Goal: Task Accomplishment & Management: Use online tool/utility

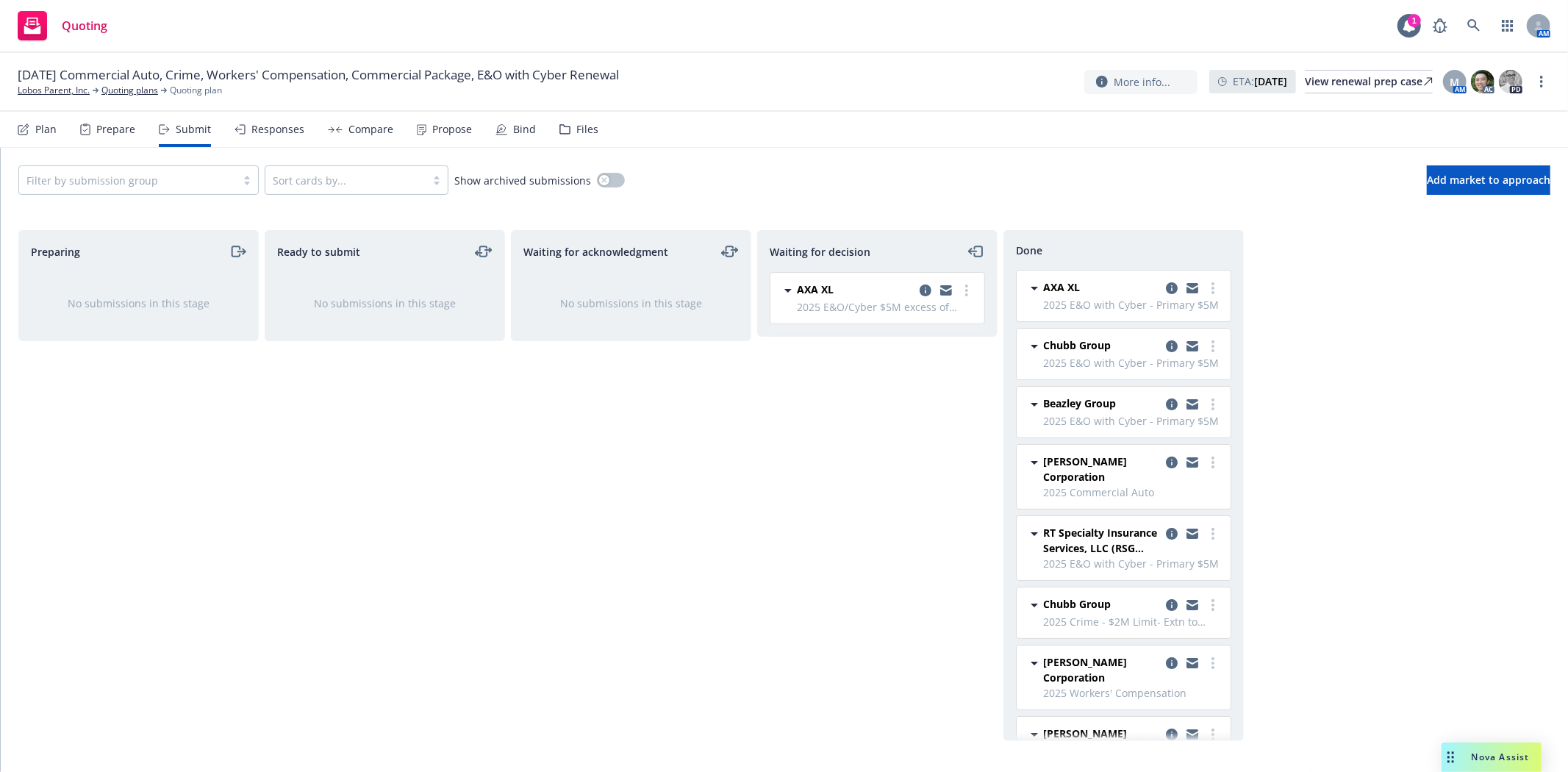
scroll to position [313, 0]
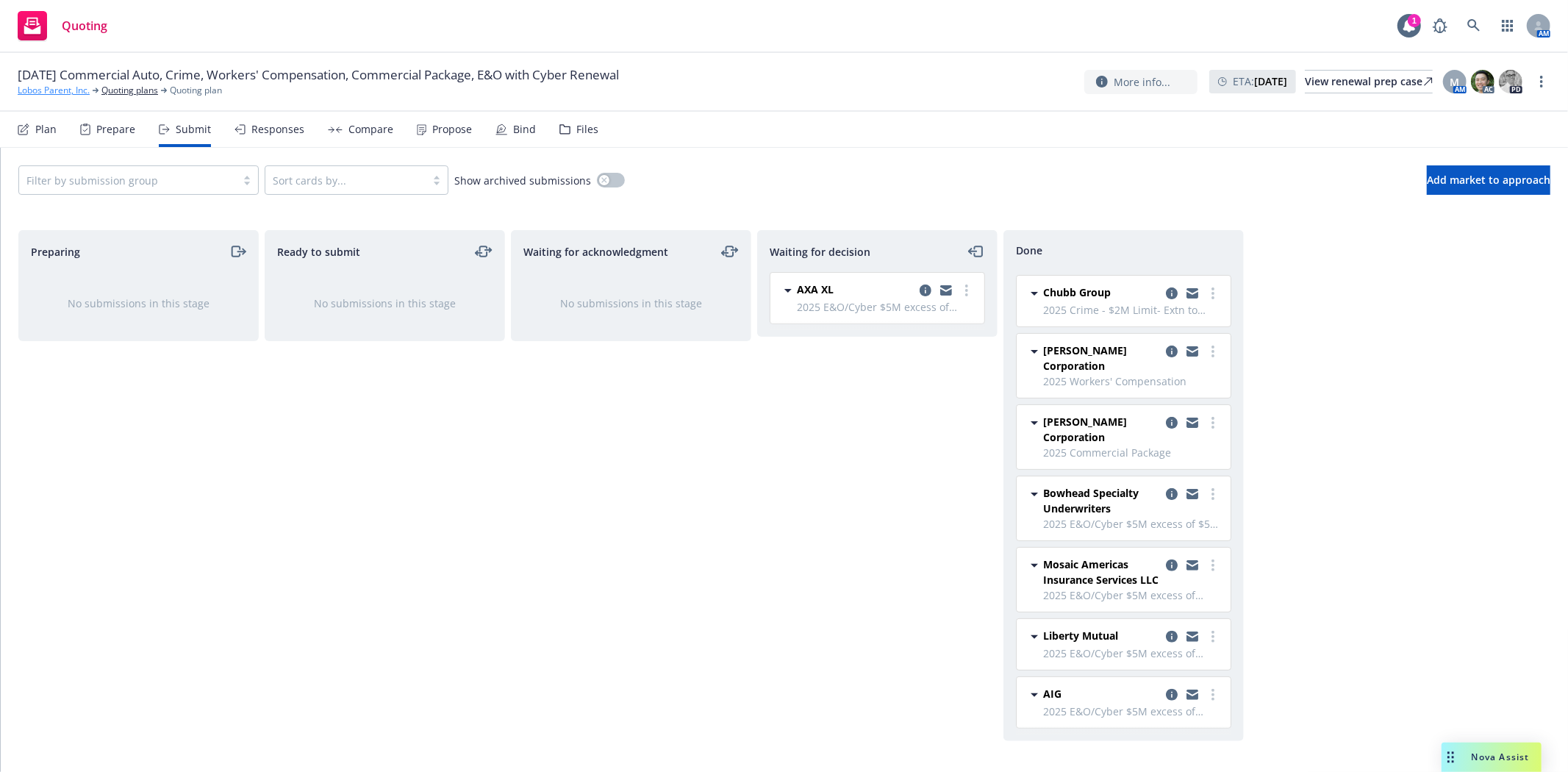
click at [38, 93] on link "Lobos Parent, Inc." at bounding box center [54, 90] width 72 height 13
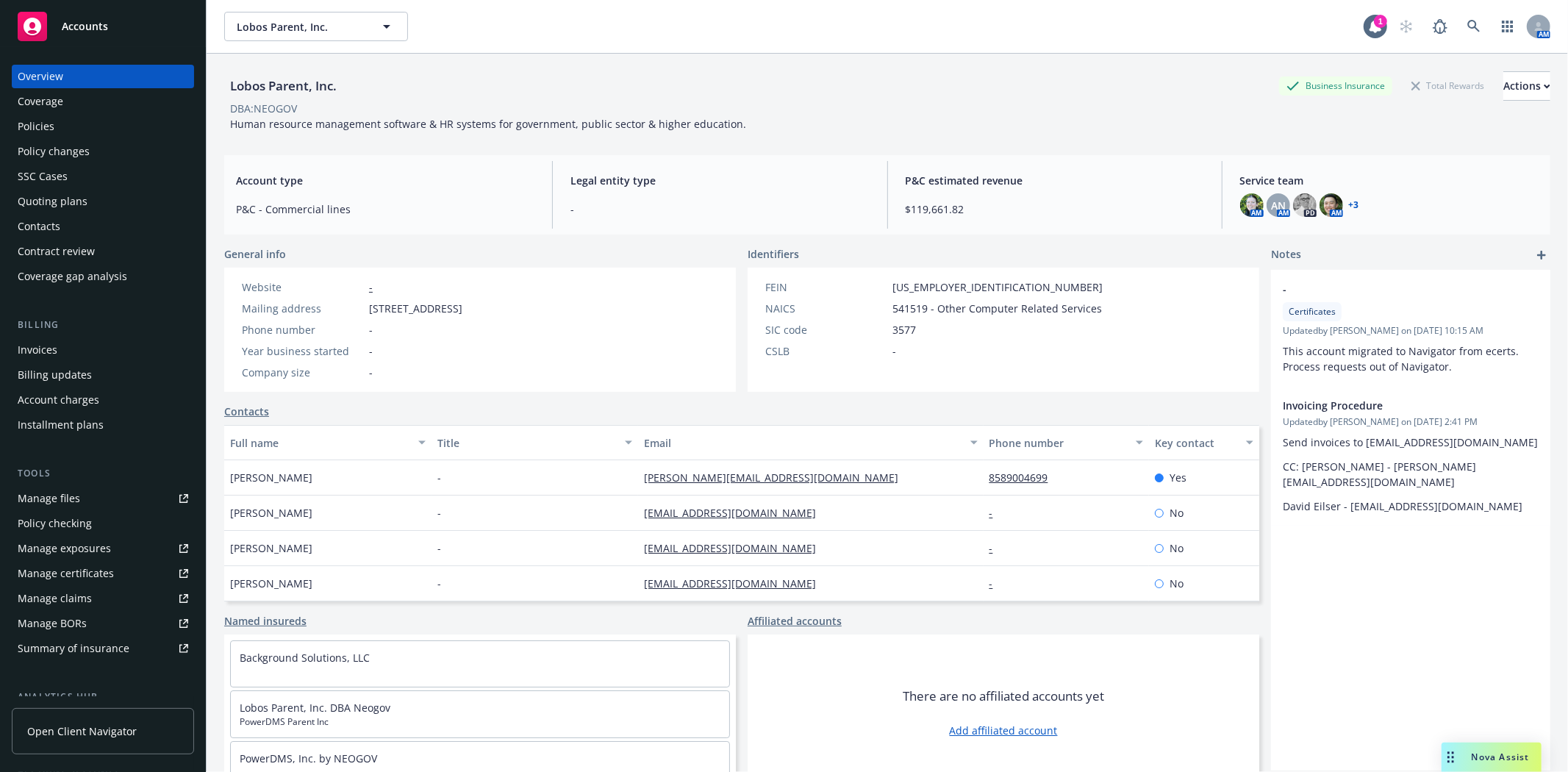
click at [105, 575] on div "Manage certificates" at bounding box center [66, 573] width 96 height 23
click at [91, 115] on div "Policies" at bounding box center [103, 126] width 170 height 23
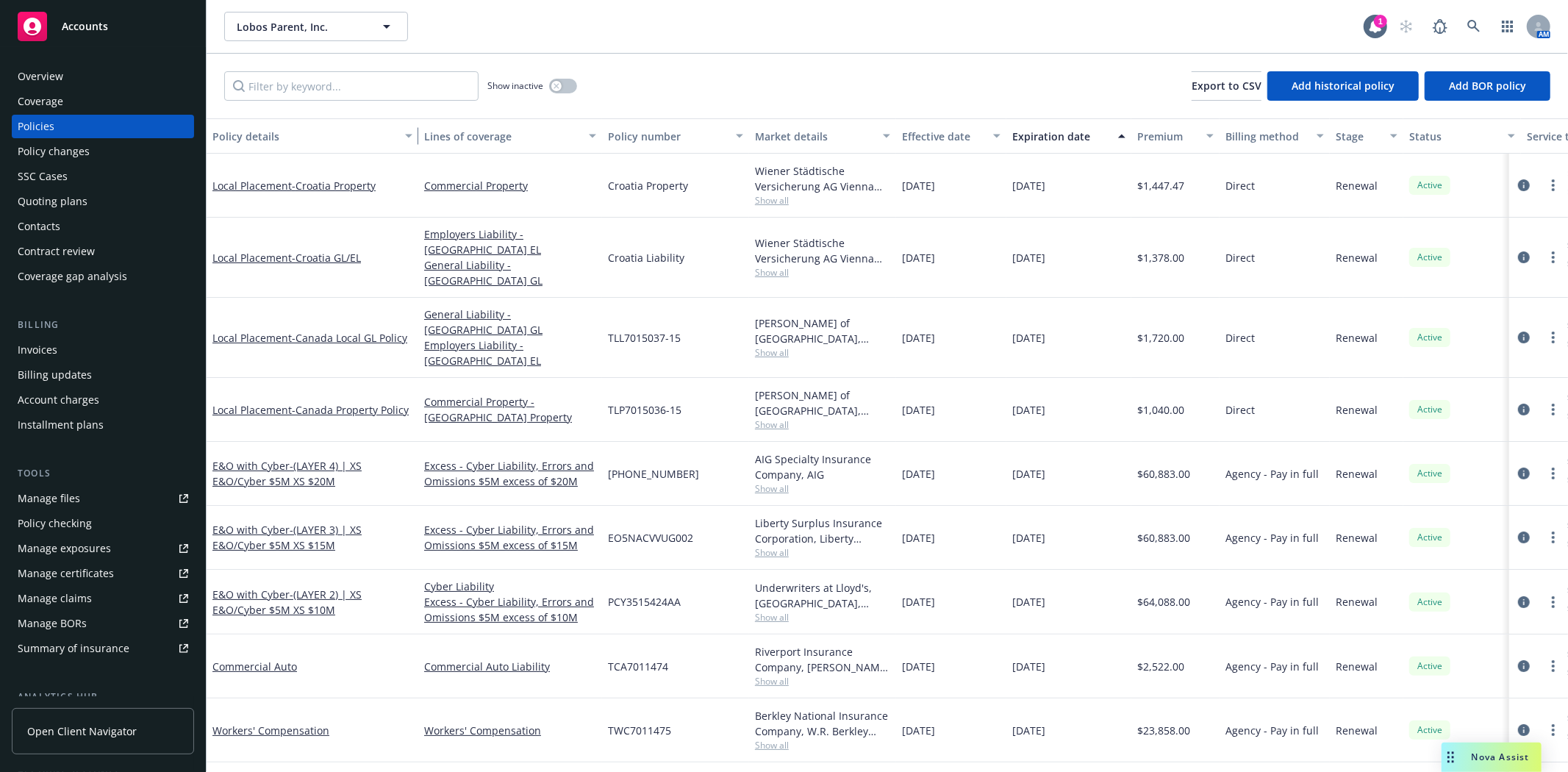
drag, startPoint x: 310, startPoint y: 141, endPoint x: 412, endPoint y: 143, distance: 102.0
click at [412, 143] on div "button" at bounding box center [411, 135] width 7 height 34
click at [359, 79] on input "Filter by keyword..." at bounding box center [351, 85] width 254 height 29
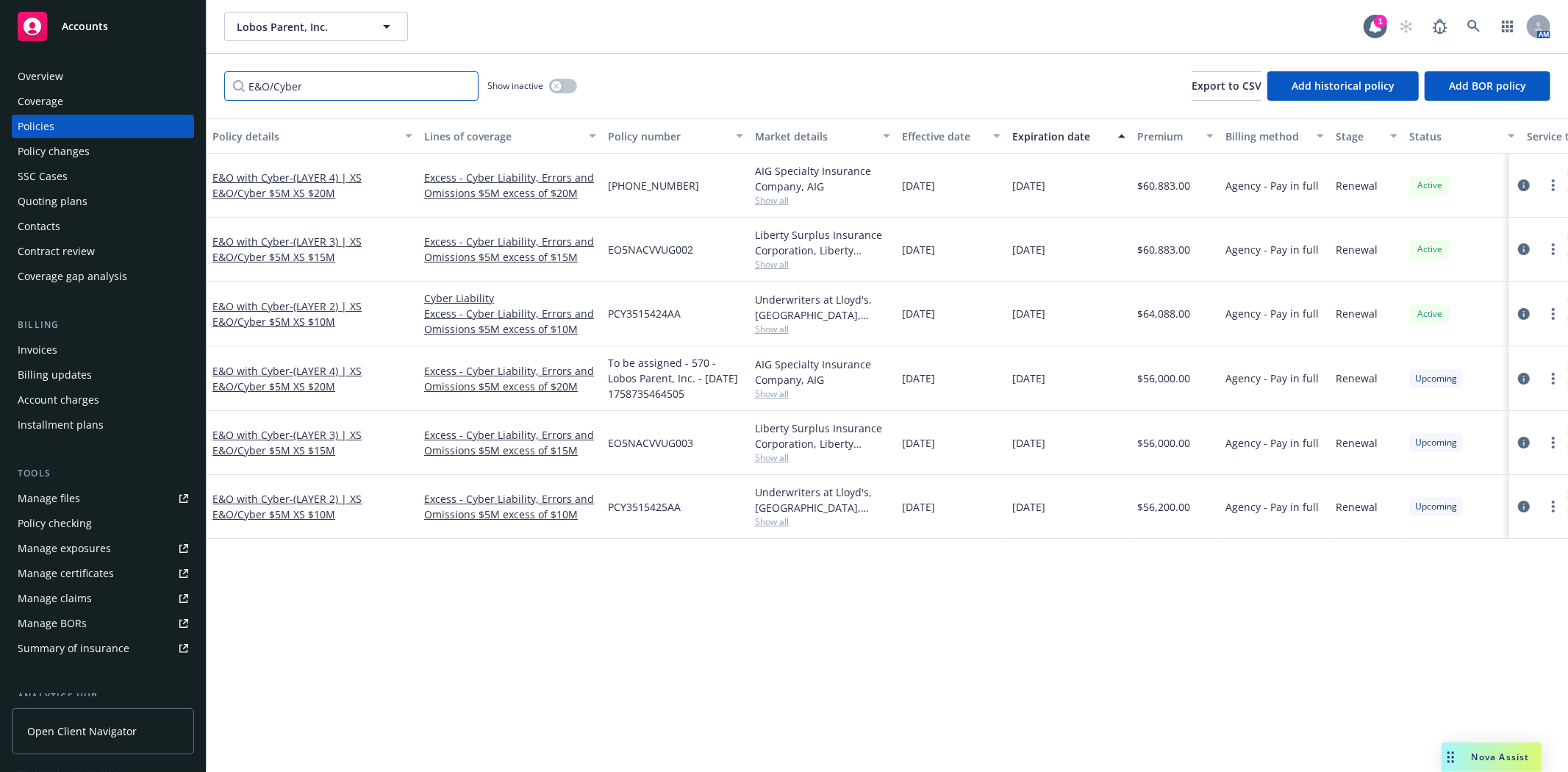
type input "E&O/Cyber"
click at [1075, 3] on div "Lobos Parent, Inc. Lobos Parent, Inc. 1 AM" at bounding box center [887, 26] width 1361 height 53
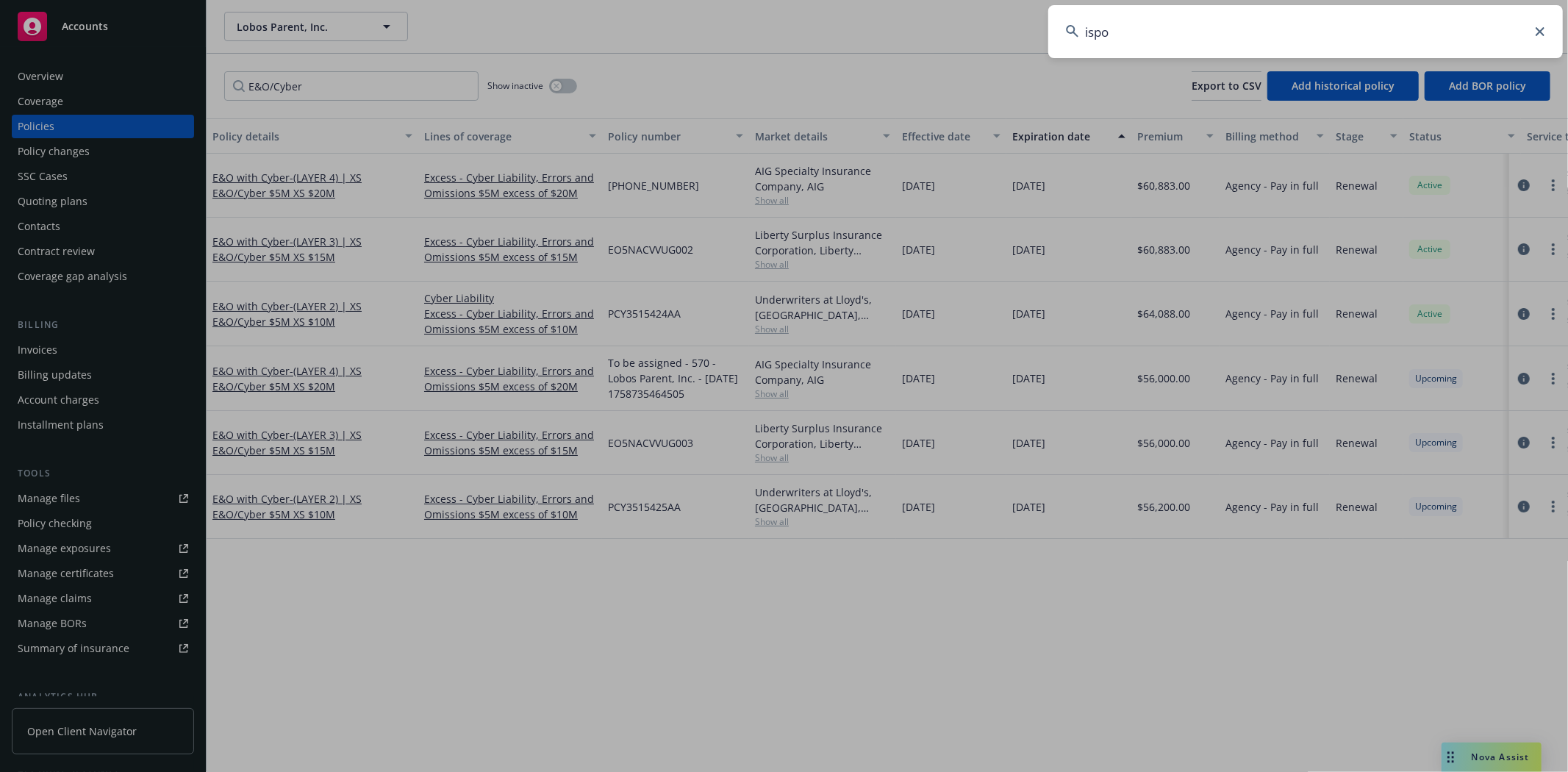
type input "ispot"
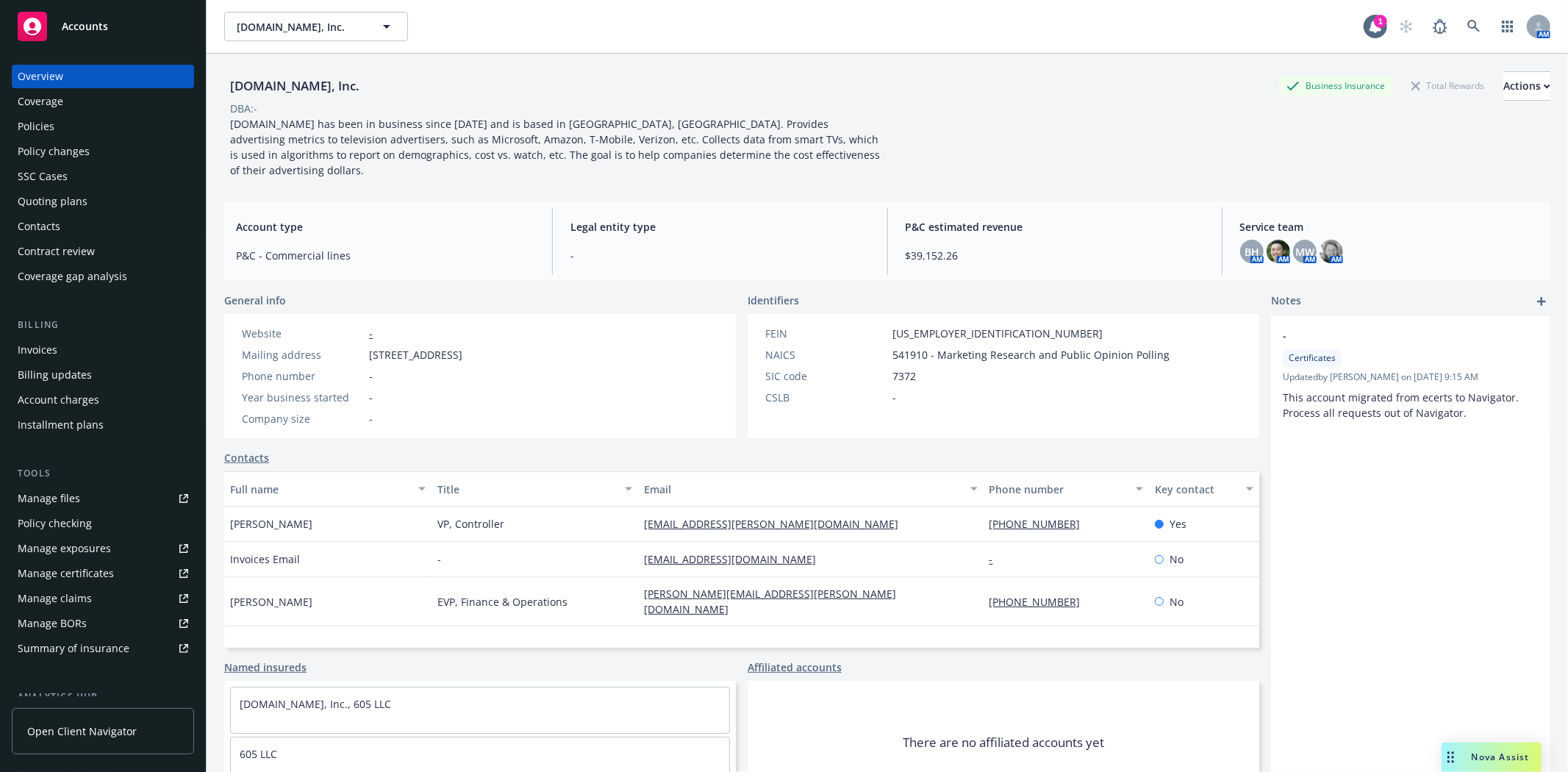
click at [111, 259] on div "Contract review" at bounding box center [103, 251] width 170 height 23
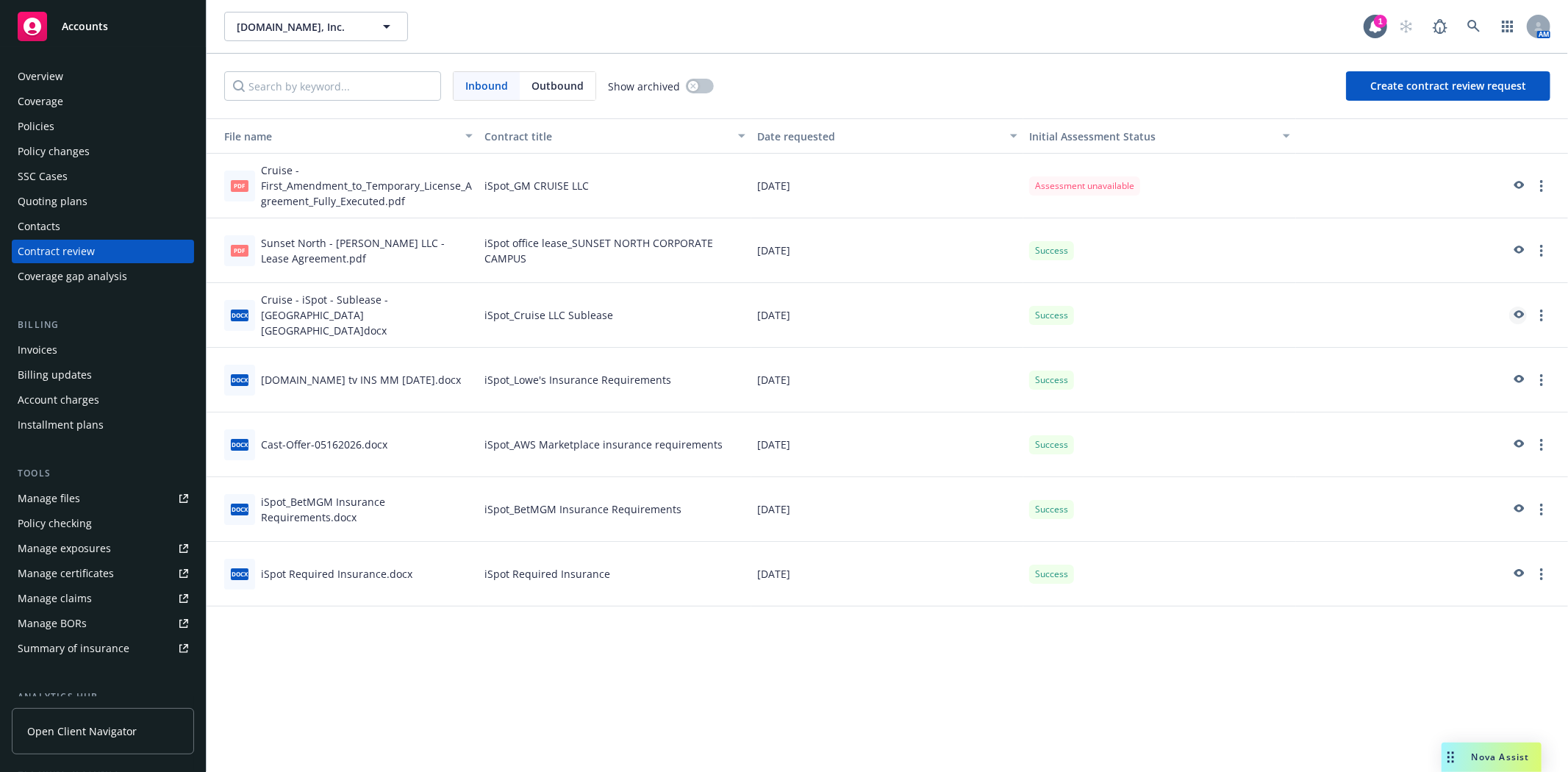
click at [1519, 310] on icon "preview" at bounding box center [1519, 314] width 10 height 8
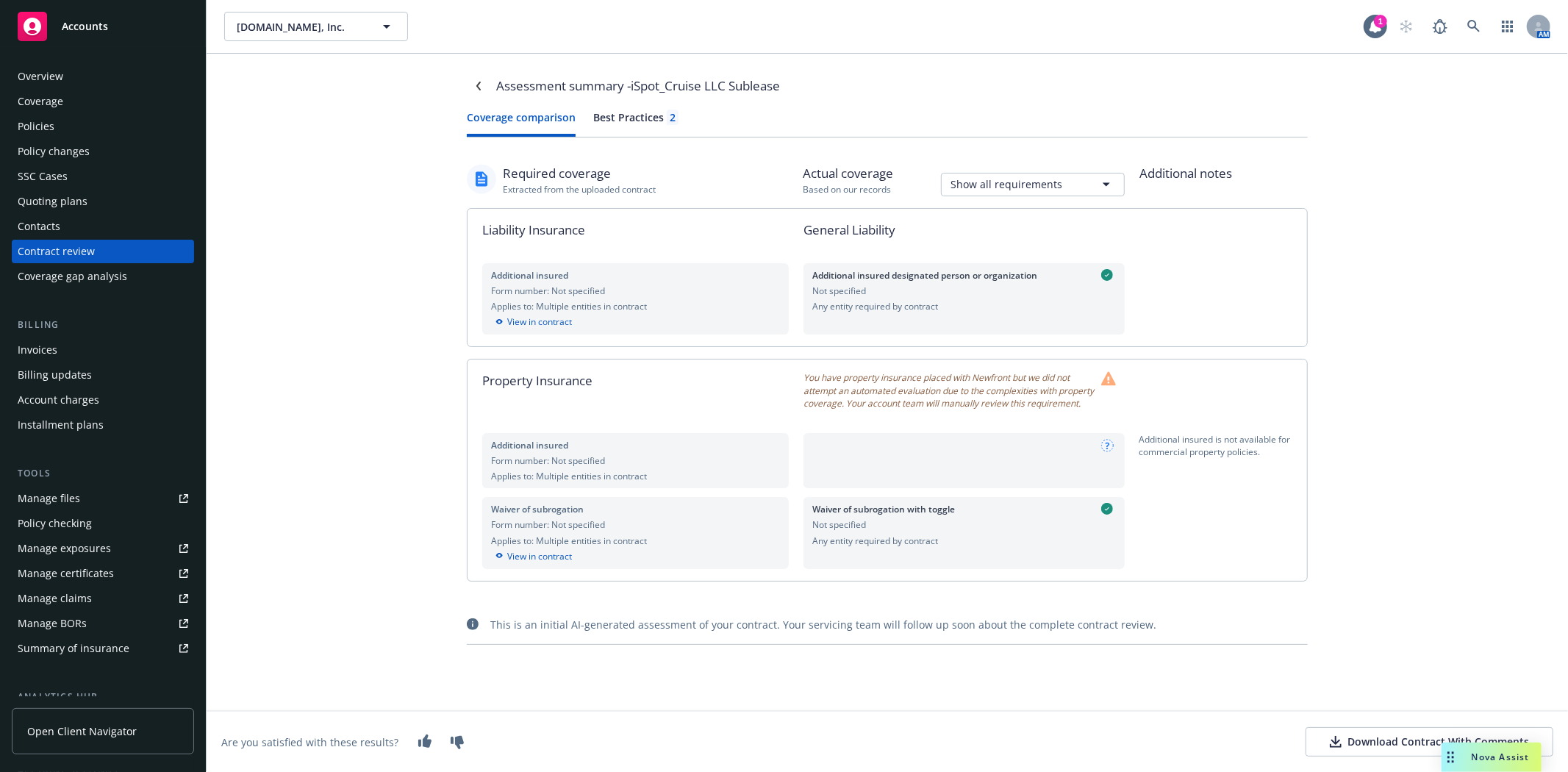
click at [612, 126] on button "Best Practices 2" at bounding box center [636, 123] width 85 height 27
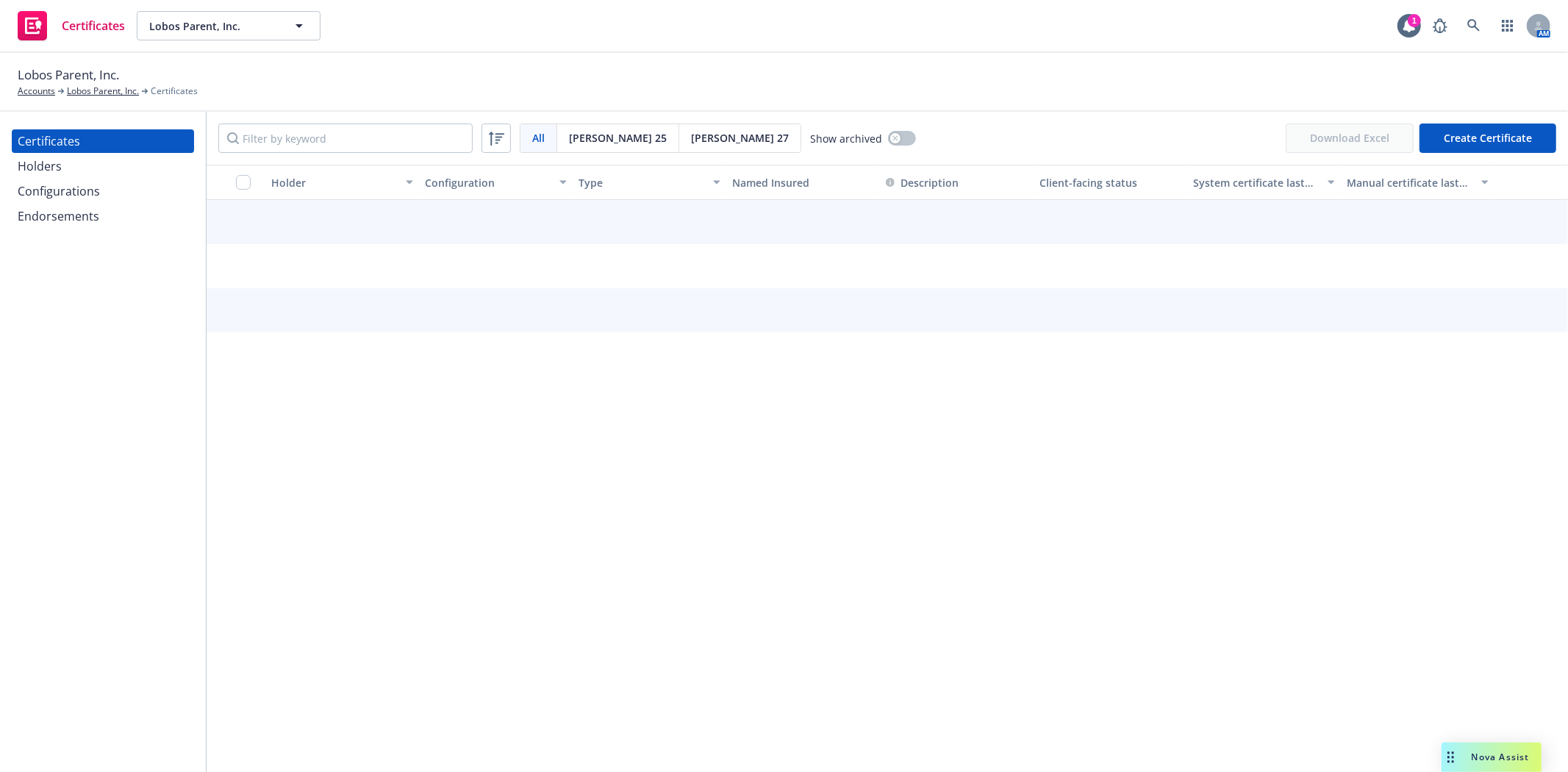
click at [76, 197] on div "Configurations" at bounding box center [59, 191] width 82 height 23
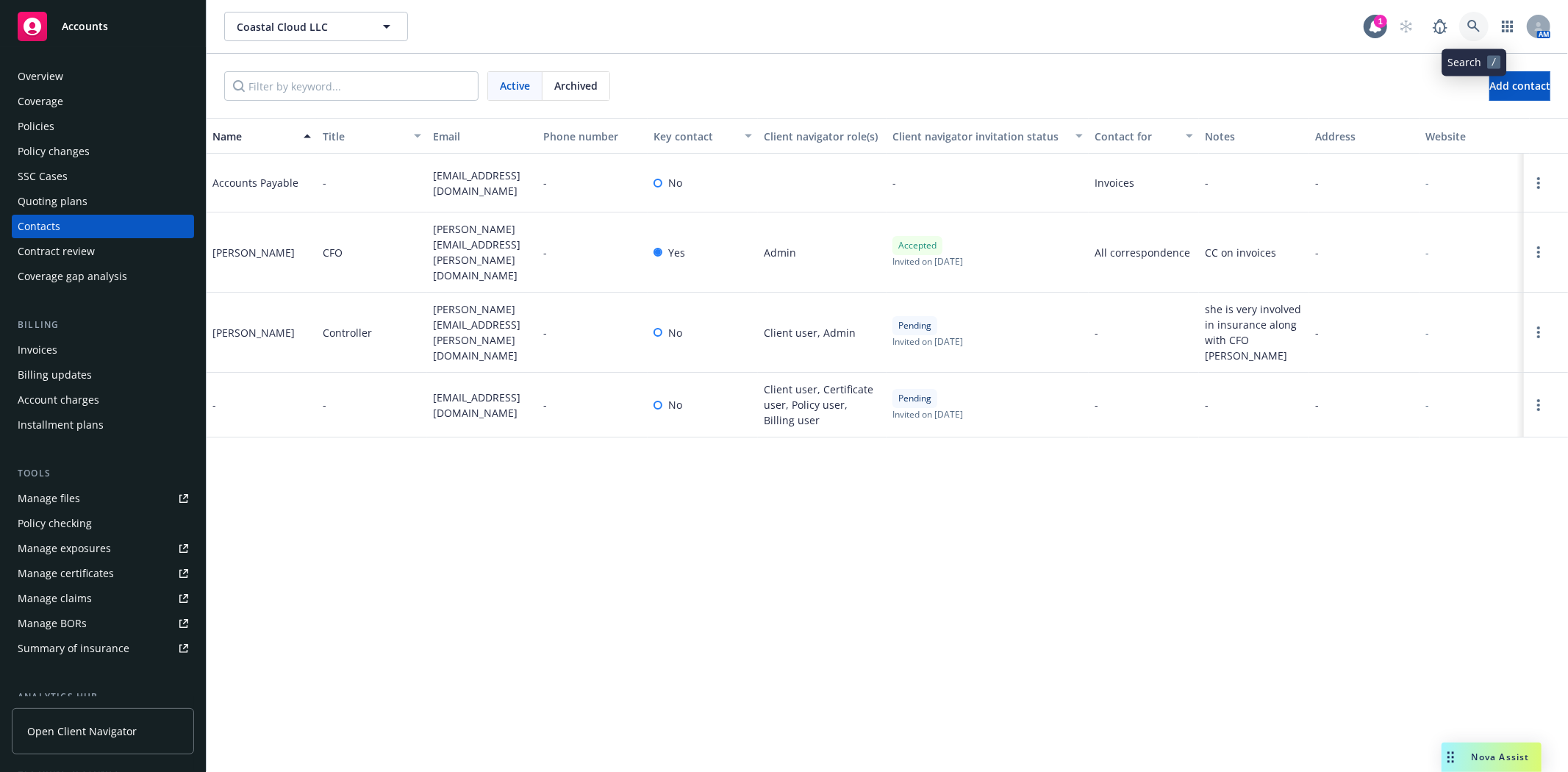
click at [1475, 30] on icon at bounding box center [1474, 27] width 13 height 13
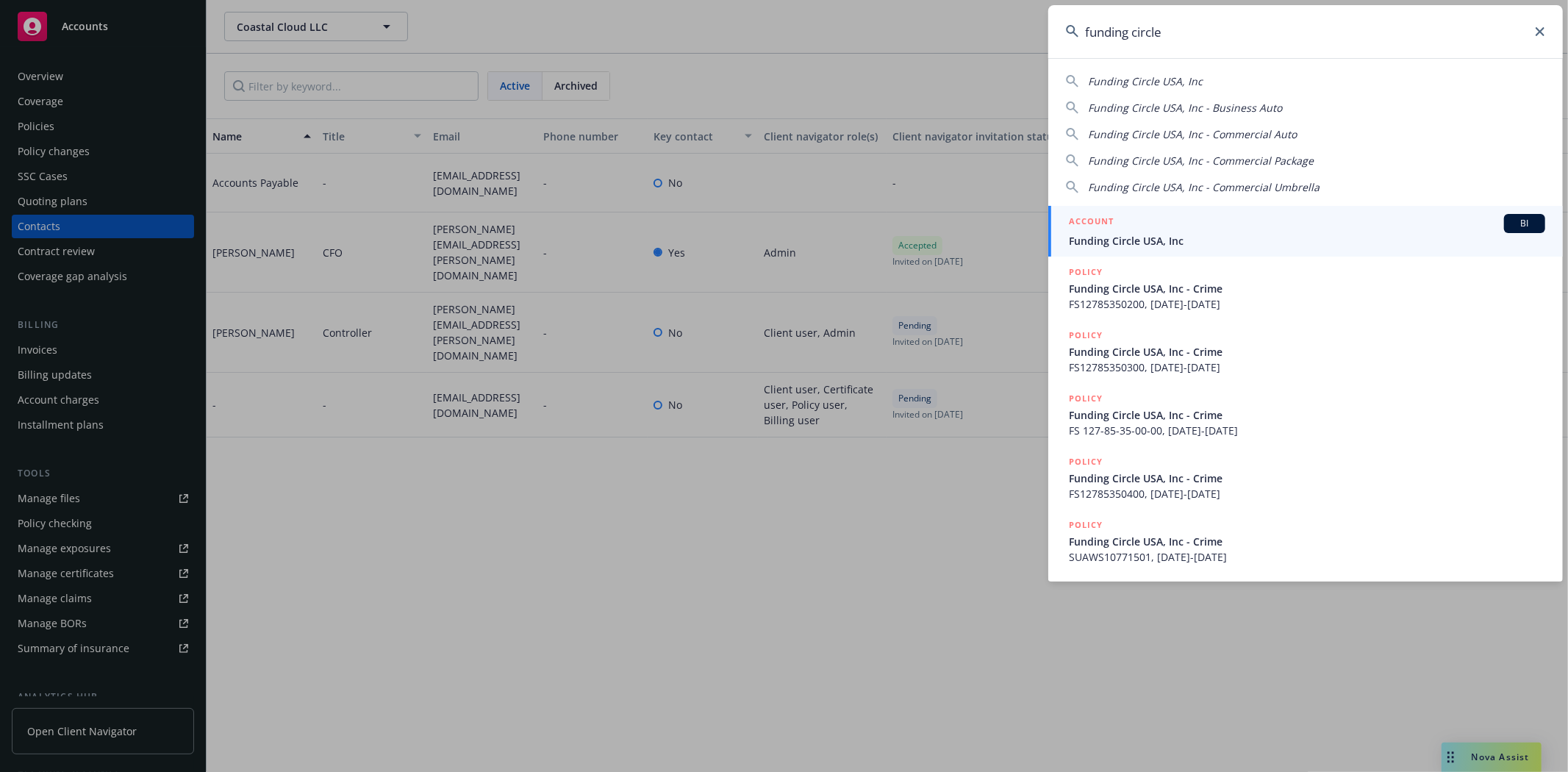
type input "funding circle"
click at [1154, 240] on span "Funding Circle USA, Inc" at bounding box center [1307, 241] width 477 height 16
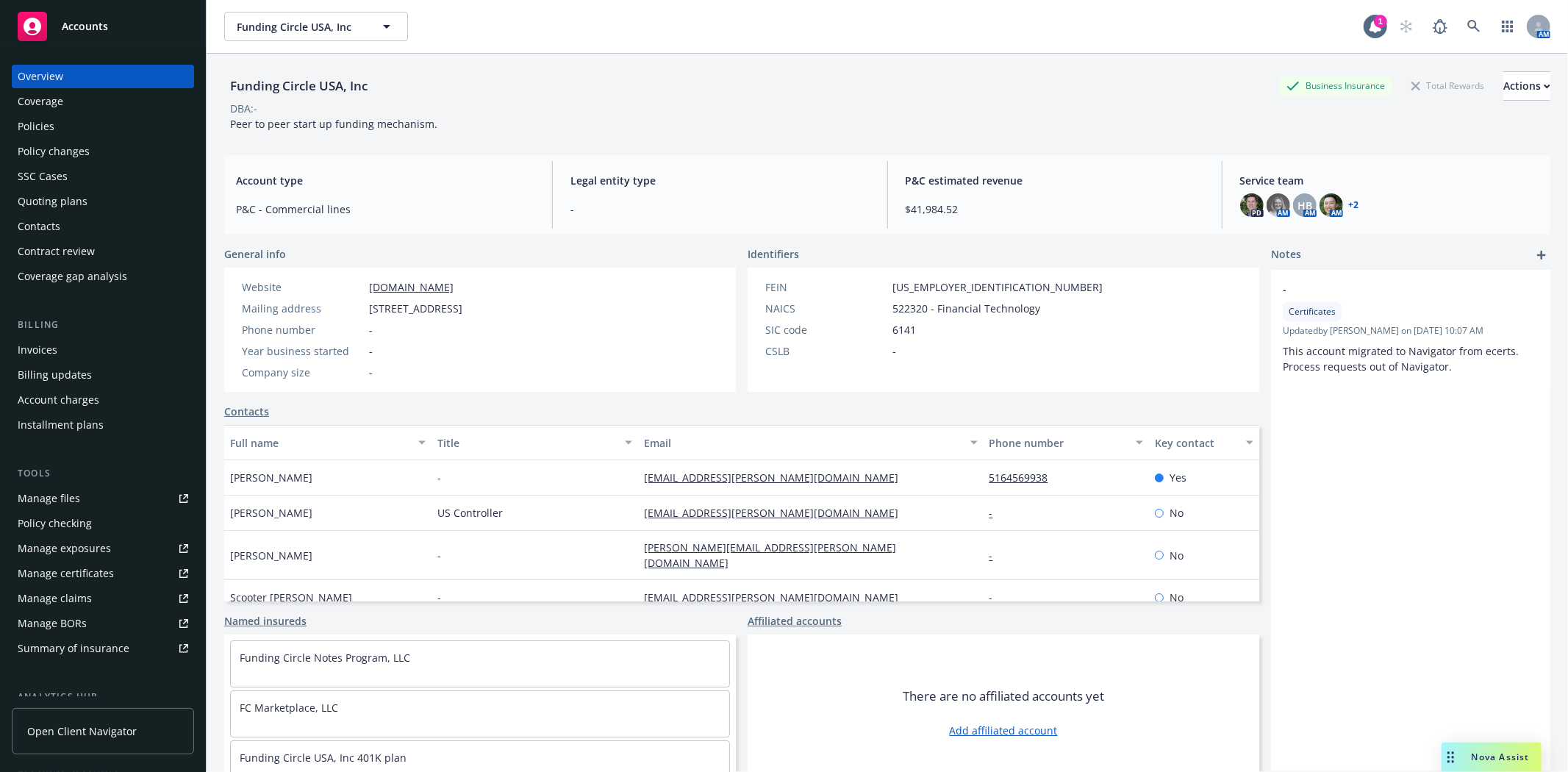
click at [74, 126] on div "Policies" at bounding box center [103, 126] width 170 height 23
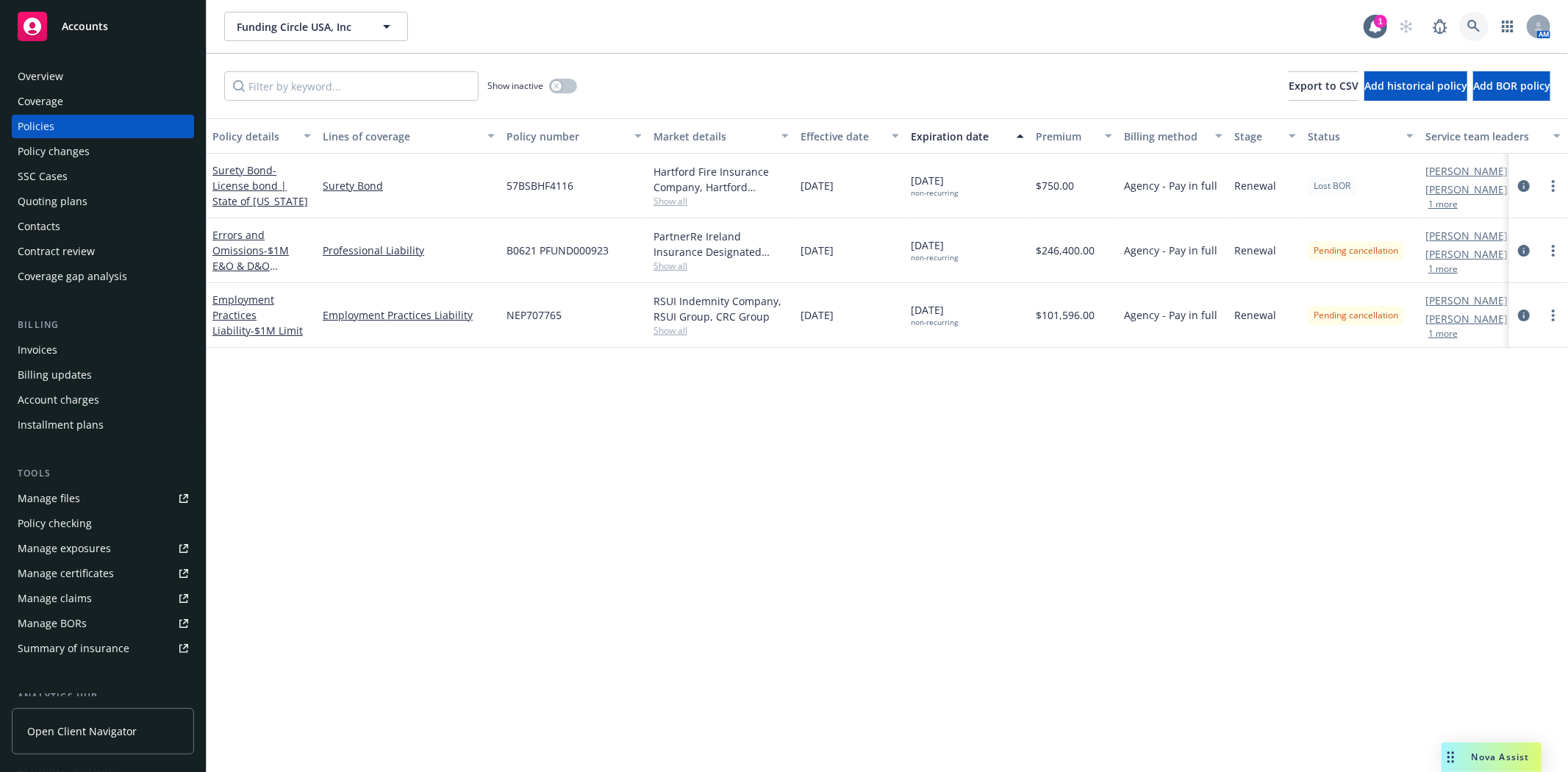
click at [1481, 25] on link at bounding box center [1473, 26] width 29 height 29
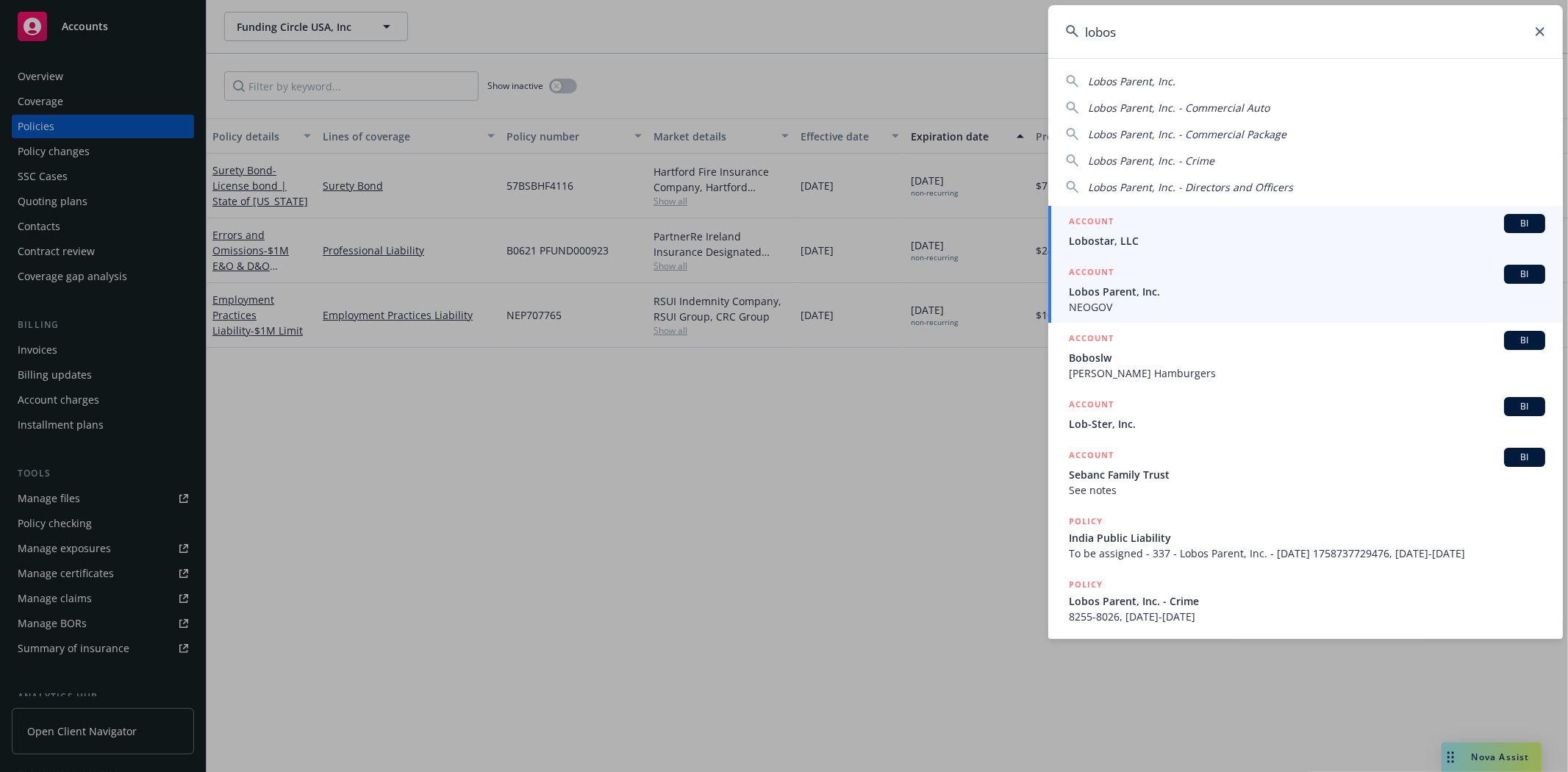
type input "lobos"
click at [1209, 302] on span "NEOGOV" at bounding box center [1307, 306] width 477 height 16
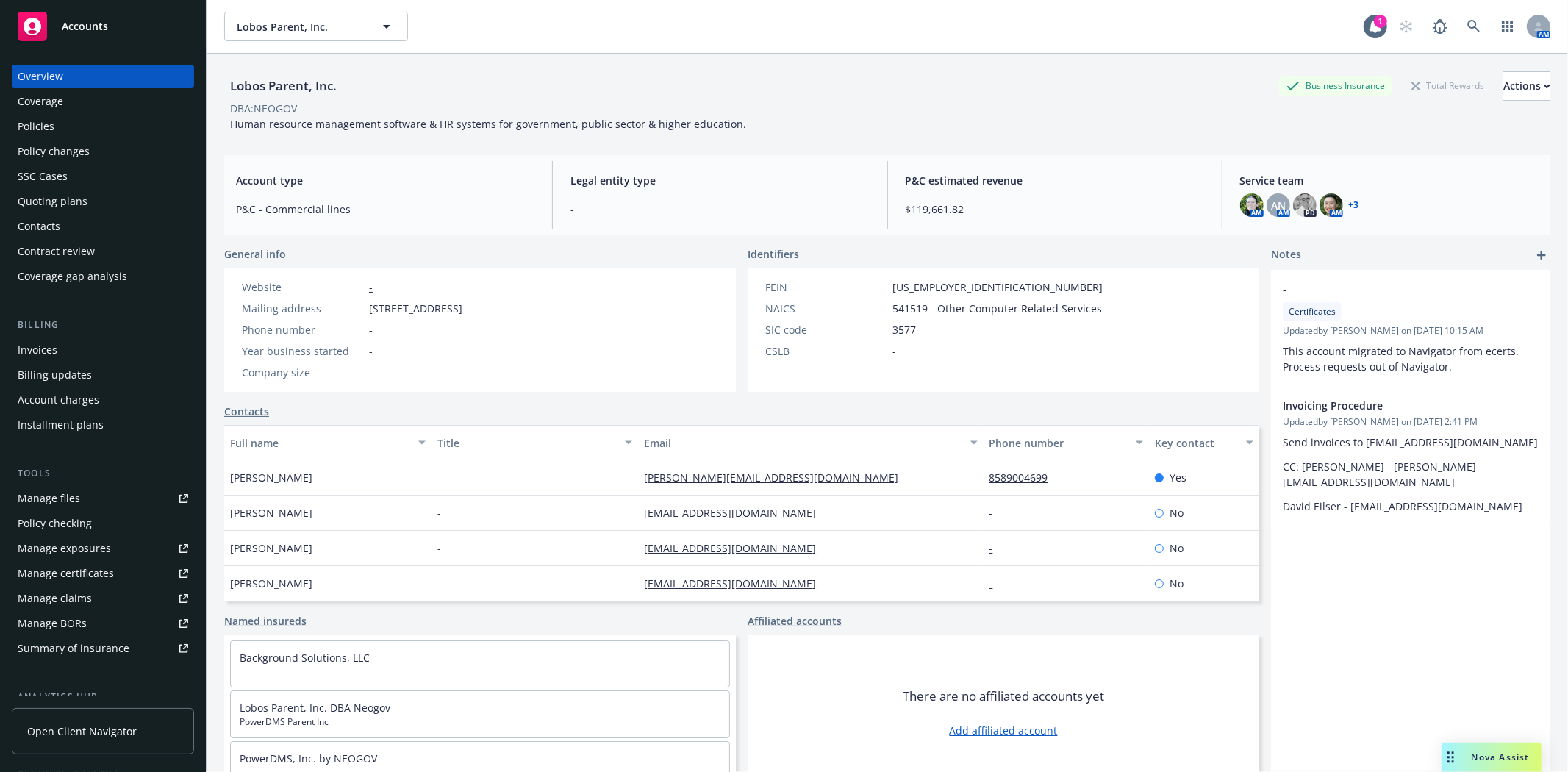
click at [73, 121] on div "Policies" at bounding box center [103, 126] width 170 height 23
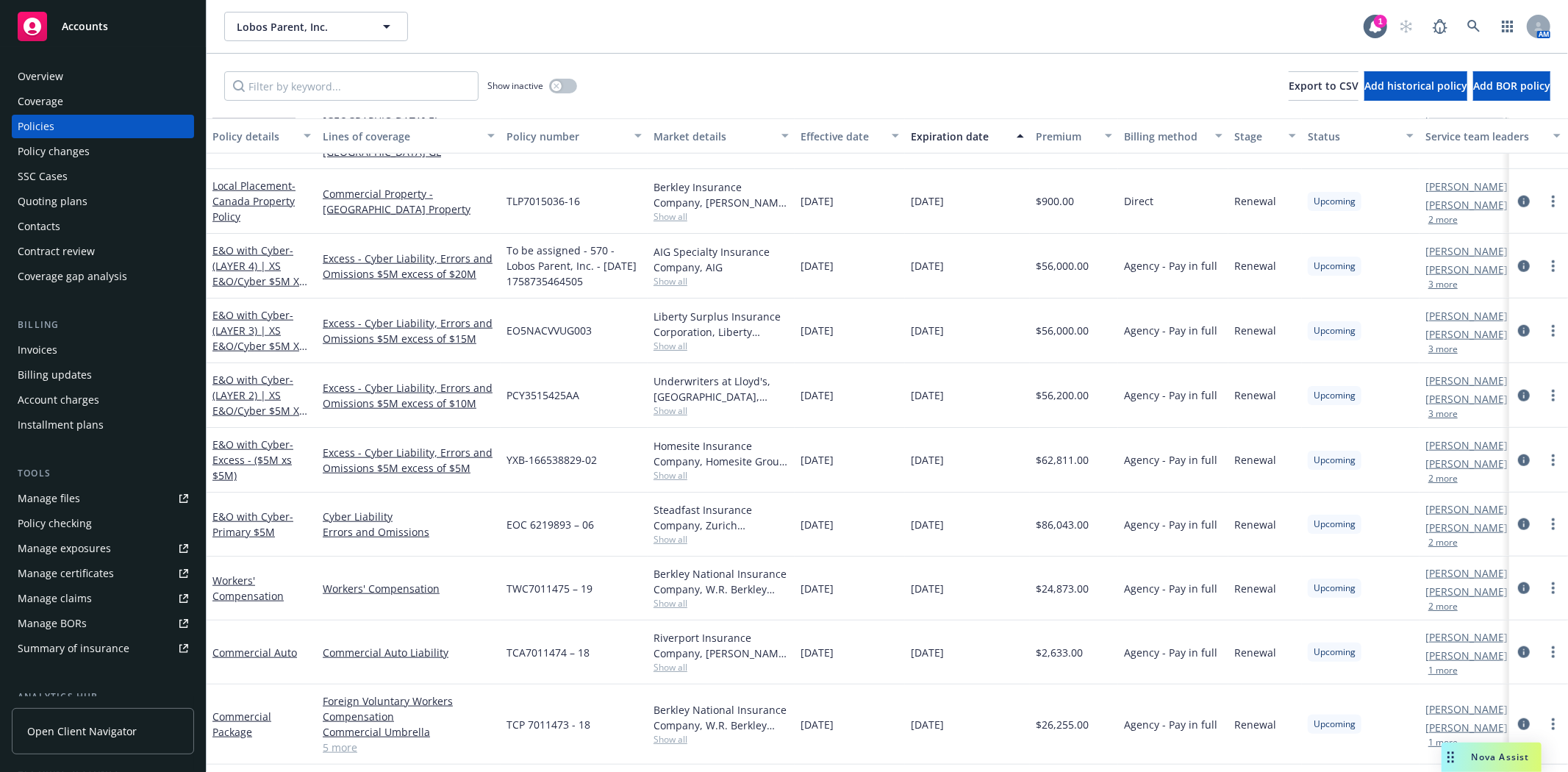
scroll to position [1064, 0]
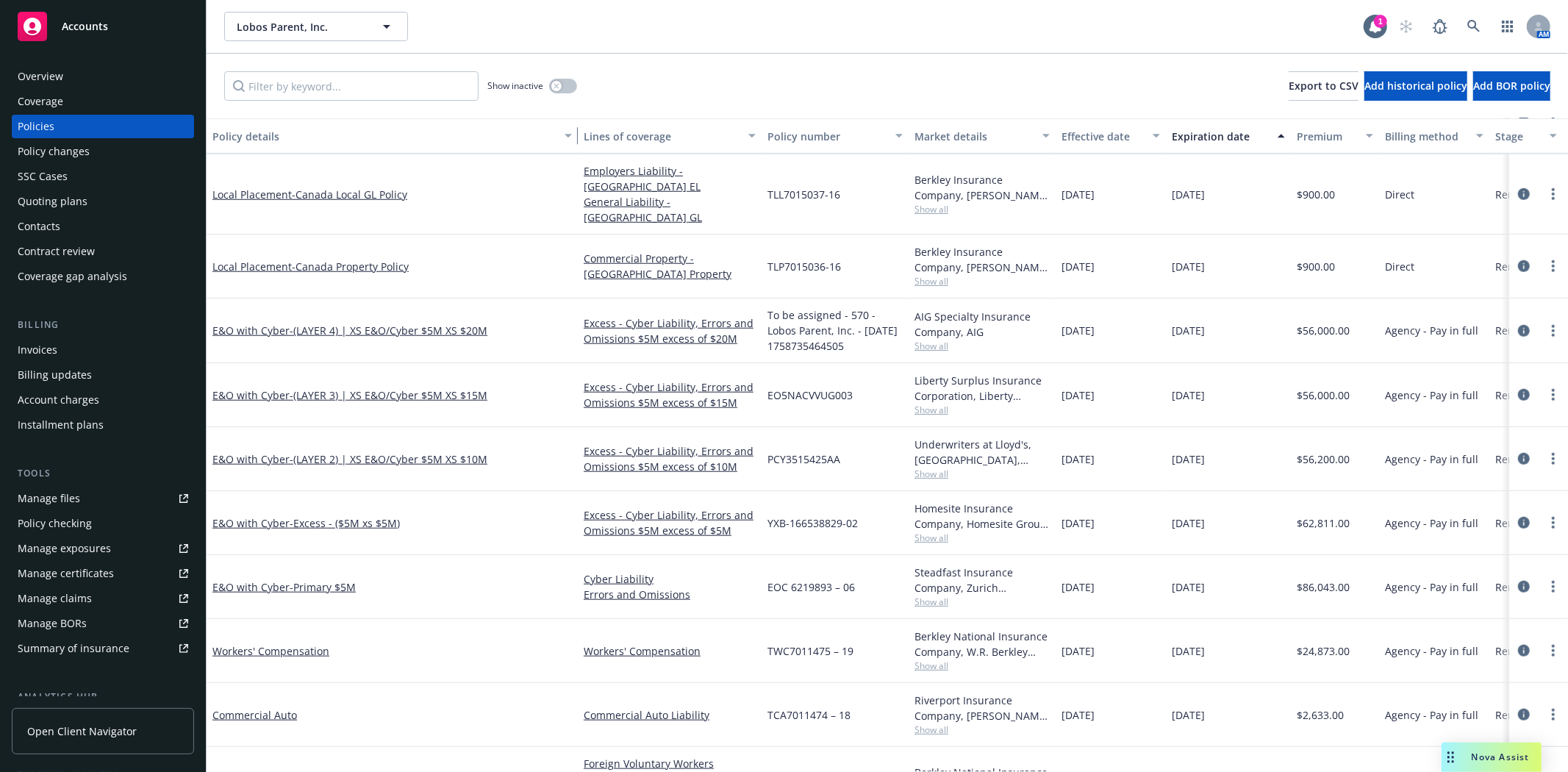
drag, startPoint x: 316, startPoint y: 134, endPoint x: 577, endPoint y: 175, distance: 264.2
click at [577, 175] on div "Policy details Lines of coverage Policy number Market details Effective date Ex…" at bounding box center [887, 445] width 1361 height 654
click at [462, 324] on span "- (LAYER 4) | XS E&O/Cyber $5M XS $20M" at bounding box center [388, 330] width 198 height 14
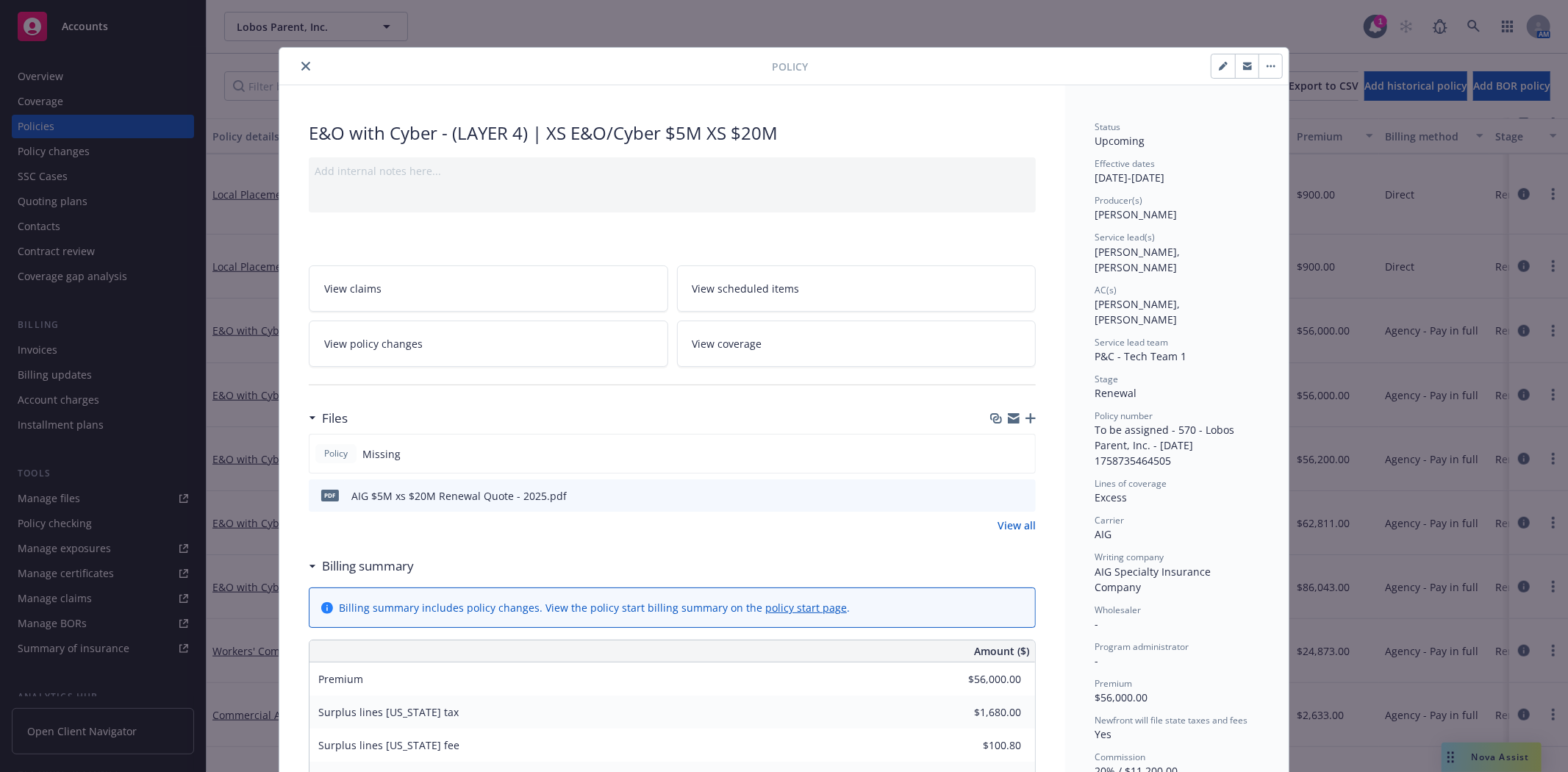
click at [1213, 61] on button "button" at bounding box center [1223, 66] width 23 height 23
select select "RENEWAL"
select select "12"
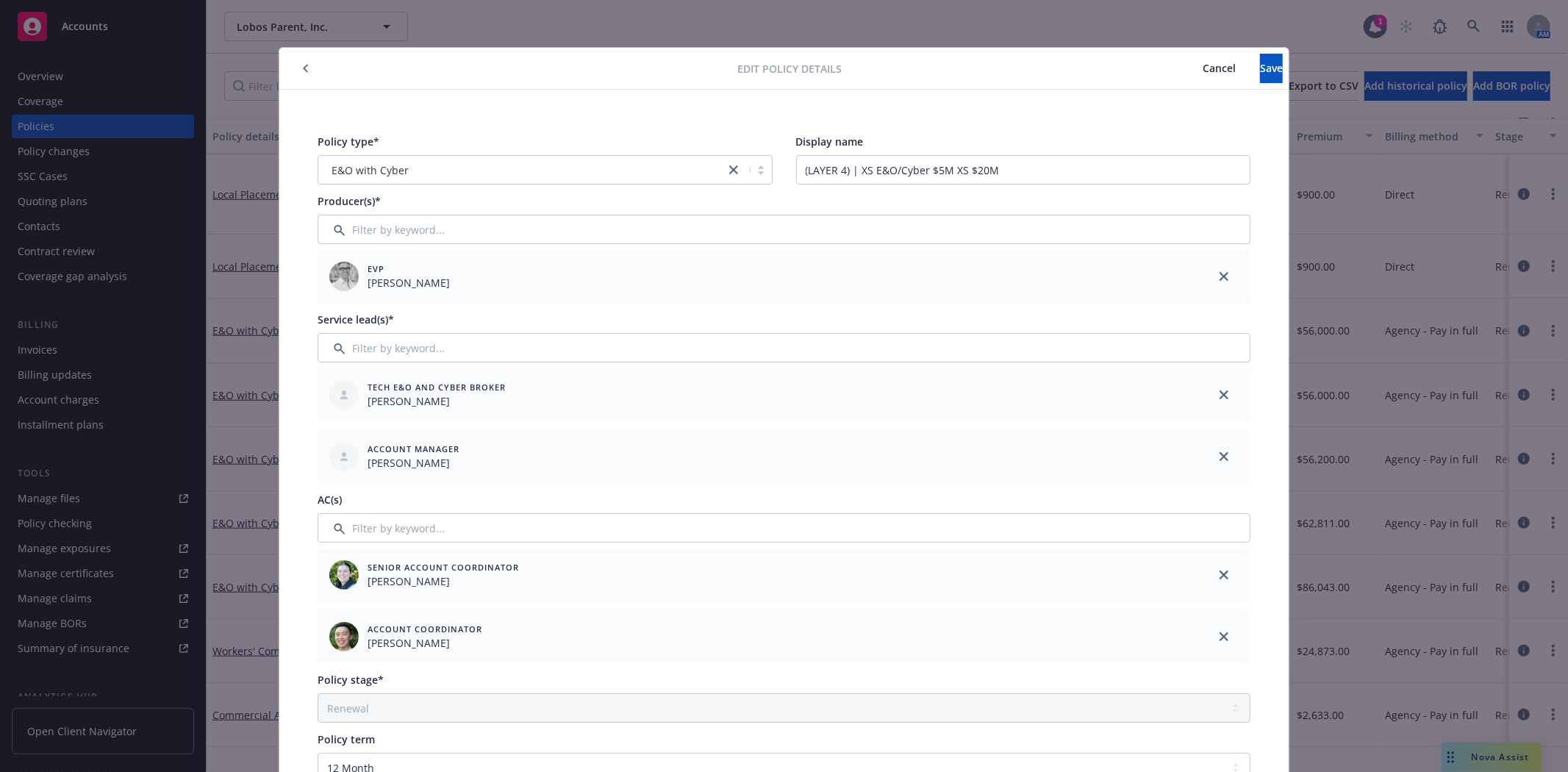
scroll to position [517, 0]
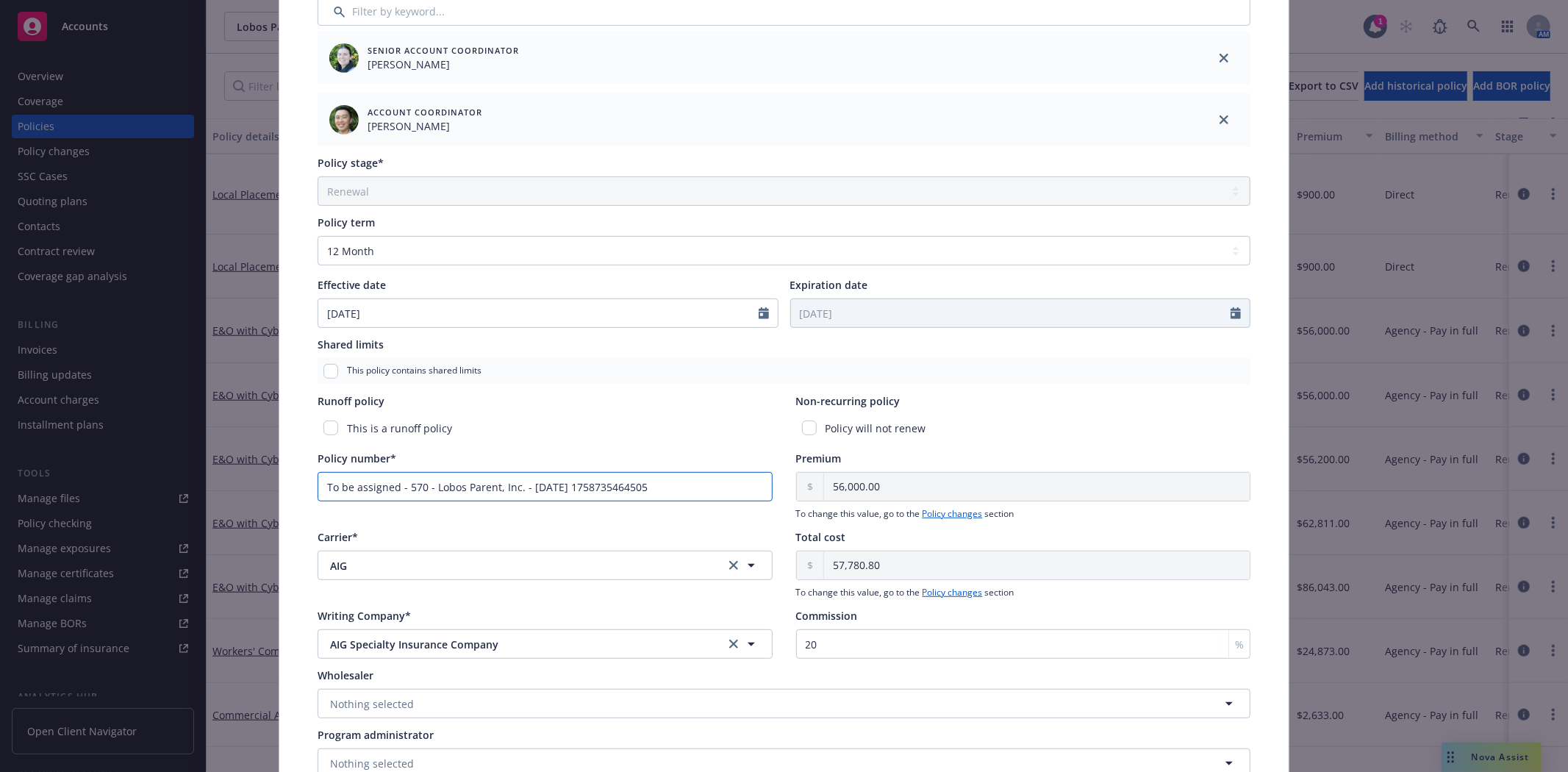
click at [681, 487] on input "To be assigned - 570 - Lobos Parent, Inc. - 09/24/2025 1758735464505" at bounding box center [545, 487] width 455 height 29
drag, startPoint x: 681, startPoint y: 487, endPoint x: 147, endPoint y: 488, distance: 534.0
click at [147, 488] on div "Edit policy details Cancel Save Policy type* E&O with Cyber Display name (LAYER…" at bounding box center [784, 386] width 1568 height 772
paste input "01-802-03-48"
type input "01-802-03-48"
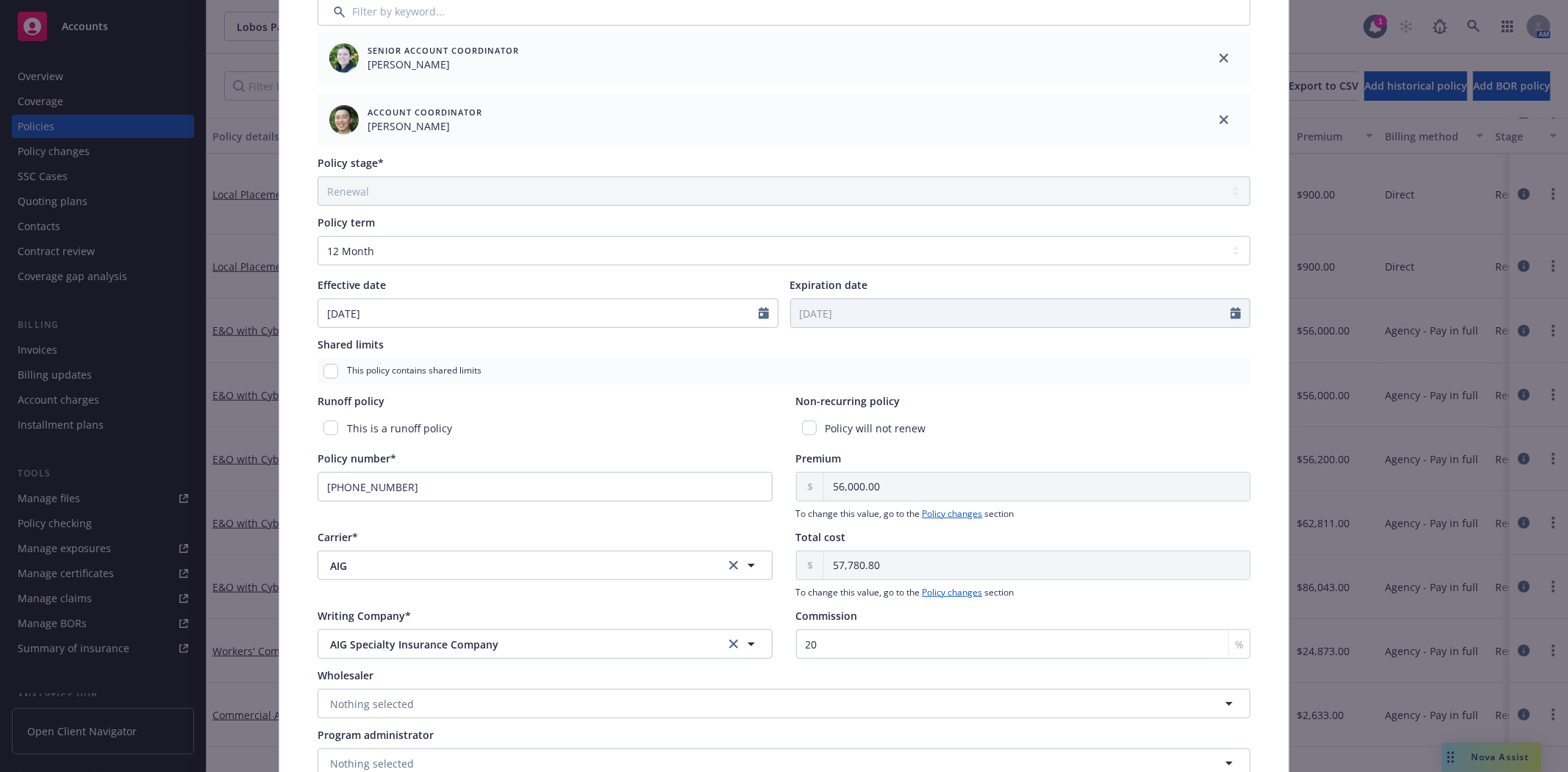
click at [546, 441] on div "This is a runoff policy" at bounding box center [545, 428] width 455 height 27
click at [1207, 386] on div "Policy type* E&O with Cyber Display name (LAYER 4) | XS E&O/Cyber $5M XS $20M P…" at bounding box center [784, 197] width 950 height 1179
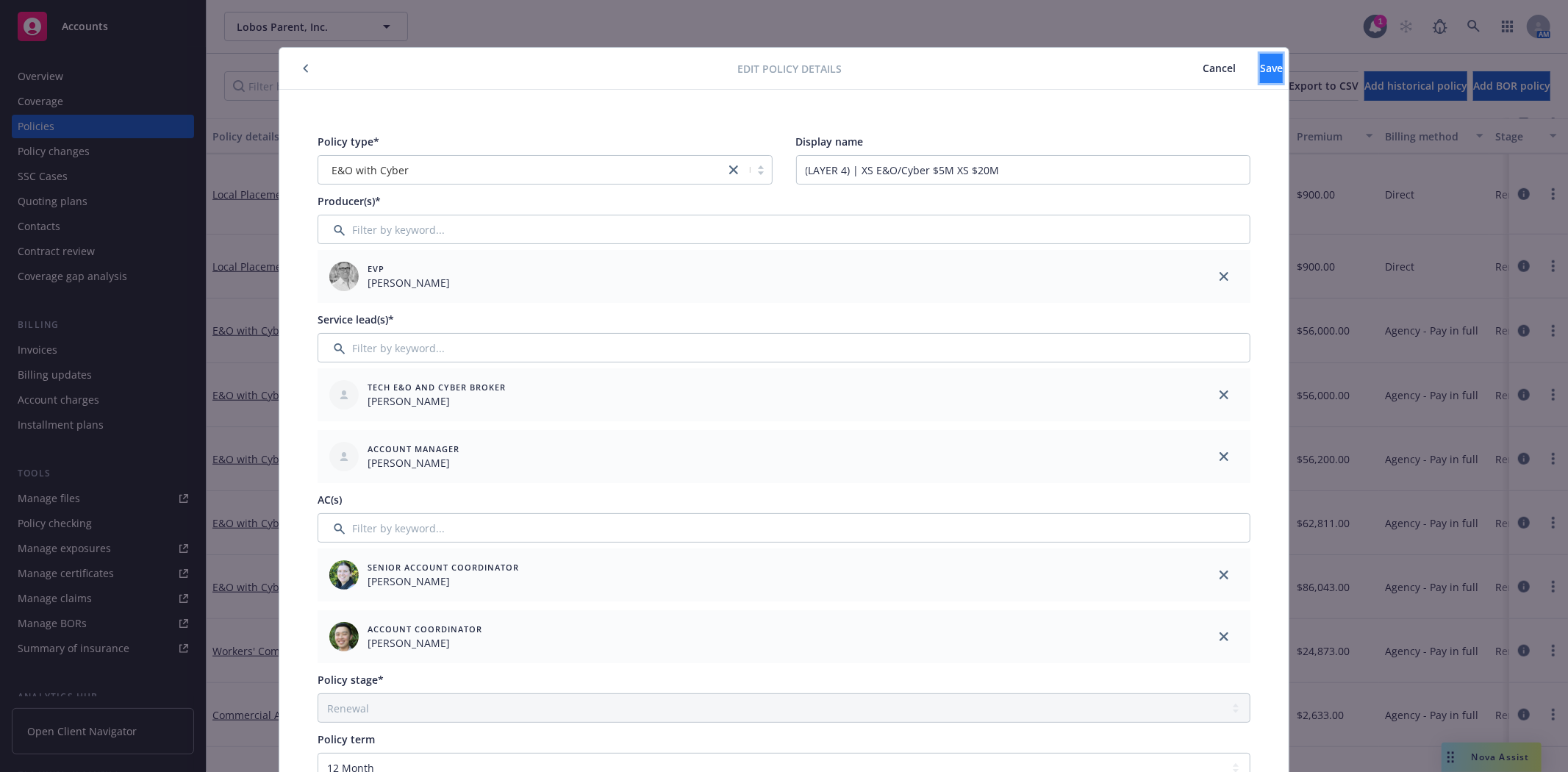
click at [1260, 59] on button "Save" at bounding box center [1271, 68] width 23 height 29
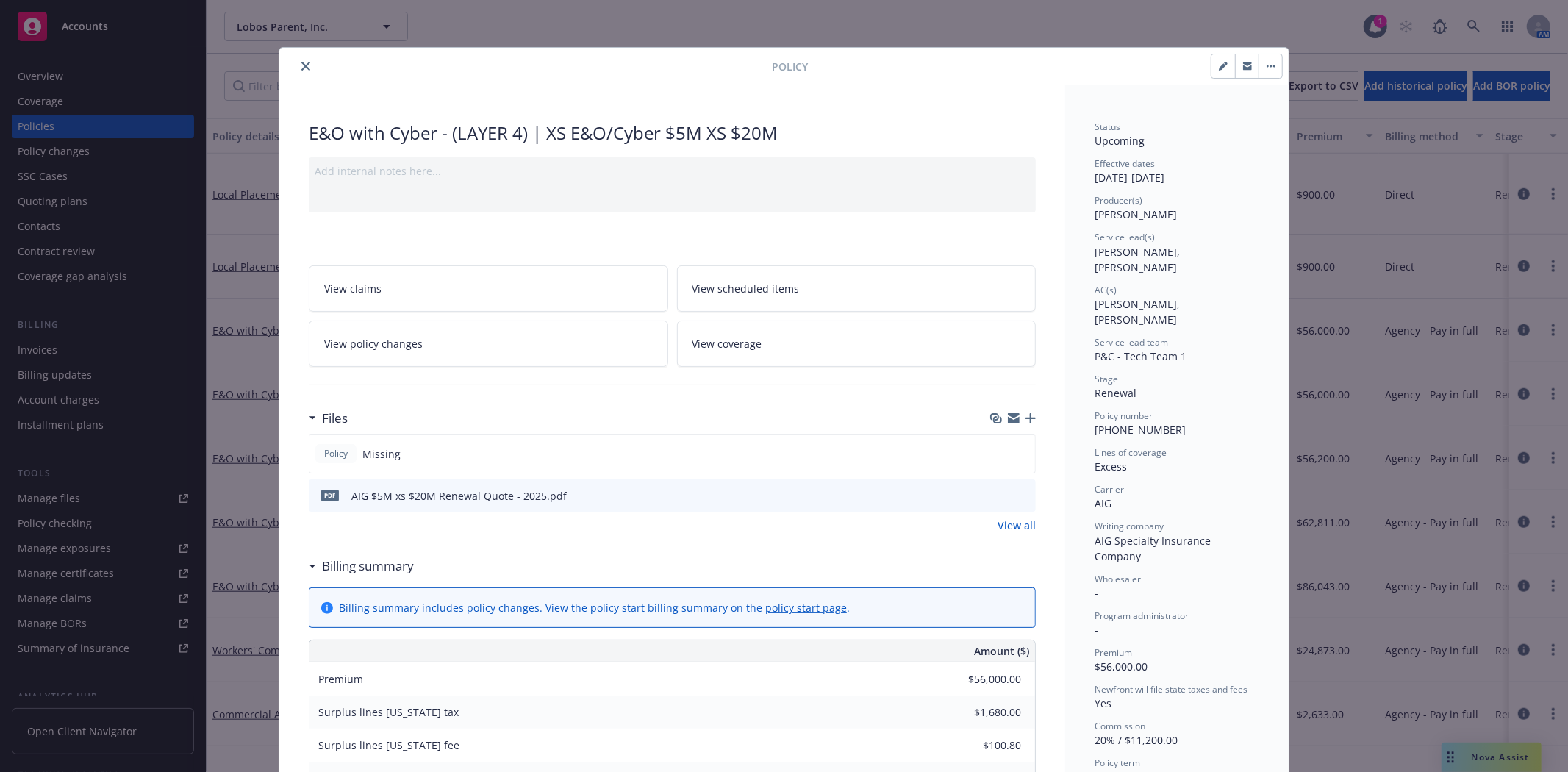
click at [1028, 418] on icon "button" at bounding box center [1031, 419] width 10 height 10
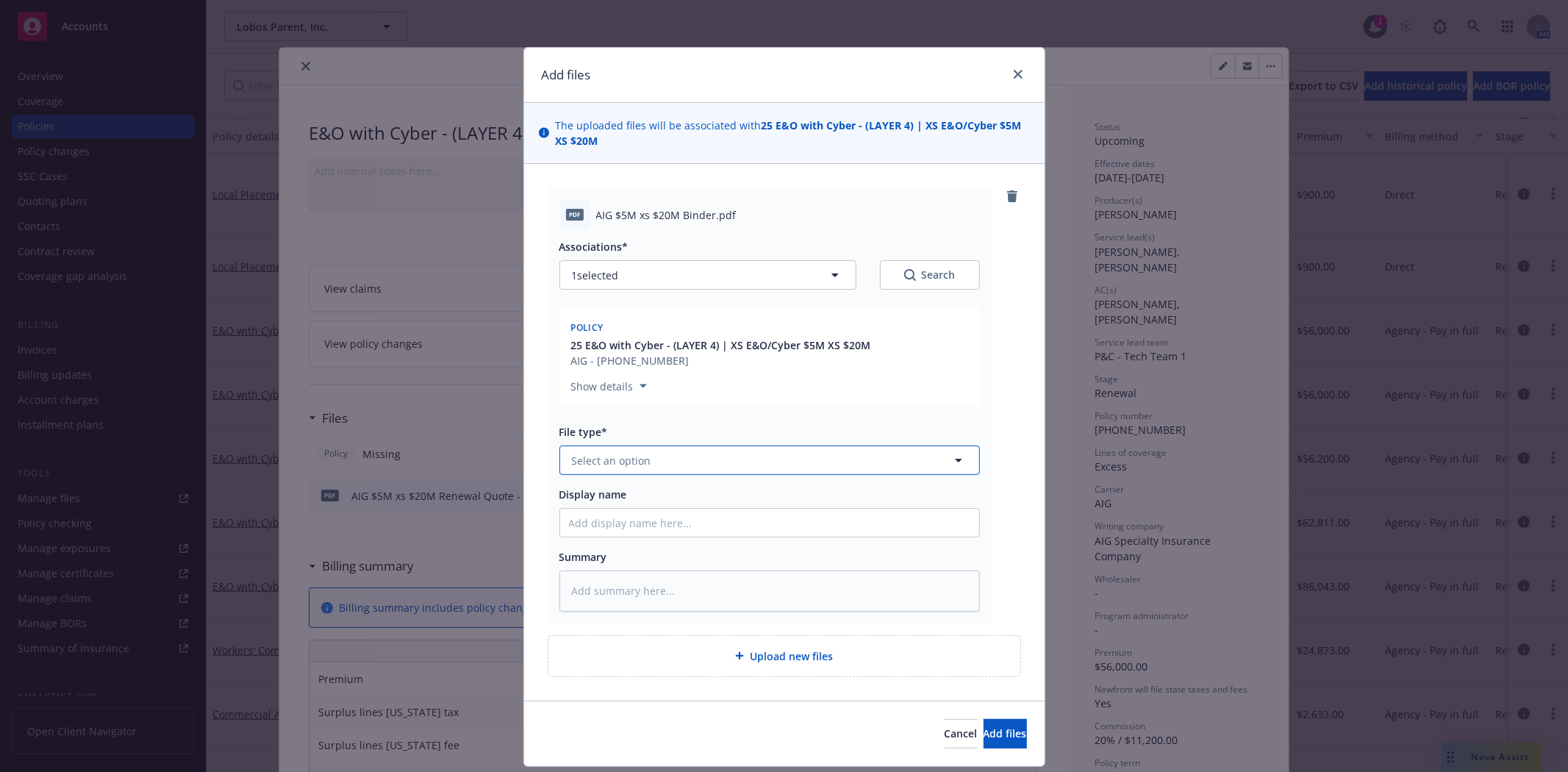
click at [616, 462] on span "Select an option" at bounding box center [612, 460] width 79 height 16
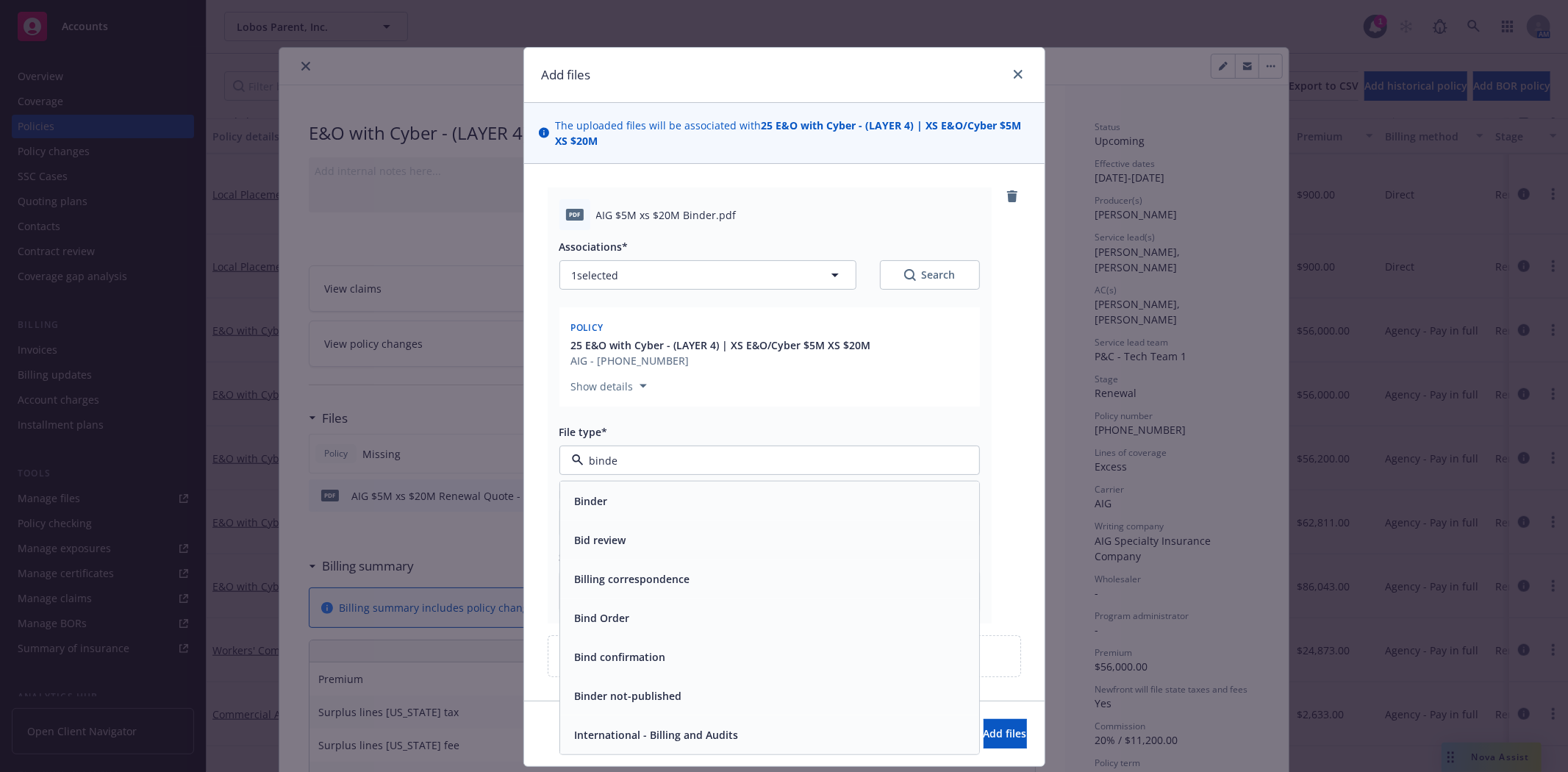
type input "binder"
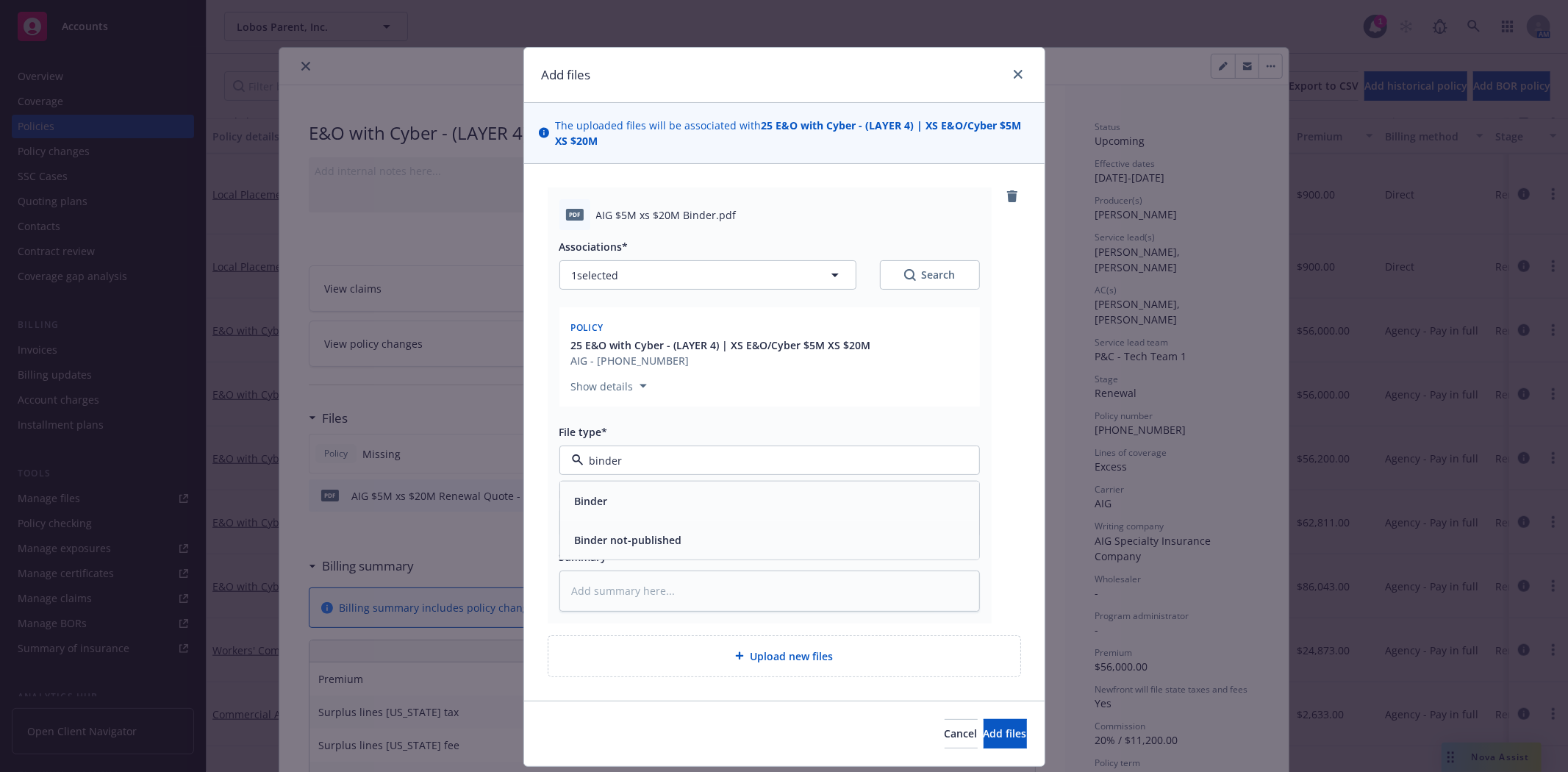
click at [642, 487] on div "Binder" at bounding box center [769, 501] width 419 height 39
click at [984, 731] on span "Add files" at bounding box center [1005, 733] width 43 height 14
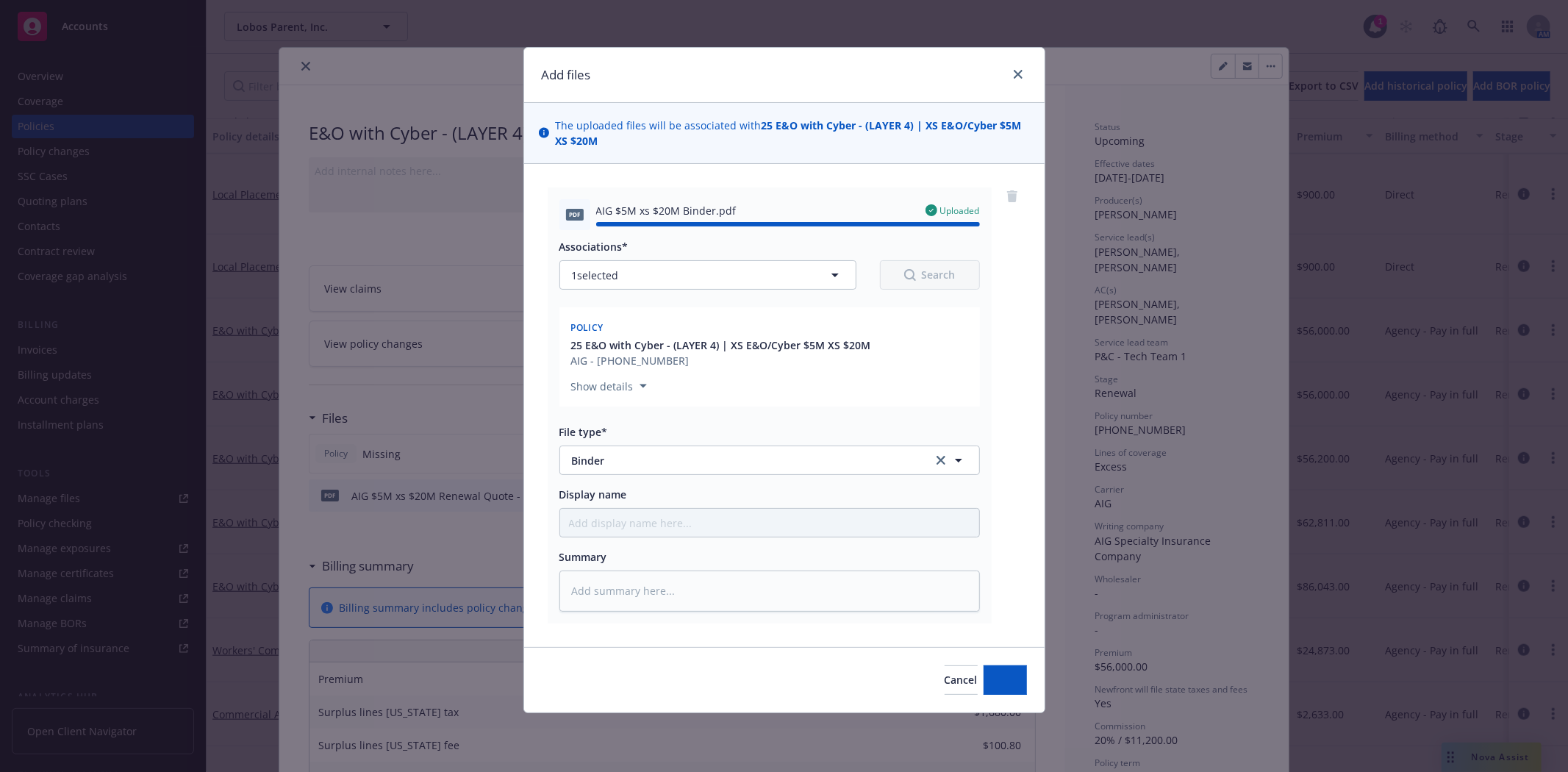
type textarea "x"
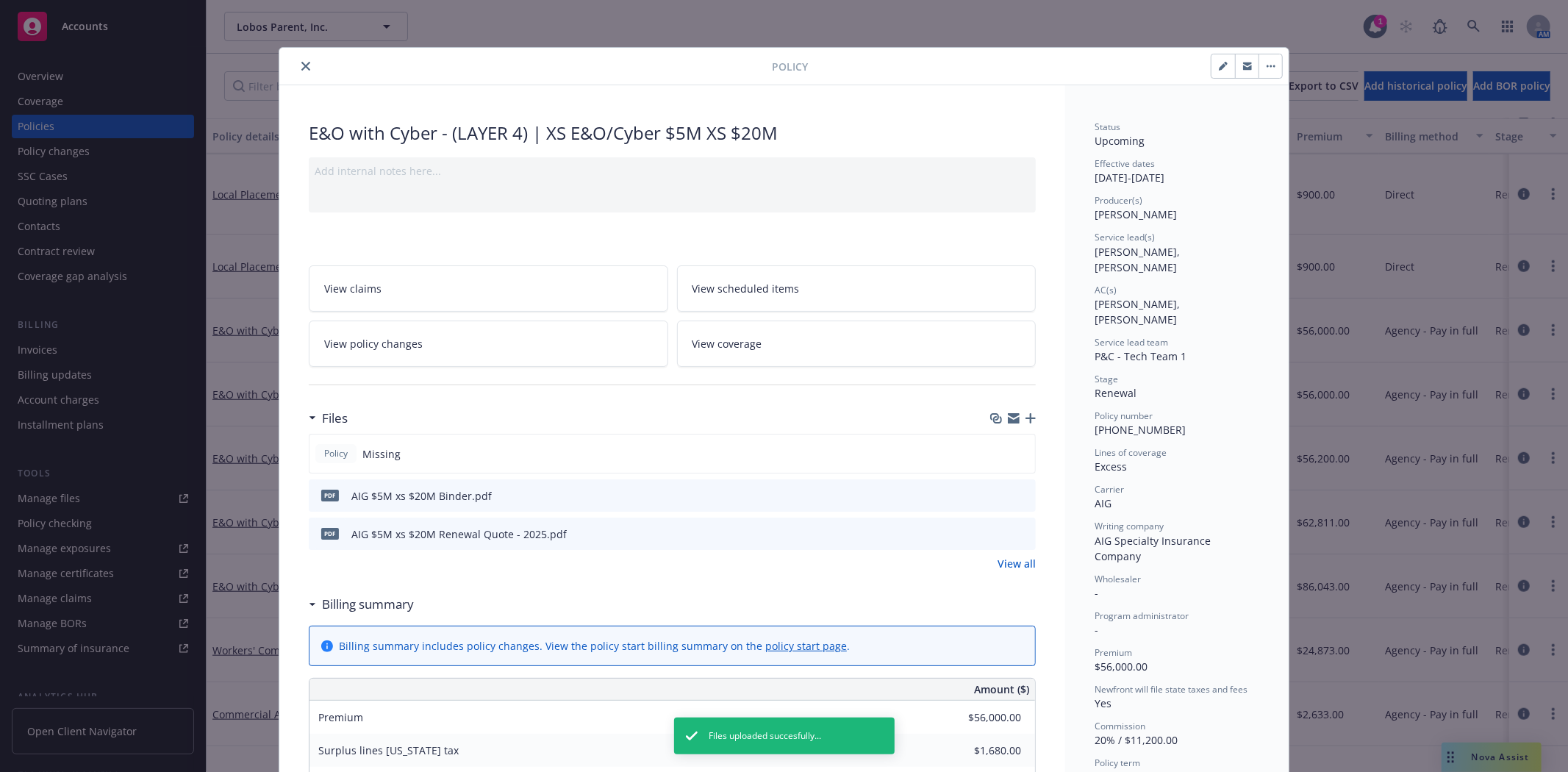
click at [301, 64] on icon "close" at bounding box center [306, 67] width 9 height 9
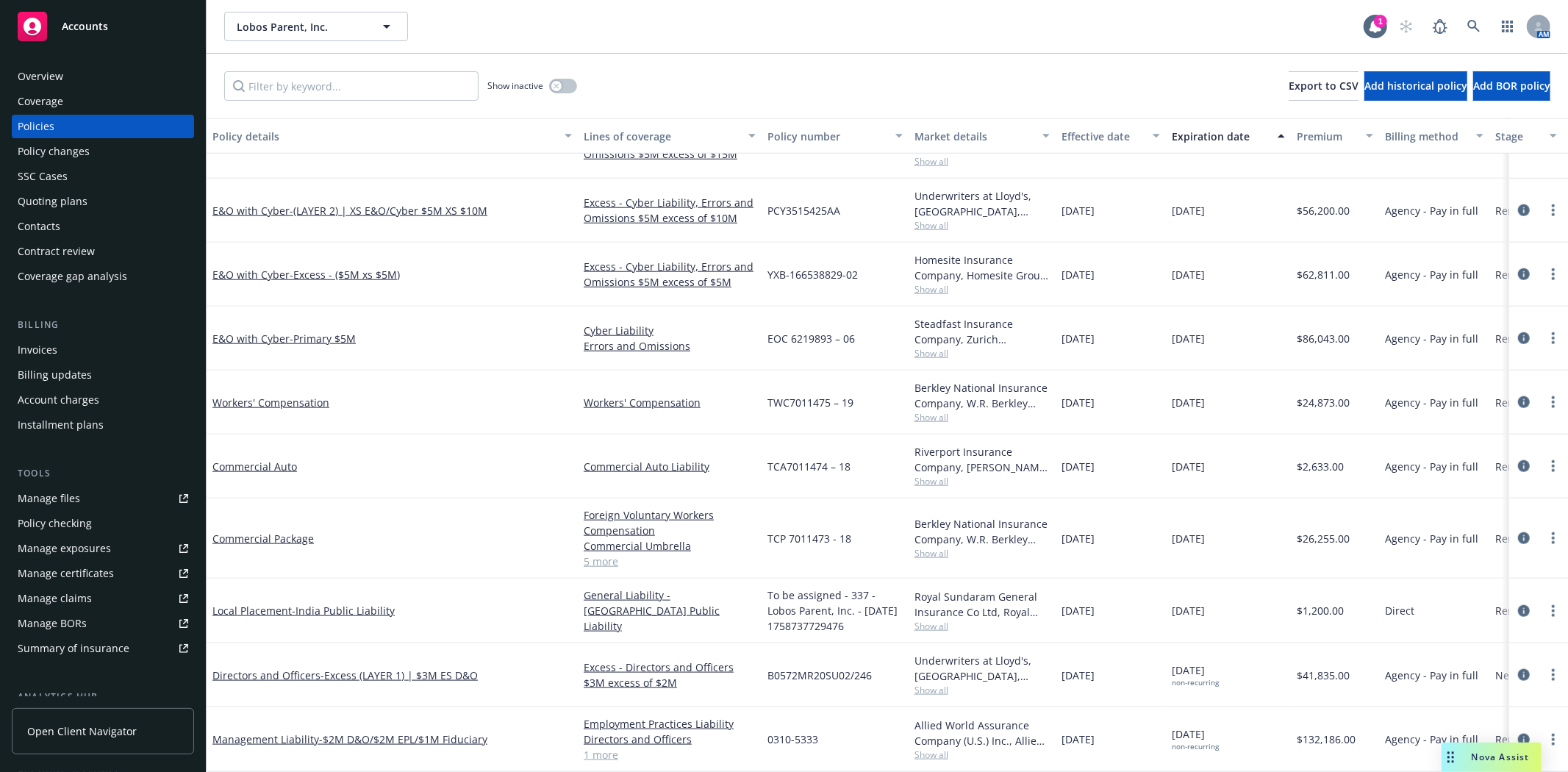
scroll to position [1292, 0]
click at [300, 332] on span "- Primary $5M" at bounding box center [323, 339] width 66 height 14
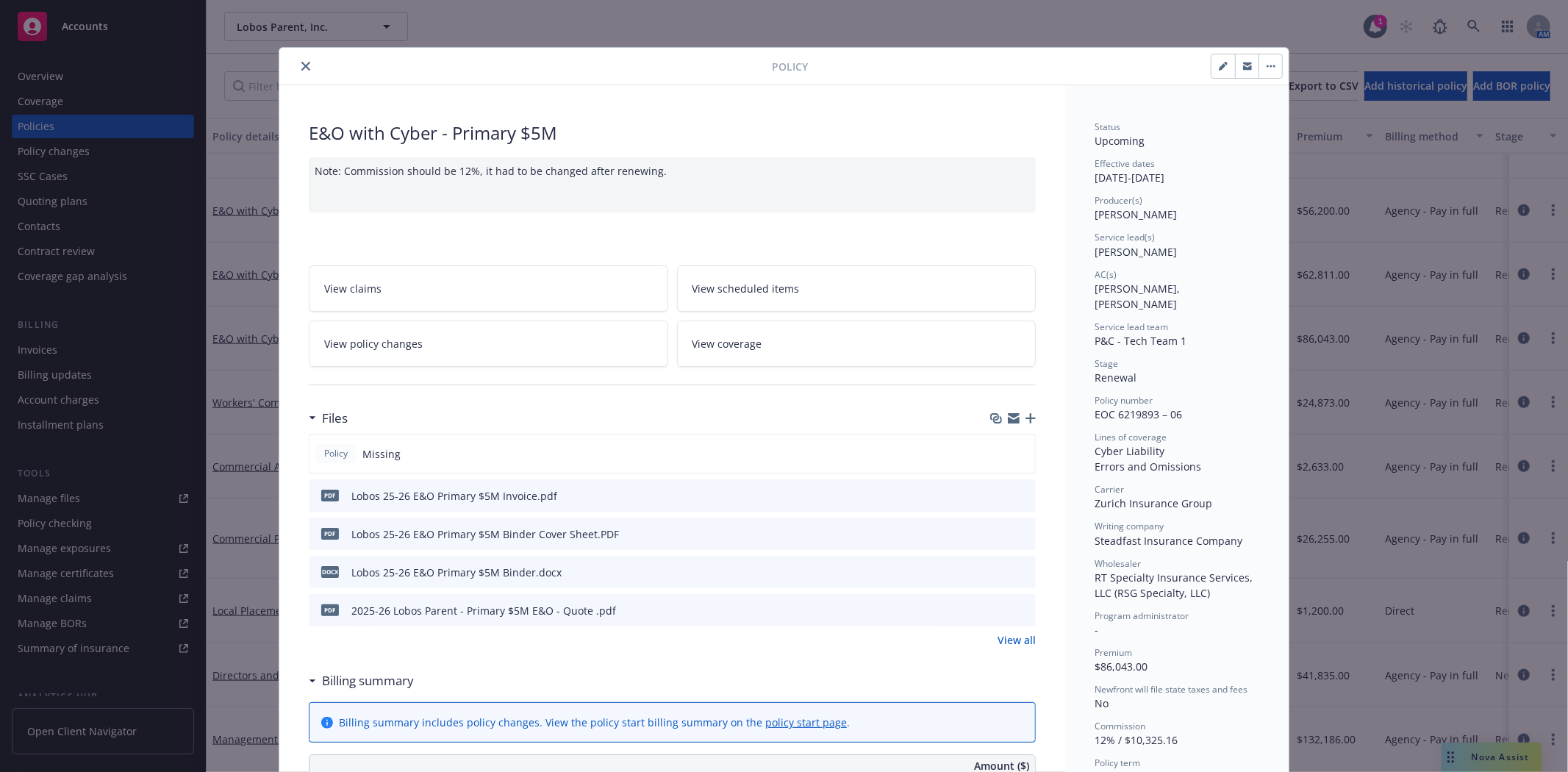
click at [301, 69] on icon "close" at bounding box center [306, 67] width 9 height 9
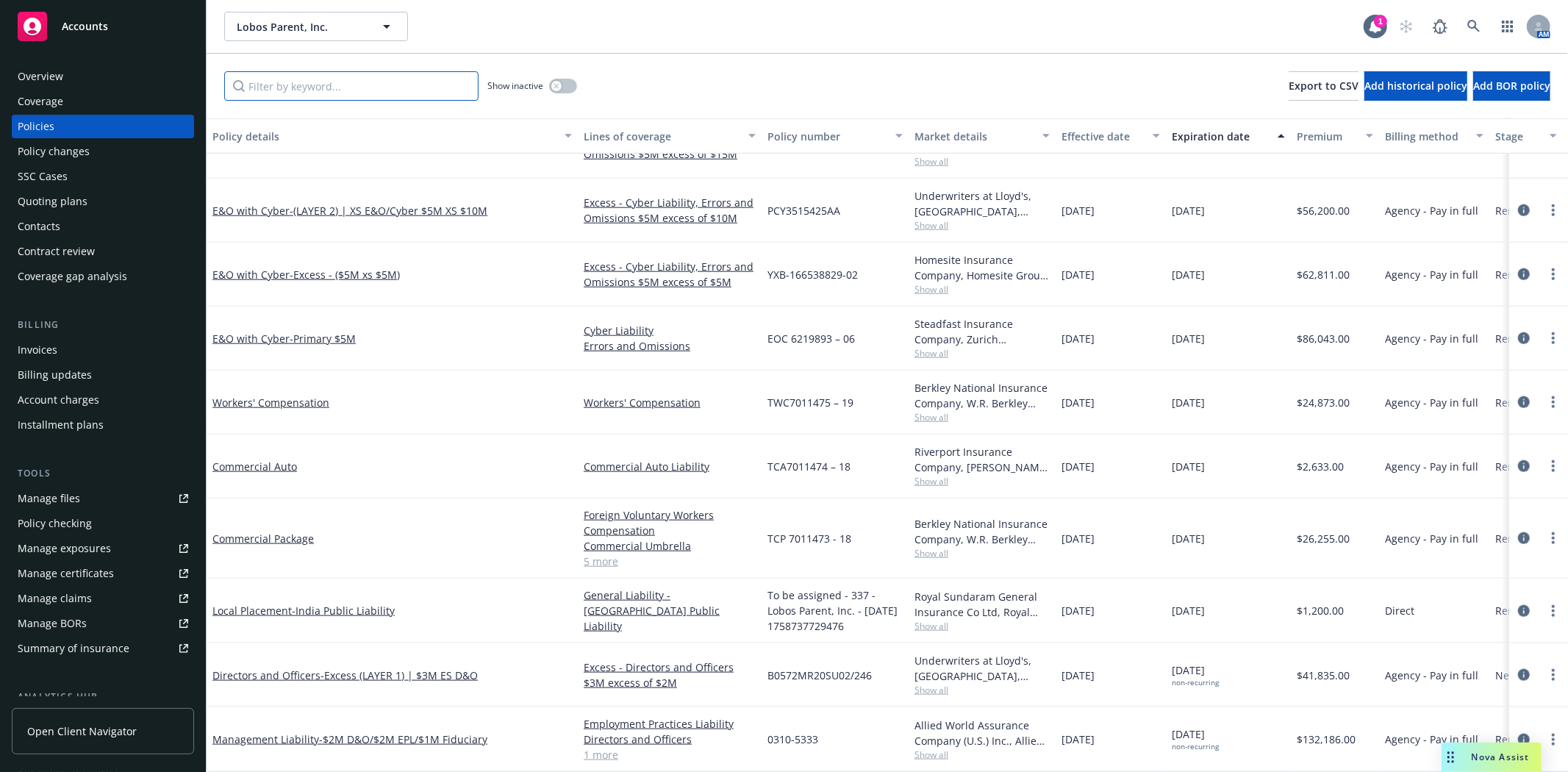
click at [329, 93] on input "Filter by keyword..." at bounding box center [351, 85] width 254 height 29
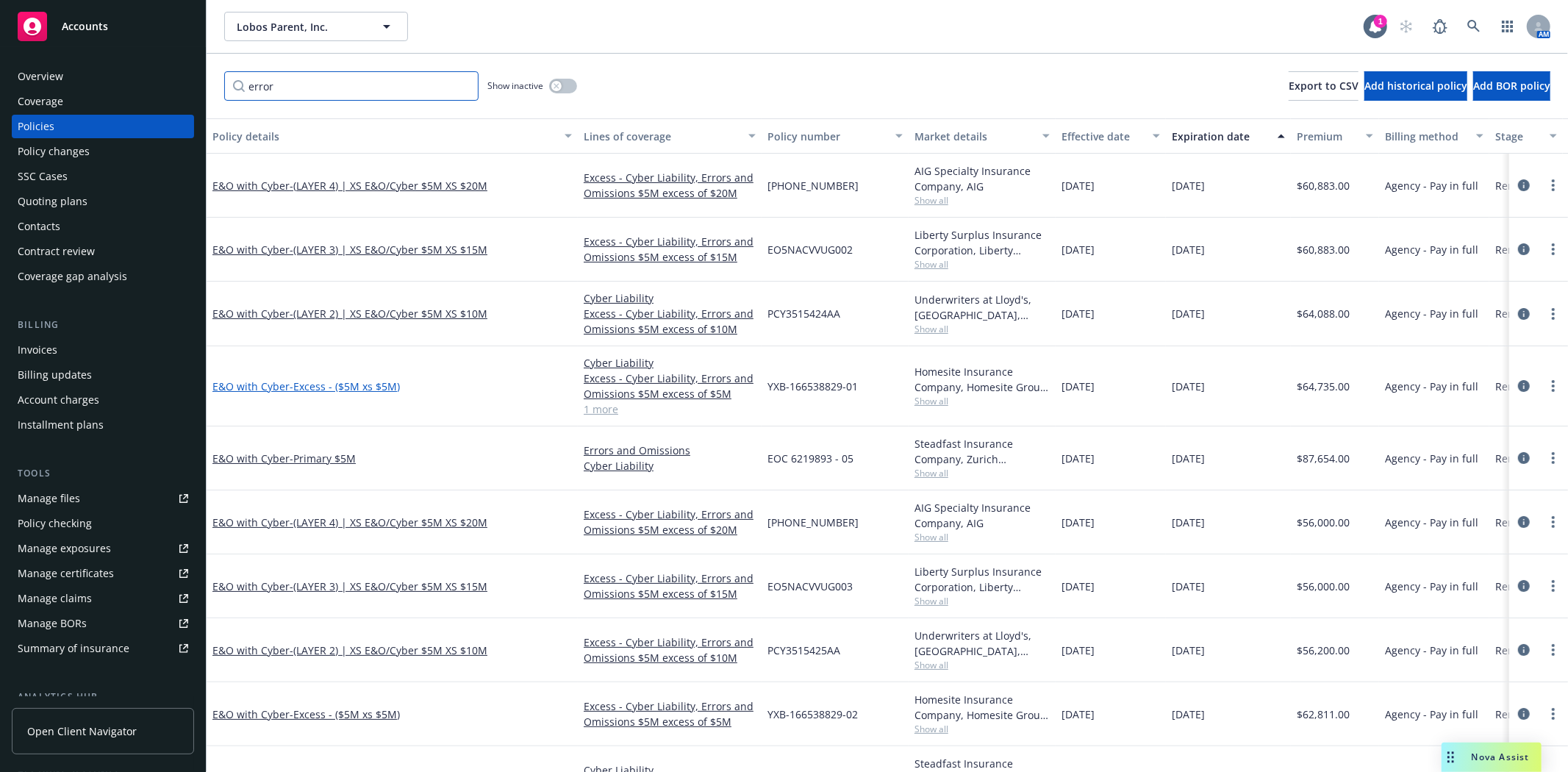
type input "error"
click at [373, 381] on span "- Excess - ($5M xs $5M)" at bounding box center [345, 386] width 111 height 14
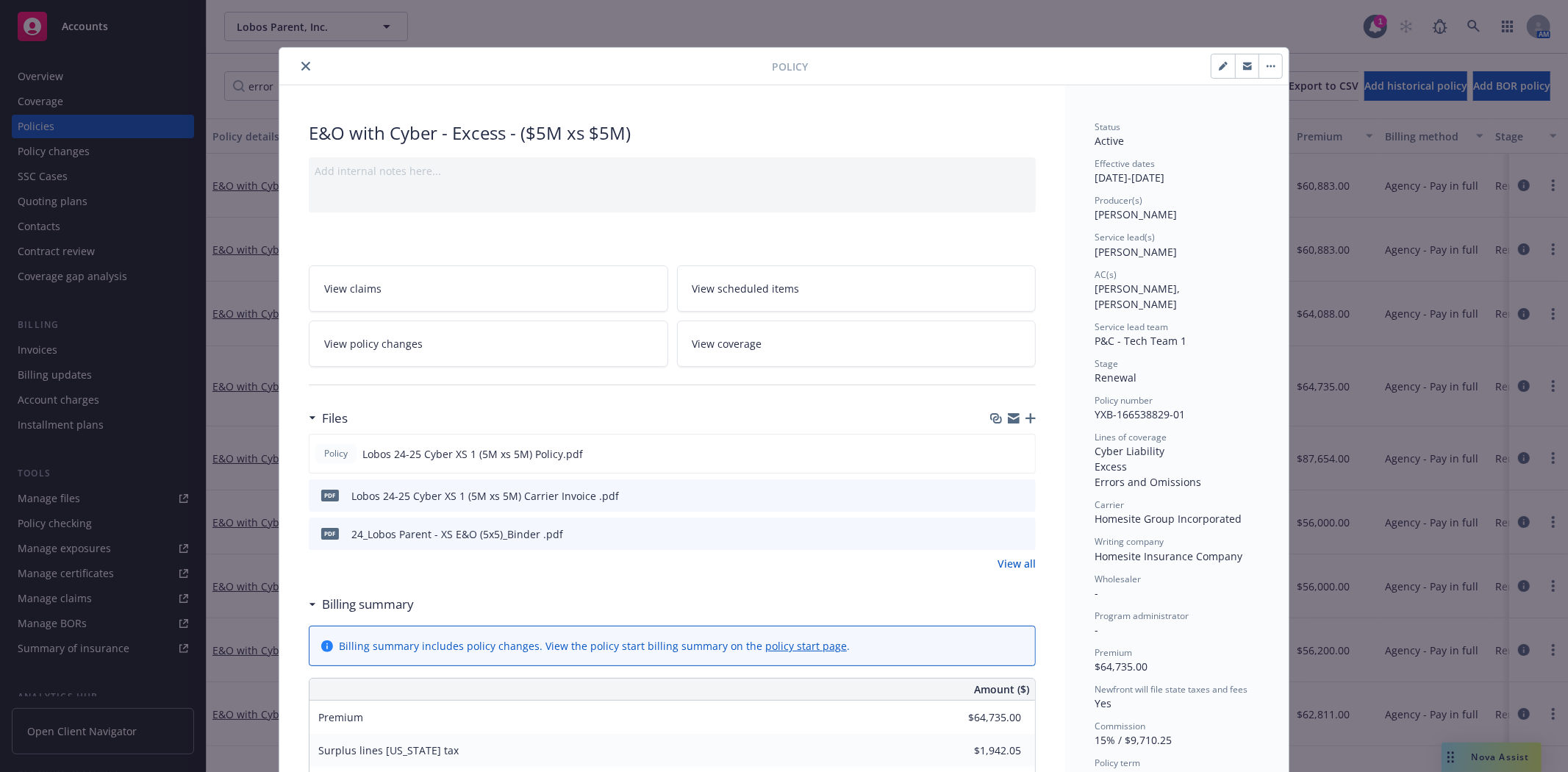
click at [304, 67] on button "close" at bounding box center [306, 67] width 18 height 18
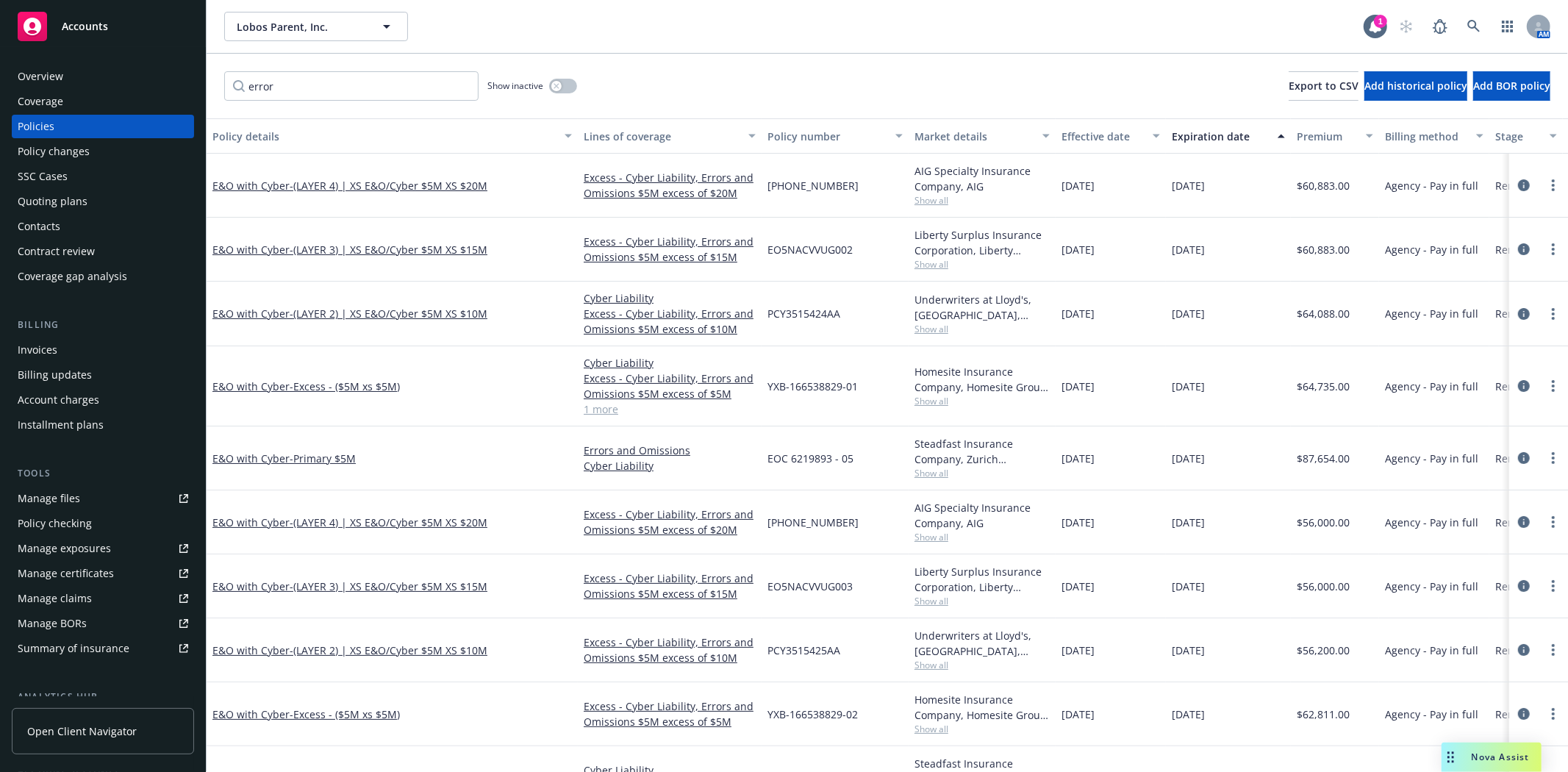
scroll to position [52, 0]
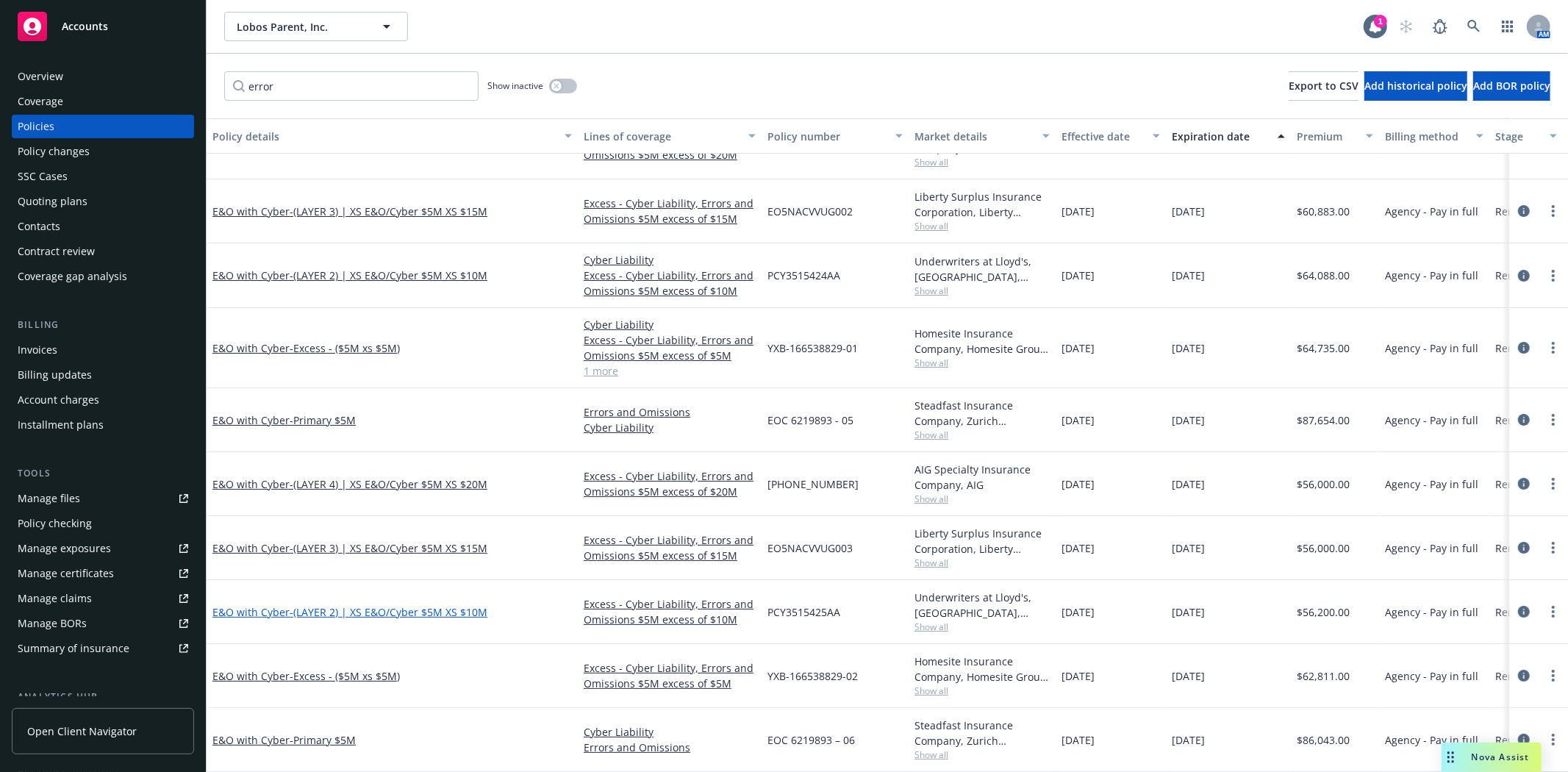
click at [435, 605] on span "- (LAYER 2) | XS E&O/Cyber $5M XS $10M" at bounding box center [388, 612] width 198 height 14
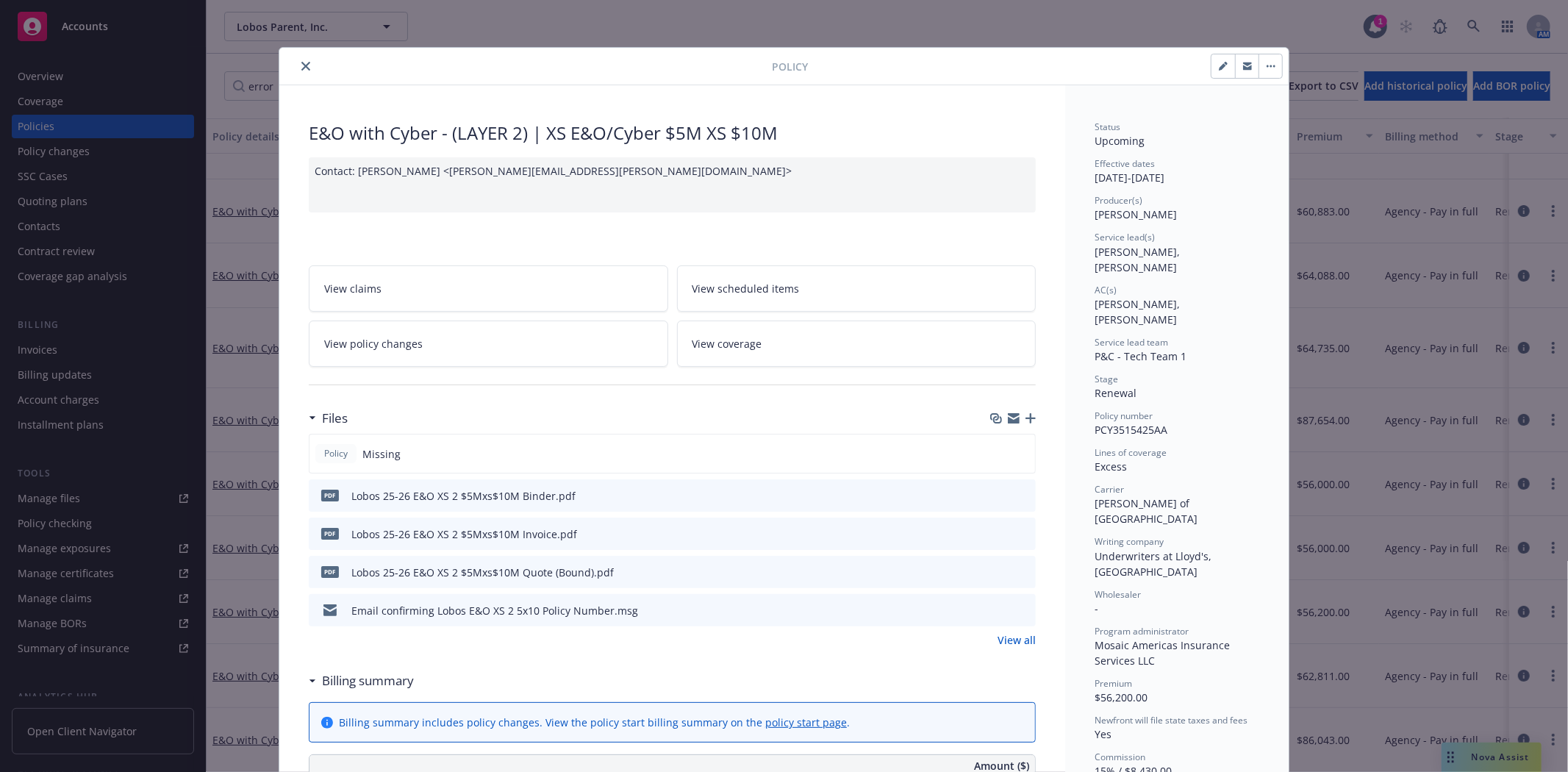
click at [302, 69] on icon "close" at bounding box center [306, 67] width 9 height 9
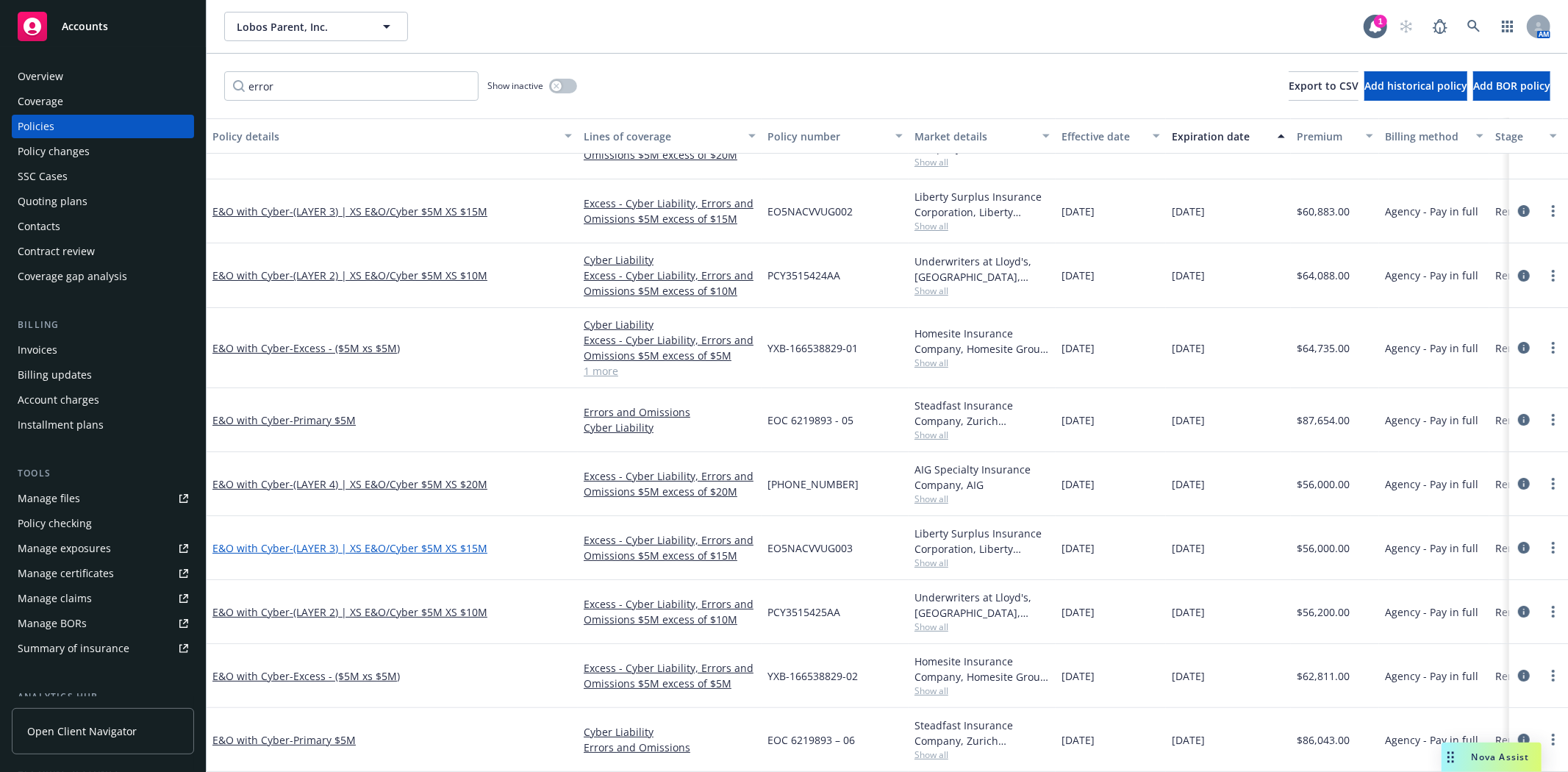
click at [360, 541] on span "- (LAYER 3) | XS E&O/Cyber $5M XS $15M" at bounding box center [388, 548] width 198 height 14
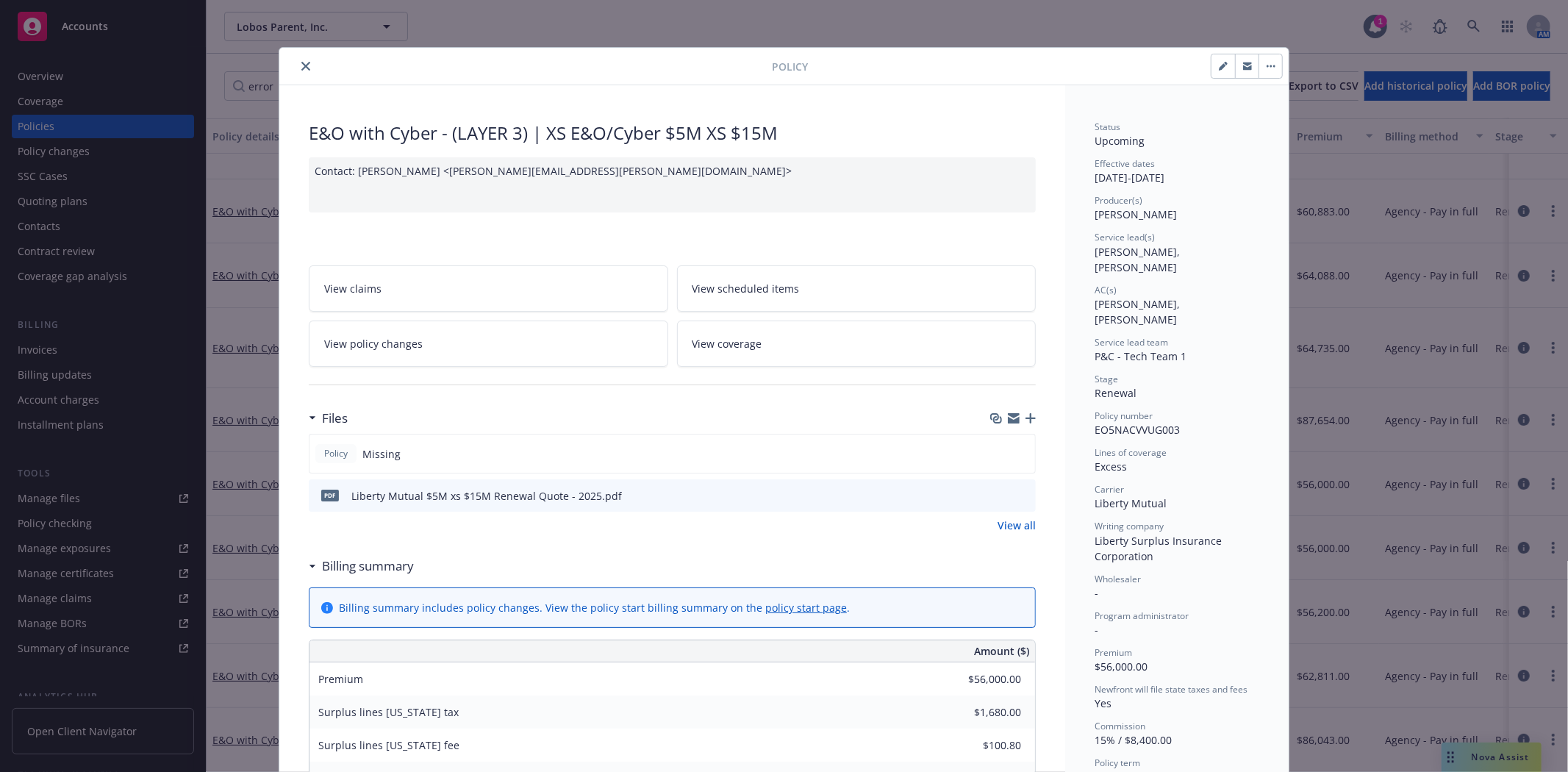
click at [1026, 421] on icon "button" at bounding box center [1031, 419] width 10 height 10
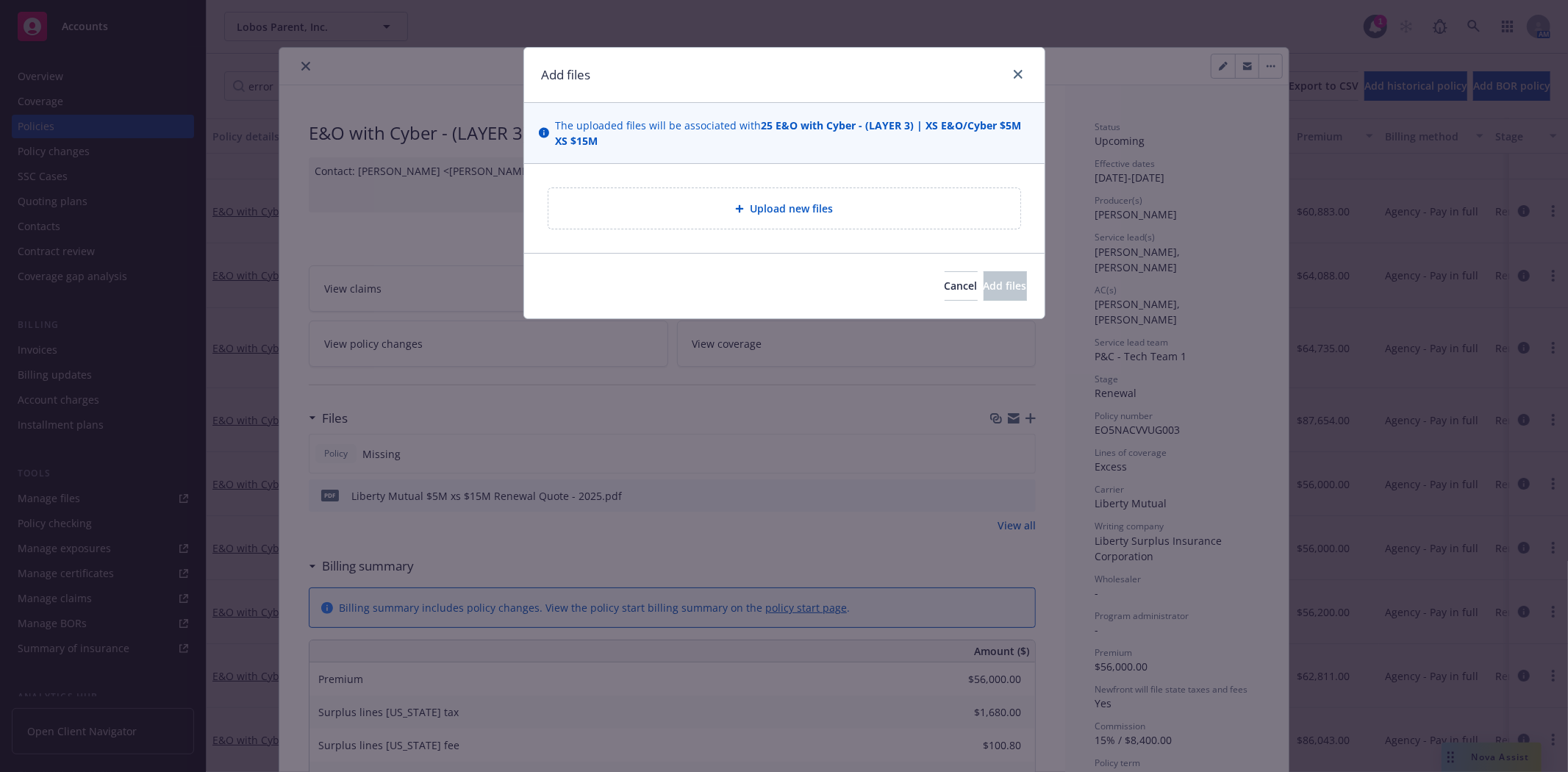
type textarea "x"
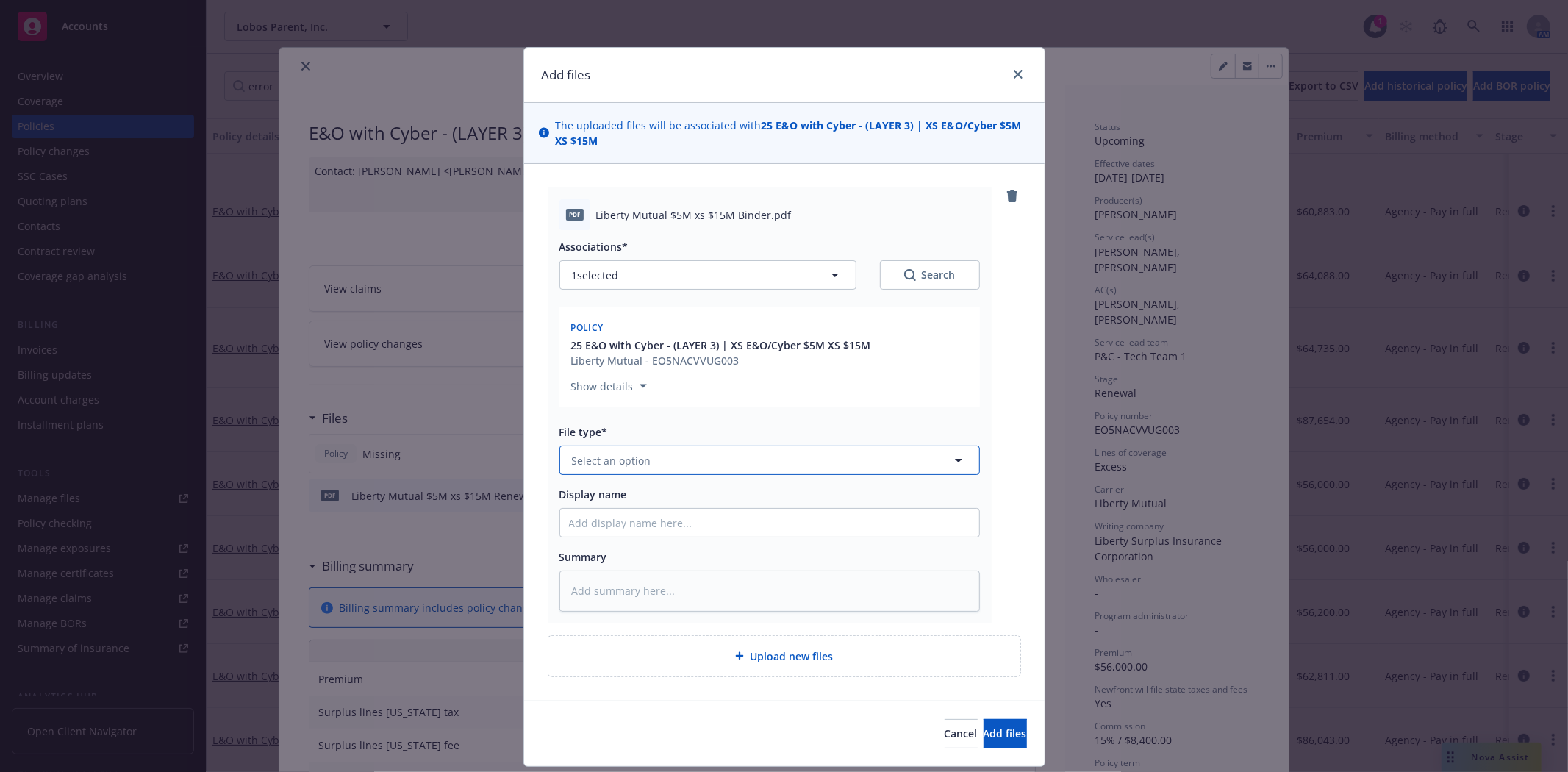
click at [710, 452] on button "Select an option" at bounding box center [769, 460] width 421 height 29
type input "binder"
click at [749, 492] on div "Binder" at bounding box center [769, 501] width 401 height 22
click at [618, 531] on input "Display name" at bounding box center [769, 522] width 419 height 28
paste input "Liberty Mutual $5M xs $15M Binder"
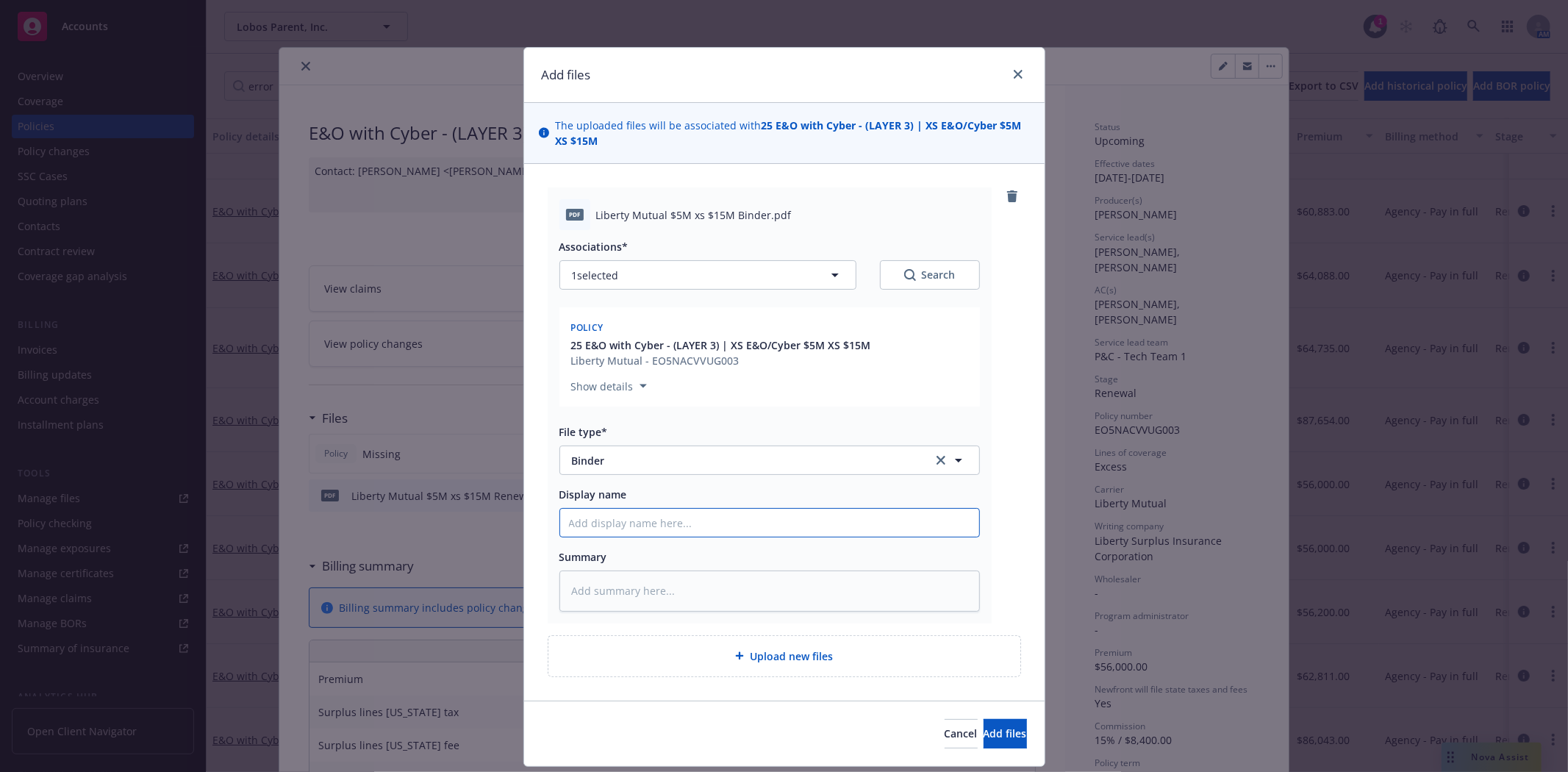
type textarea "x"
type input "Liberty Mutual $5M xs $15M Binder"
click at [1003, 729] on button "Add files" at bounding box center [1005, 733] width 43 height 29
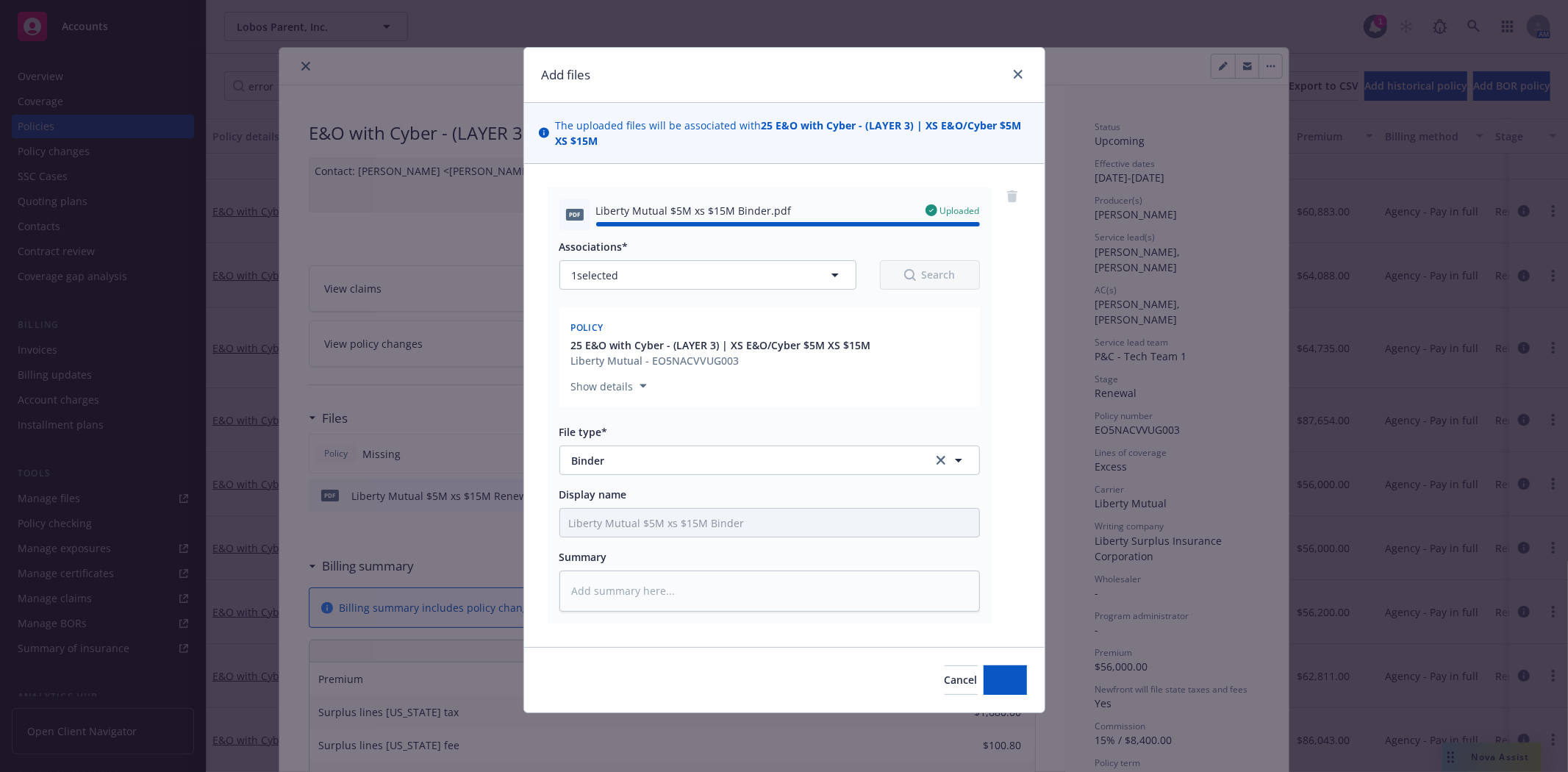
type textarea "x"
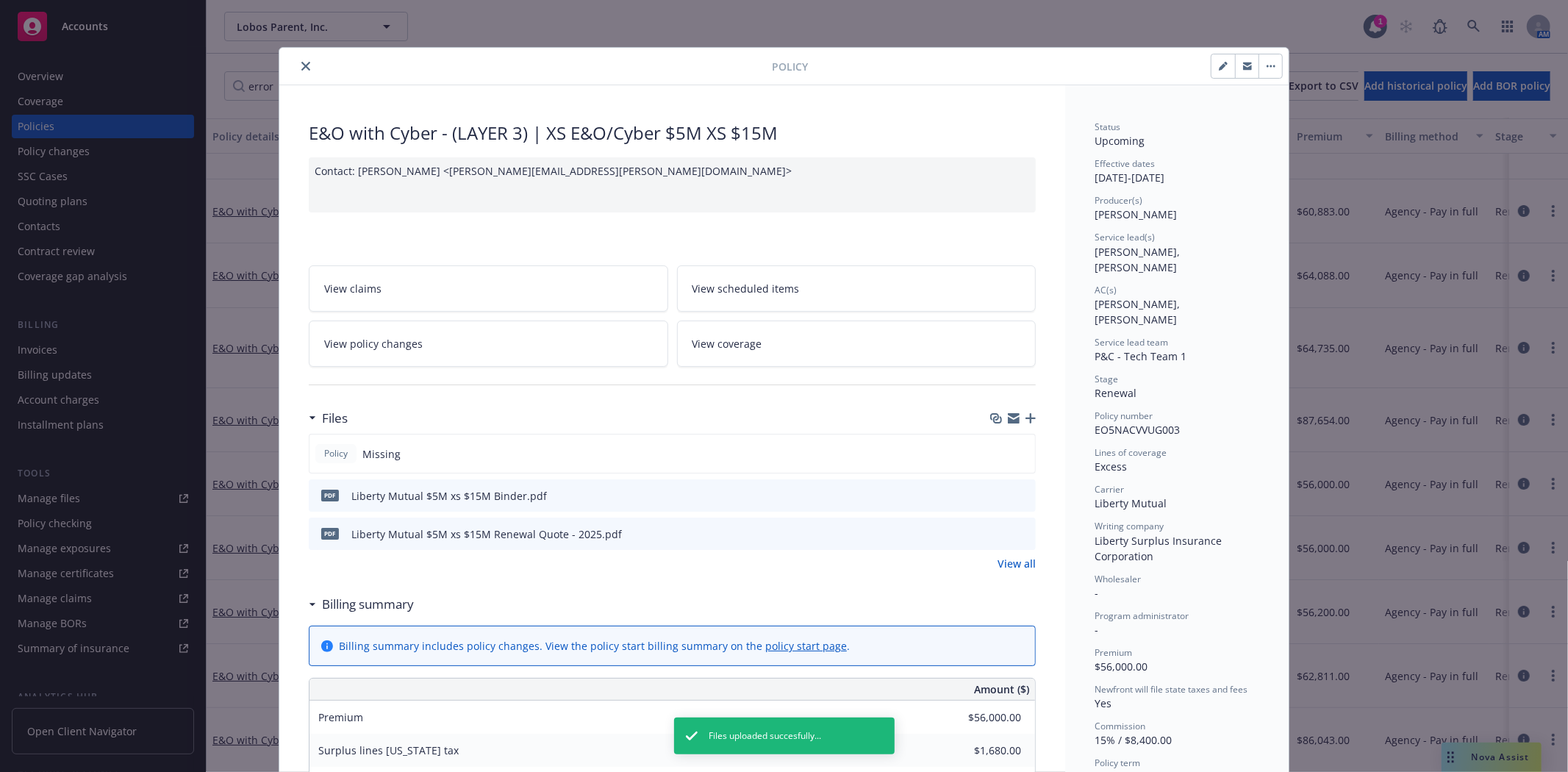
click at [301, 63] on icon "close" at bounding box center [306, 67] width 9 height 9
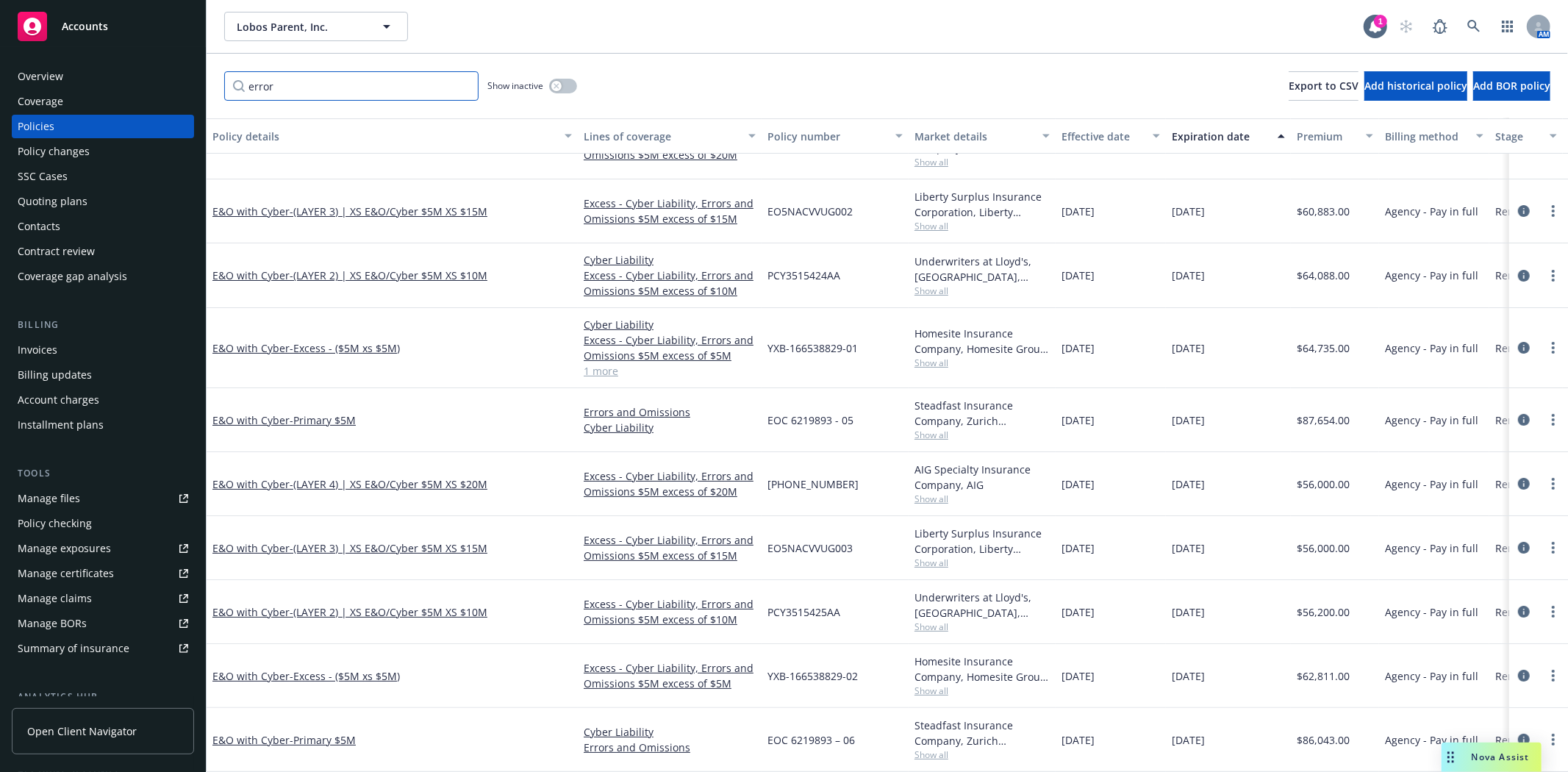
drag, startPoint x: 350, startPoint y: 83, endPoint x: 146, endPoint y: 88, distance: 204.1
click at [146, 88] on div "Accounts Overview Coverage Policies Policy changes SSC Cases Quoting plans Cont…" at bounding box center [784, 386] width 1568 height 772
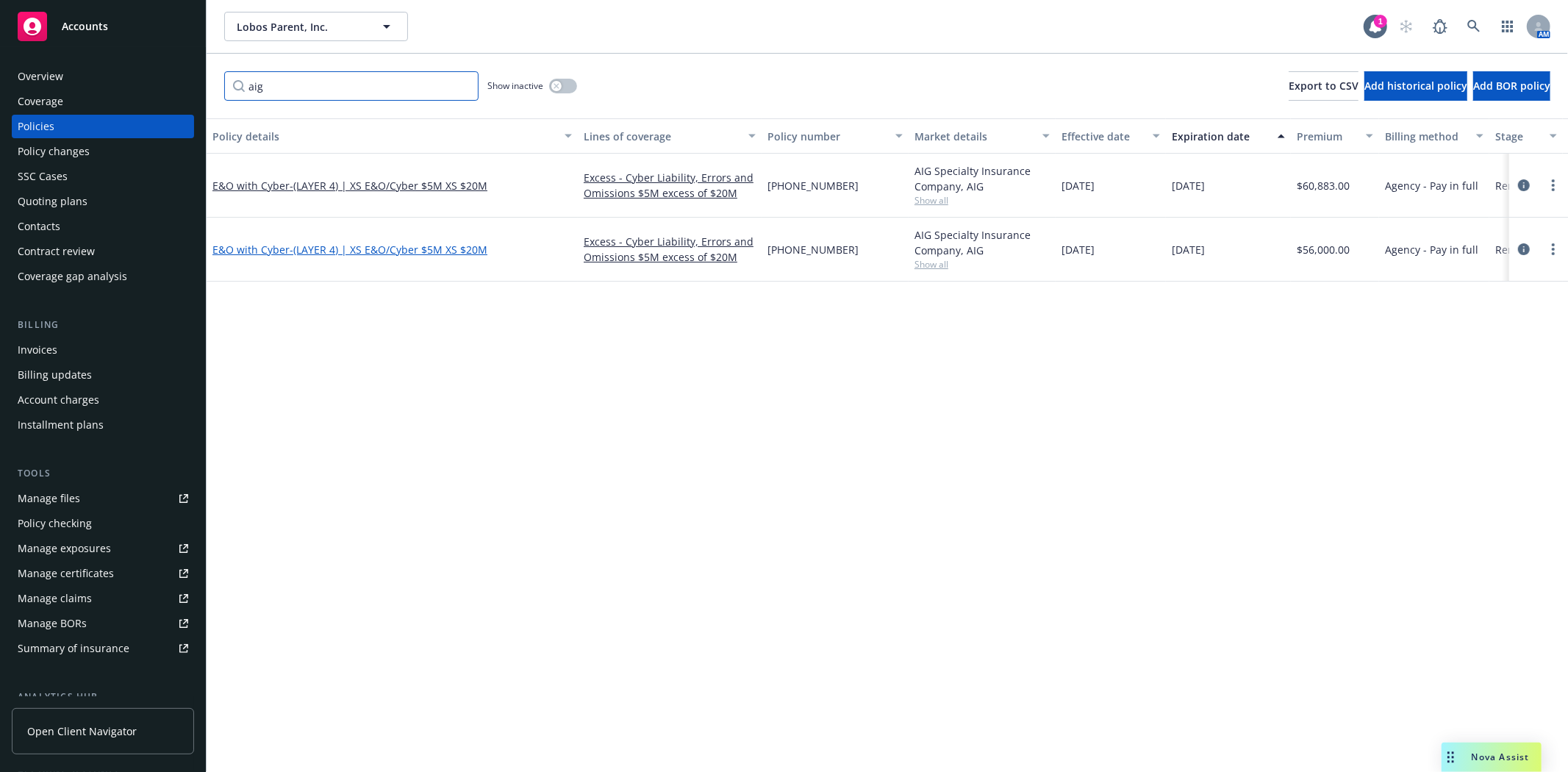
type input "aig"
click at [368, 248] on span "- (LAYER 4) | XS E&O/Cyber $5M XS $20M" at bounding box center [388, 250] width 198 height 14
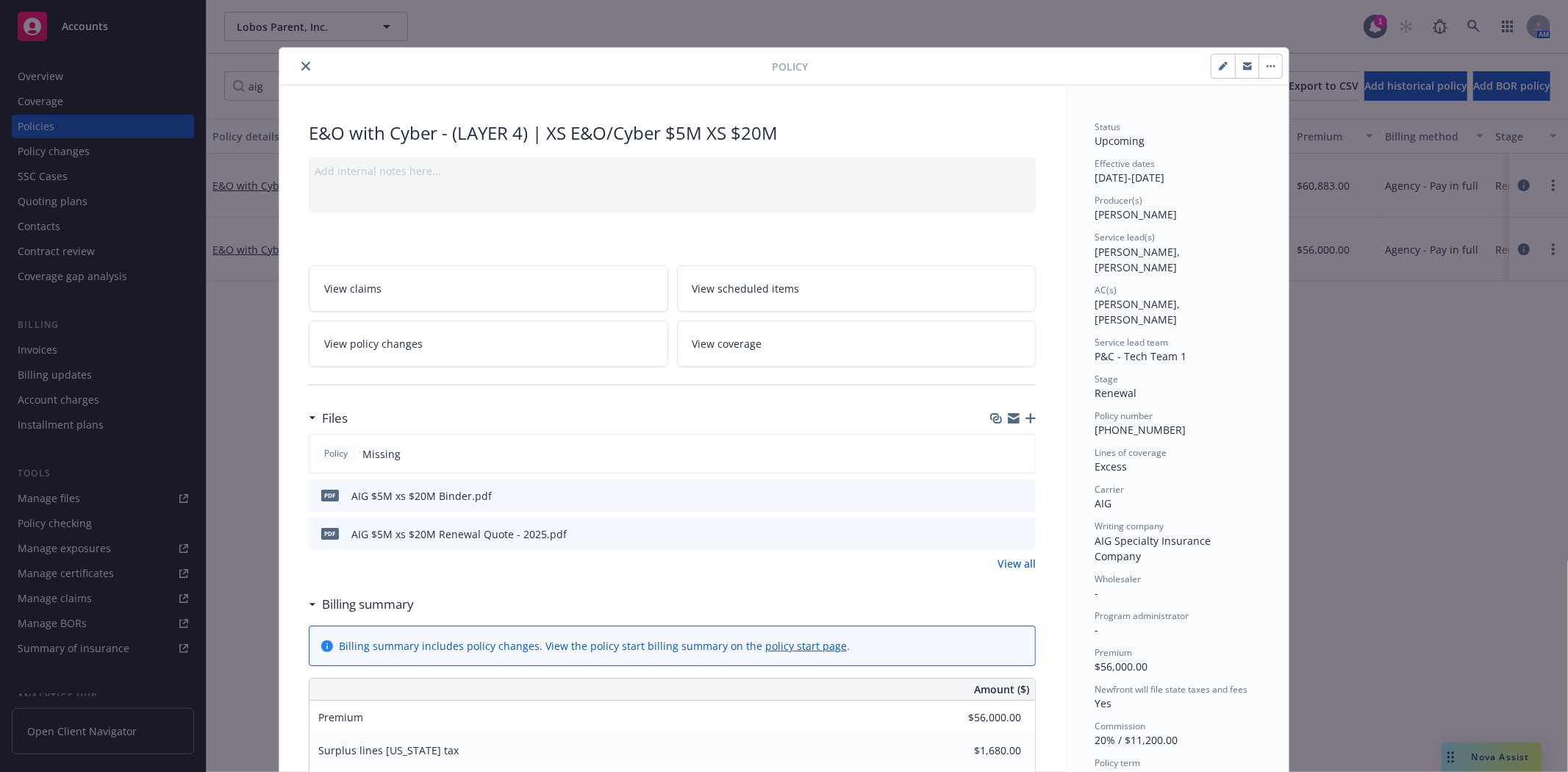
scroll to position [44, 0]
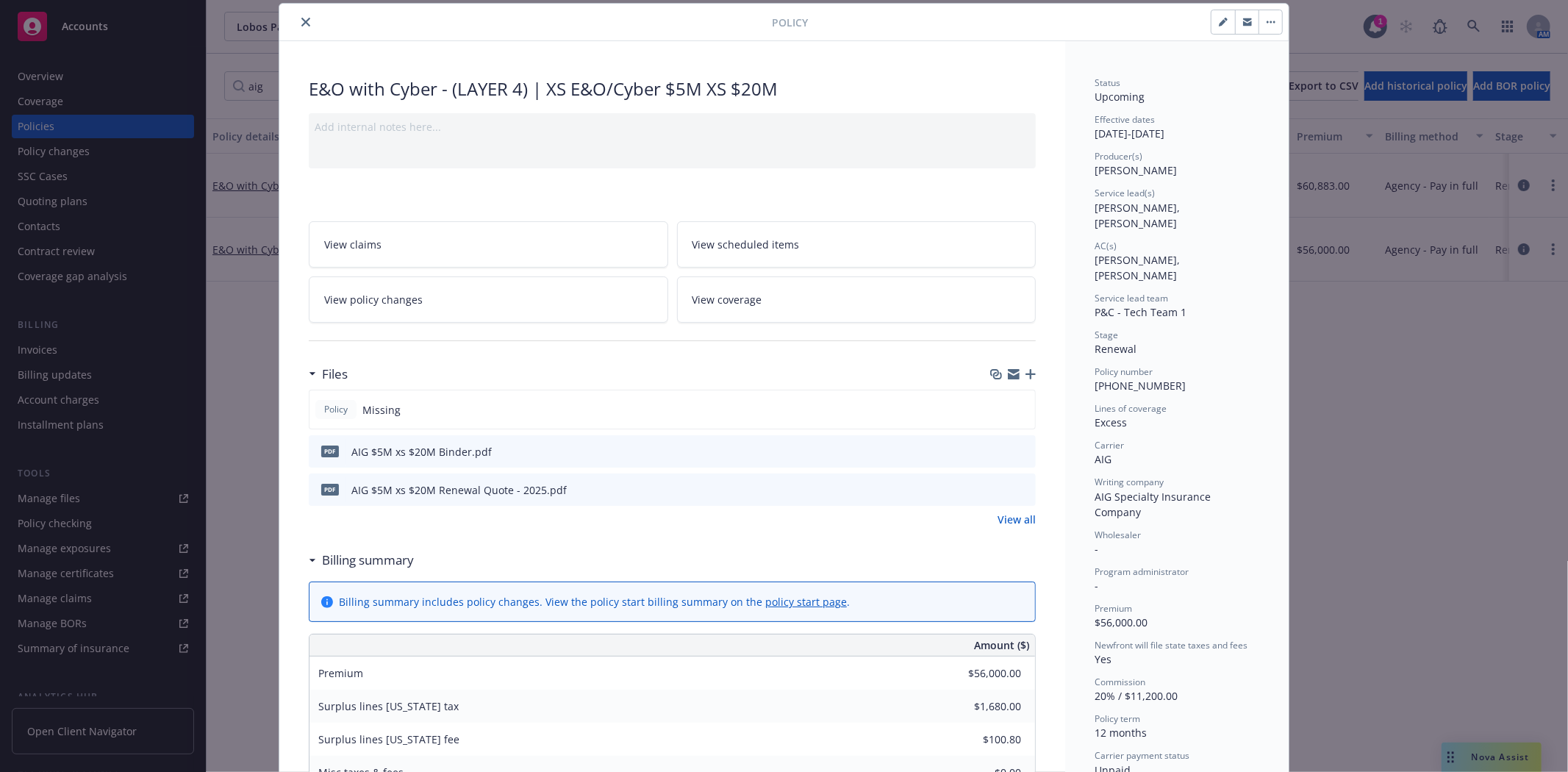
click at [297, 29] on button "close" at bounding box center [306, 22] width 18 height 18
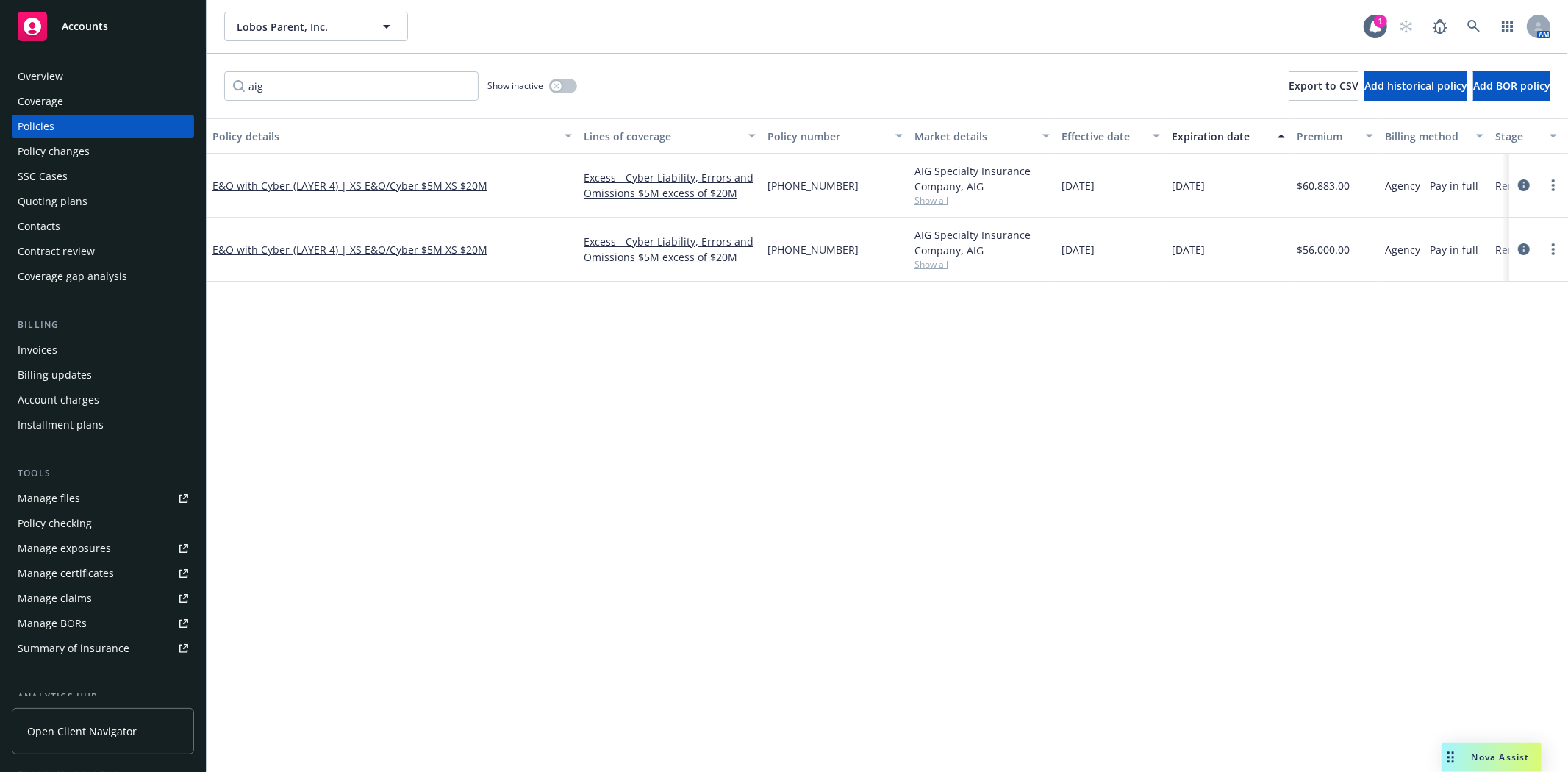
click at [46, 127] on div "Policies" at bounding box center [36, 126] width 37 height 23
click at [35, 118] on div "Policies" at bounding box center [36, 126] width 37 height 23
click at [446, 85] on input "aig" at bounding box center [351, 85] width 254 height 29
click at [464, 85] on input "aig" at bounding box center [351, 85] width 254 height 29
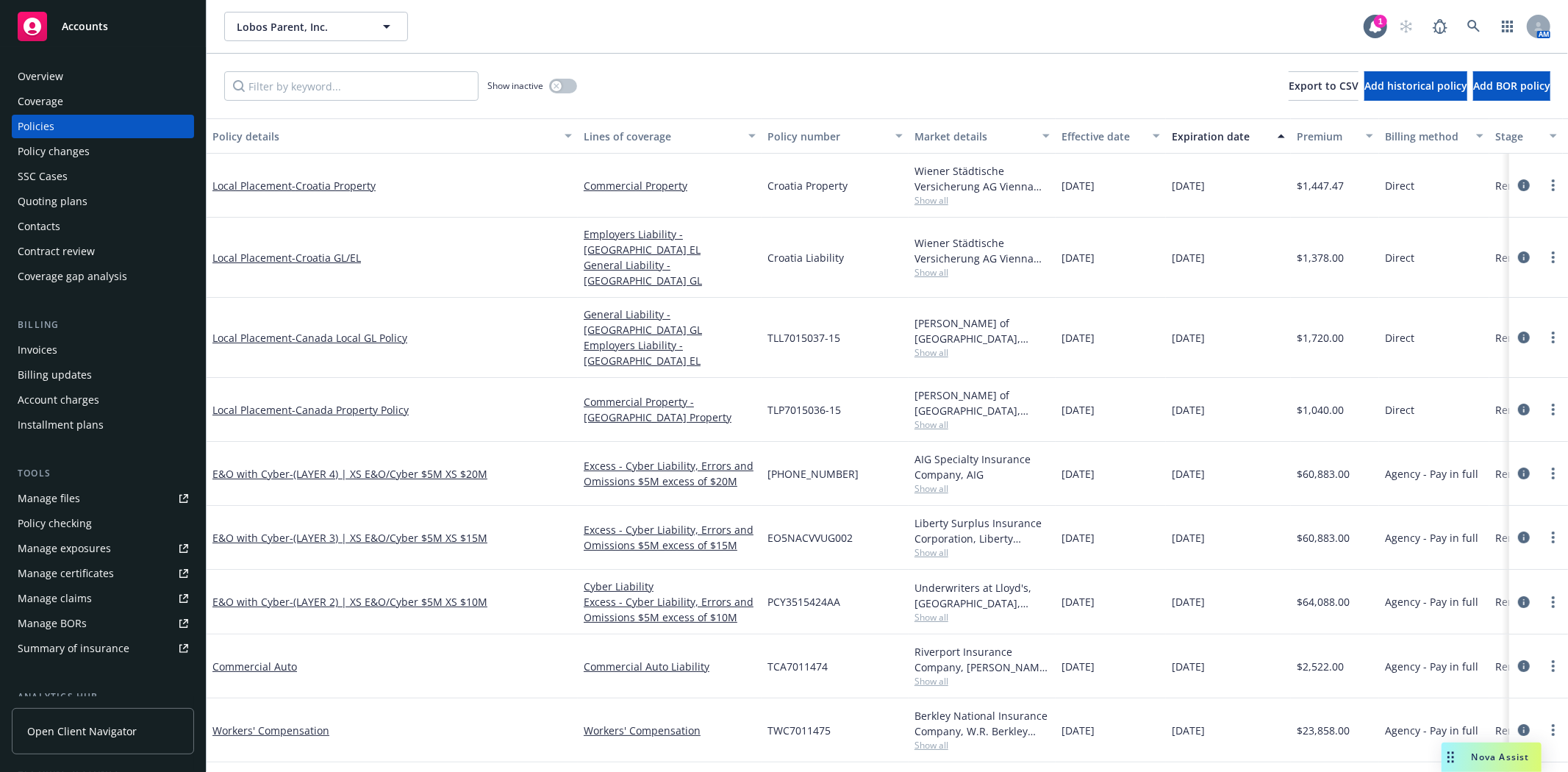
click at [60, 351] on div "Invoices" at bounding box center [103, 350] width 170 height 23
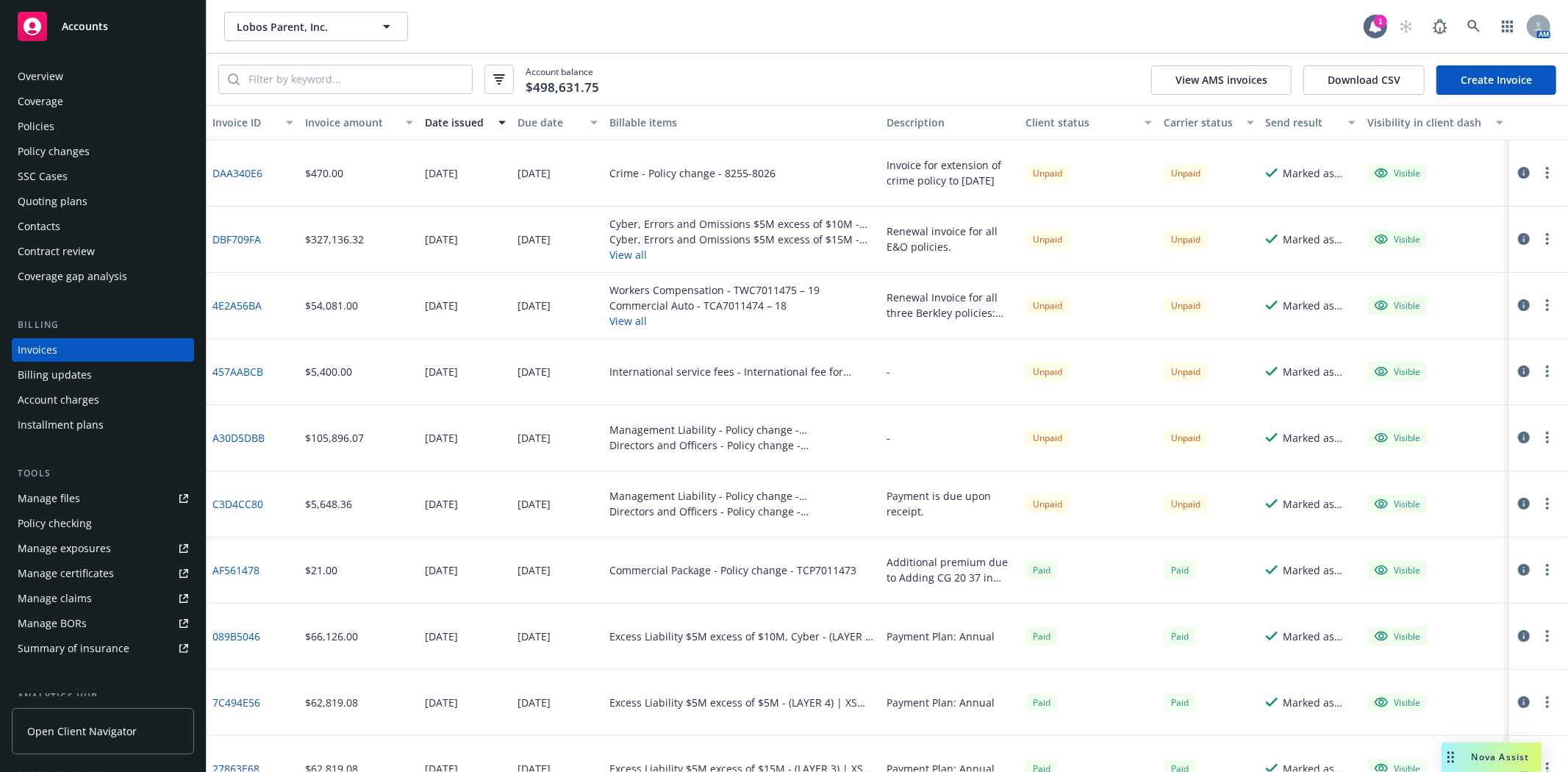
click at [52, 502] on div "Manage files" at bounding box center [49, 498] width 63 height 23
click at [37, 497] on div "Manage files" at bounding box center [49, 498] width 63 height 23
click at [57, 123] on div "Policies" at bounding box center [103, 126] width 170 height 23
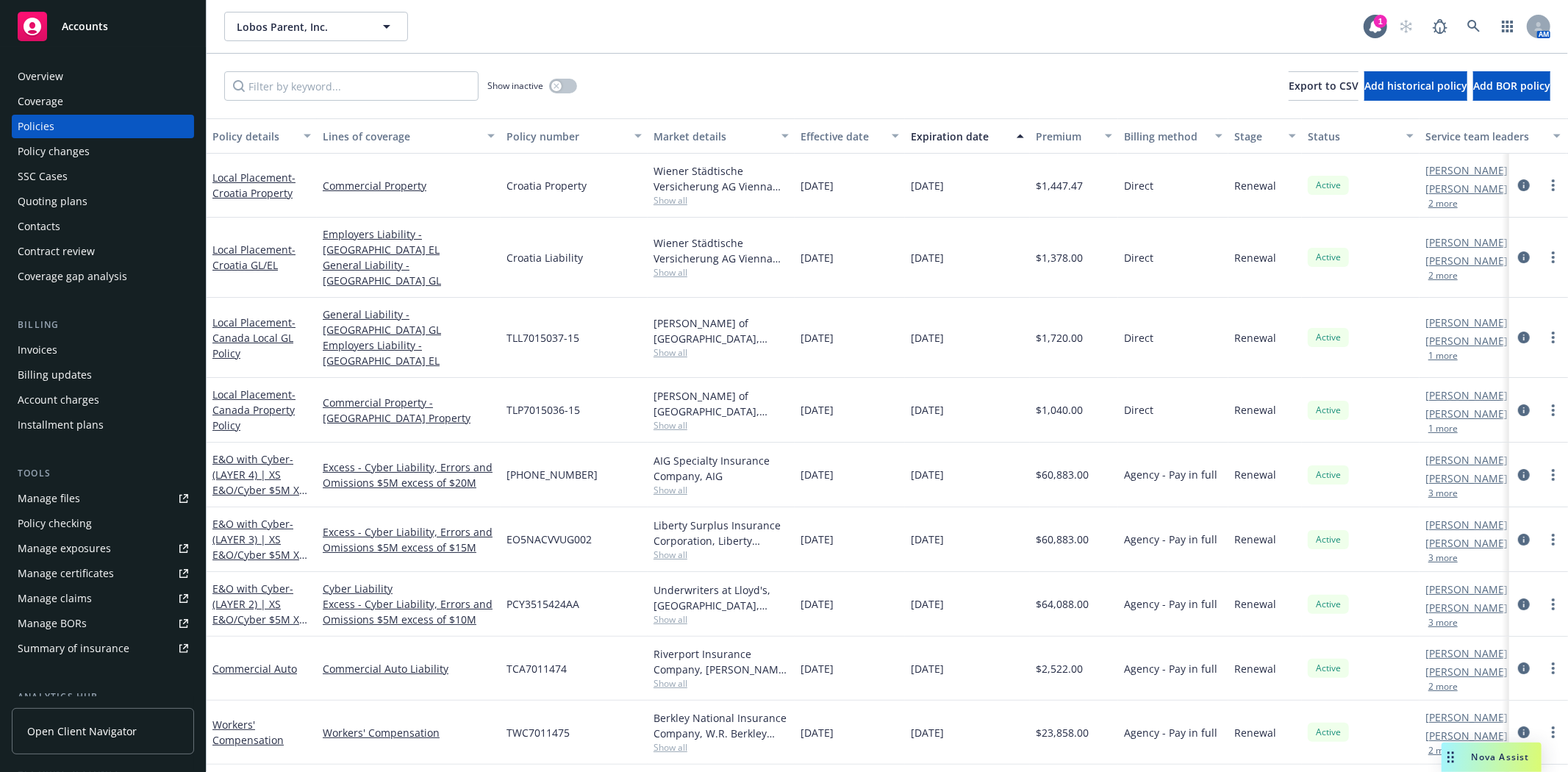
click at [109, 575] on div "Manage certificates" at bounding box center [66, 573] width 96 height 23
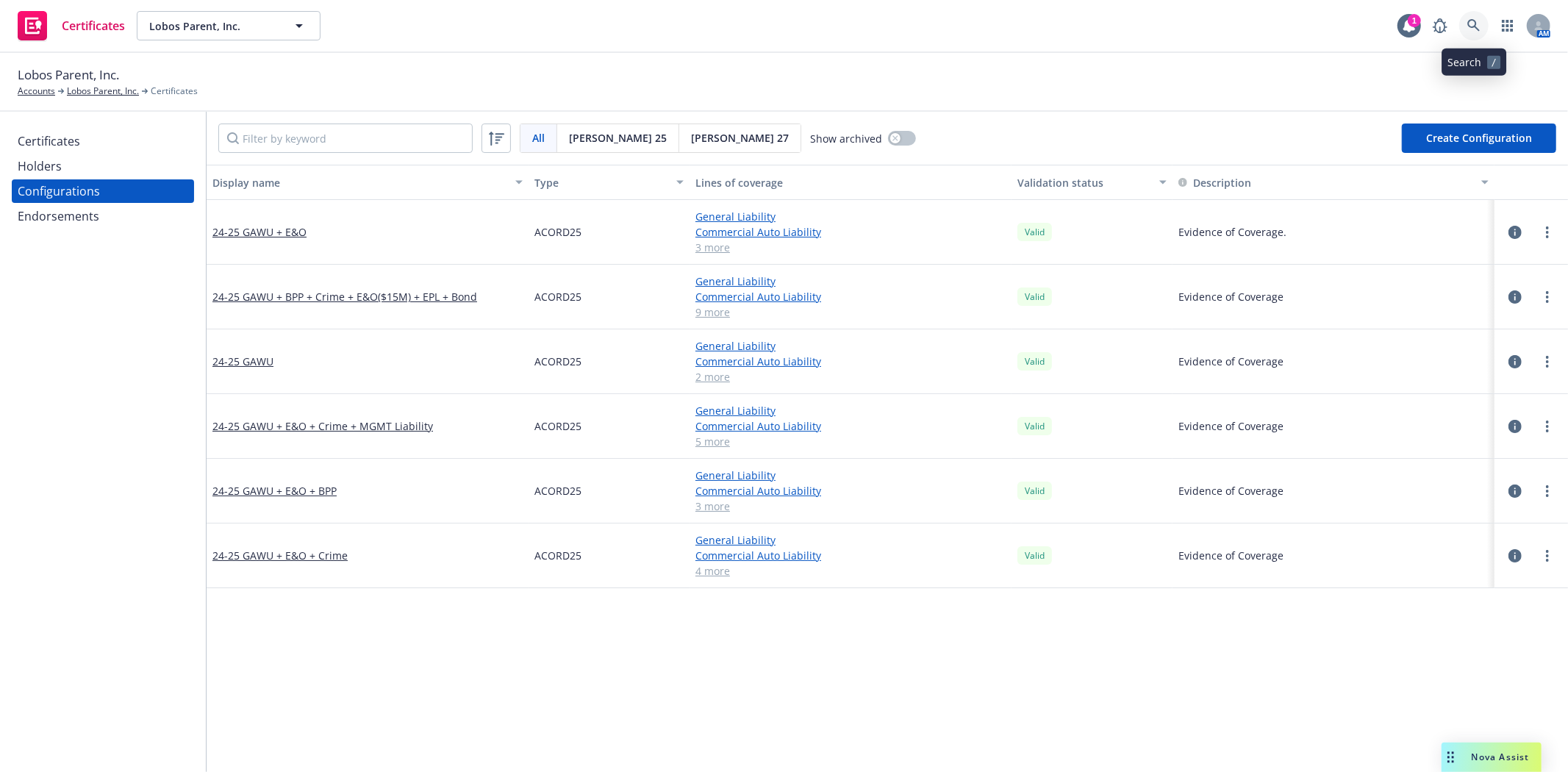
click at [1482, 27] on link at bounding box center [1473, 25] width 29 height 29
click at [102, 89] on link "Lobos Parent, Inc." at bounding box center [103, 91] width 72 height 13
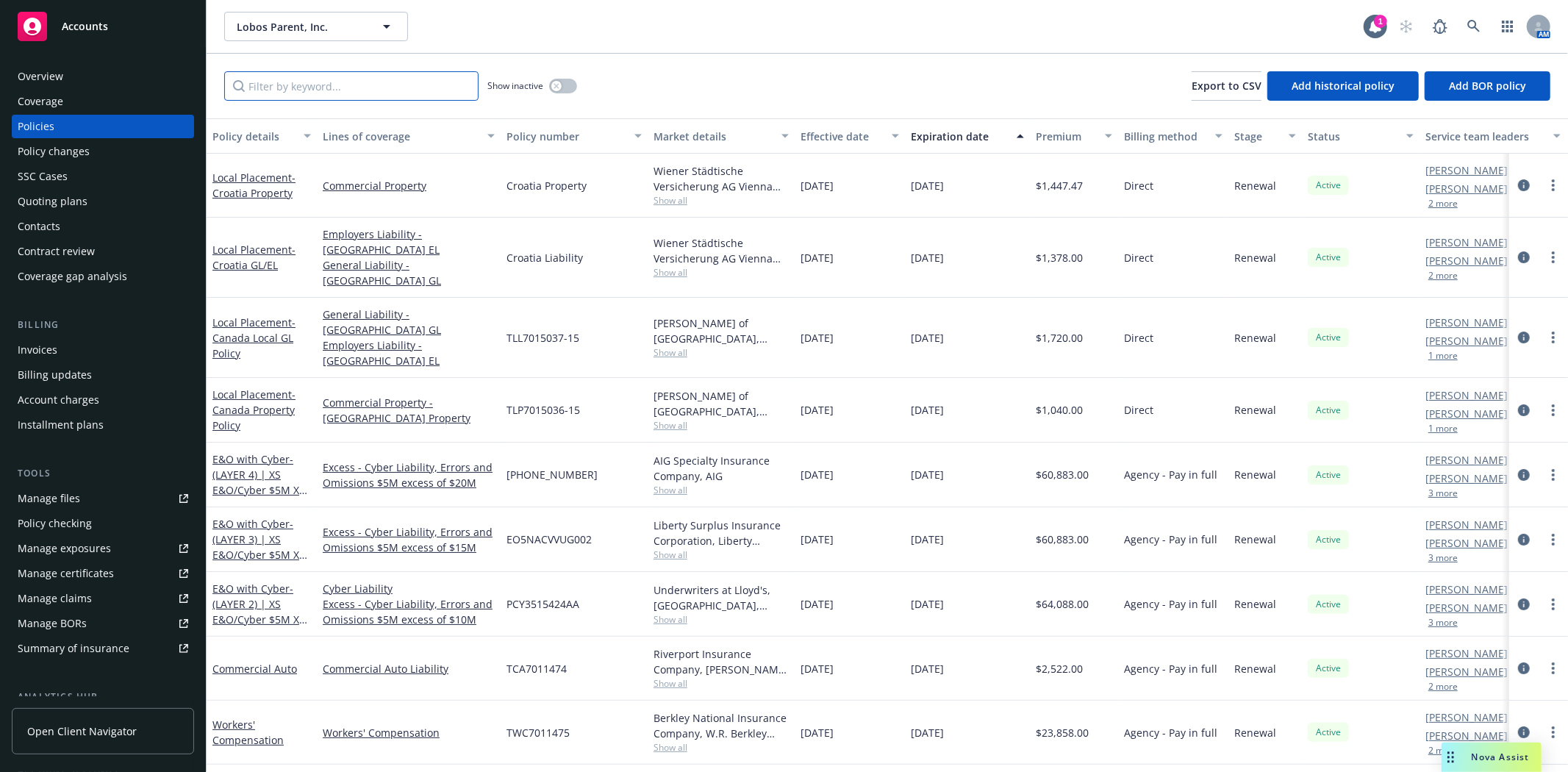
click at [402, 87] on input "Filter by keyword..." at bounding box center [351, 85] width 254 height 29
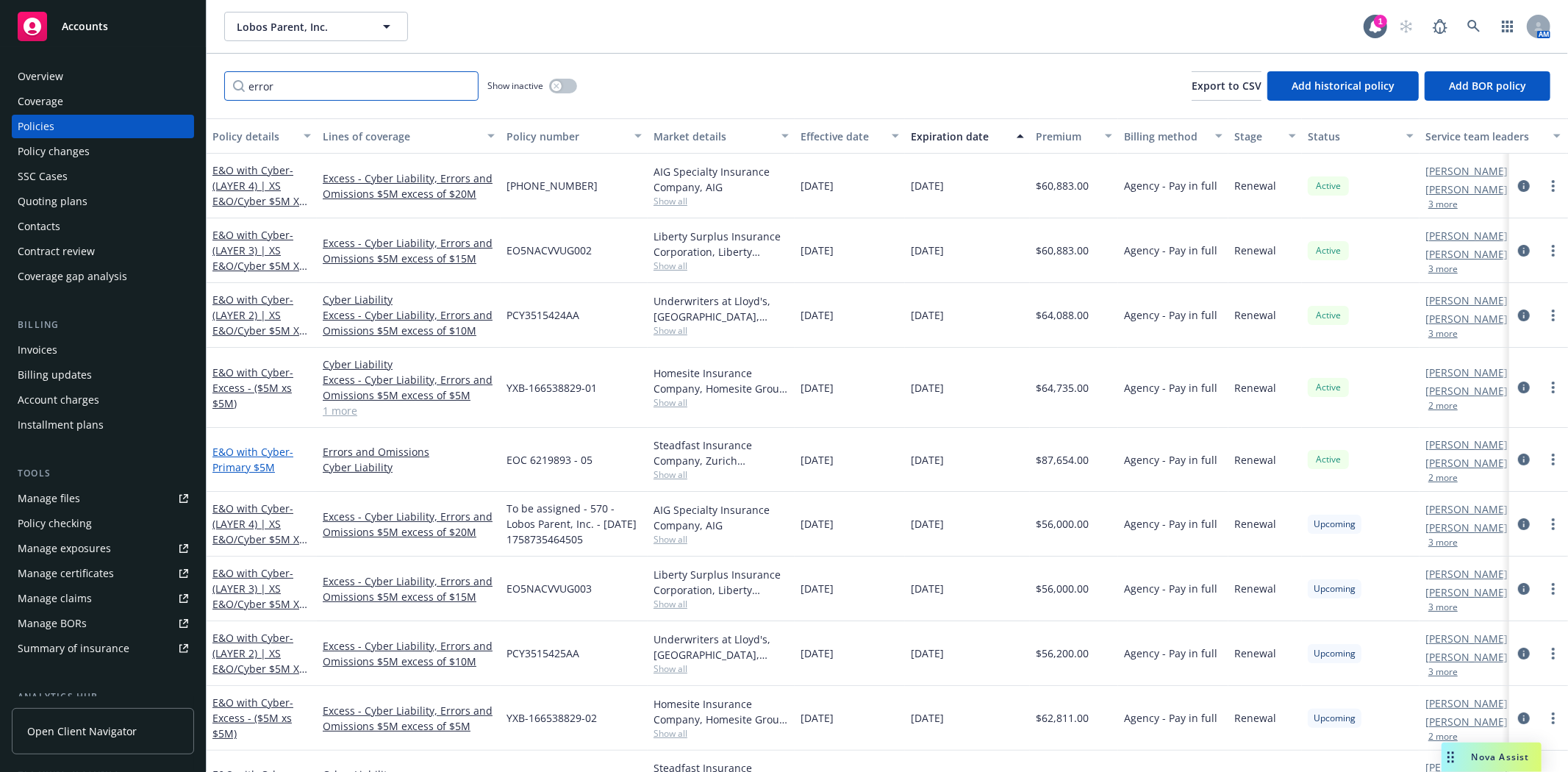
type input "error"
click at [265, 447] on link "E&O with Cyber - Primary $5M" at bounding box center [252, 459] width 81 height 29
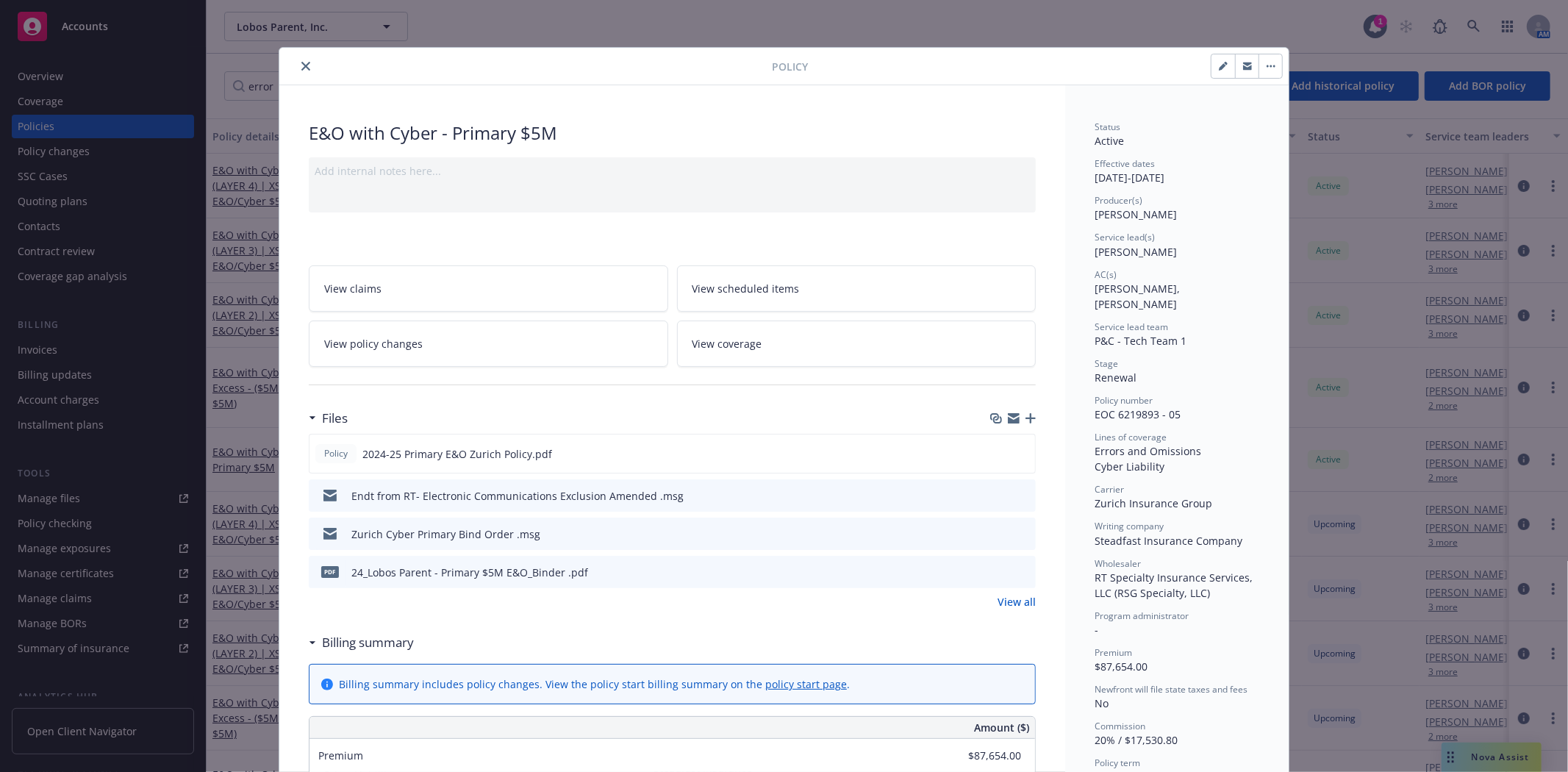
click at [301, 65] on icon "close" at bounding box center [306, 67] width 9 height 9
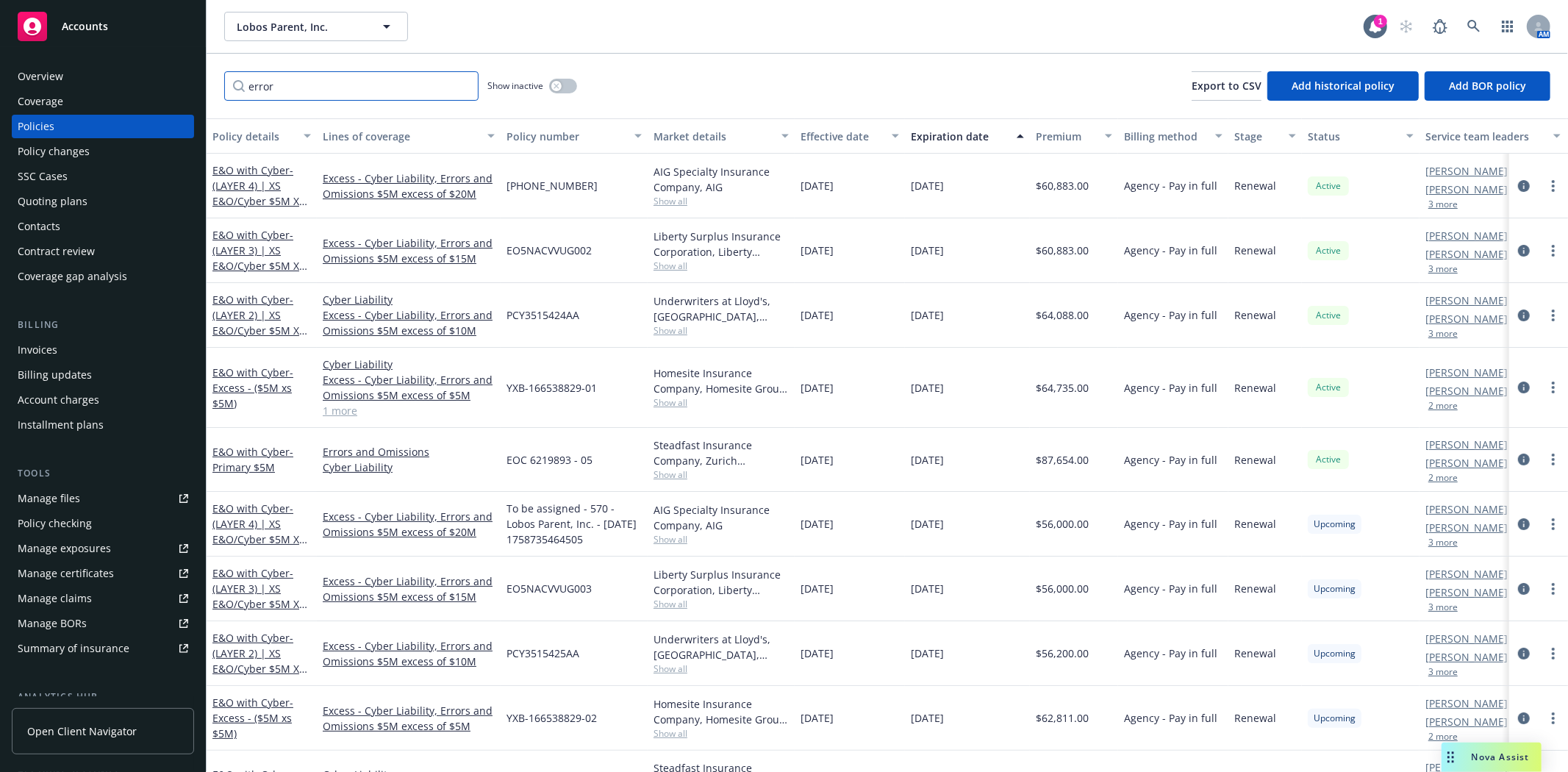
click at [306, 86] on input "error" at bounding box center [351, 85] width 254 height 29
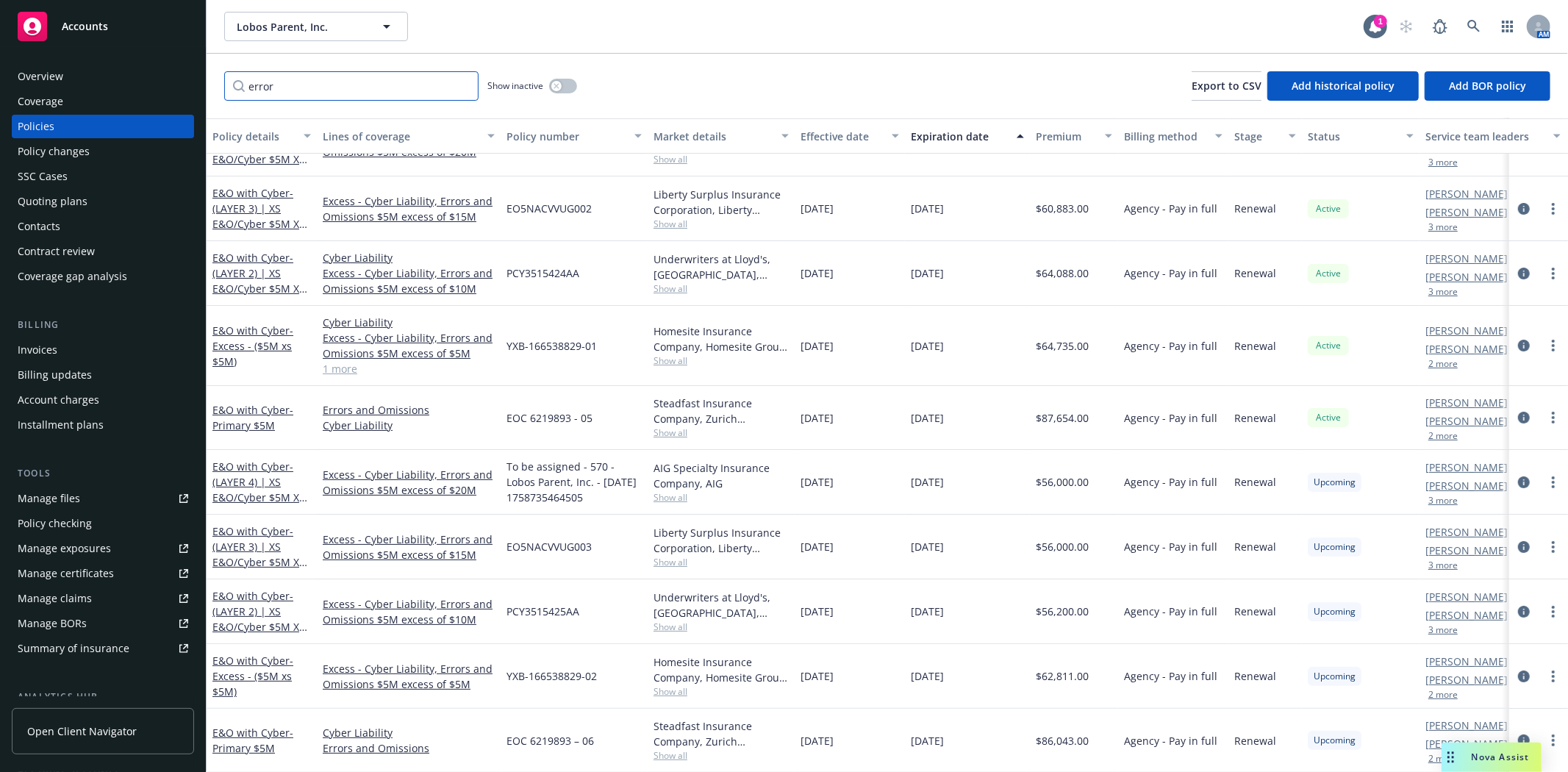
scroll to position [55, 0]
click at [252, 732] on span "- Primary $5M" at bounding box center [252, 739] width 81 height 29
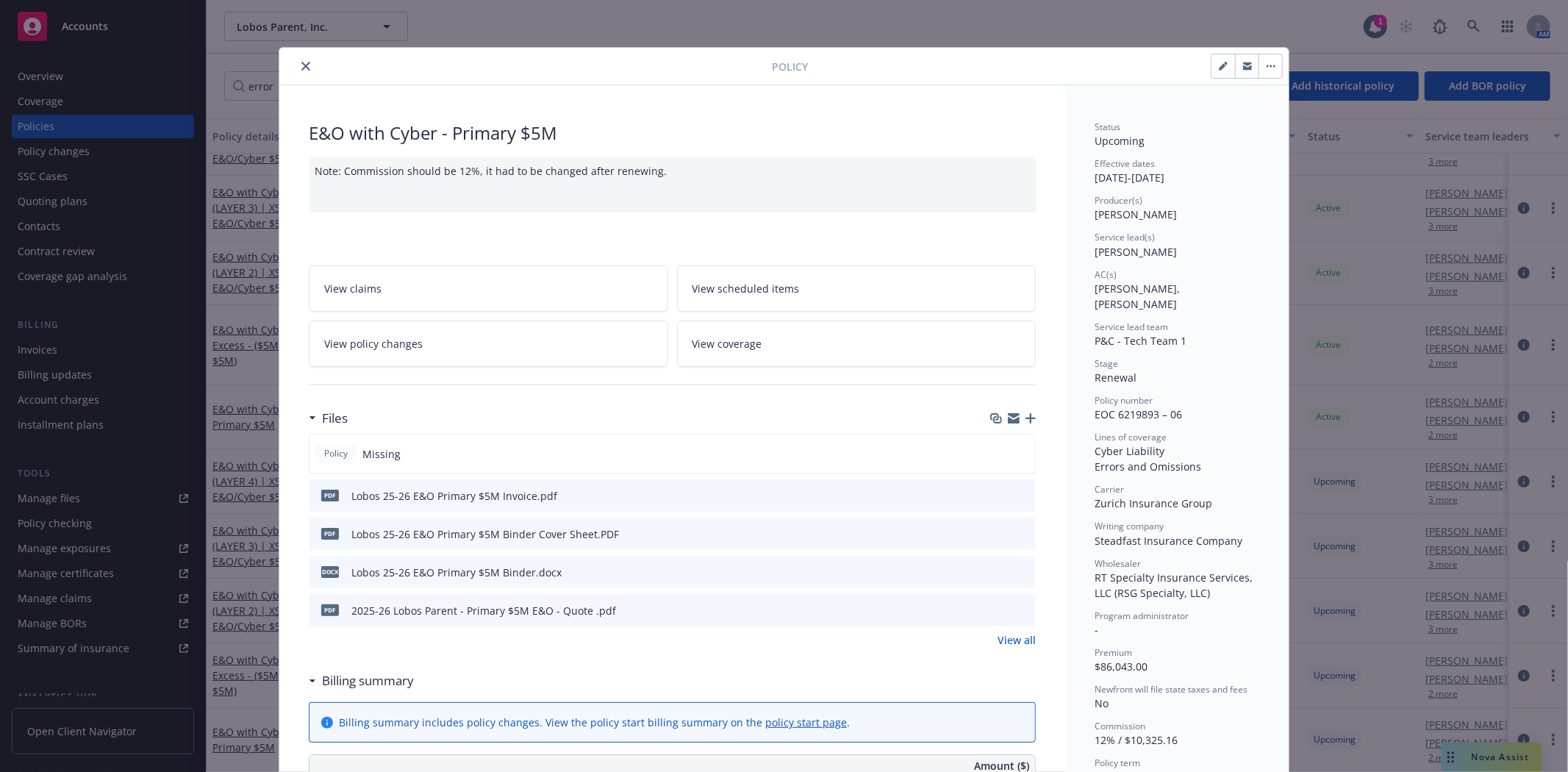
click at [301, 63] on icon "close" at bounding box center [306, 67] width 9 height 9
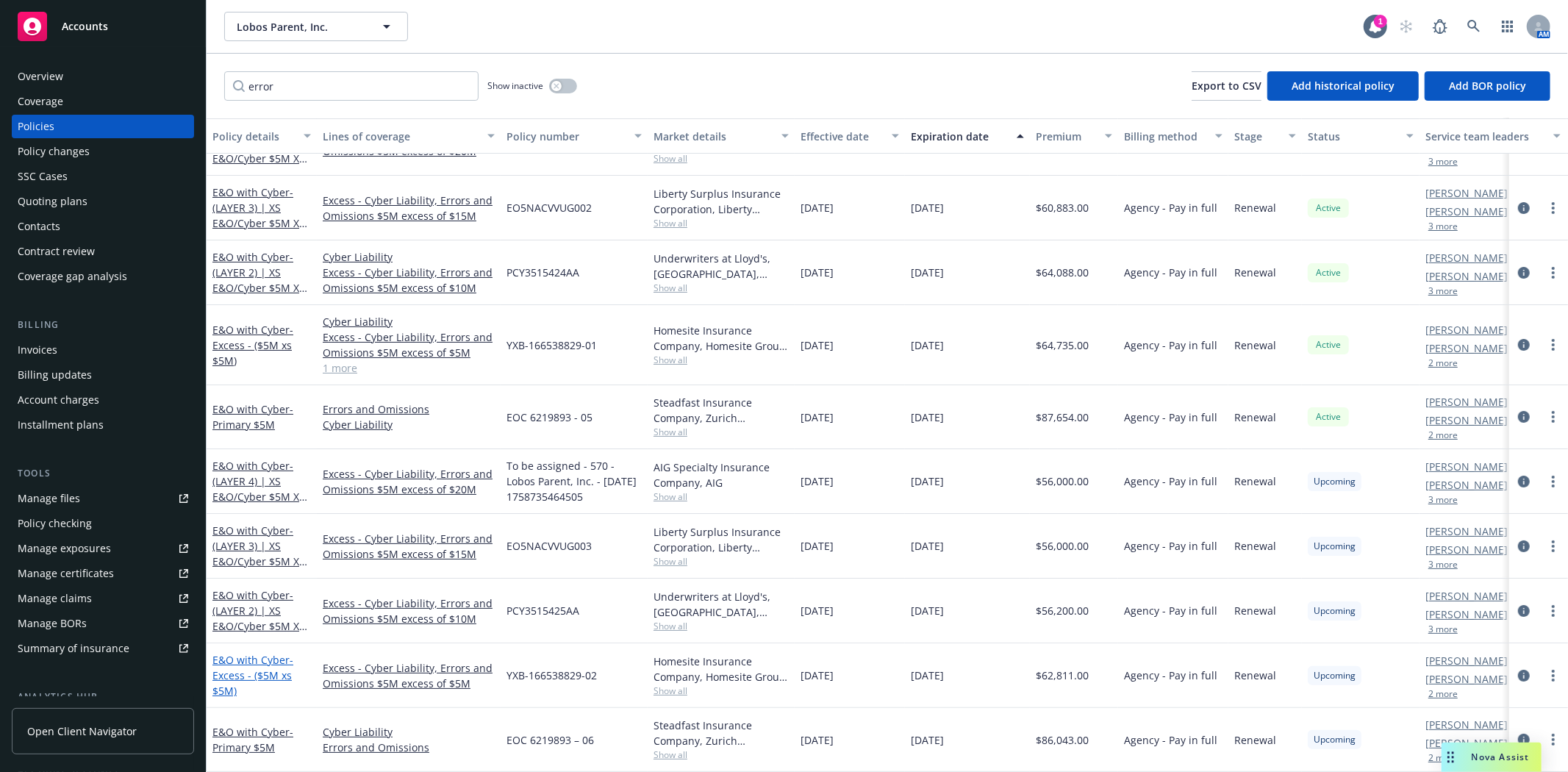
click at [269, 664] on span "- Excess - ($5M xs $5M)" at bounding box center [252, 676] width 81 height 45
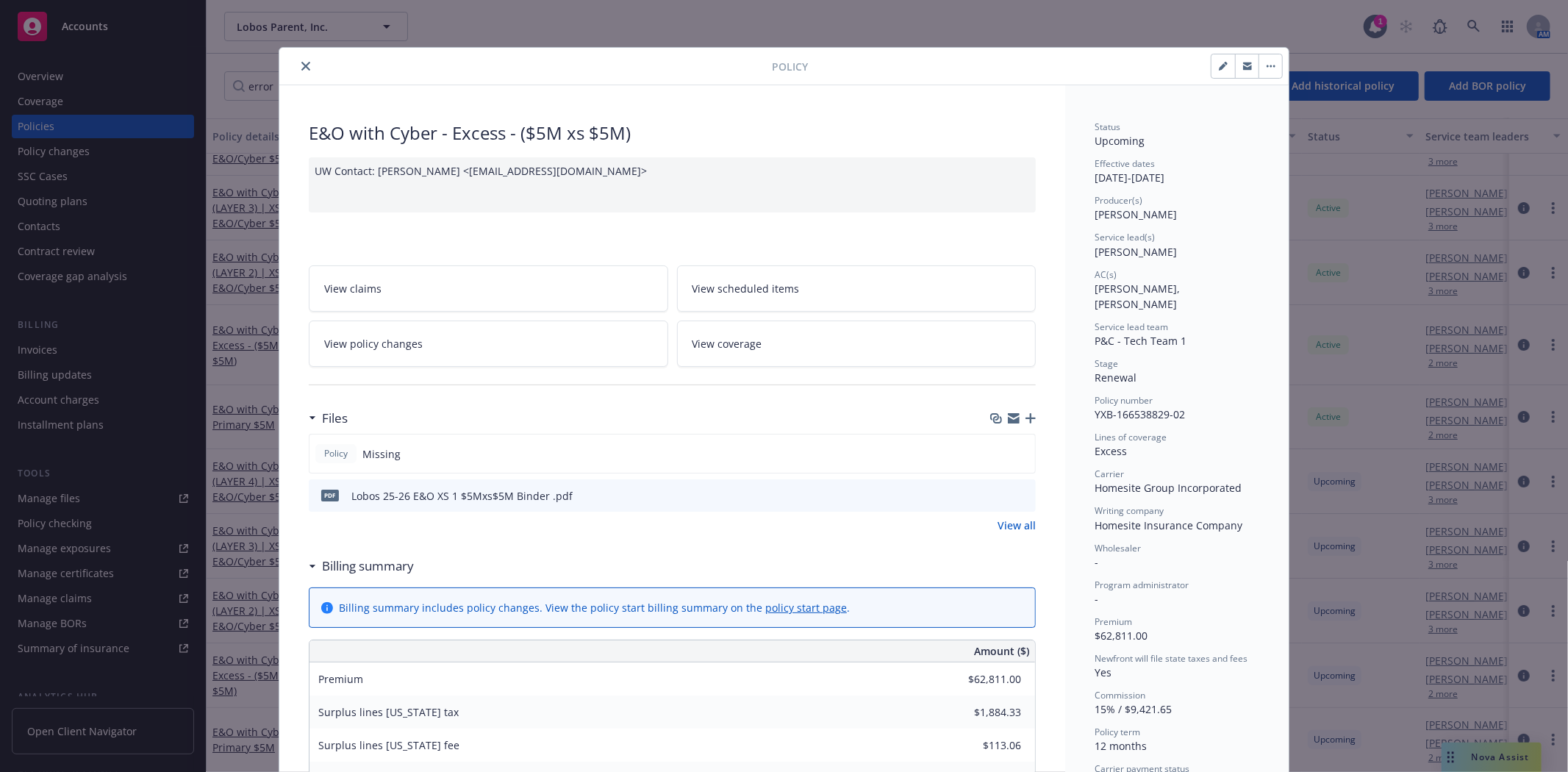
click at [297, 64] on button "close" at bounding box center [306, 67] width 18 height 18
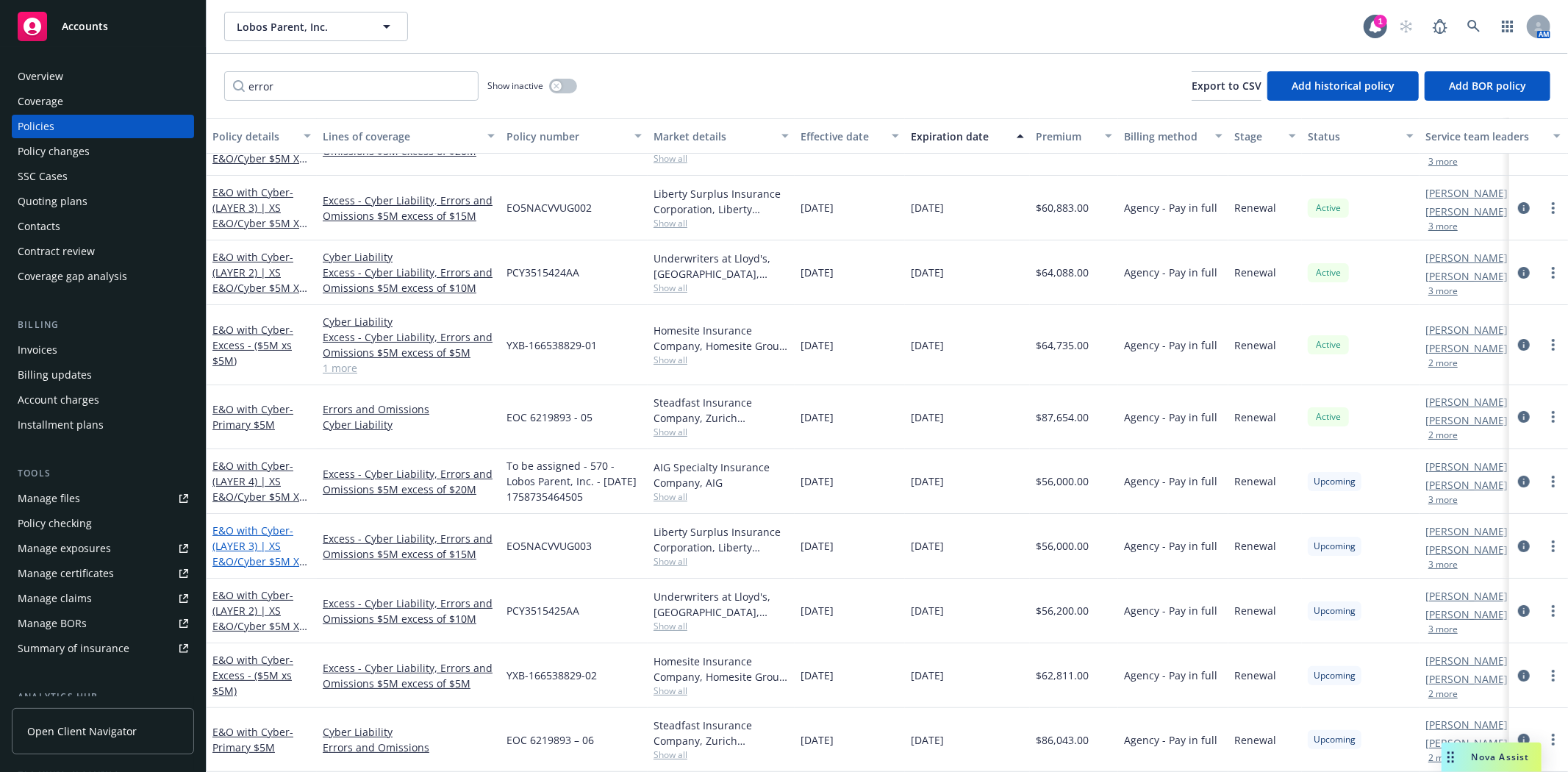
click at [252, 524] on link "E&O with Cyber - (LAYER 3) | XS E&O/Cyber $5M XS $15M" at bounding box center [258, 554] width 93 height 61
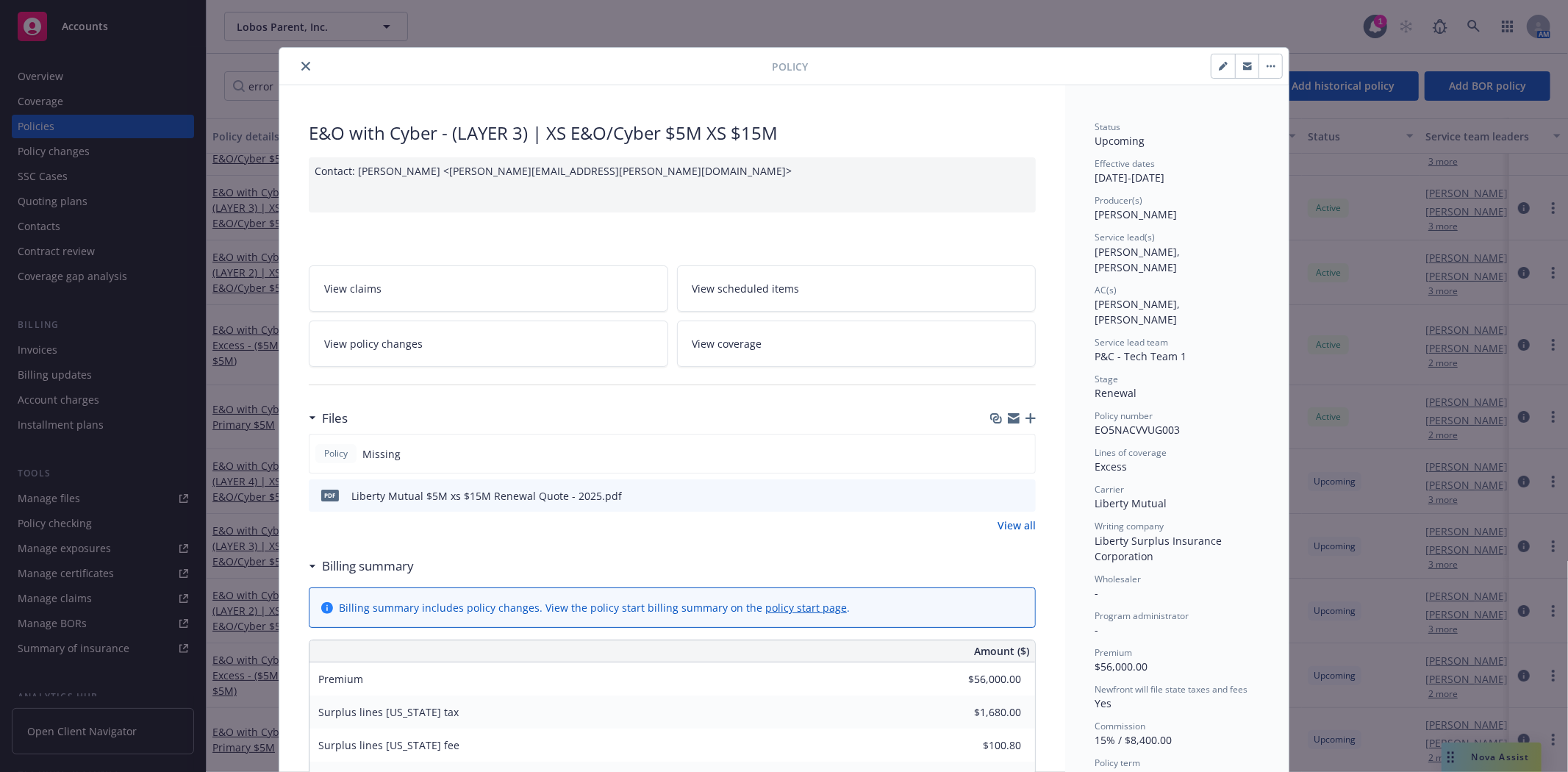
click at [301, 63] on icon "close" at bounding box center [306, 67] width 9 height 9
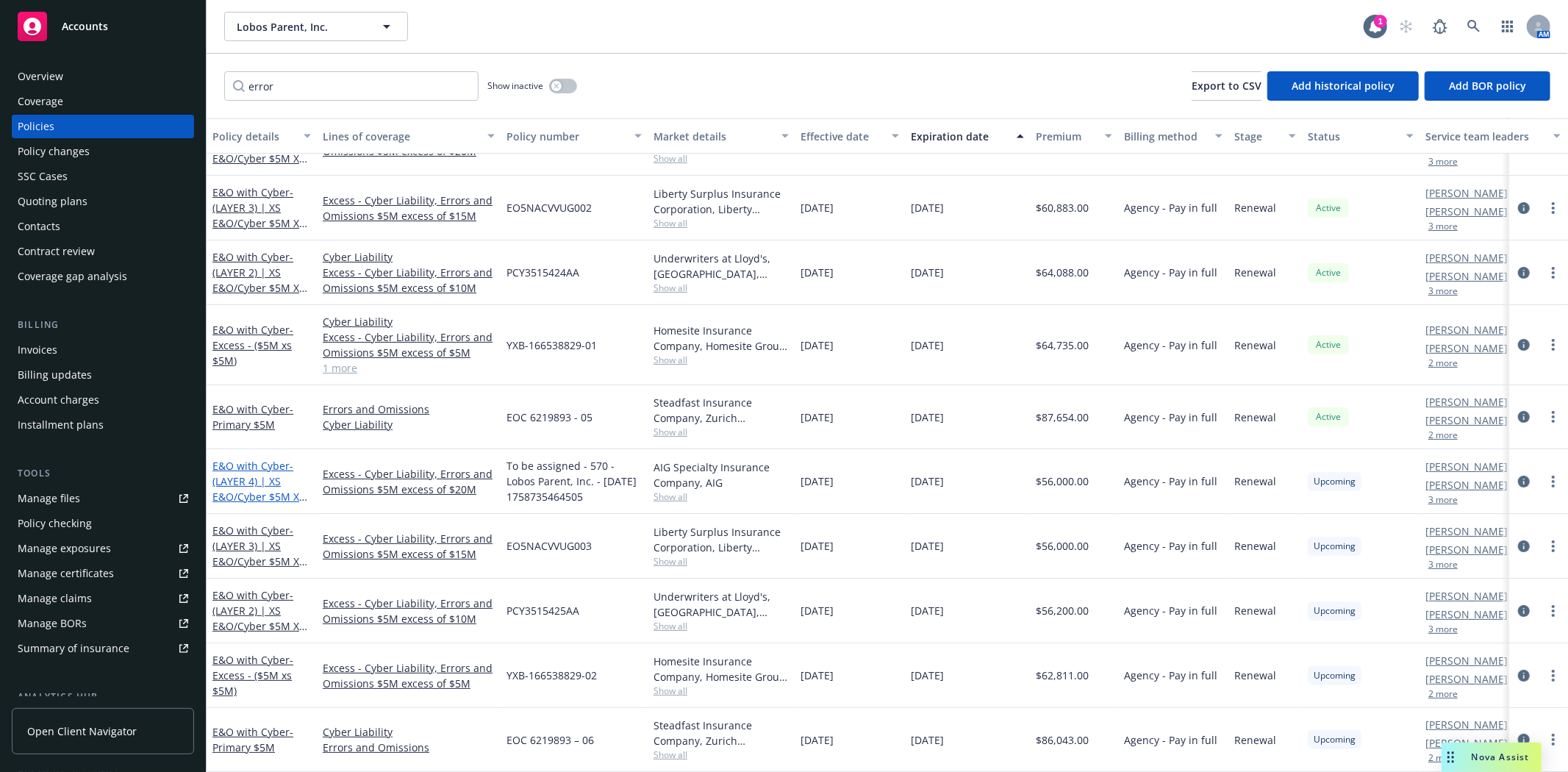
click at [261, 482] on span "- (LAYER 4) | XS E&O/Cyber $5M XS $20M" at bounding box center [259, 489] width 95 height 61
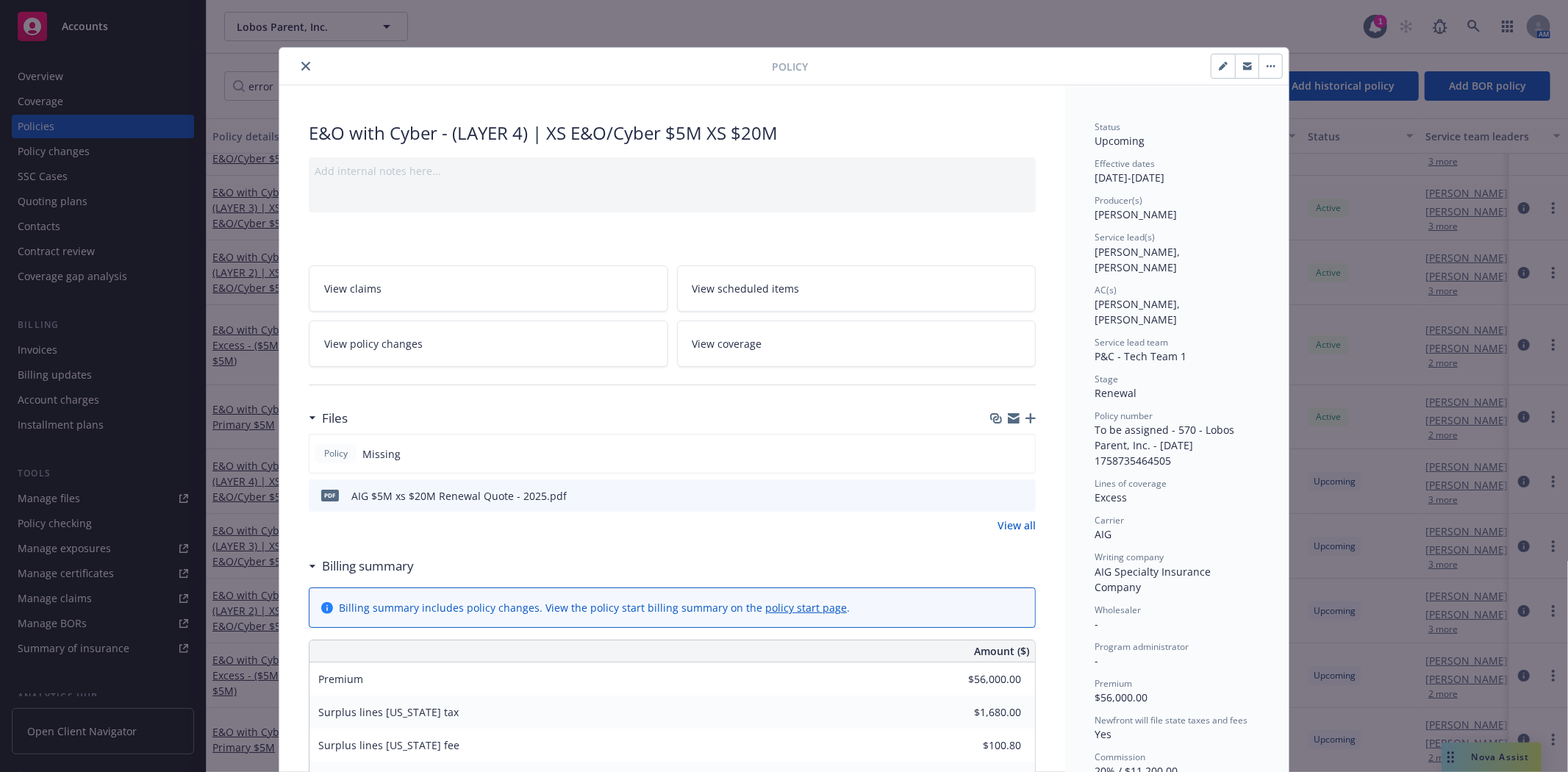
click at [301, 63] on icon "close" at bounding box center [306, 67] width 9 height 9
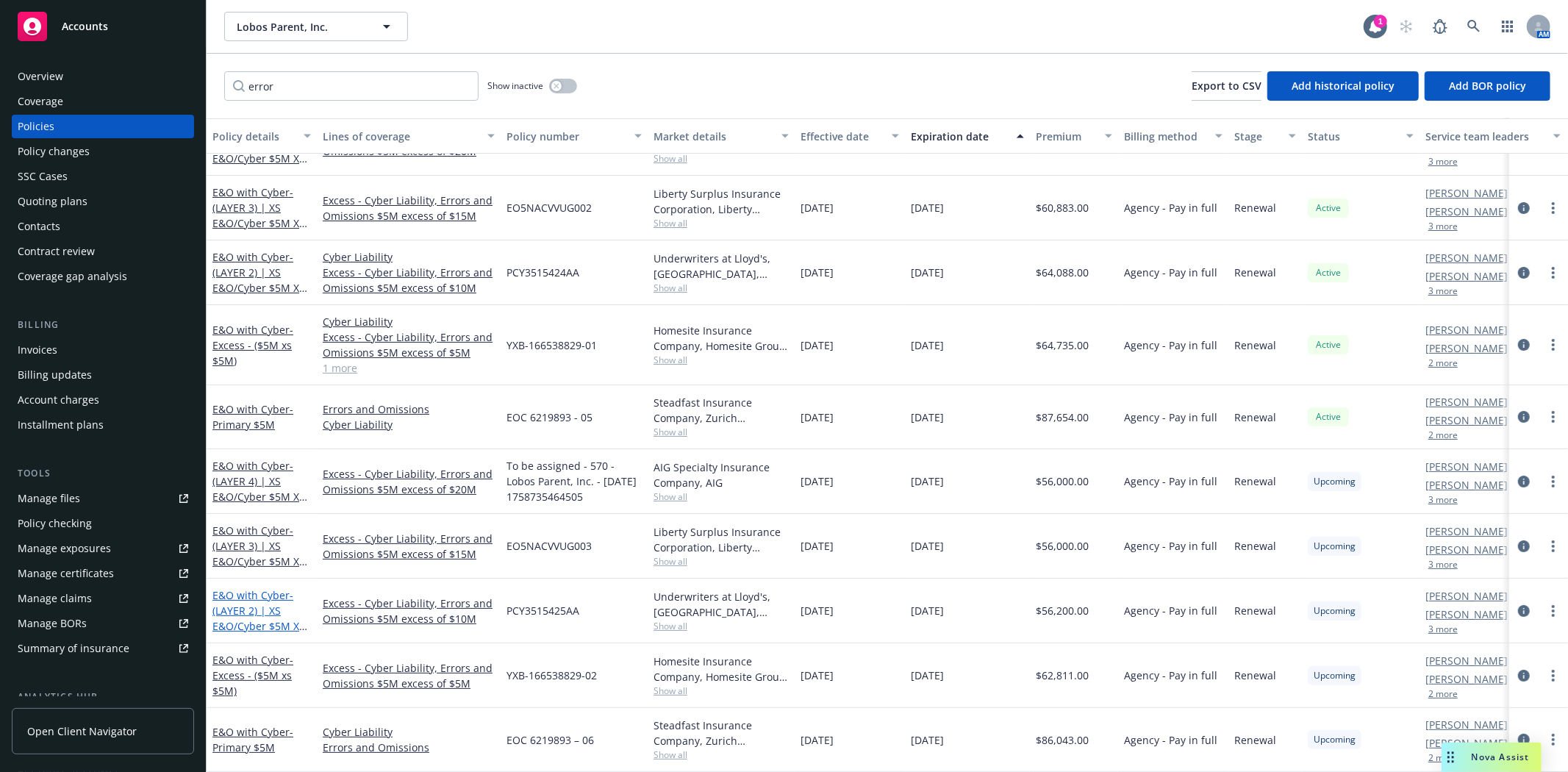
click at [254, 599] on span "- (LAYER 2) | XS E&O/Cyber $5M XS $10M" at bounding box center [259, 618] width 95 height 61
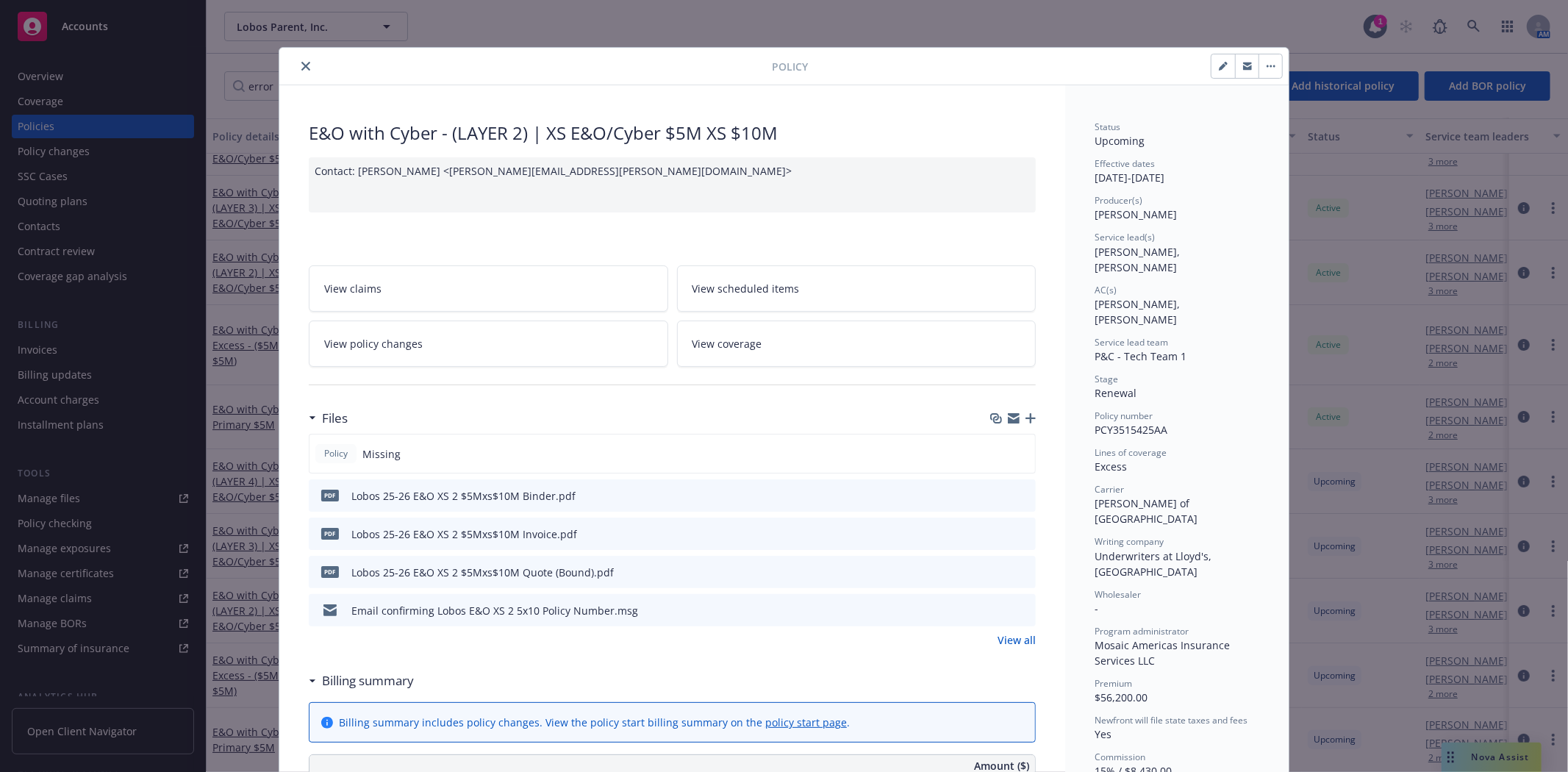
click at [297, 62] on button "close" at bounding box center [306, 67] width 18 height 18
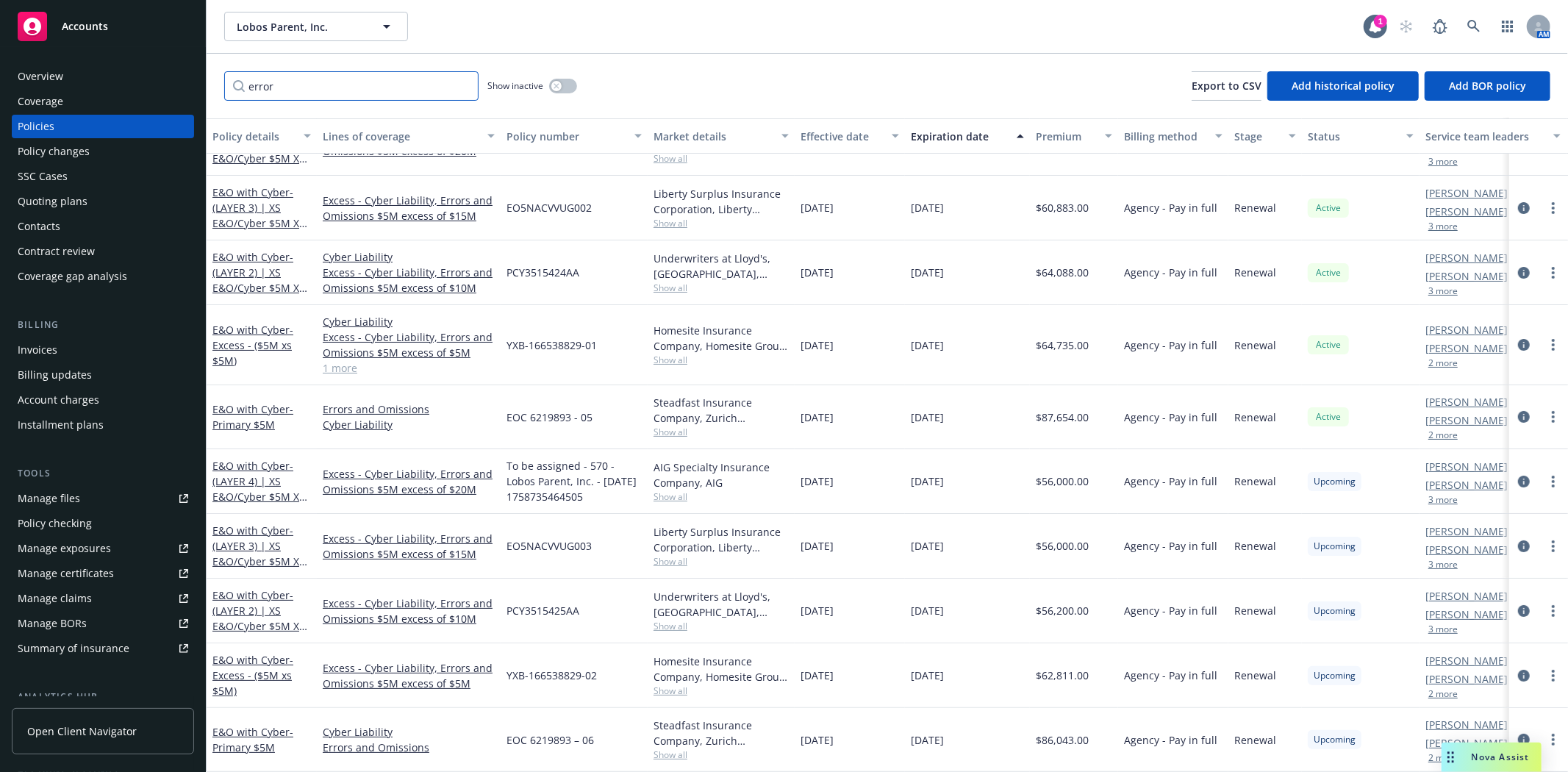
click at [465, 84] on input "error" at bounding box center [351, 85] width 254 height 29
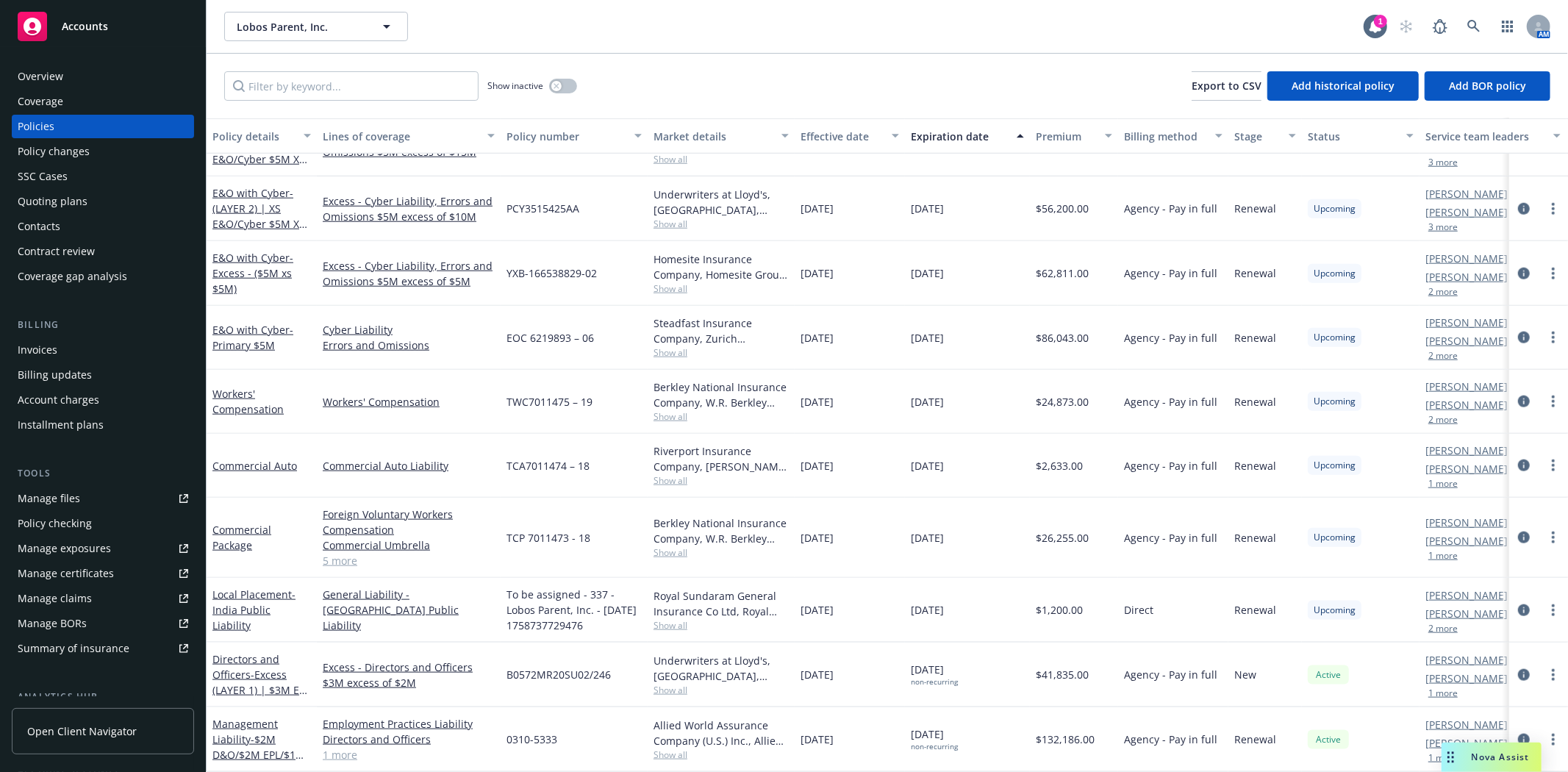
click at [91, 223] on div "Contacts" at bounding box center [103, 226] width 170 height 23
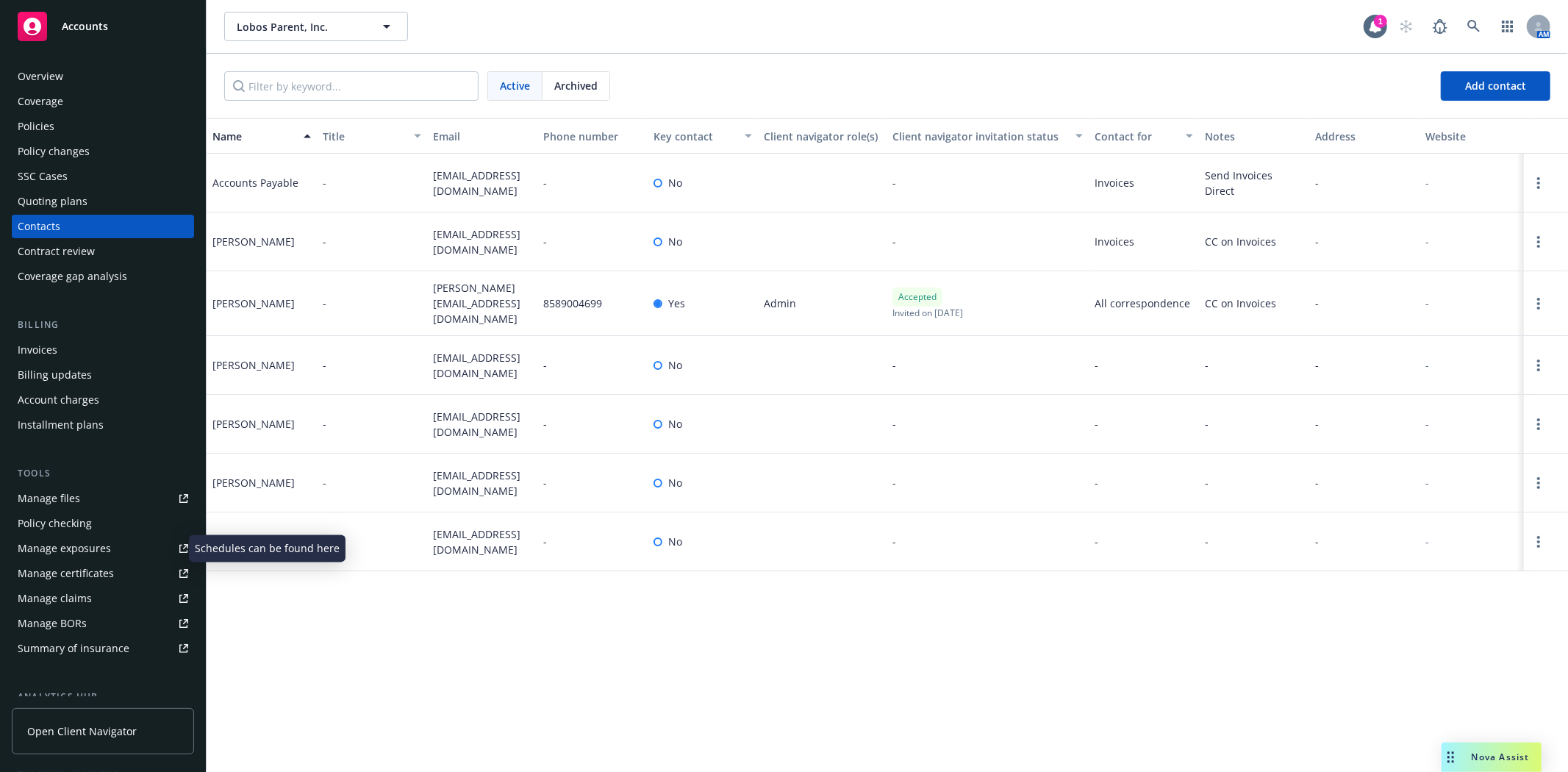
click at [128, 549] on link "Manage exposures" at bounding box center [103, 548] width 182 height 23
click at [71, 544] on div "Manage exposures" at bounding box center [64, 548] width 93 height 23
click at [46, 126] on div "Policies" at bounding box center [36, 126] width 37 height 23
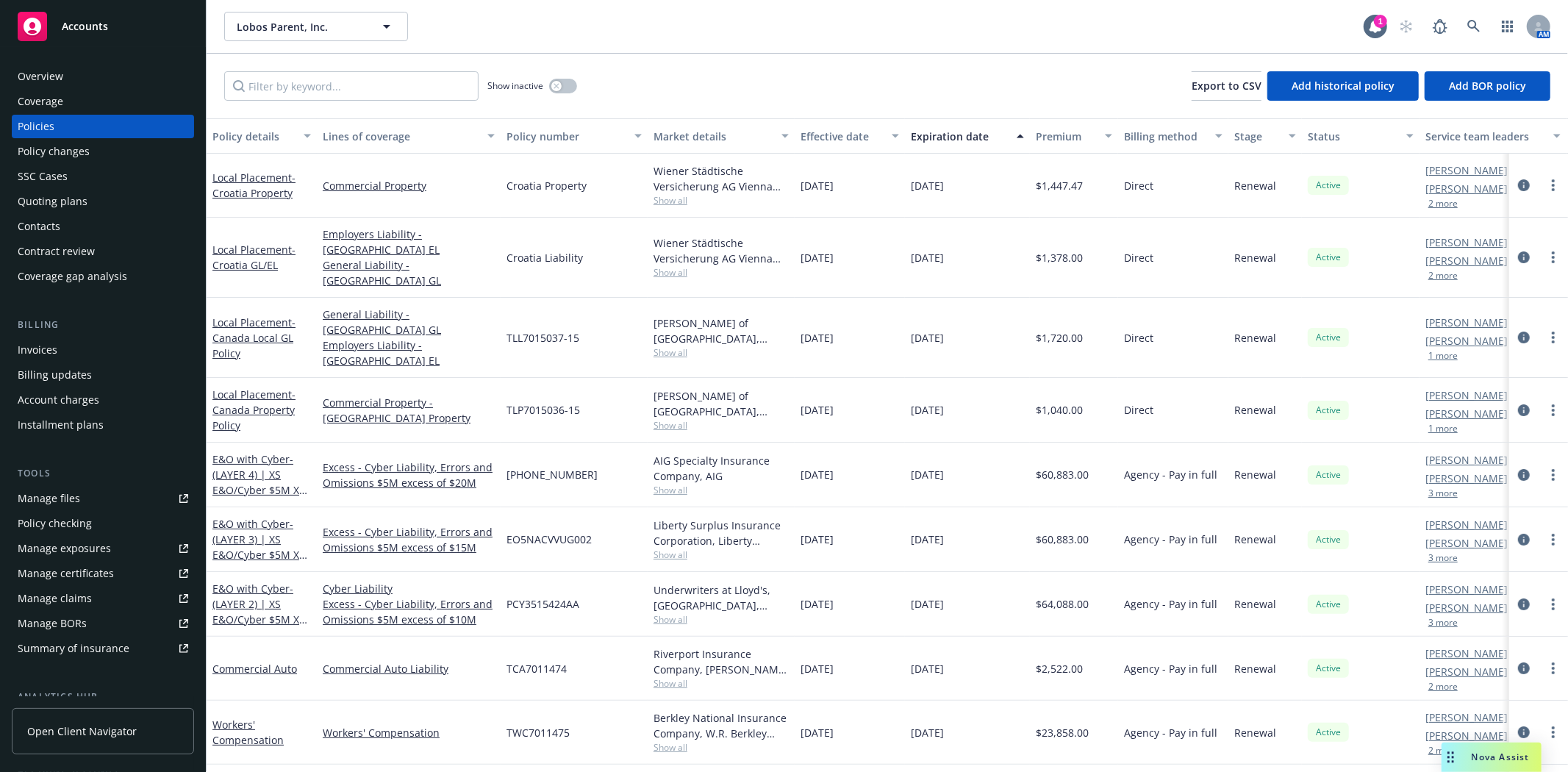
click at [96, 563] on div "Manage certificates" at bounding box center [66, 573] width 96 height 23
click at [69, 197] on div "Quoting plans" at bounding box center [52, 201] width 69 height 23
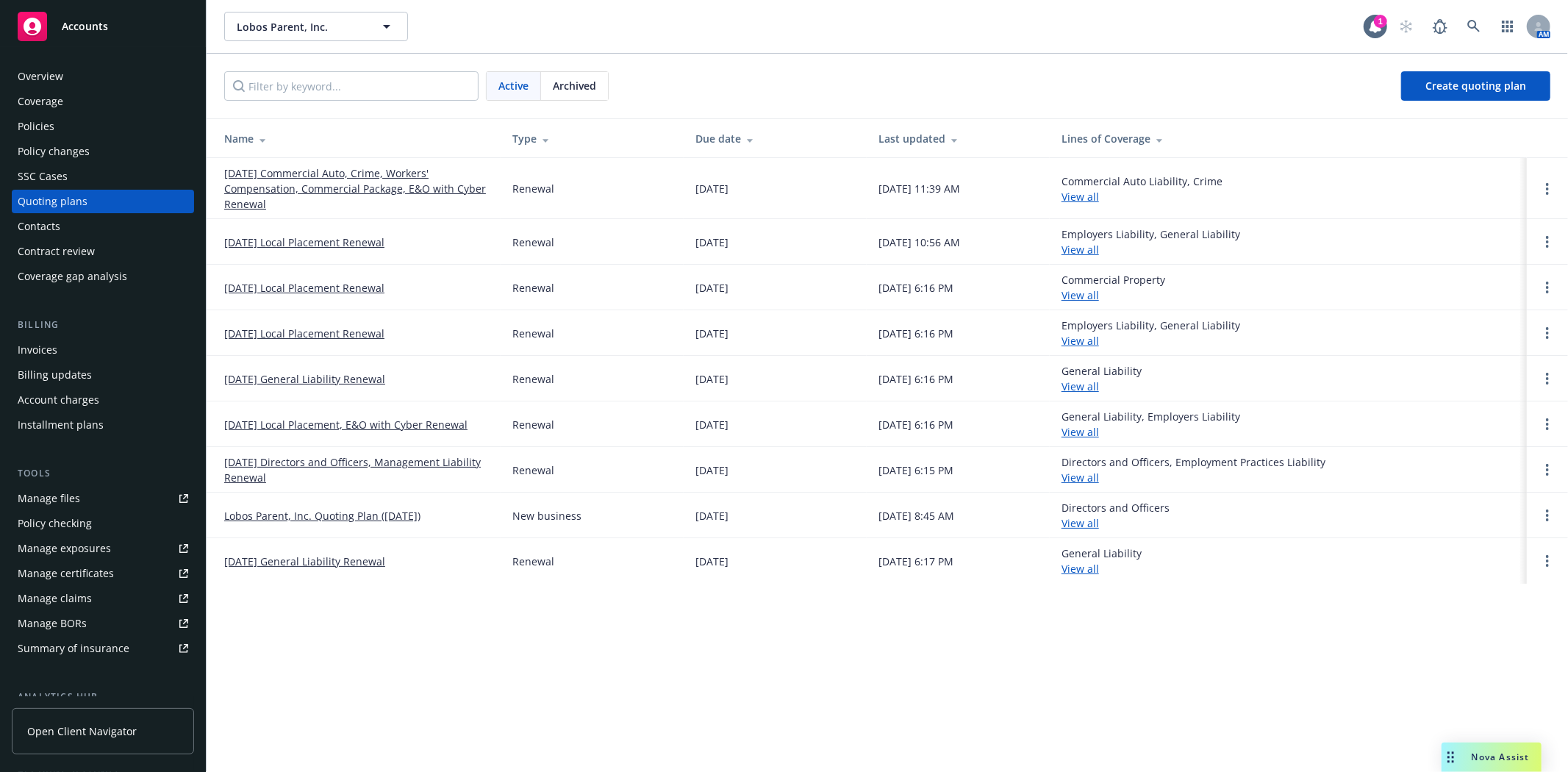
click at [312, 185] on link "09/25/25 Commercial Auto, Crime, Workers' Compensation, Commercial Package, E&O…" at bounding box center [356, 188] width 264 height 46
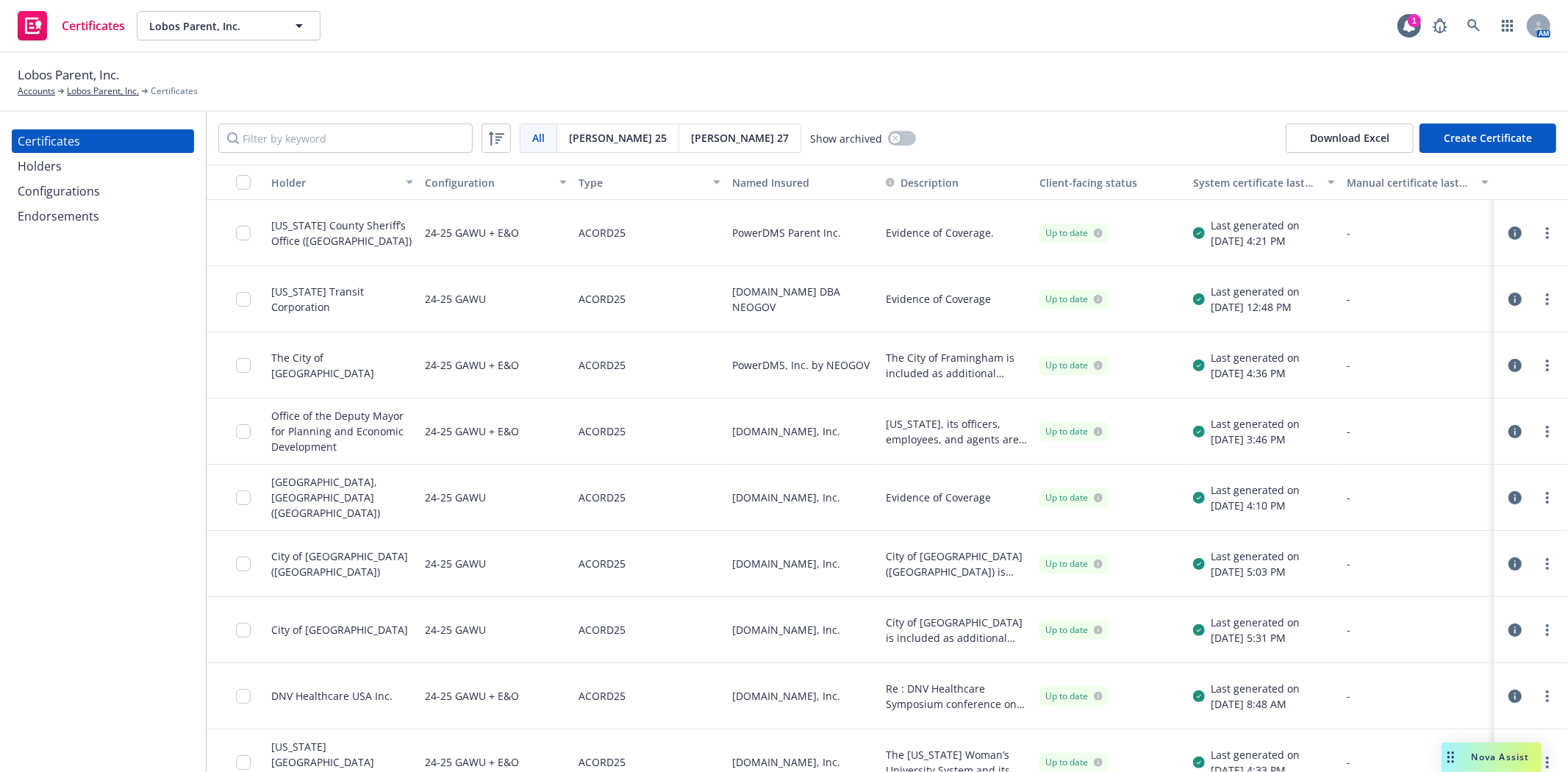
click at [86, 187] on div "Configurations" at bounding box center [59, 191] width 82 height 23
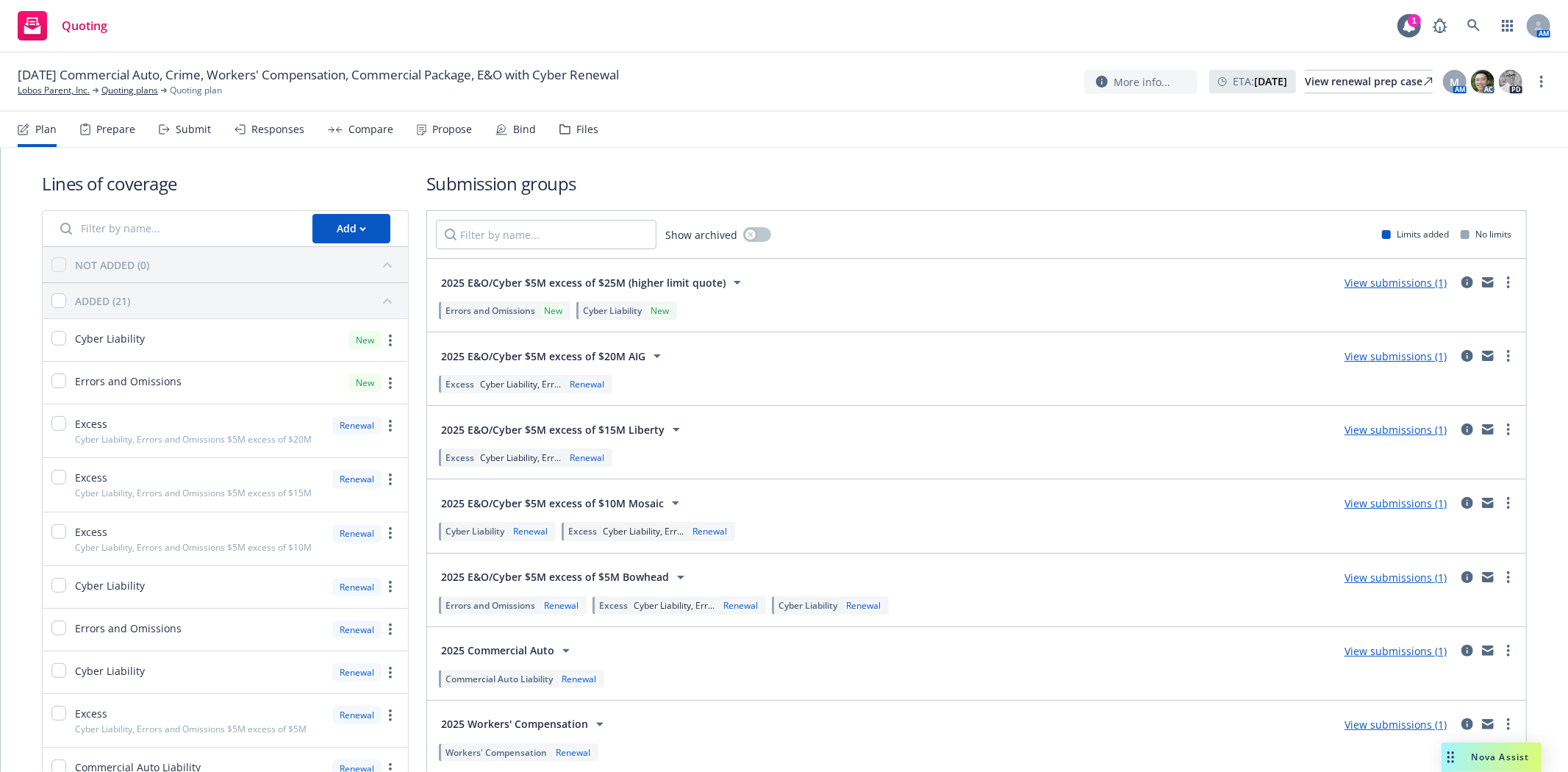
click at [190, 136] on div "Submit" at bounding box center [185, 129] width 52 height 35
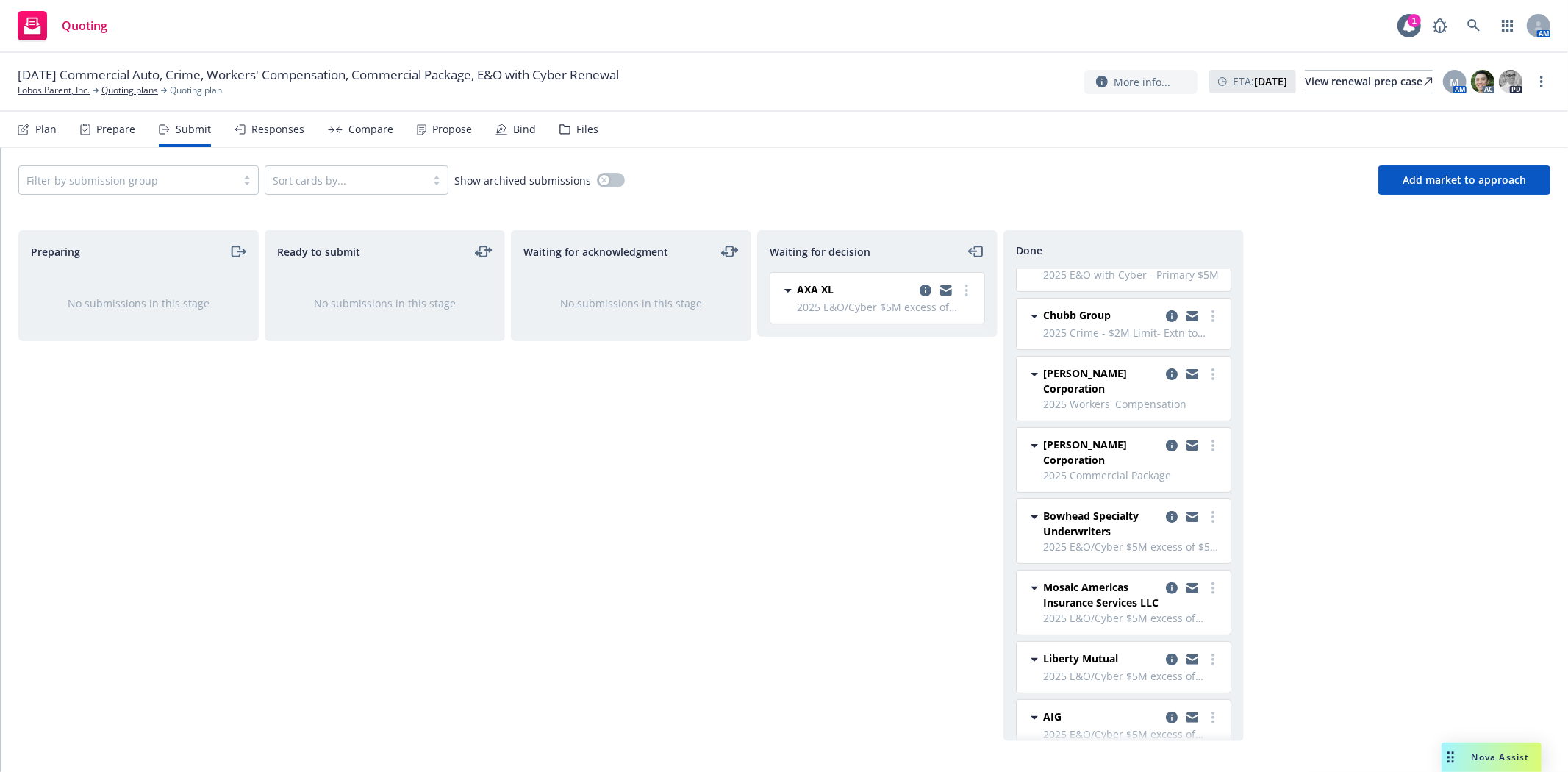
scroll to position [313, 0]
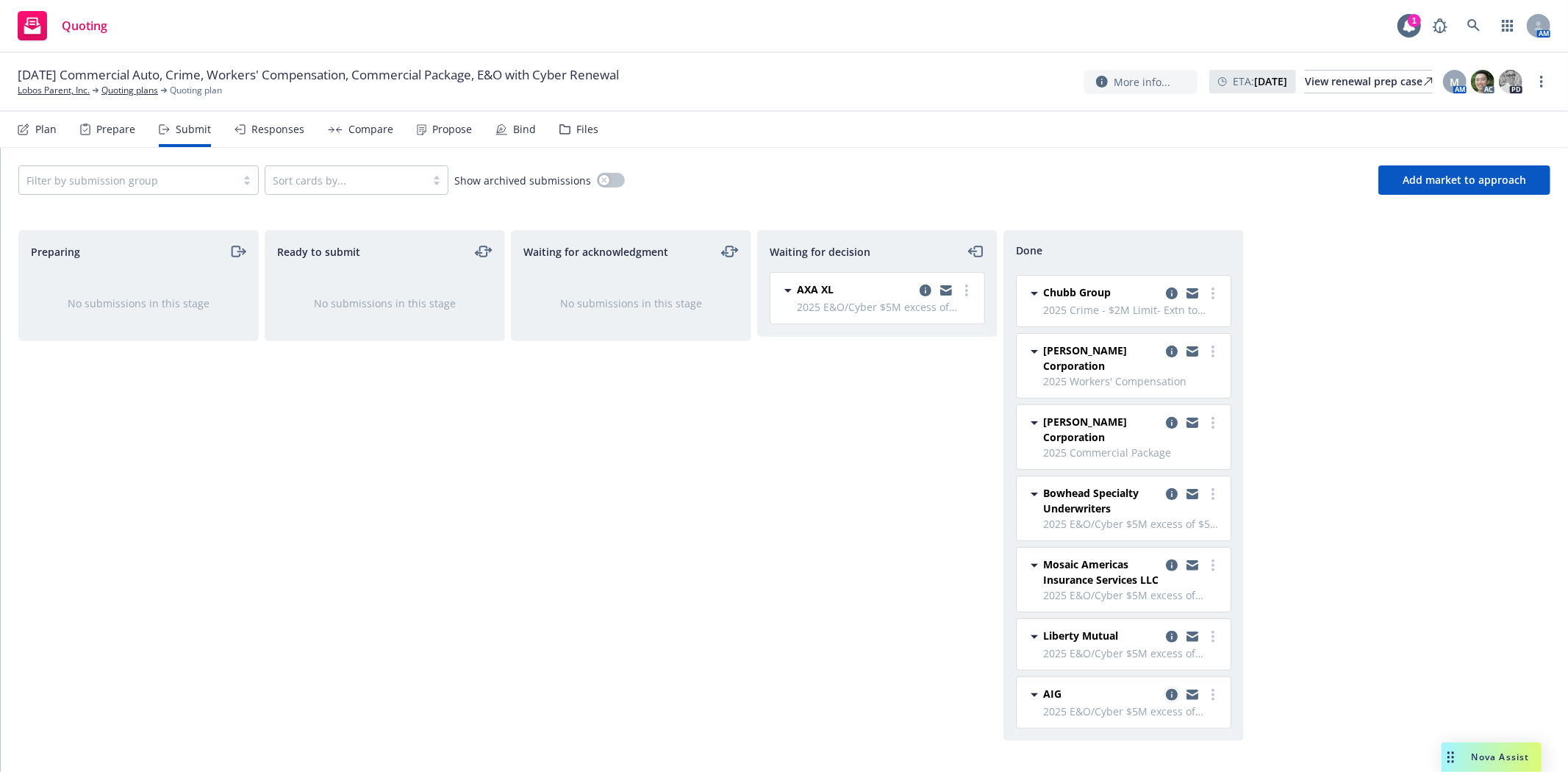
click at [1166, 695] on icon "copy logging email" at bounding box center [1172, 695] width 12 height 12
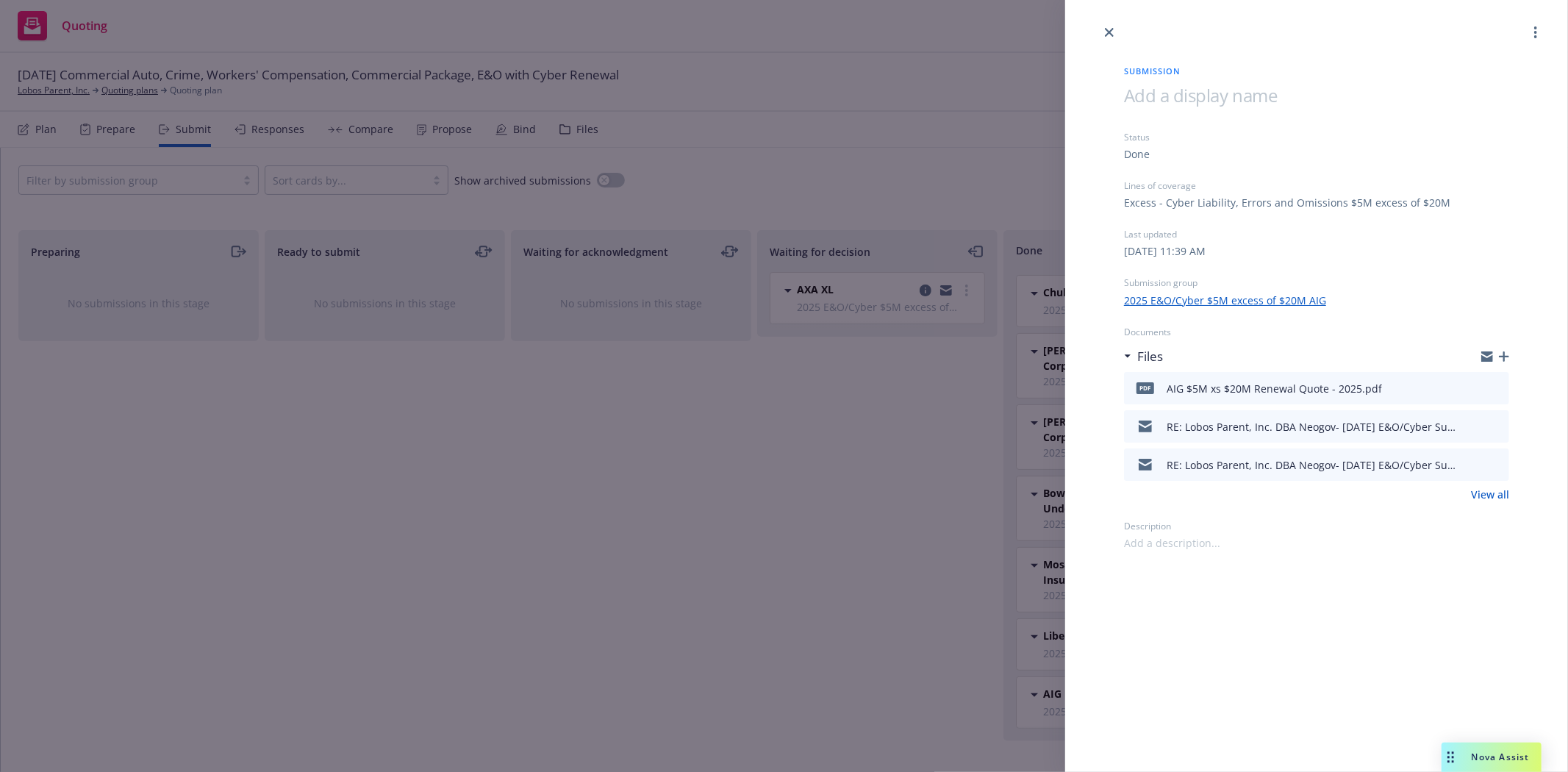
click at [1503, 351] on icon "button" at bounding box center [1504, 356] width 10 height 10
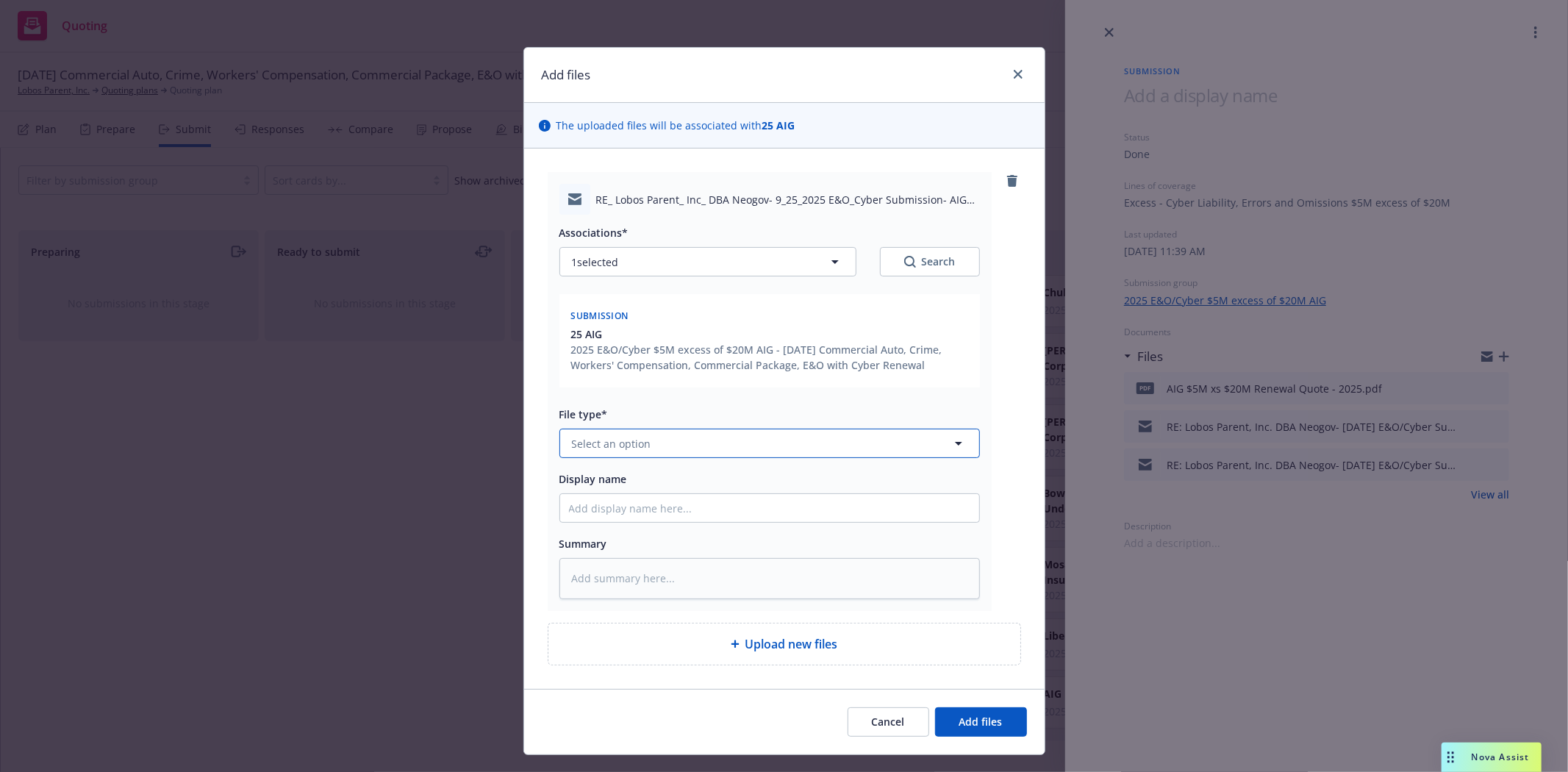
click at [708, 442] on button "Select an option" at bounding box center [769, 443] width 421 height 29
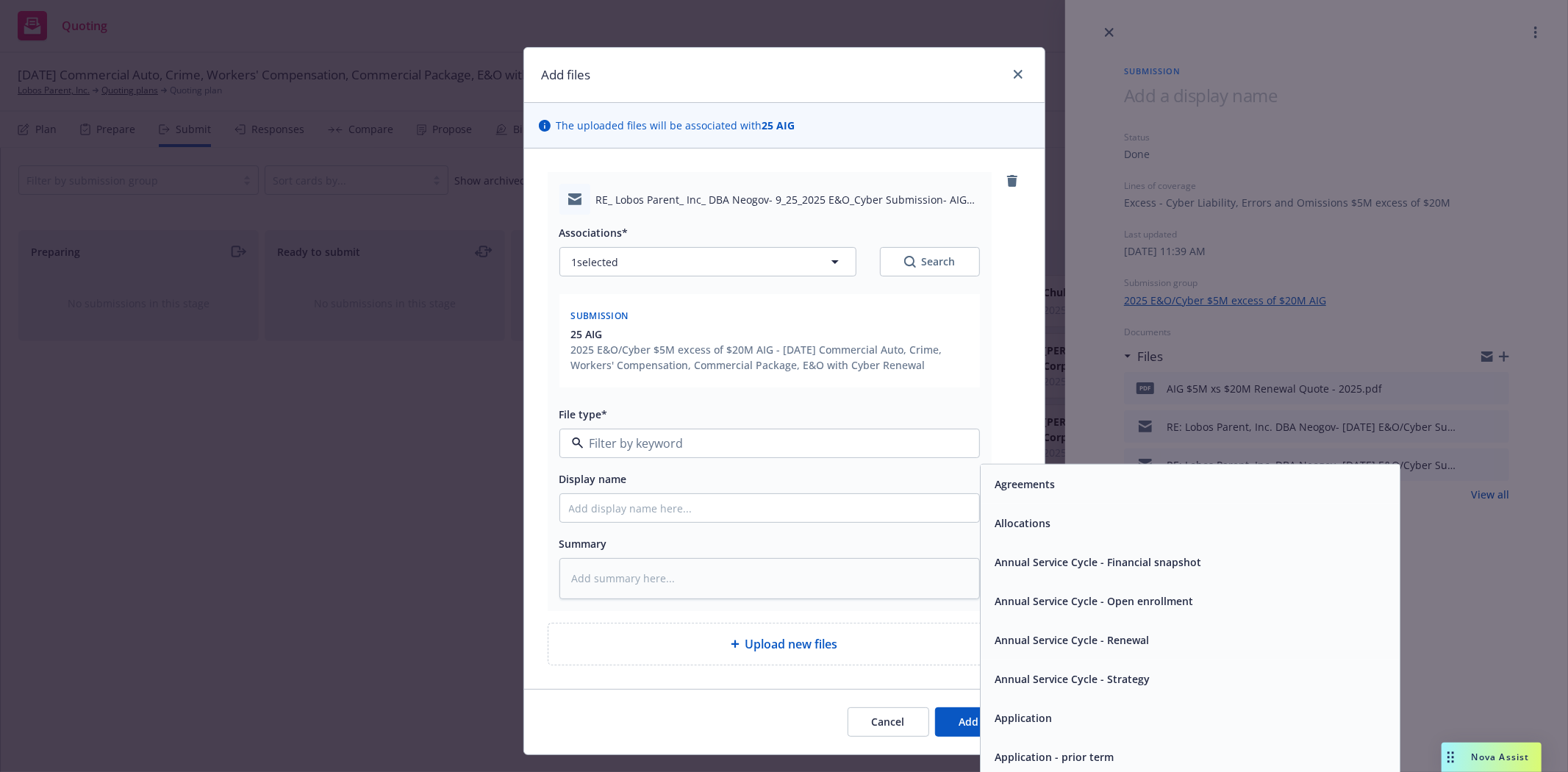
click at [984, 70] on div "Add files" at bounding box center [784, 75] width 521 height 55
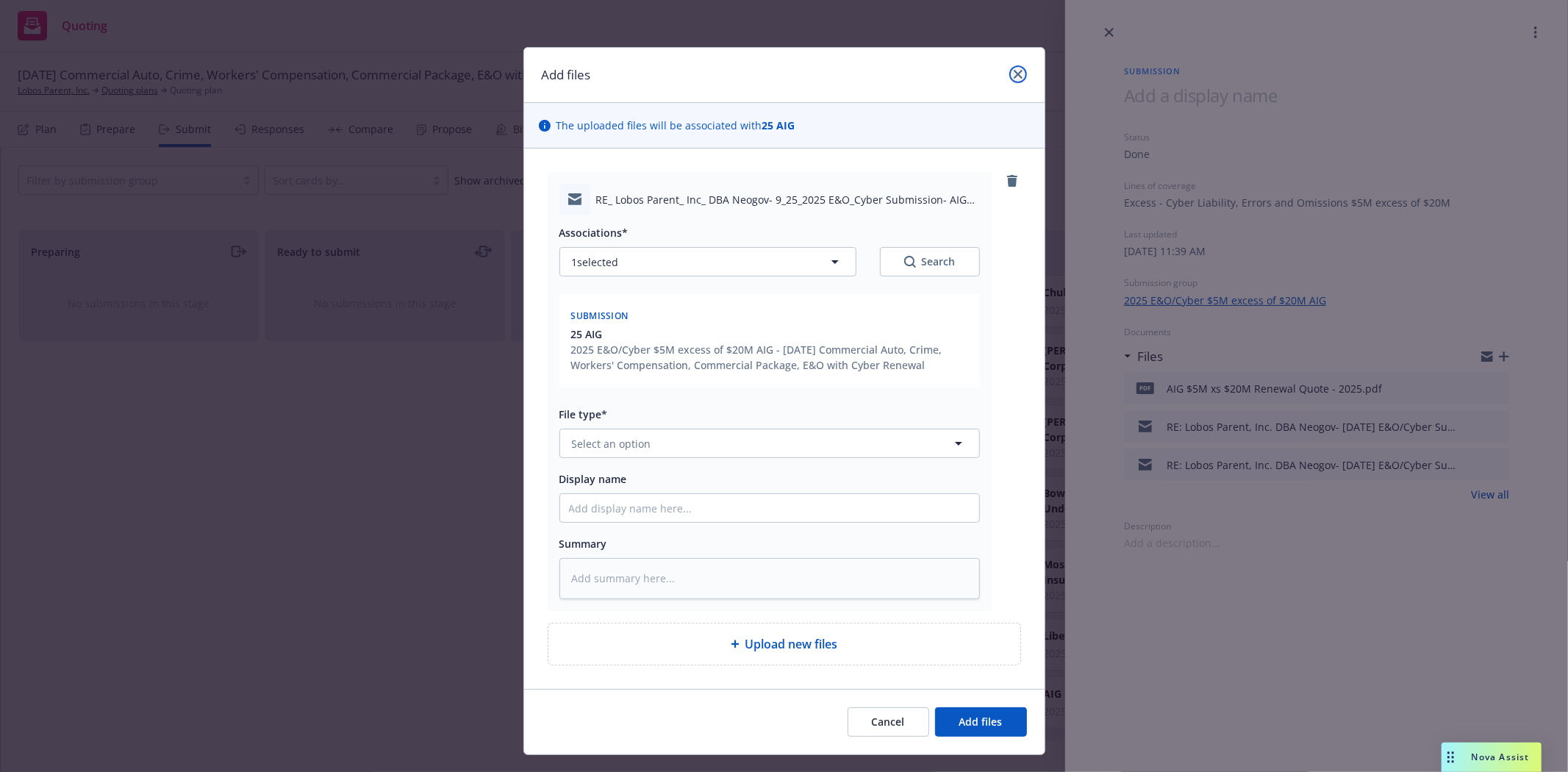
click at [1014, 75] on icon "close" at bounding box center [1018, 74] width 9 height 9
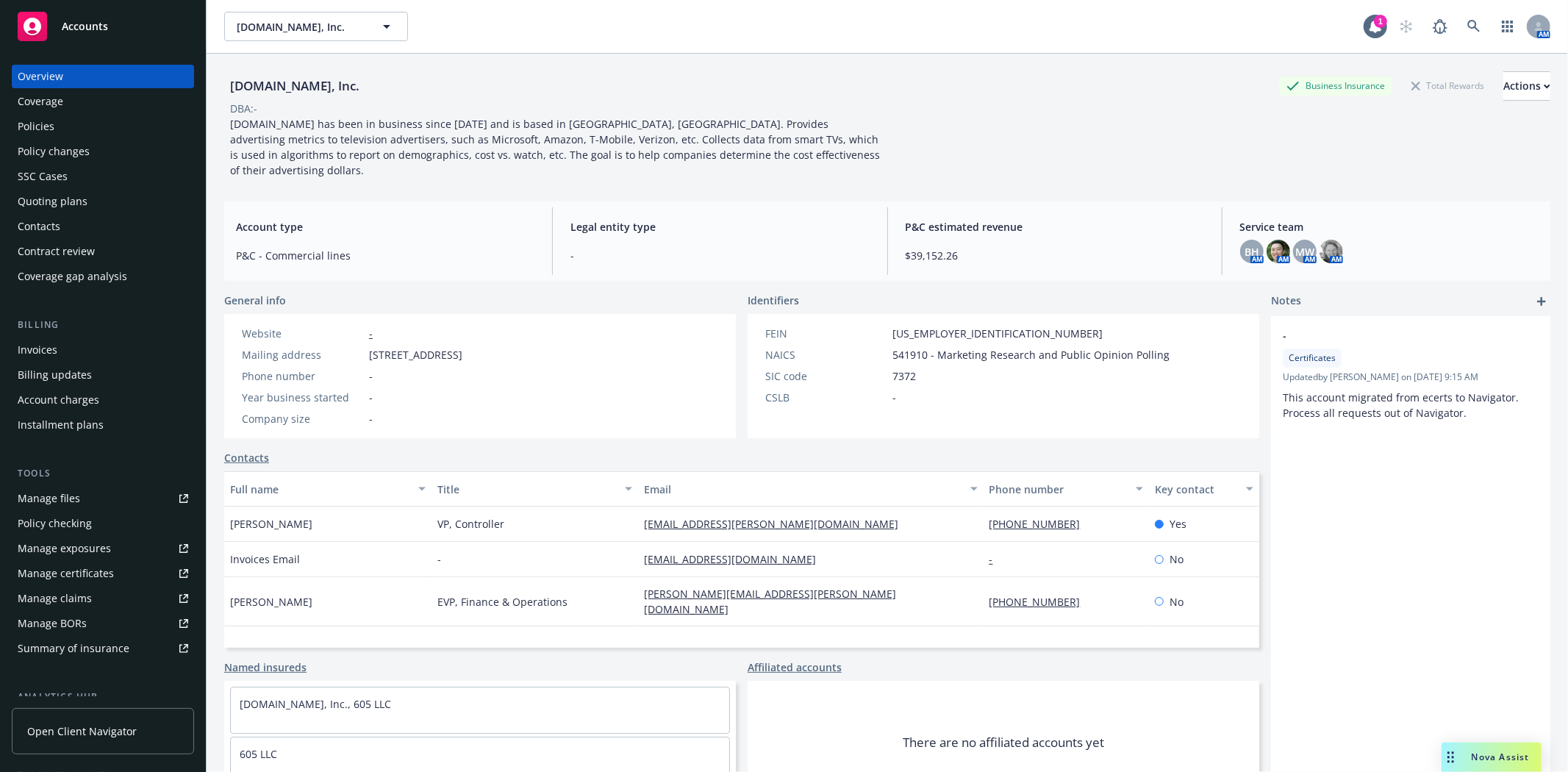
click at [83, 251] on div "Contract review" at bounding box center [56, 251] width 77 height 23
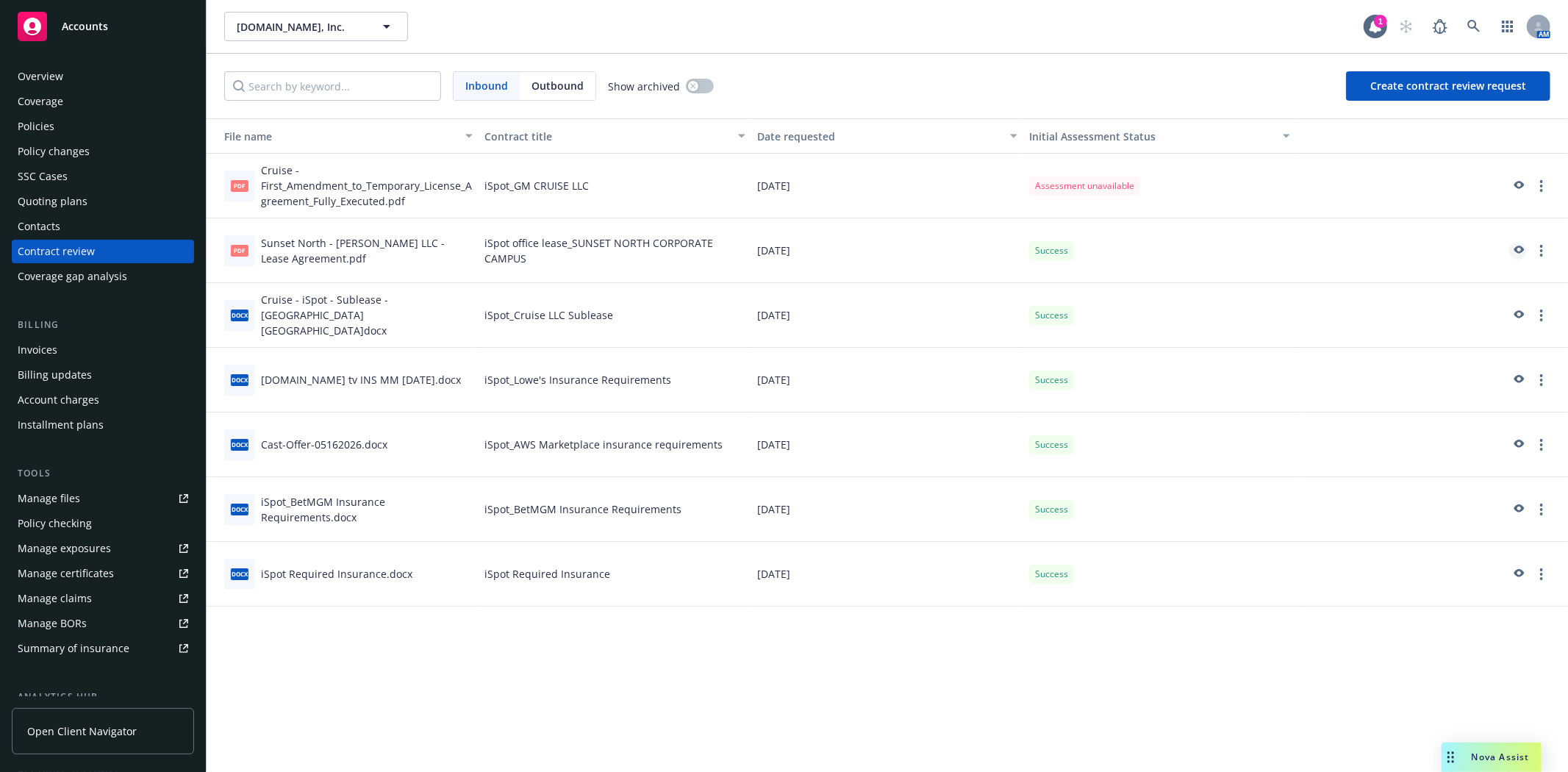
click at [1523, 247] on icon "preview" at bounding box center [1519, 250] width 10 height 8
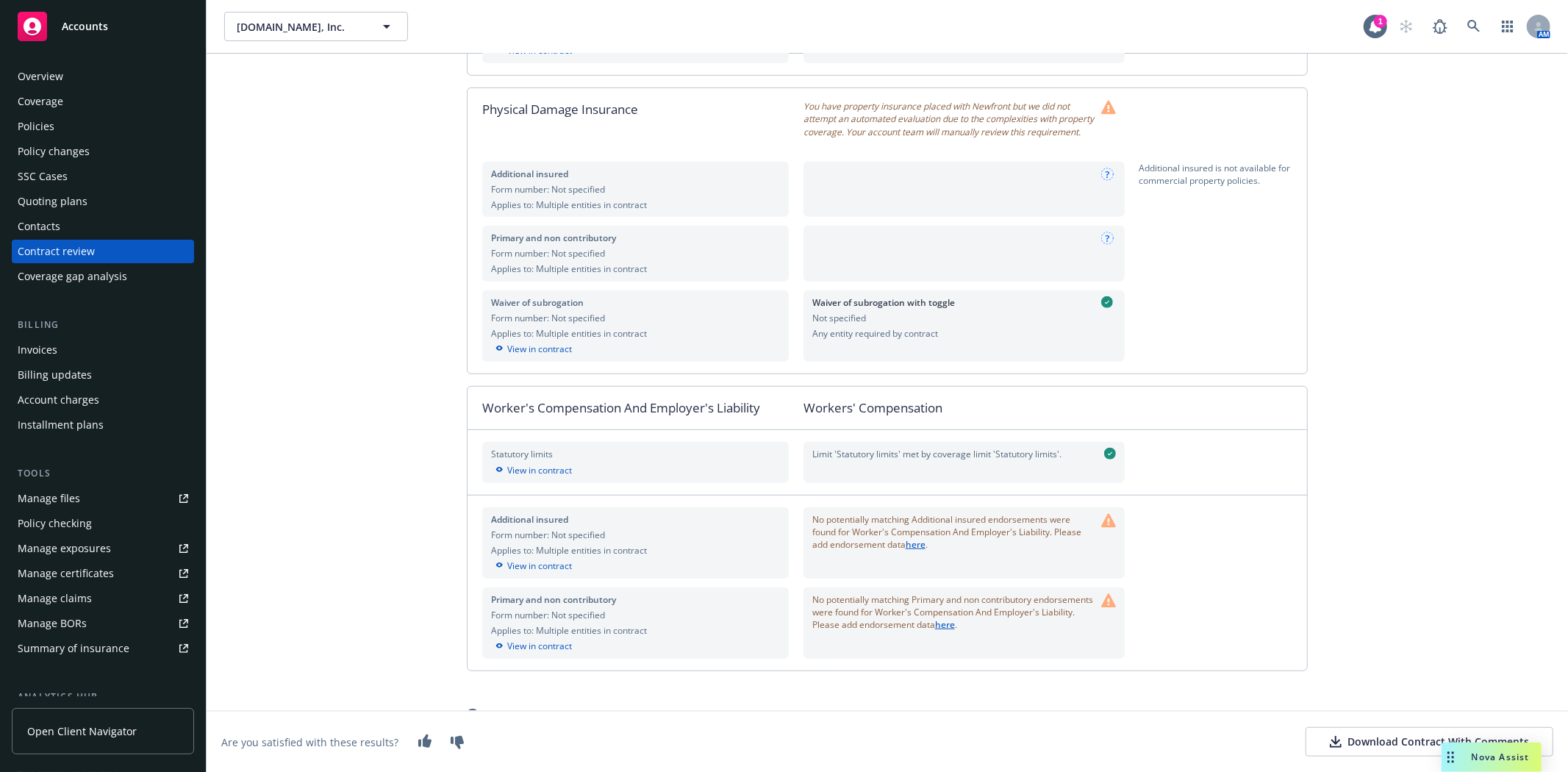
scroll to position [675, 0]
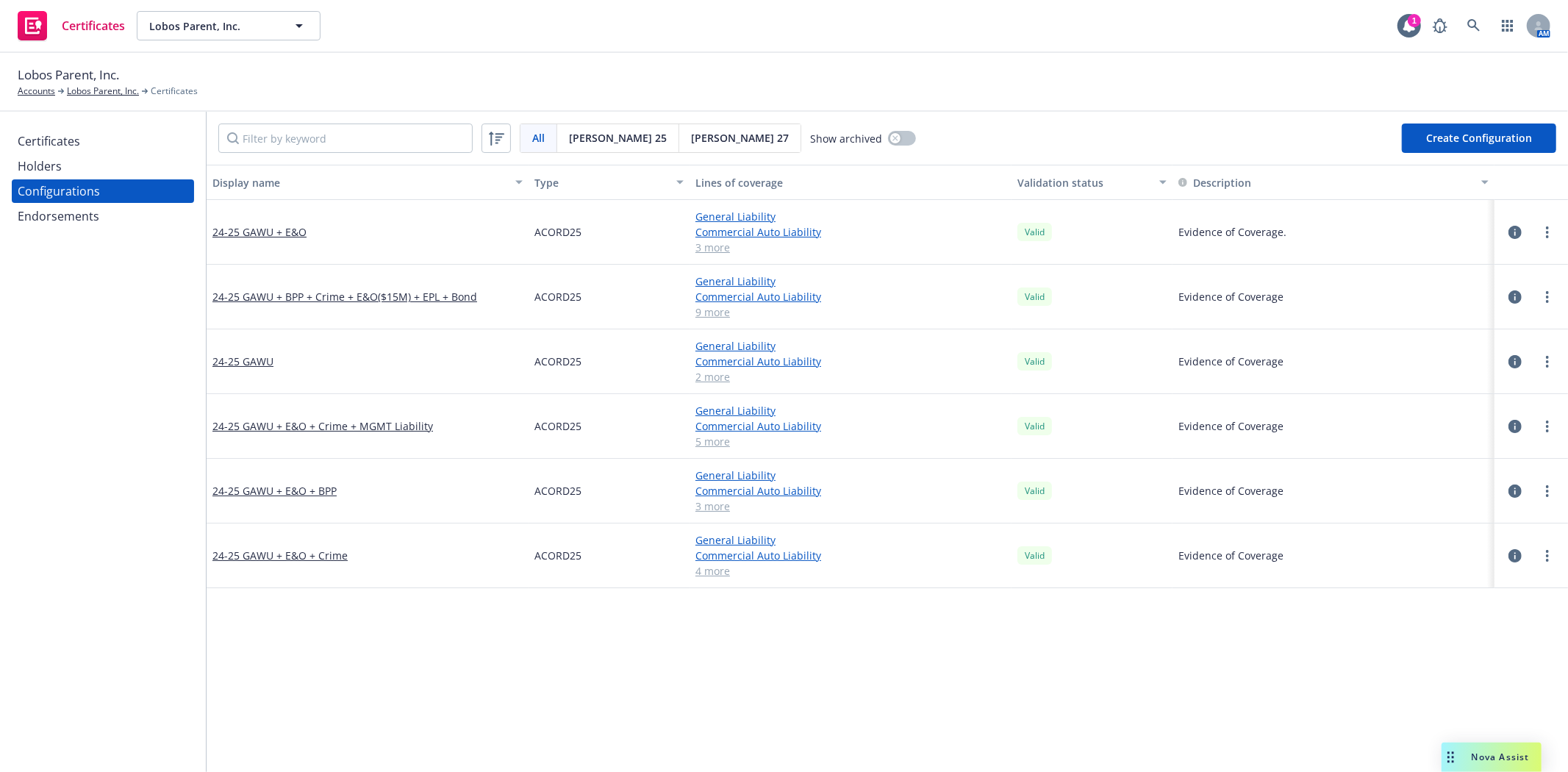
click at [60, 163] on div "Holders" at bounding box center [40, 166] width 44 height 23
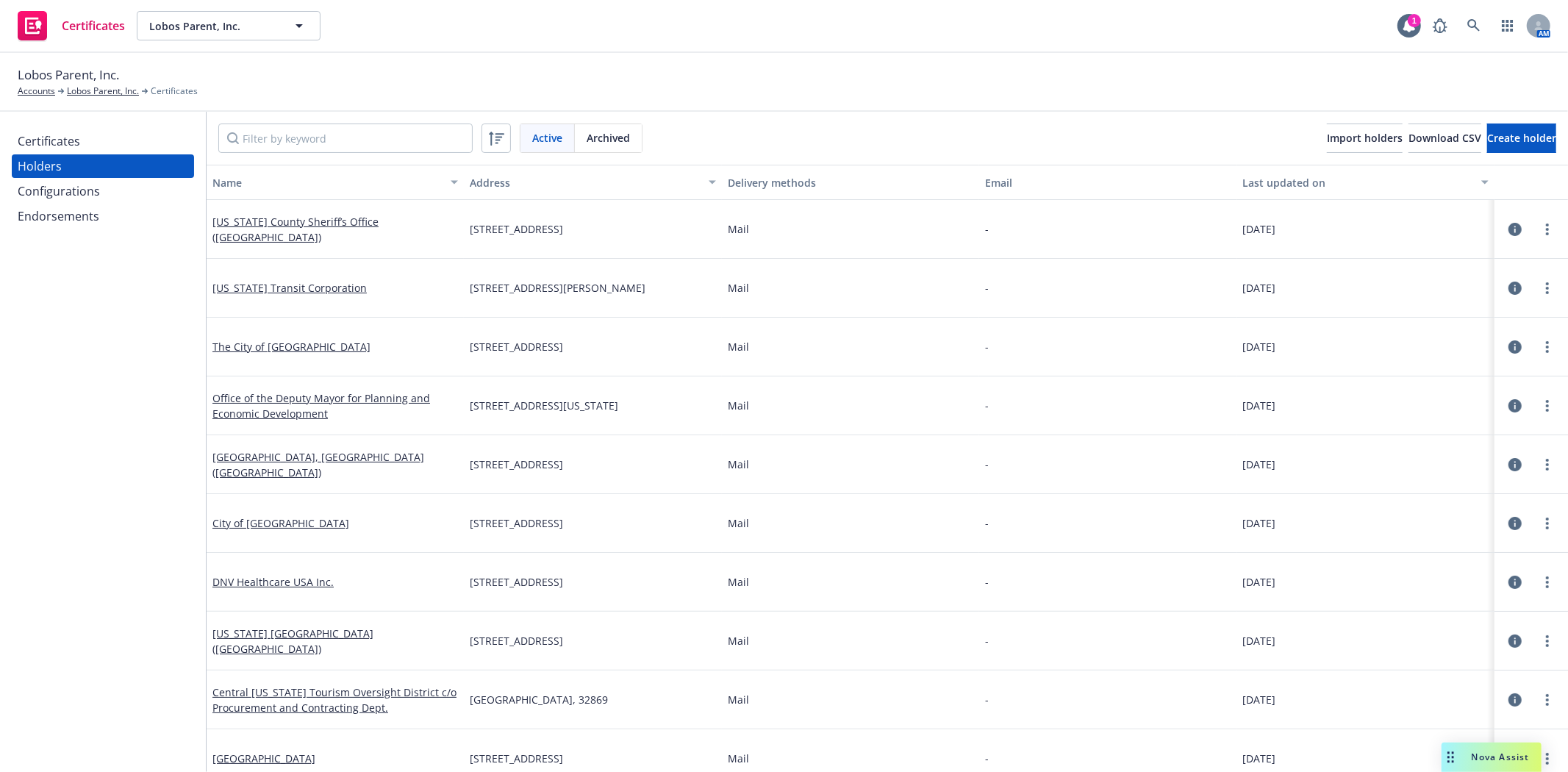
click at [84, 126] on div "Certificates Holders Configurations Endorsements" at bounding box center [103, 442] width 206 height 661
click at [85, 138] on div "Certificates" at bounding box center [103, 140] width 170 height 23
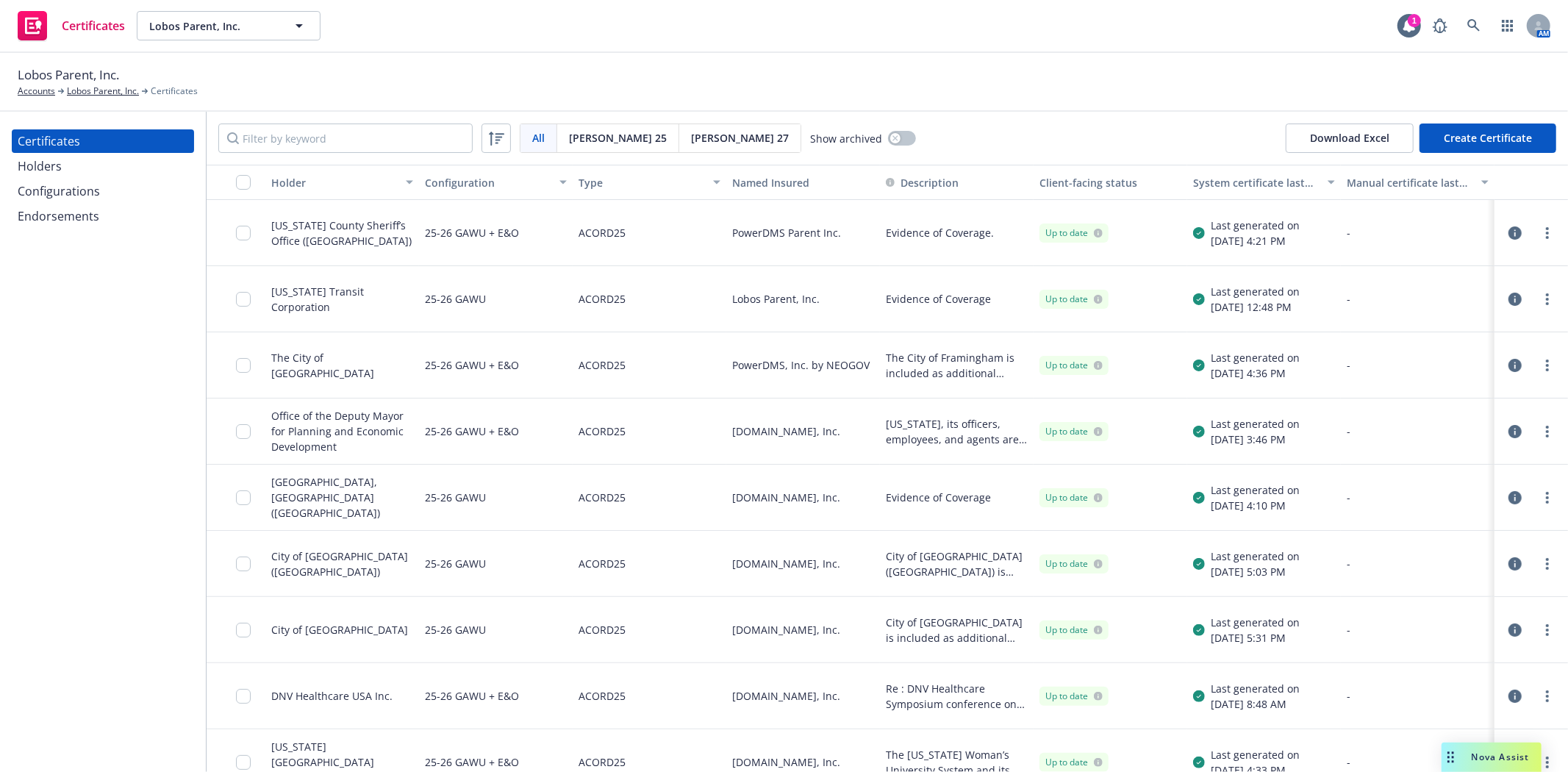
click at [1455, 136] on button "Create Certificate" at bounding box center [1487, 138] width 137 height 29
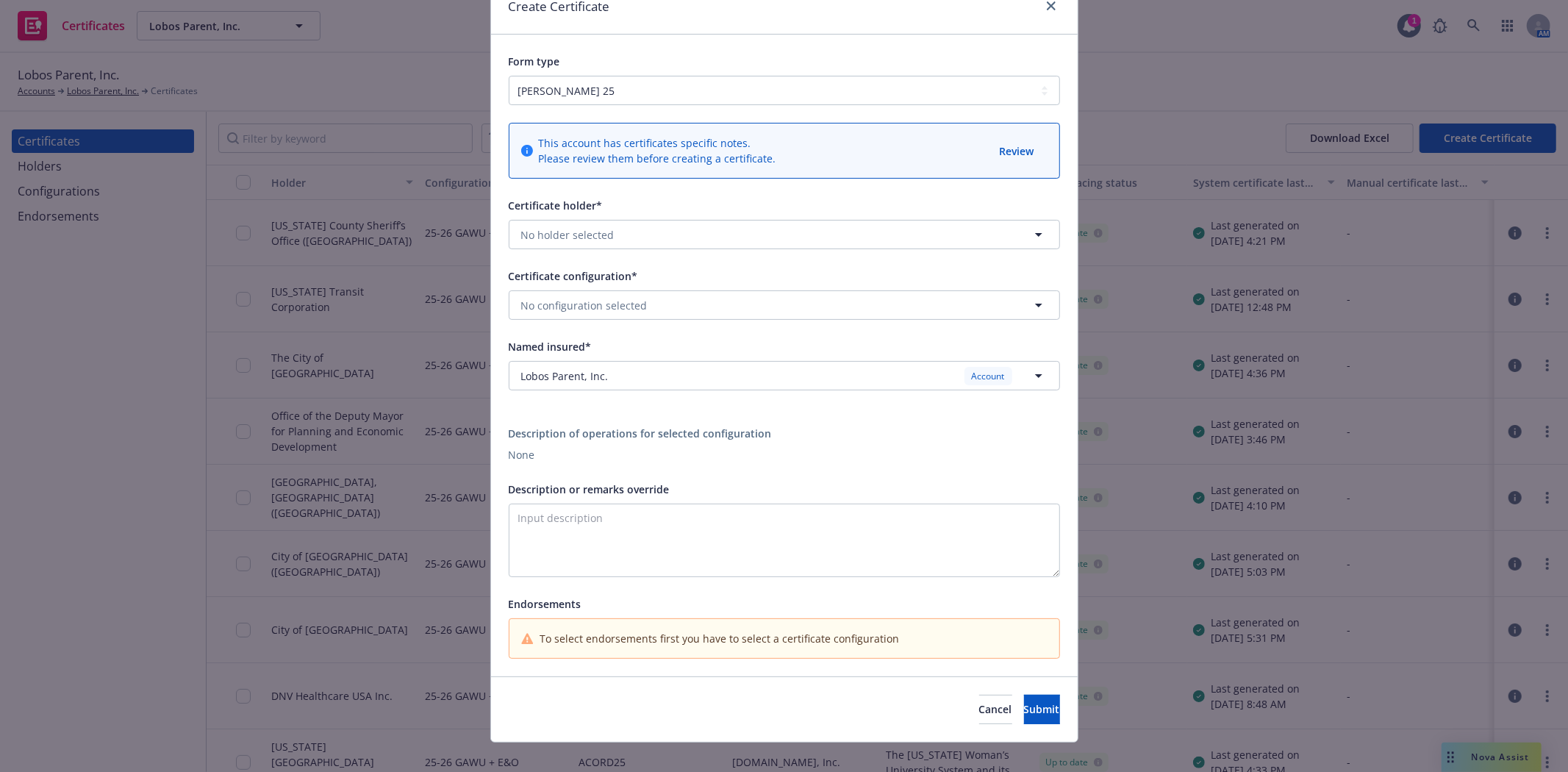
scroll to position [88, 0]
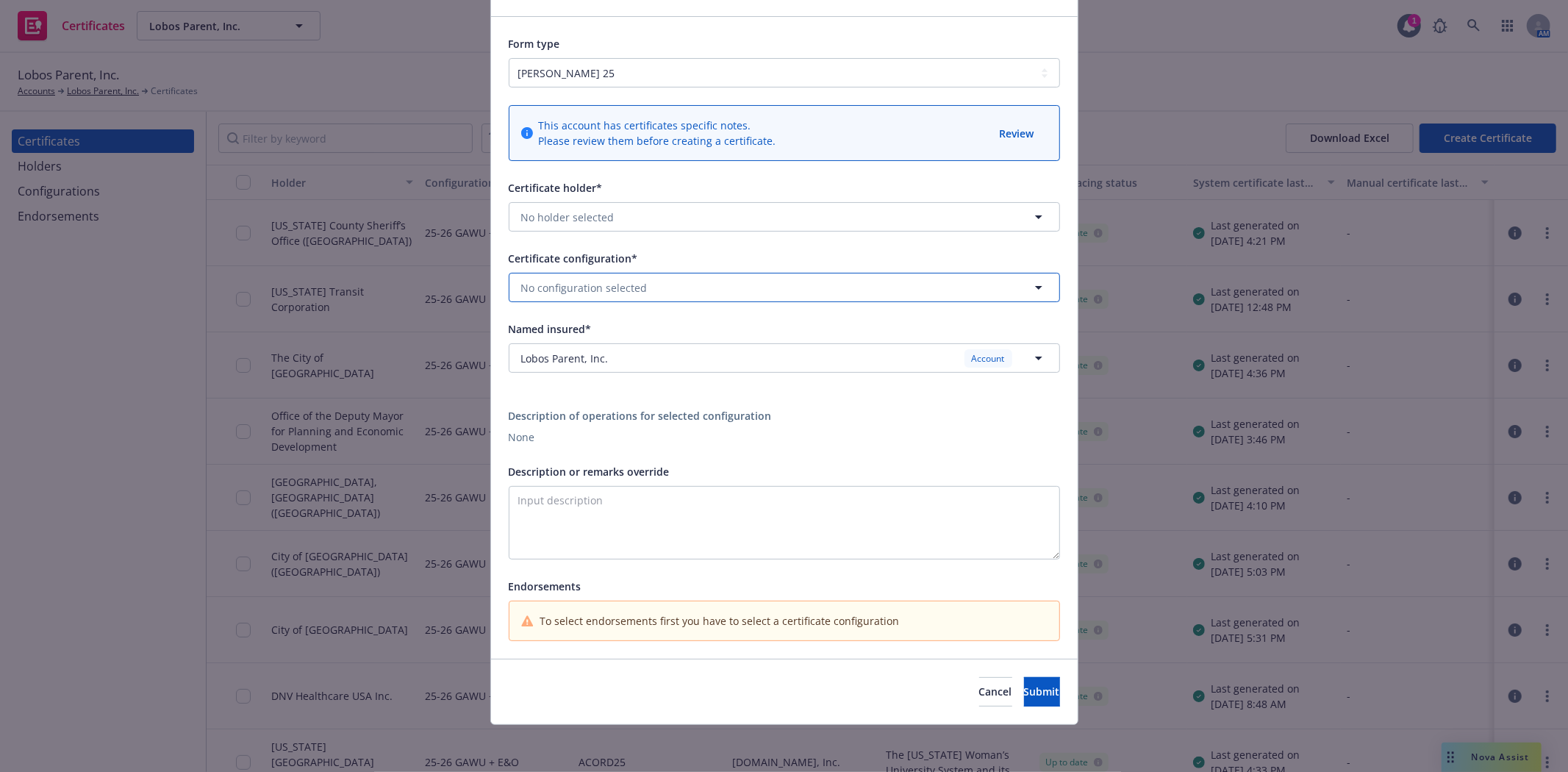
click at [842, 285] on button "No configuration selected" at bounding box center [784, 287] width 551 height 29
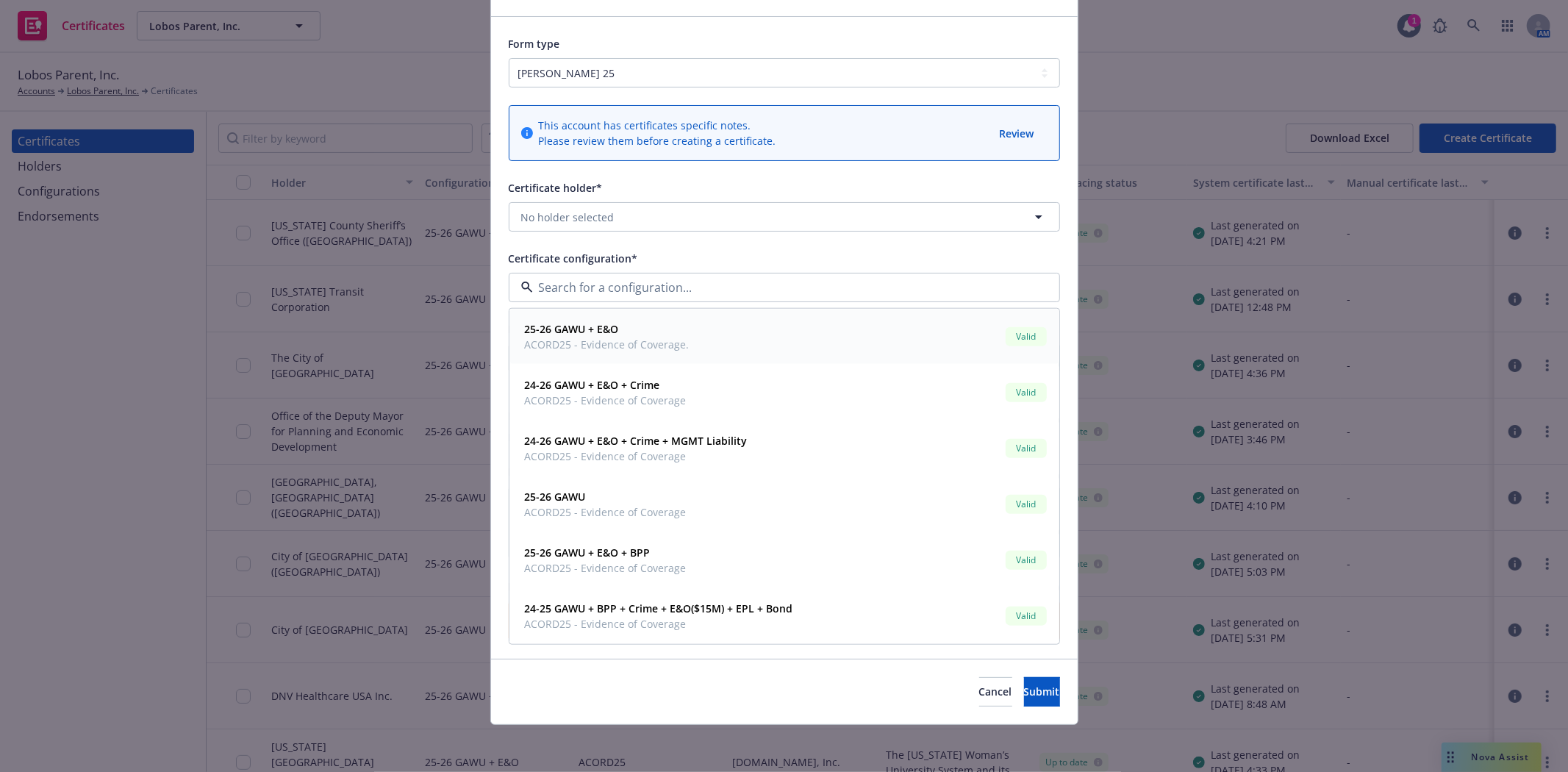
click at [834, 339] on div "25-26 GAWU + E&O ACORD25 - Evidence of Coverage. Valid" at bounding box center [784, 336] width 530 height 37
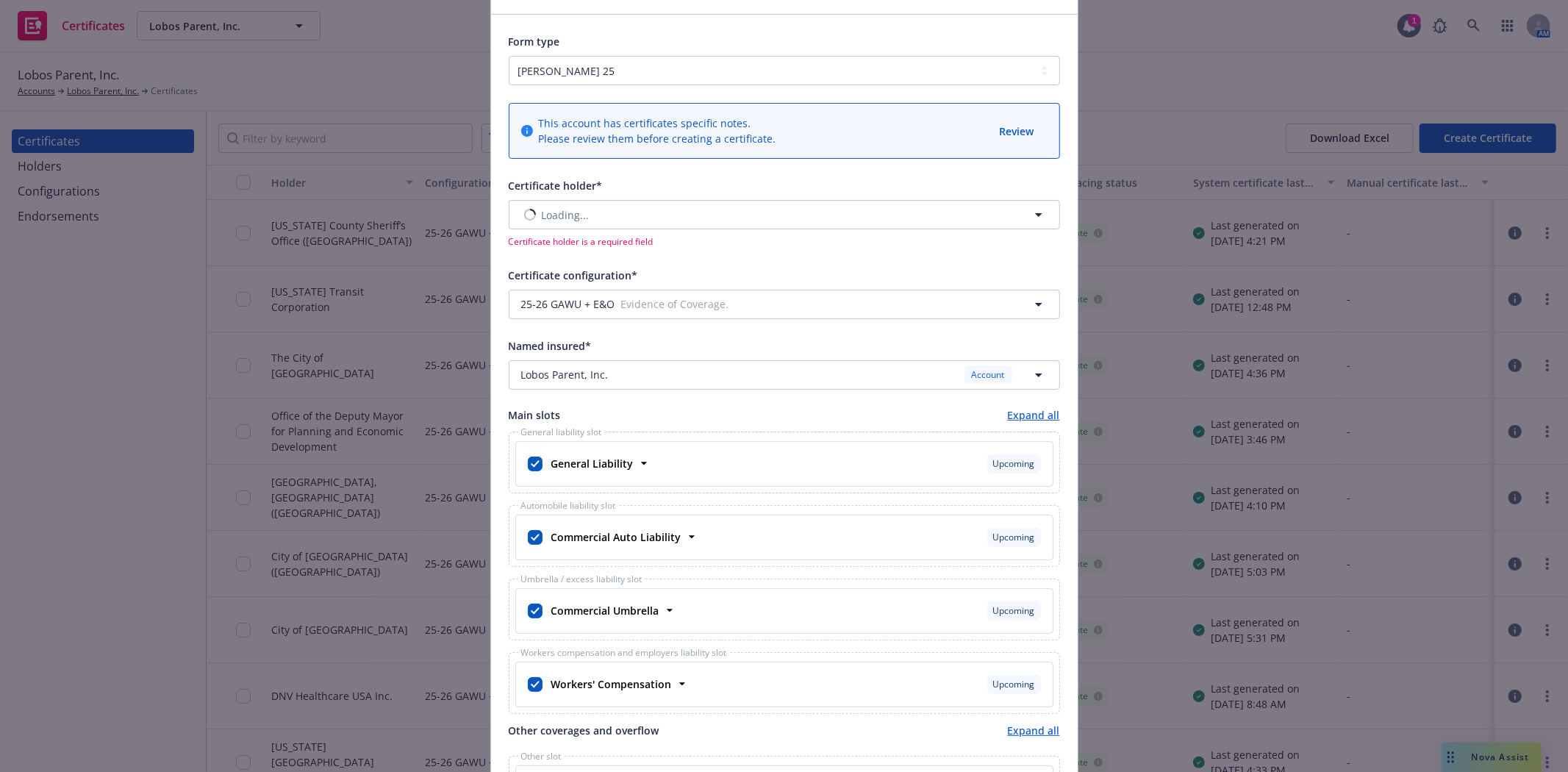
scroll to position [0, 0]
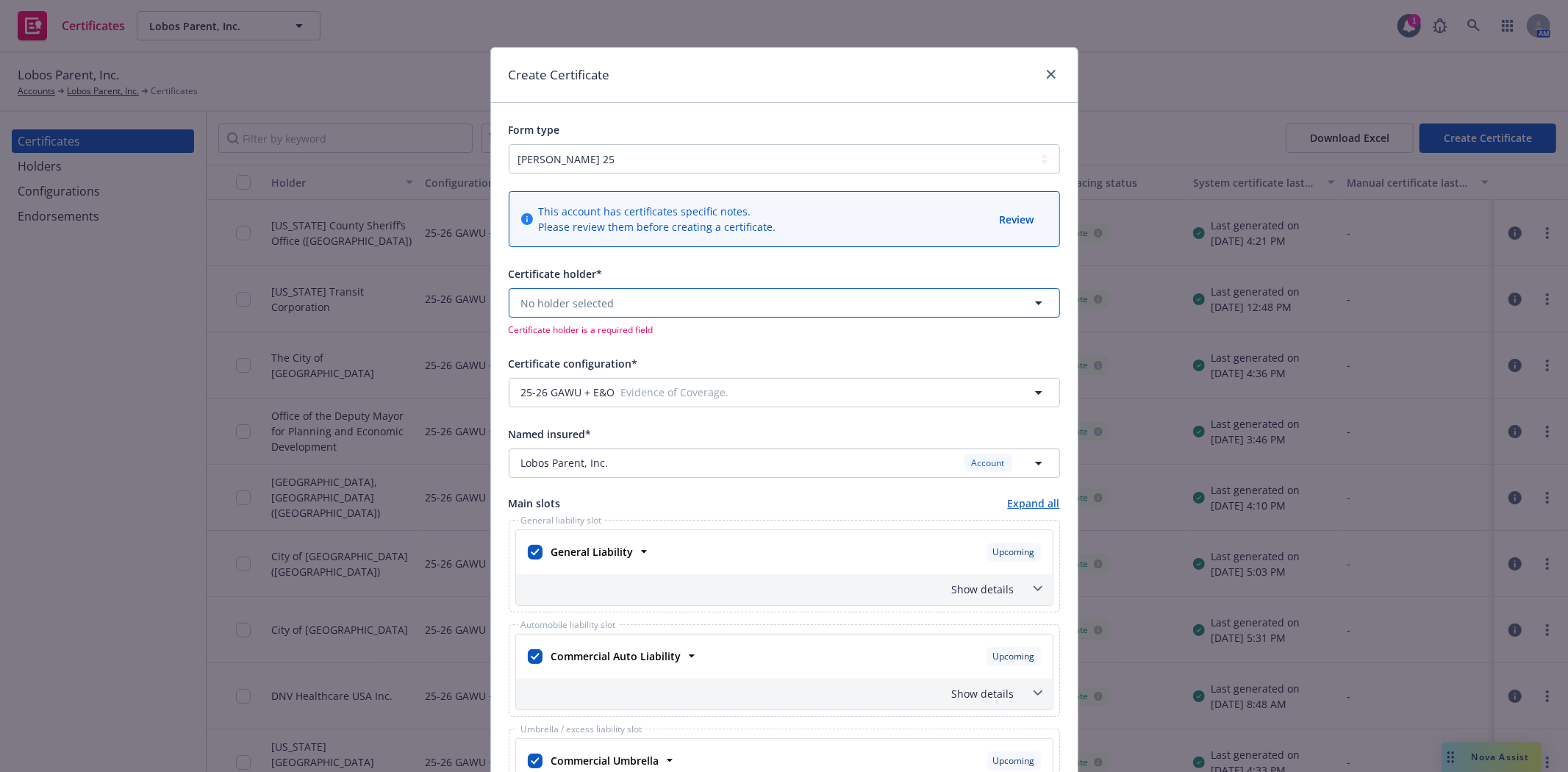
click at [810, 298] on button "No holder selected" at bounding box center [784, 303] width 551 height 29
type input "evidence"
click at [781, 345] on div "Evidence of Insurance. USA" at bounding box center [784, 352] width 530 height 37
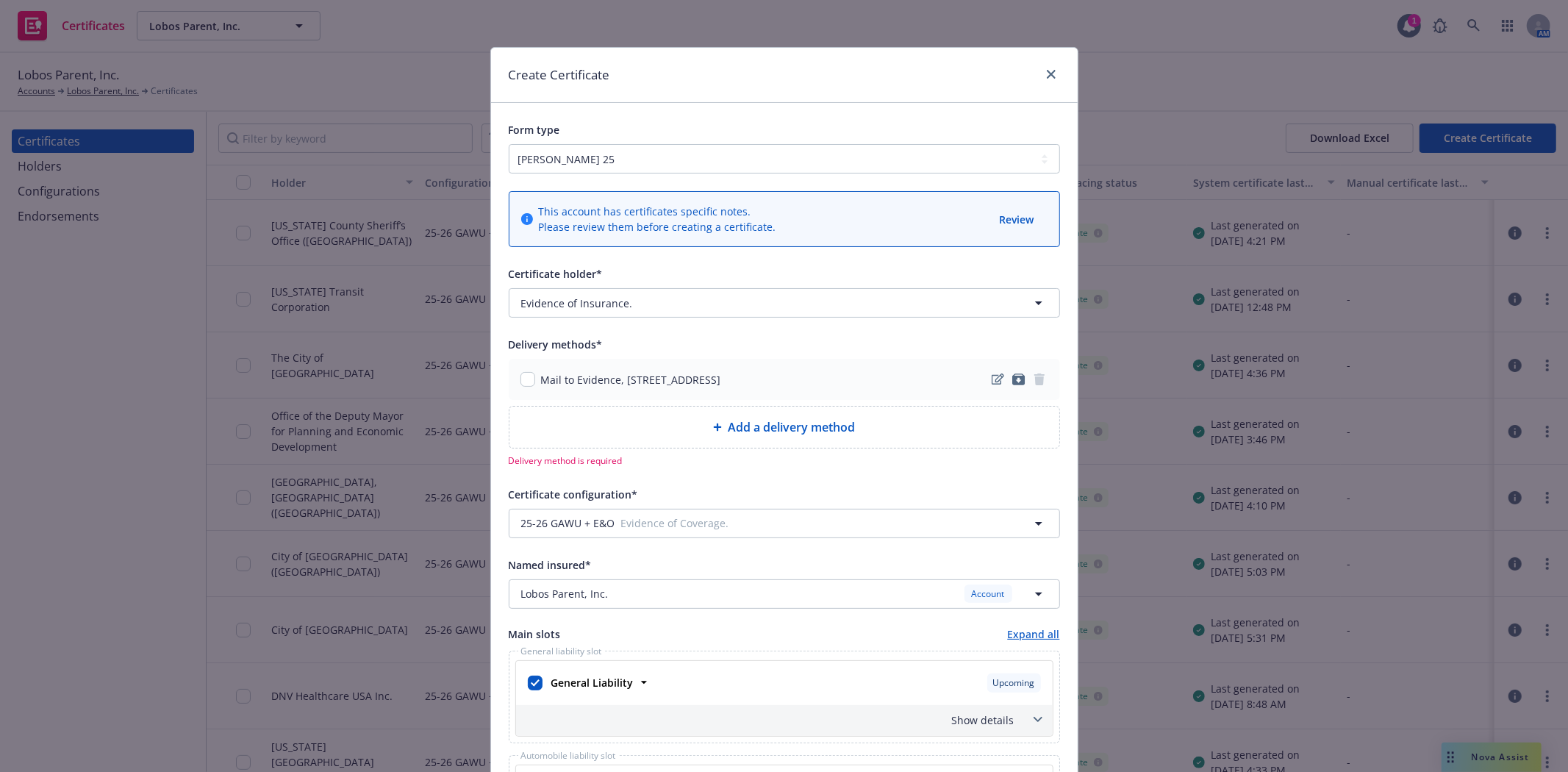
click at [819, 434] on span "Add a delivery method" at bounding box center [791, 427] width 127 height 18
select select "EMAIL"
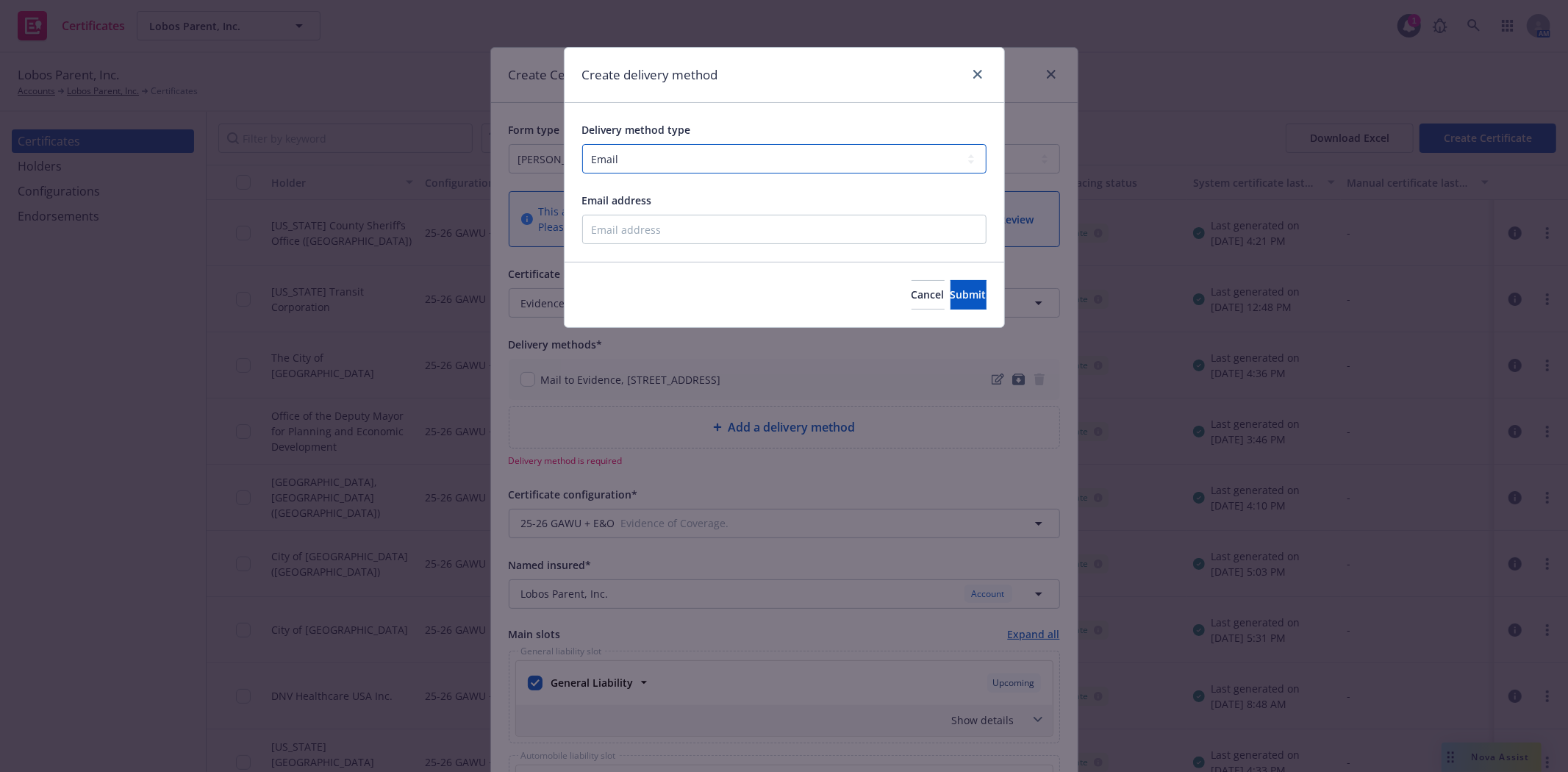
click at [622, 161] on select "Select delivery method type Email Mail Fax Upload to Compliance Website" at bounding box center [784, 158] width 404 height 29
click at [582, 144] on select "Select delivery method type Email Mail Fax Upload to Compliance Website" at bounding box center [784, 158] width 404 height 29
click at [619, 225] on input "Email address" at bounding box center [784, 229] width 404 height 29
type input "madelaine.wong@newfront.com"
click at [973, 291] on button "Submit" at bounding box center [968, 294] width 36 height 29
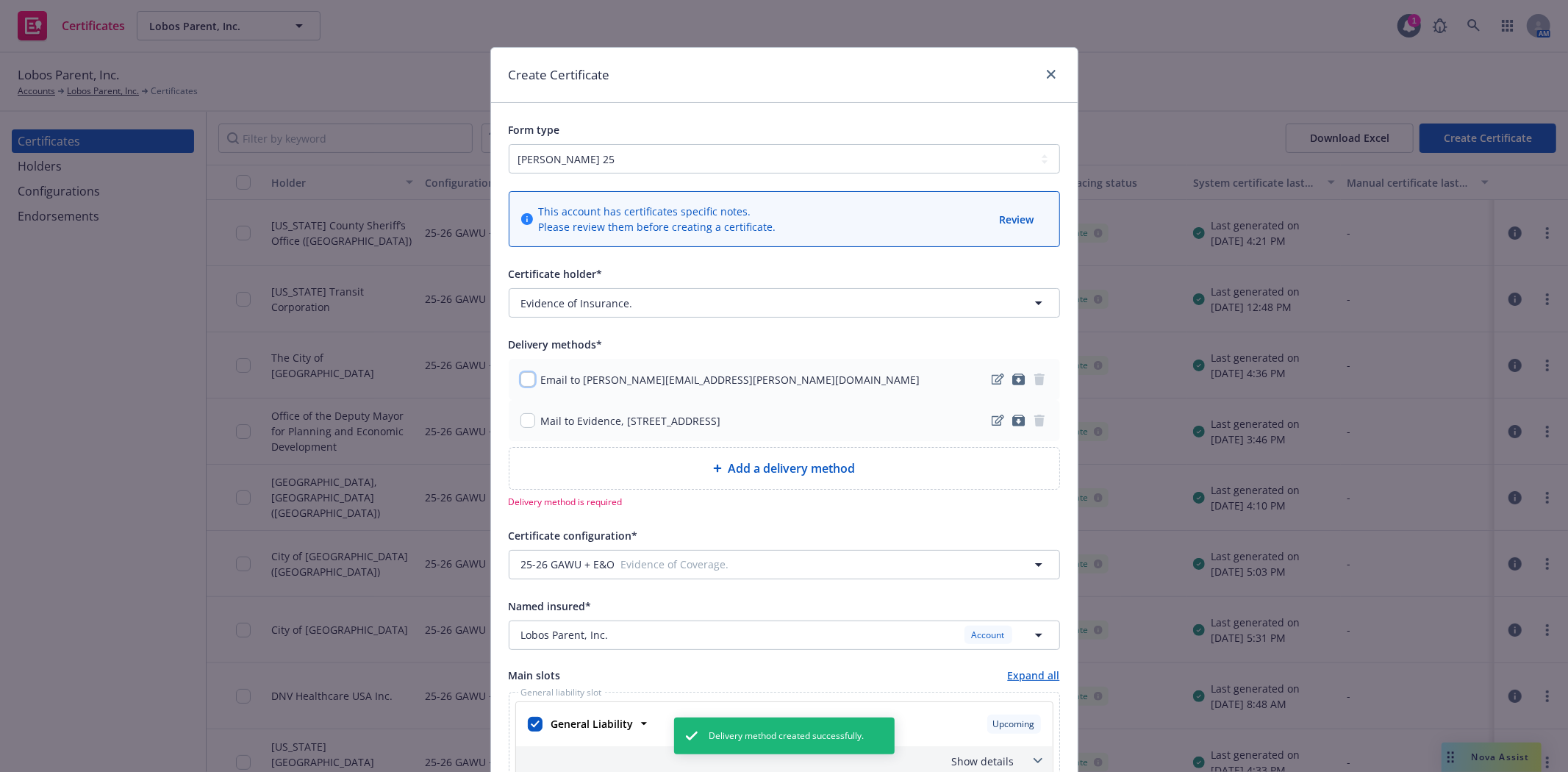
click at [526, 377] on input "checkbox" at bounding box center [528, 380] width 15 height 15
checkbox input "true"
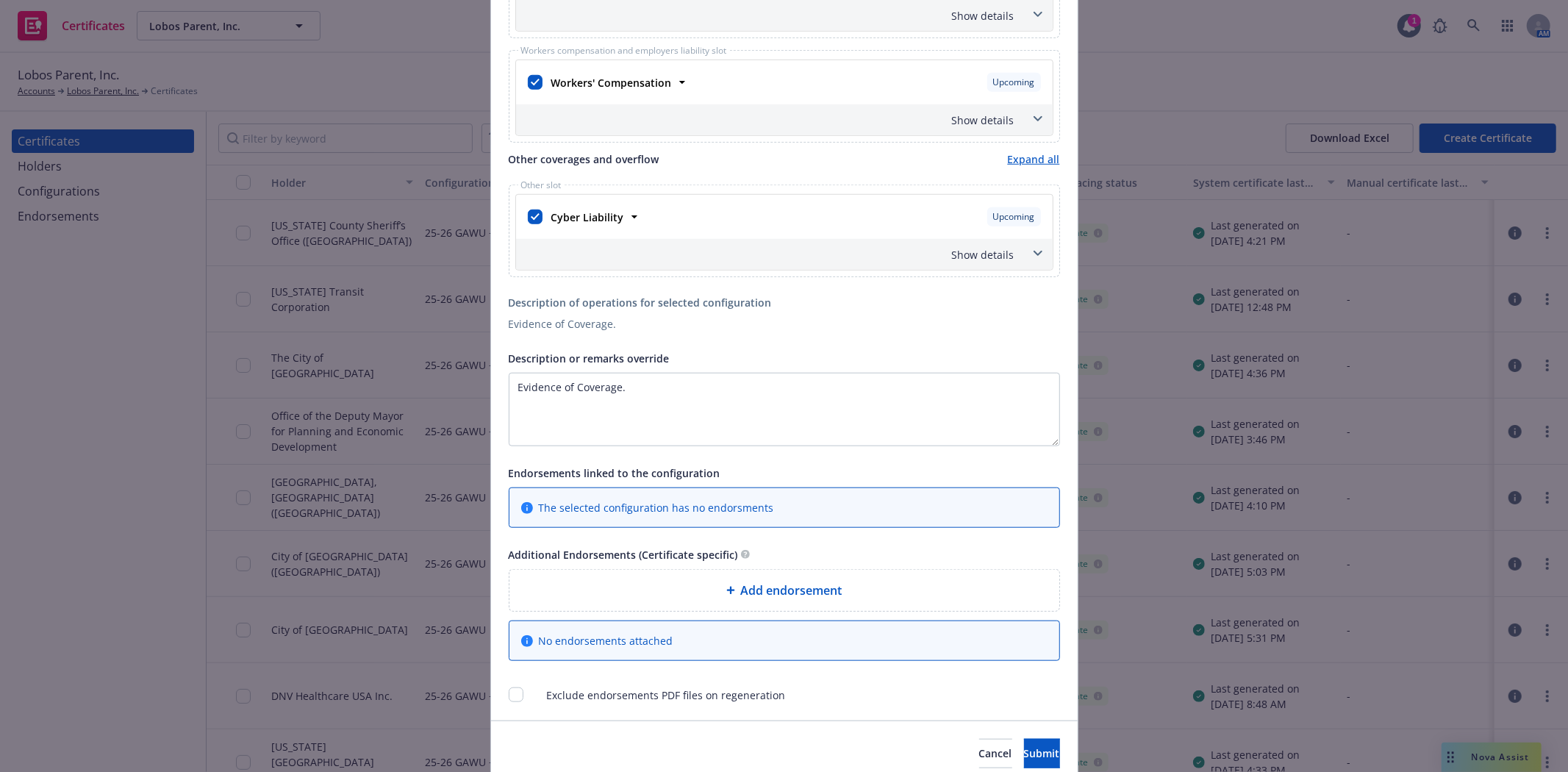
scroll to position [943, 0]
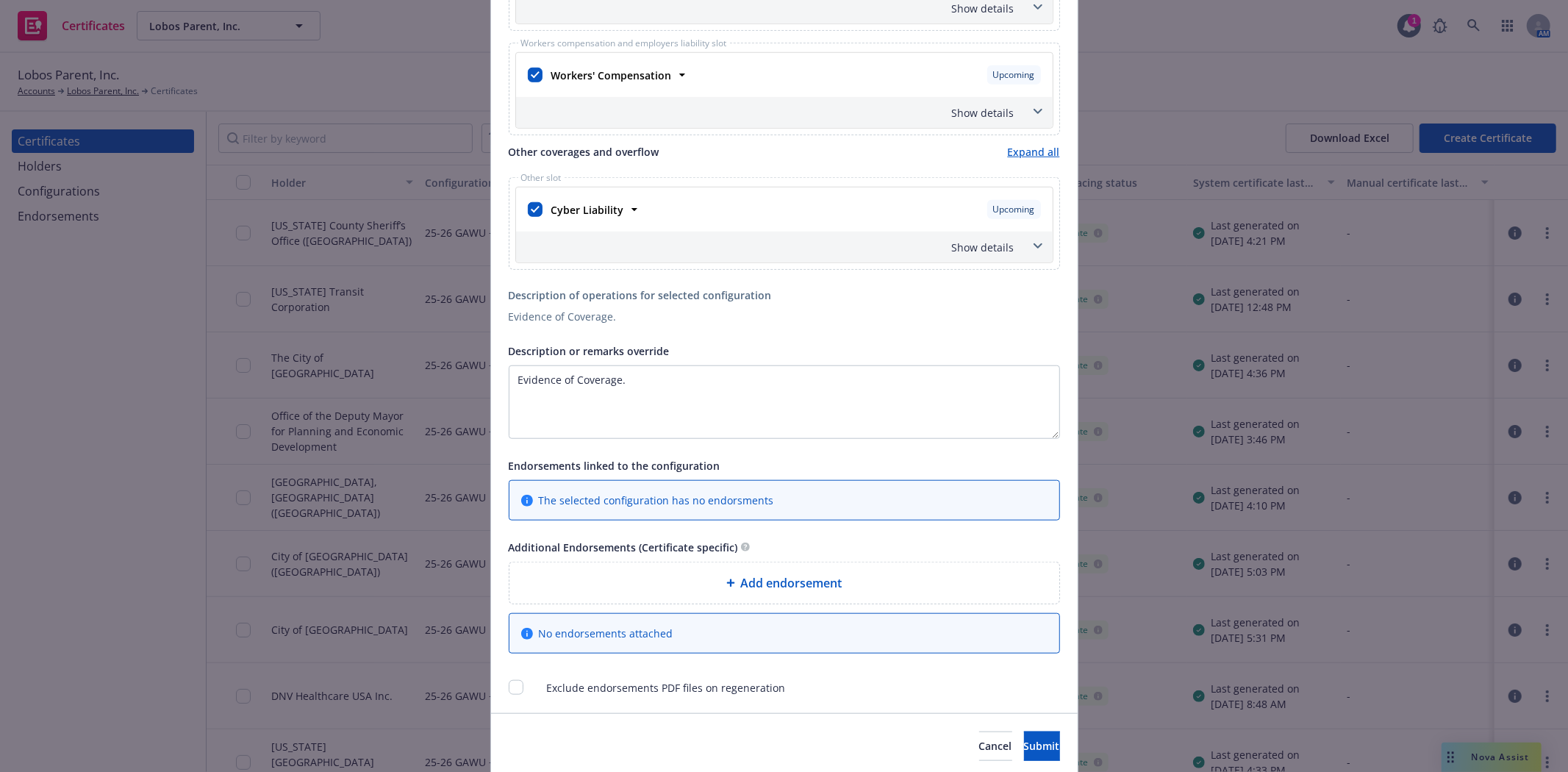
click at [1032, 253] on span at bounding box center [1038, 246] width 23 height 23
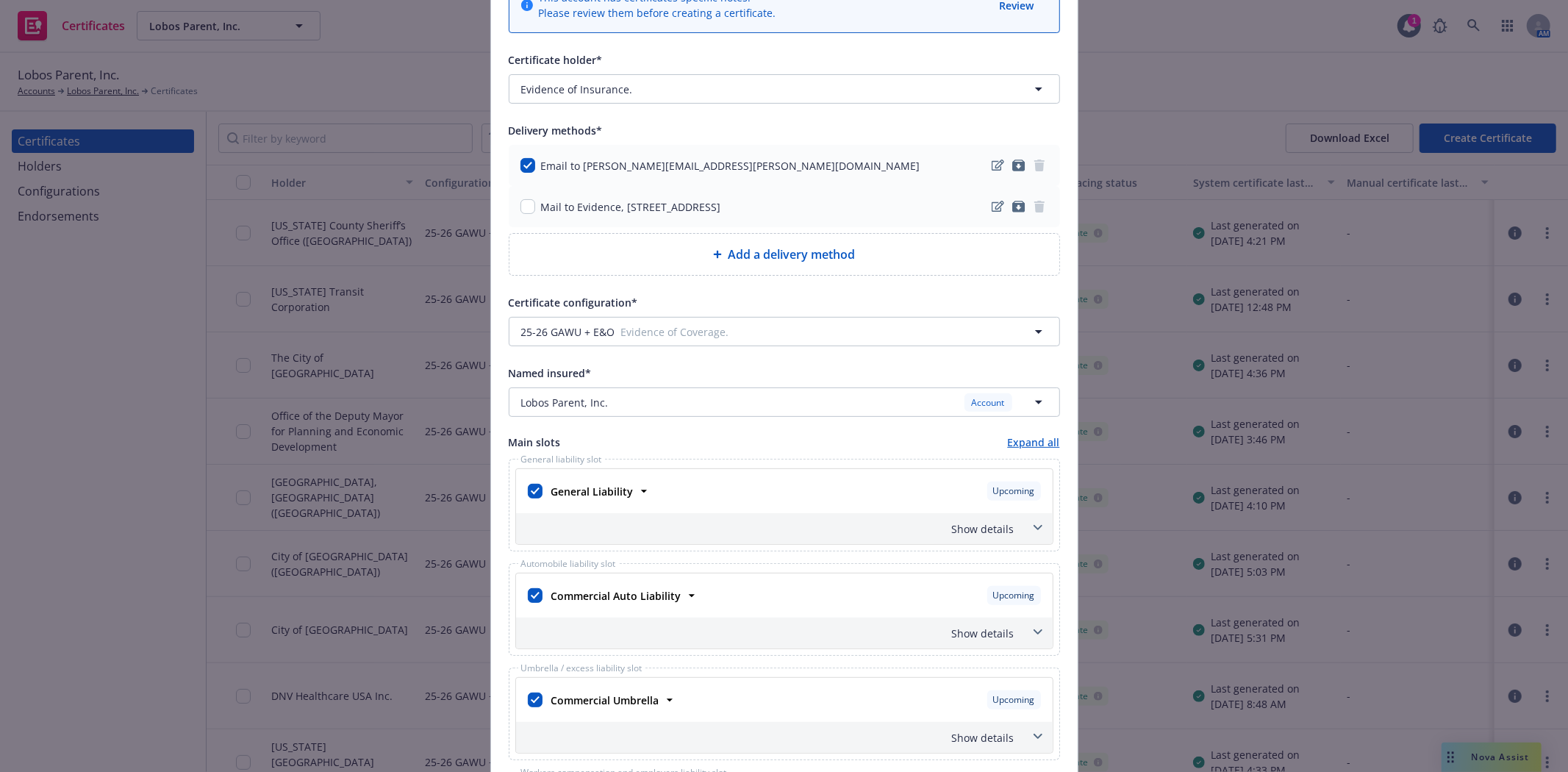
scroll to position [273, 0]
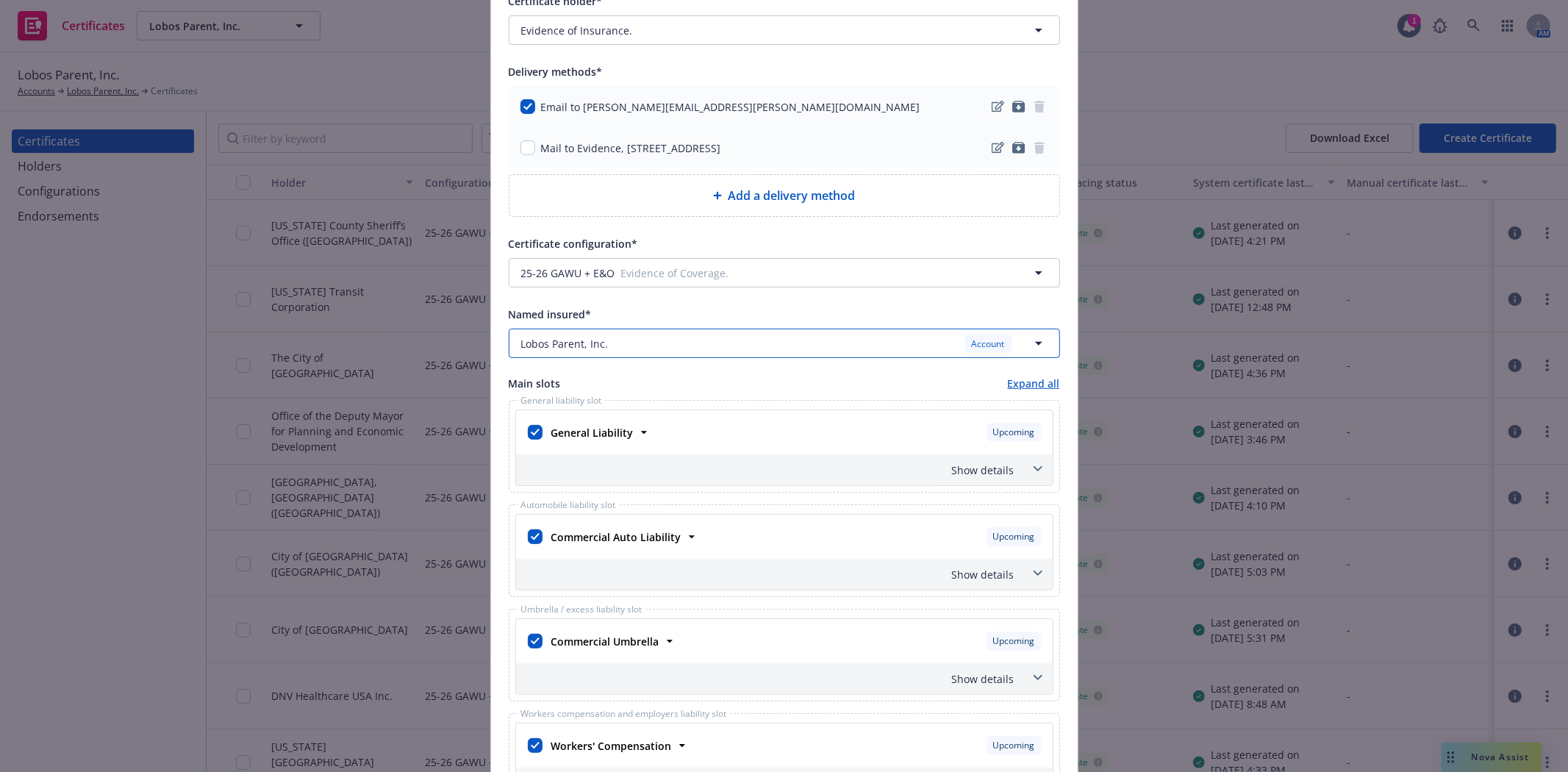
click at [1040, 346] on icon "button" at bounding box center [1039, 344] width 18 height 18
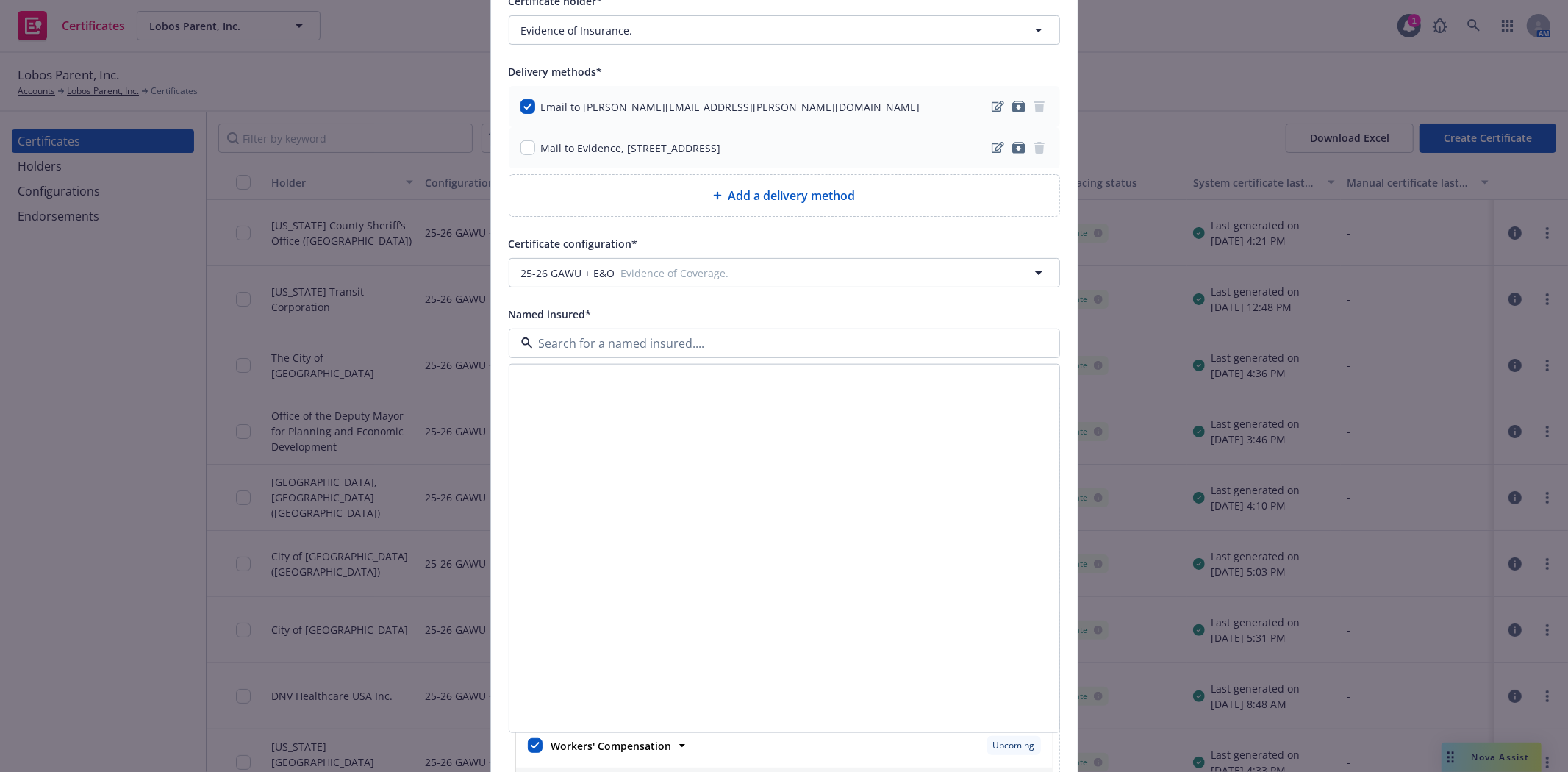
scroll to position [0, 0]
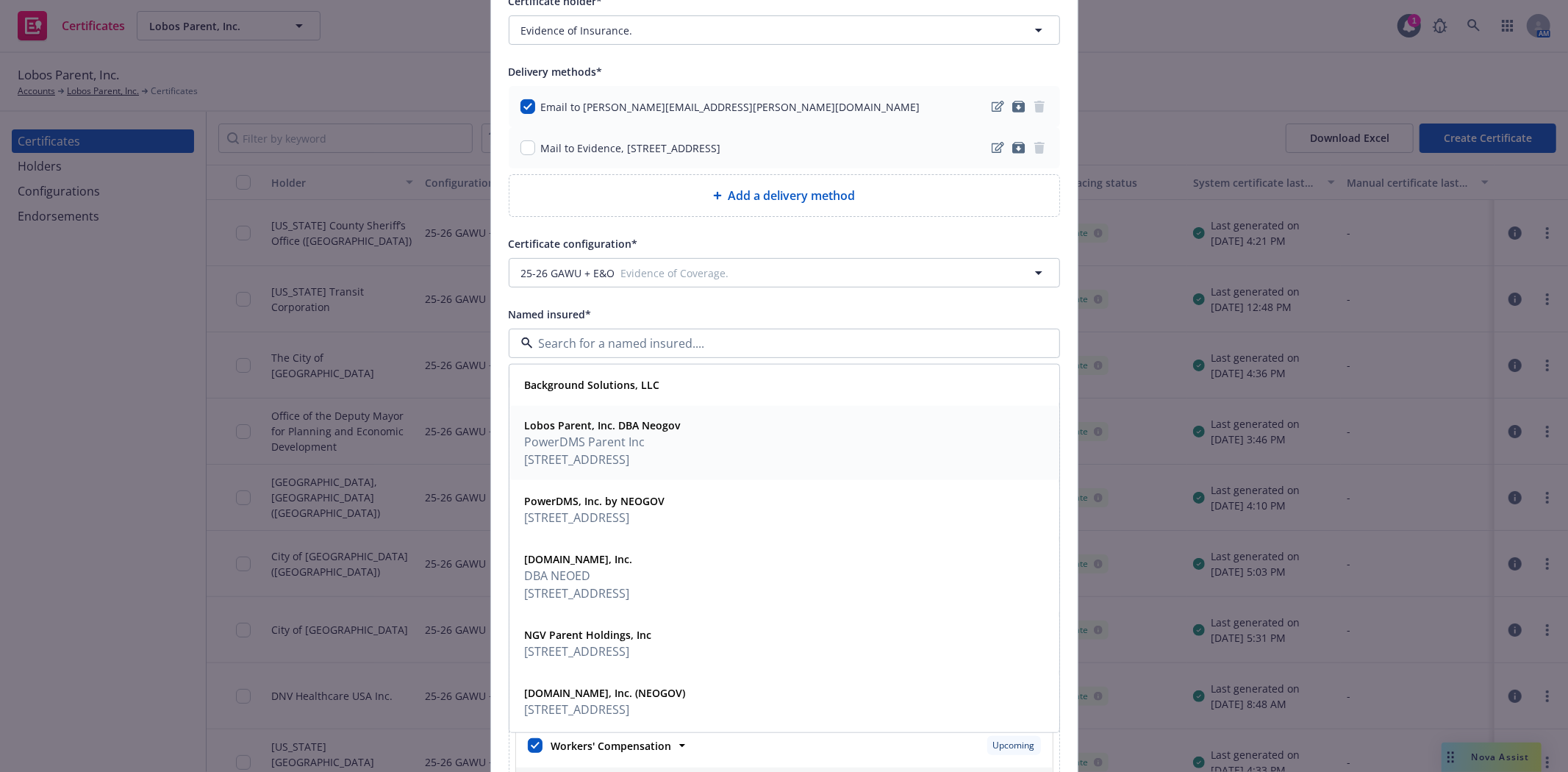
click at [1010, 428] on div "Lobos Parent, Inc. DBA Neogov PowerDMS Parent Inc 2120 Park Place, Ste 100, El …" at bounding box center [784, 443] width 530 height 57
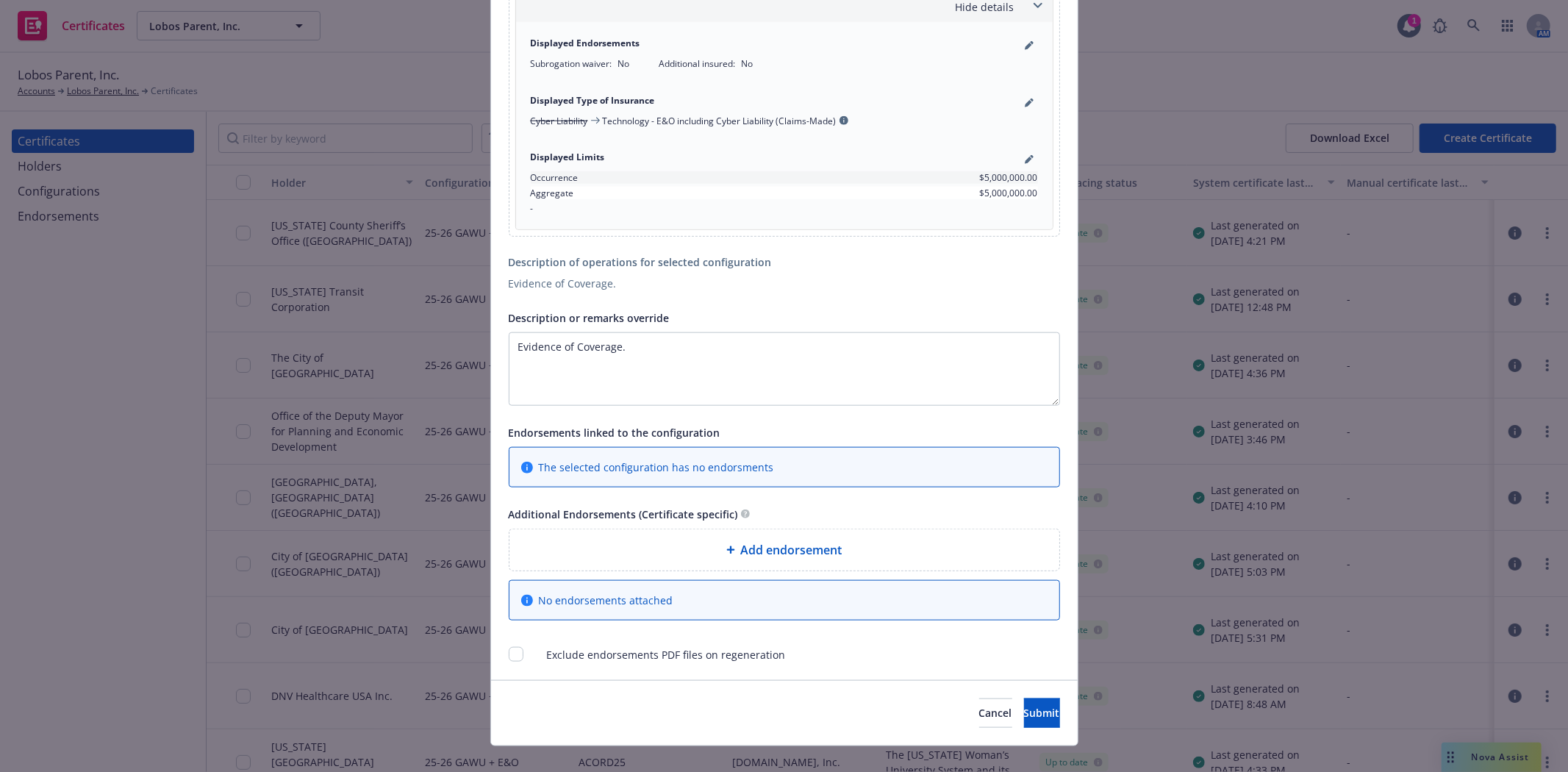
scroll to position [1209, 0]
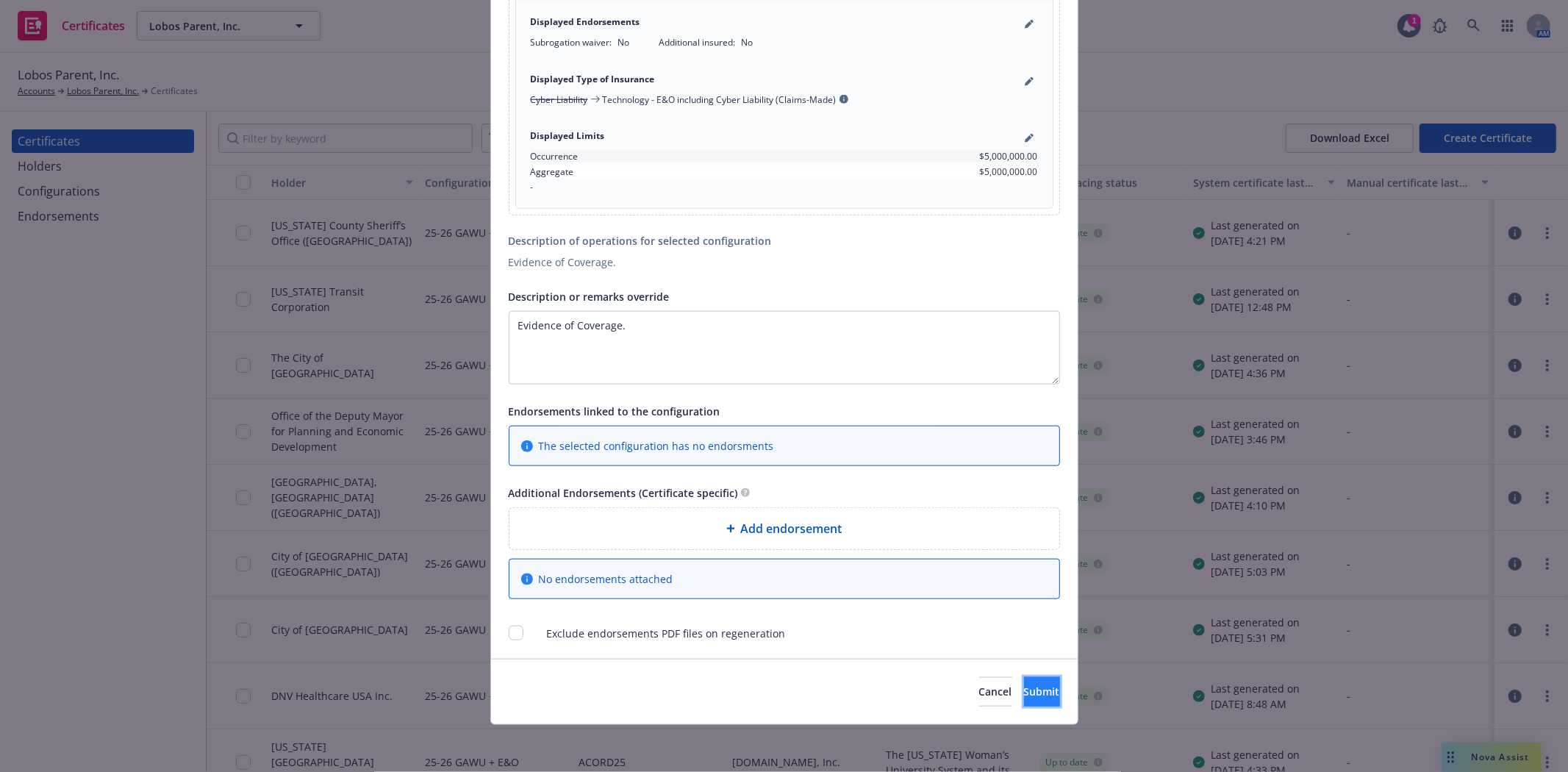
click at [1024, 694] on span "Submit" at bounding box center [1042, 691] width 36 height 14
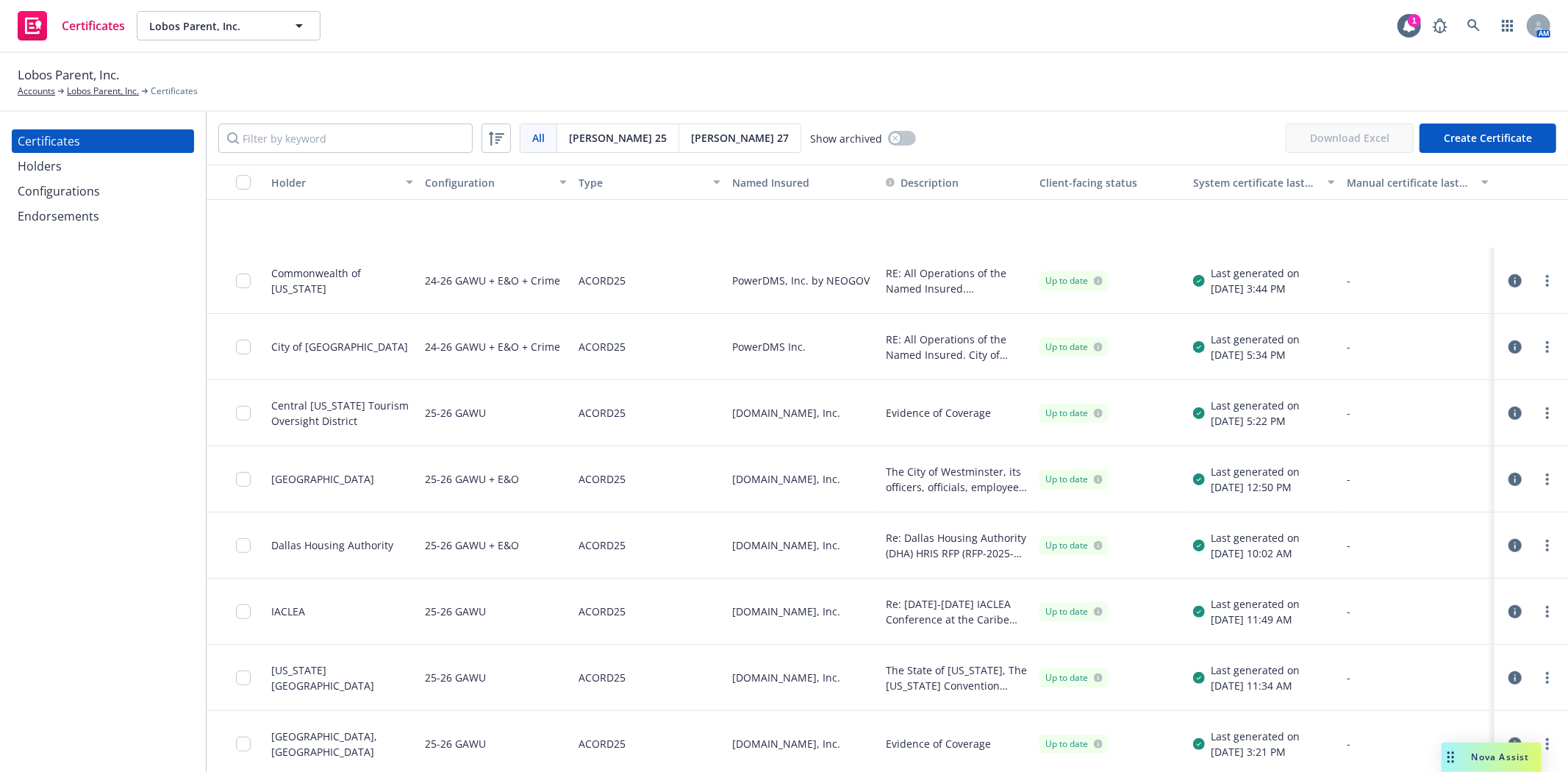
scroll to position [0, 0]
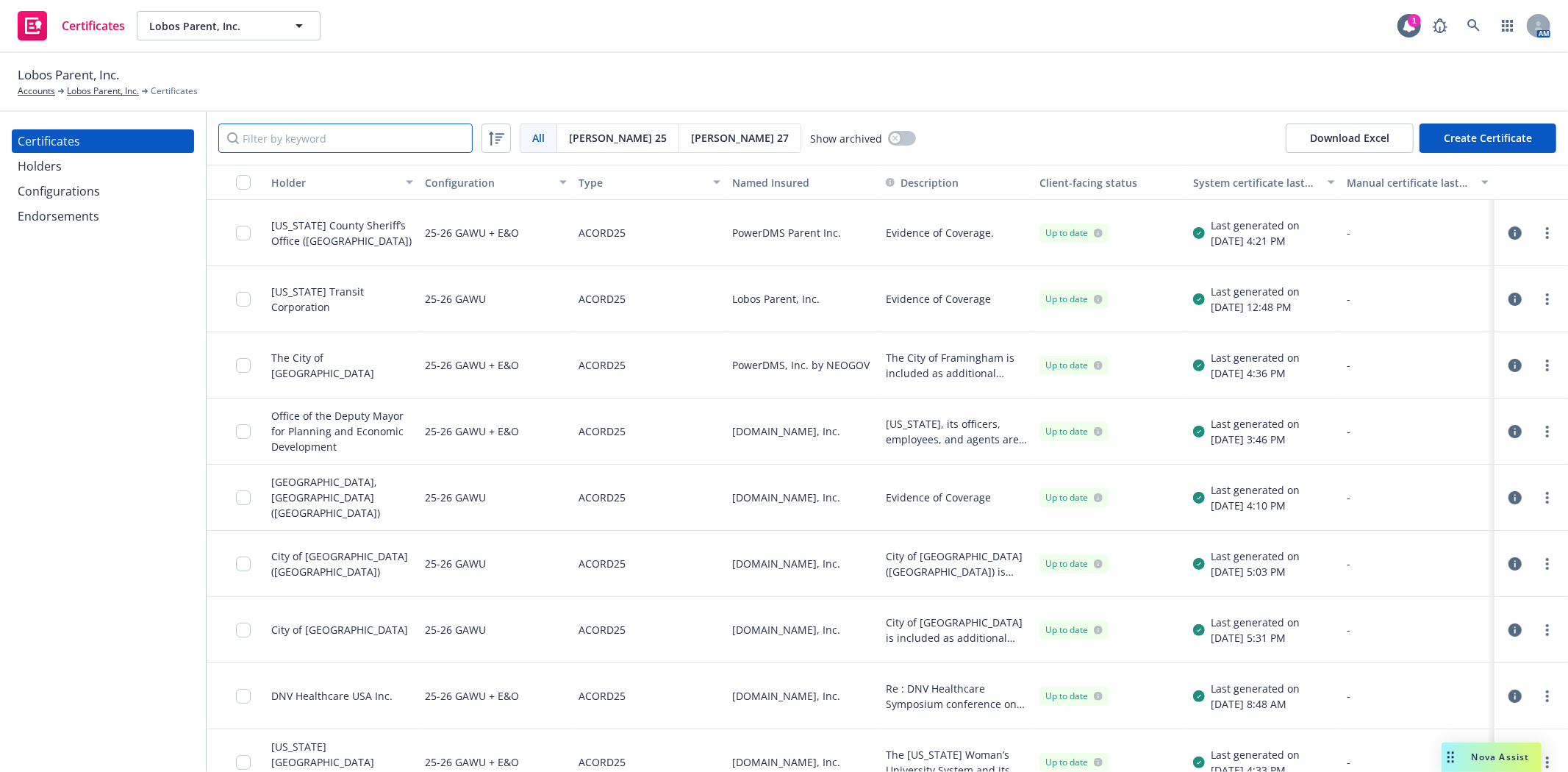
click at [364, 141] on input "Filter by keyword" at bounding box center [345, 138] width 254 height 29
click at [1409, 25] on div "1" at bounding box center [1409, 25] width 23 height 23
click at [416, 135] on input "Filter by keyword" at bounding box center [345, 138] width 254 height 29
type input "e"
click at [636, 49] on div "Certificates Lobos Parent, Inc. Lobos Parent, Inc. 1 AM" at bounding box center [784, 26] width 1568 height 53
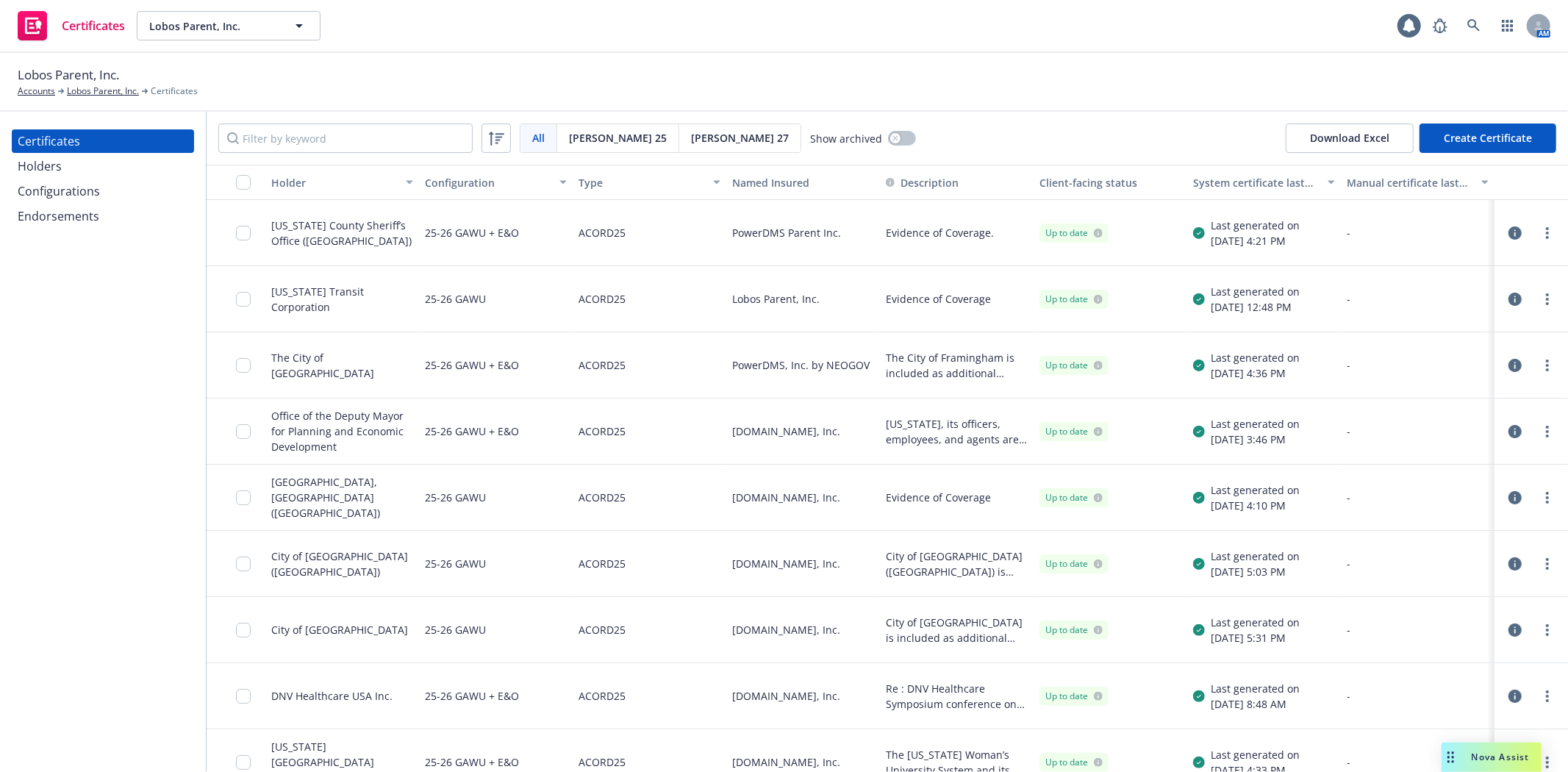
click at [19, 173] on div "Holders" at bounding box center [40, 166] width 44 height 23
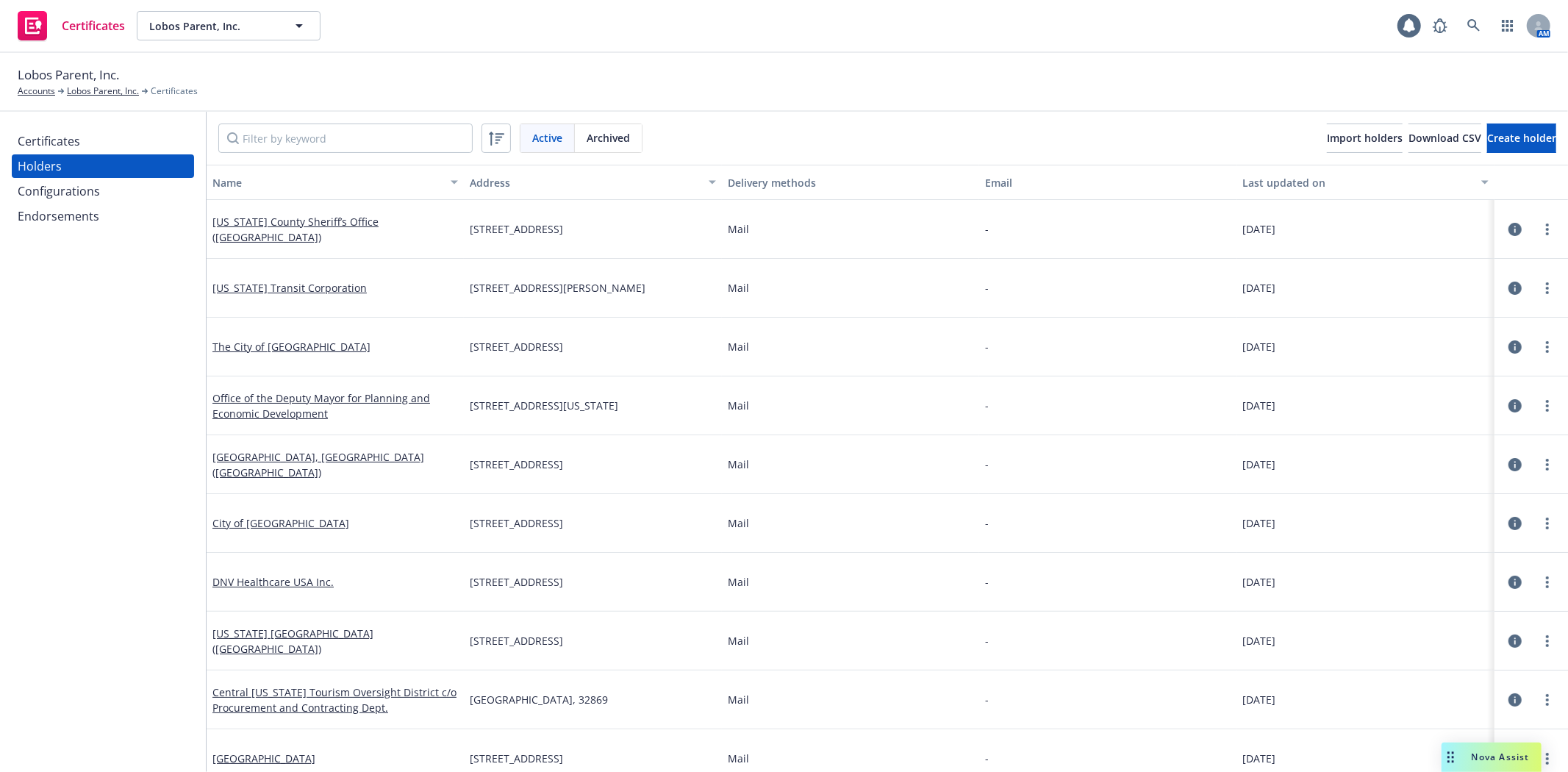
click at [78, 195] on div "Configurations" at bounding box center [59, 191] width 82 height 23
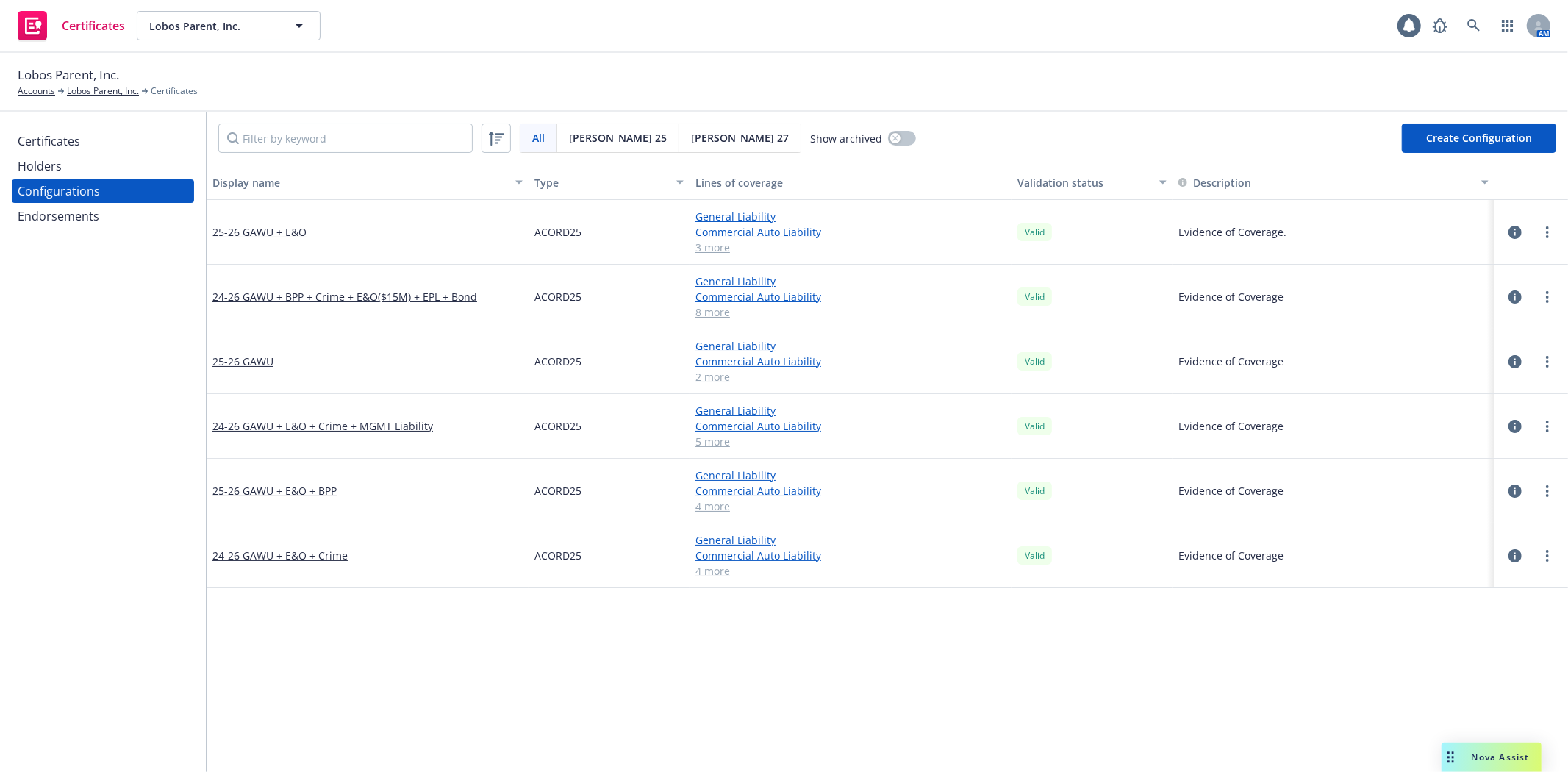
click at [85, 211] on div "Endorsements" at bounding box center [58, 216] width 81 height 23
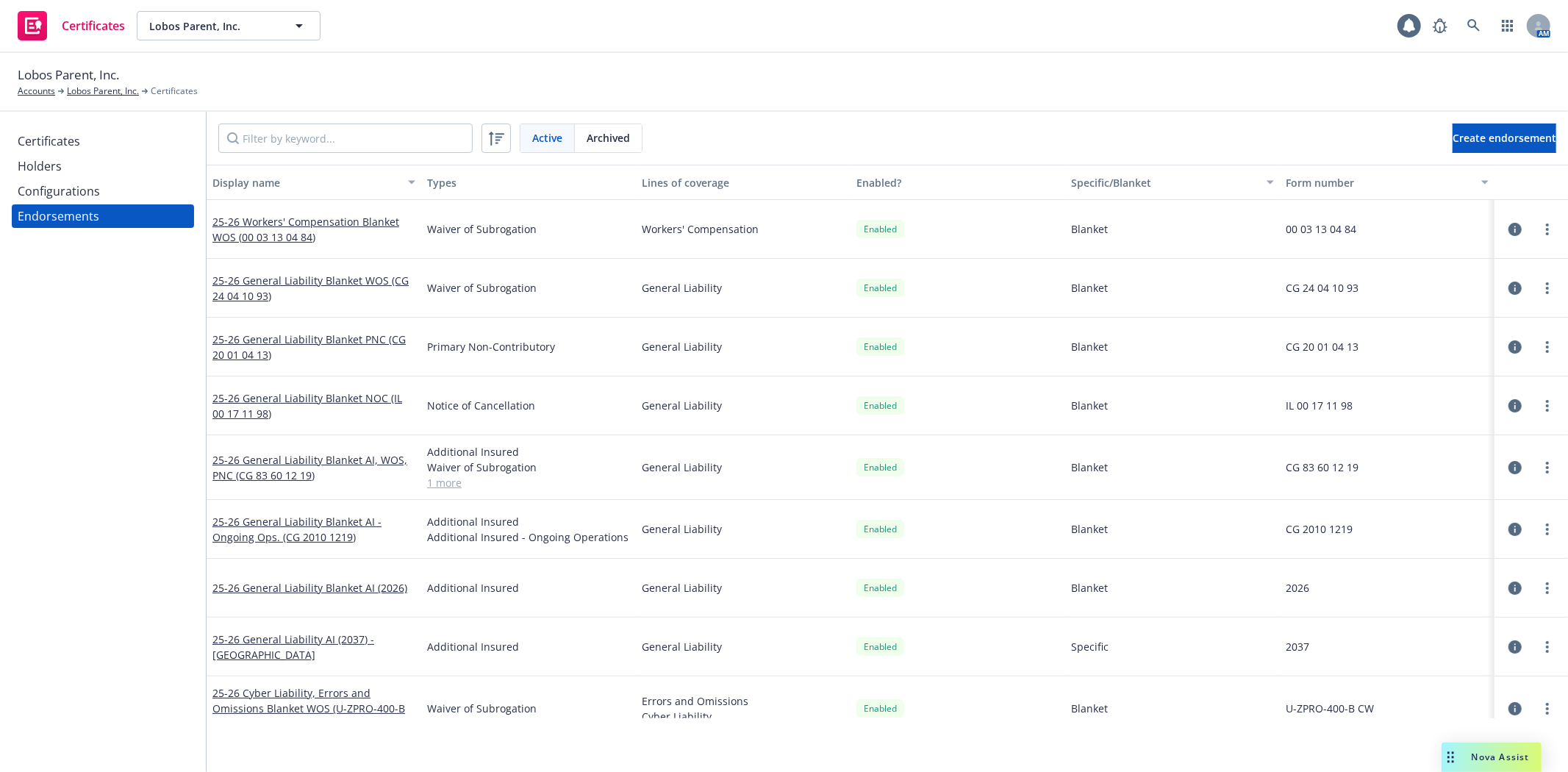
click at [70, 152] on div "Certificates" at bounding box center [49, 140] width 63 height 23
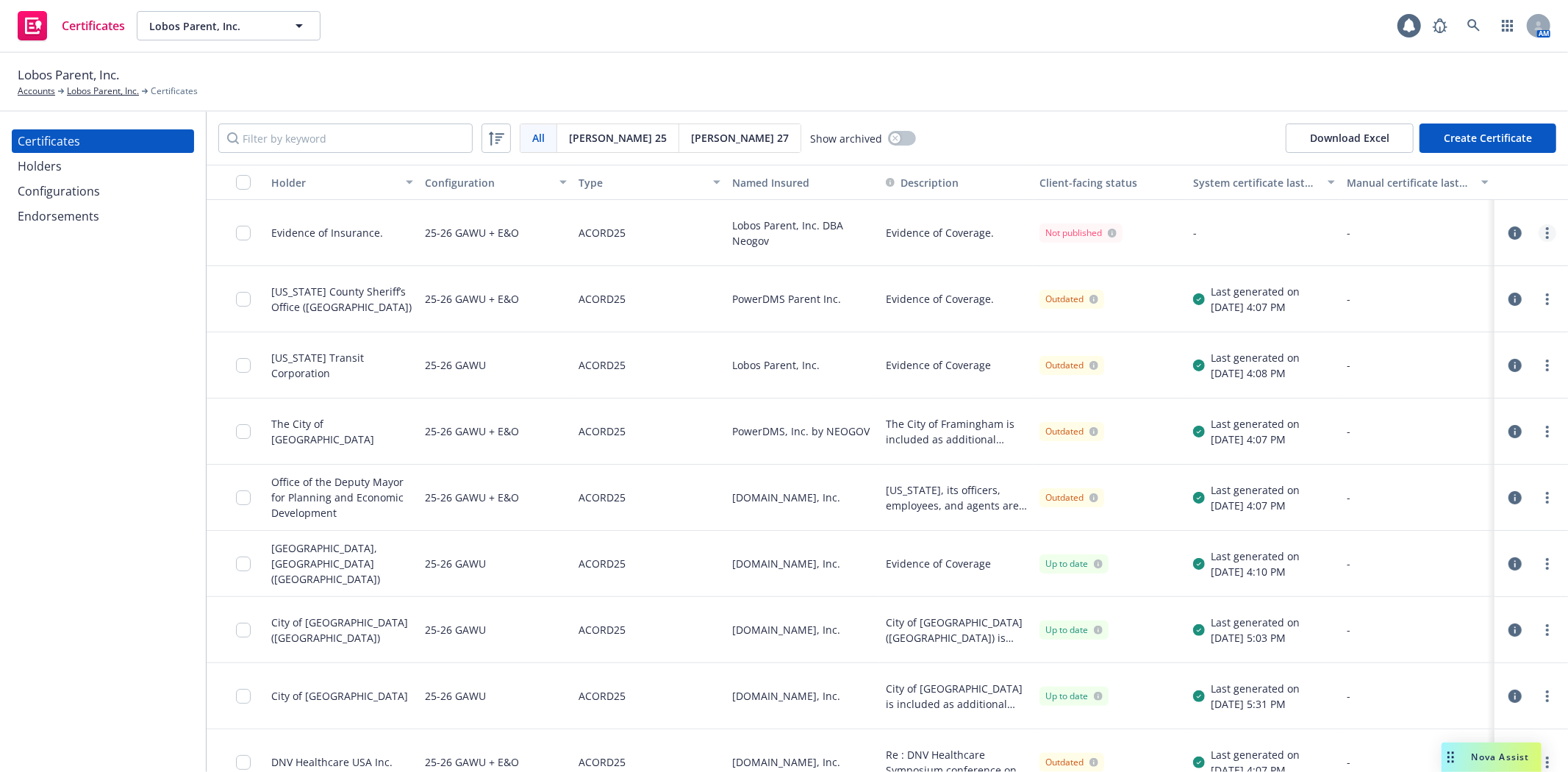
click at [1546, 235] on icon "more" at bounding box center [1547, 233] width 3 height 12
click at [1419, 496] on link "Preview a new version" at bounding box center [1426, 498] width 235 height 29
click at [1538, 230] on link "more" at bounding box center [1547, 233] width 18 height 18
click at [1508, 234] on icon "button" at bounding box center [1515, 233] width 13 height 13
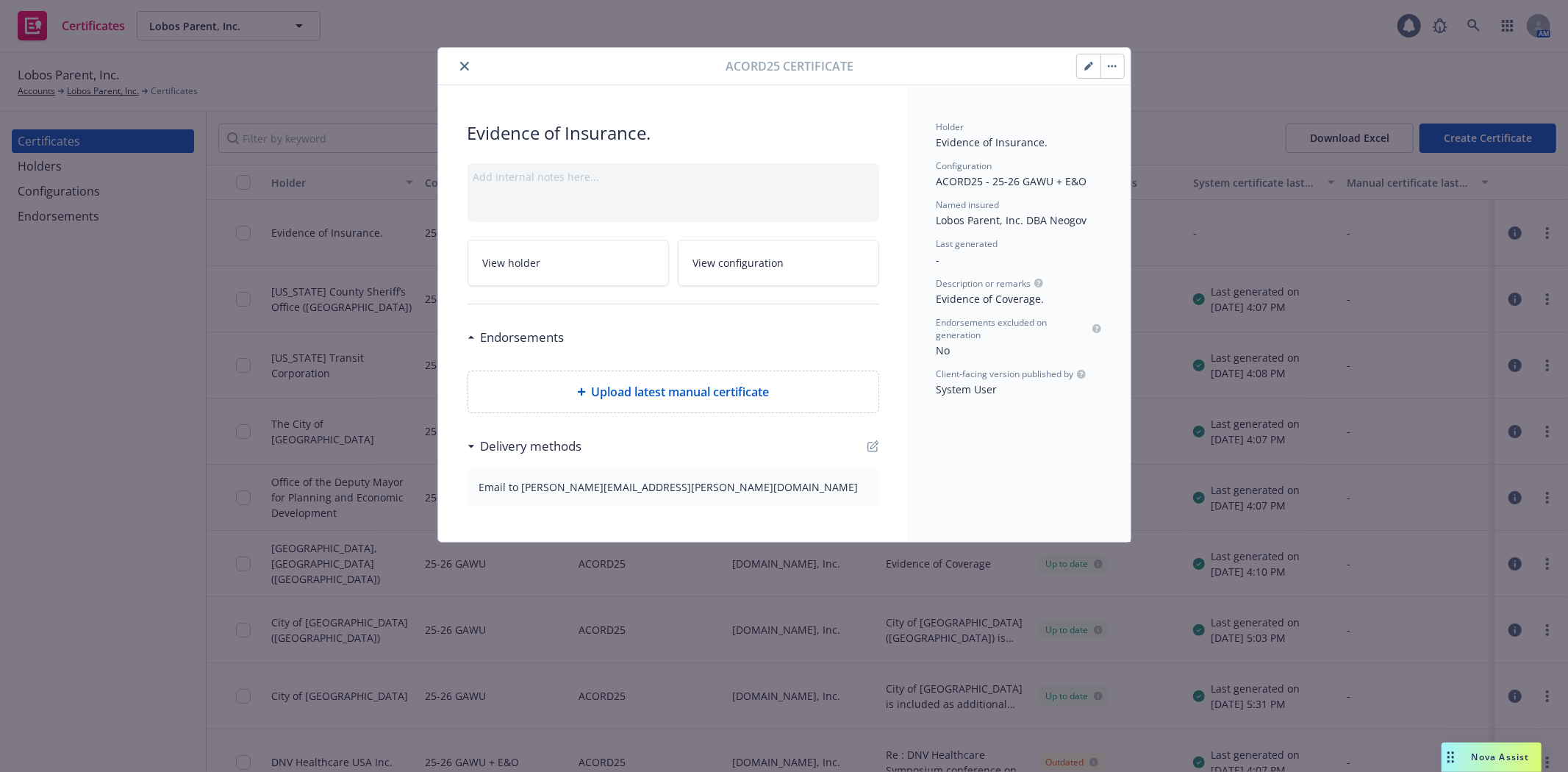
click at [467, 69] on icon "close" at bounding box center [465, 67] width 9 height 9
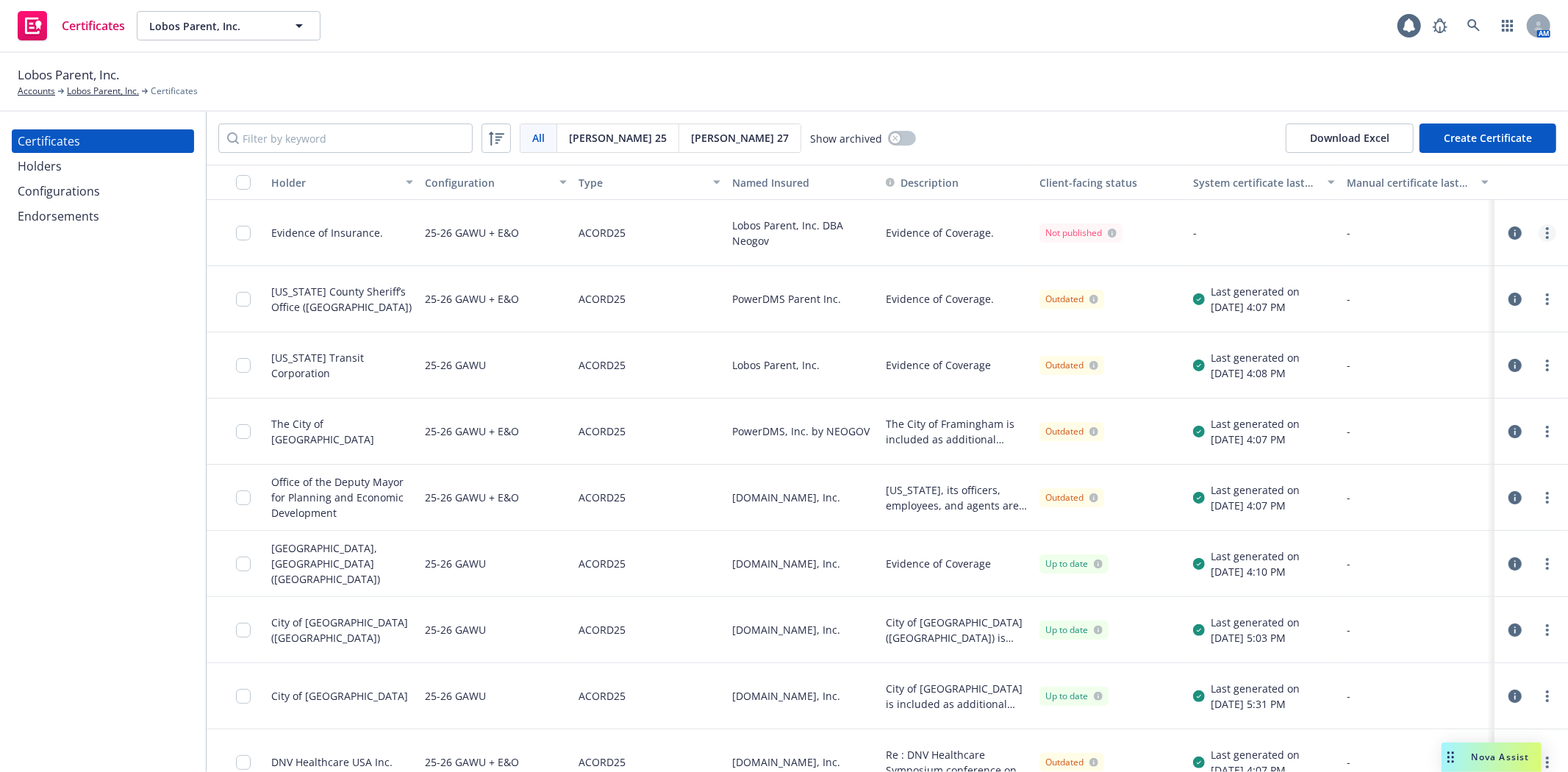
click at [1538, 238] on link "more" at bounding box center [1547, 233] width 18 height 18
click at [1075, 128] on div "All All Acord 25 Acord 27 Show archived Download Excel Create Certificate" at bounding box center [887, 138] width 1361 height 53
click at [252, 233] on div at bounding box center [247, 232] width 23 height 48
click at [107, 89] on link "Lobos Parent, Inc." at bounding box center [103, 91] width 72 height 13
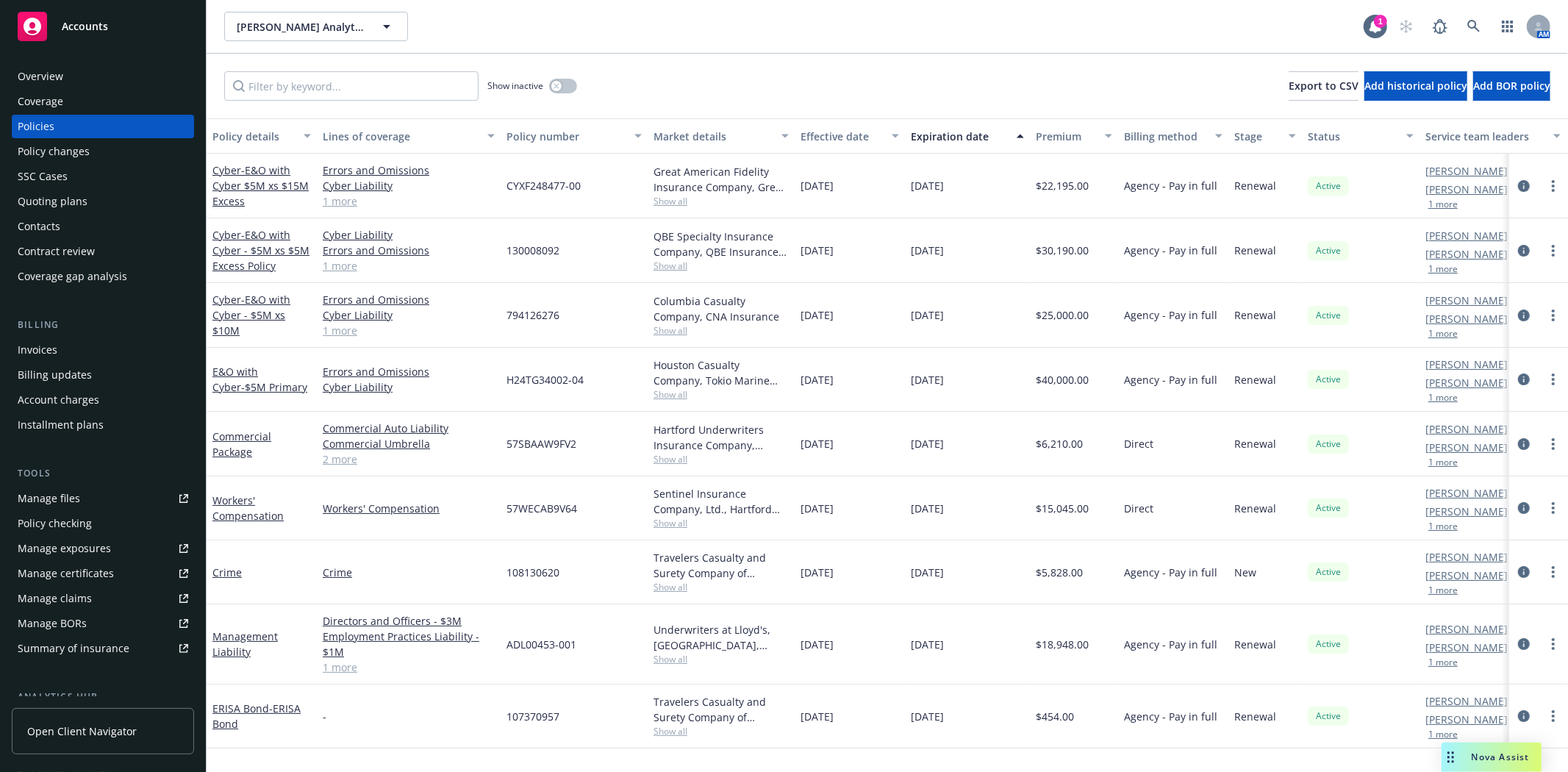
click at [66, 83] on div "Overview" at bounding box center [103, 76] width 170 height 23
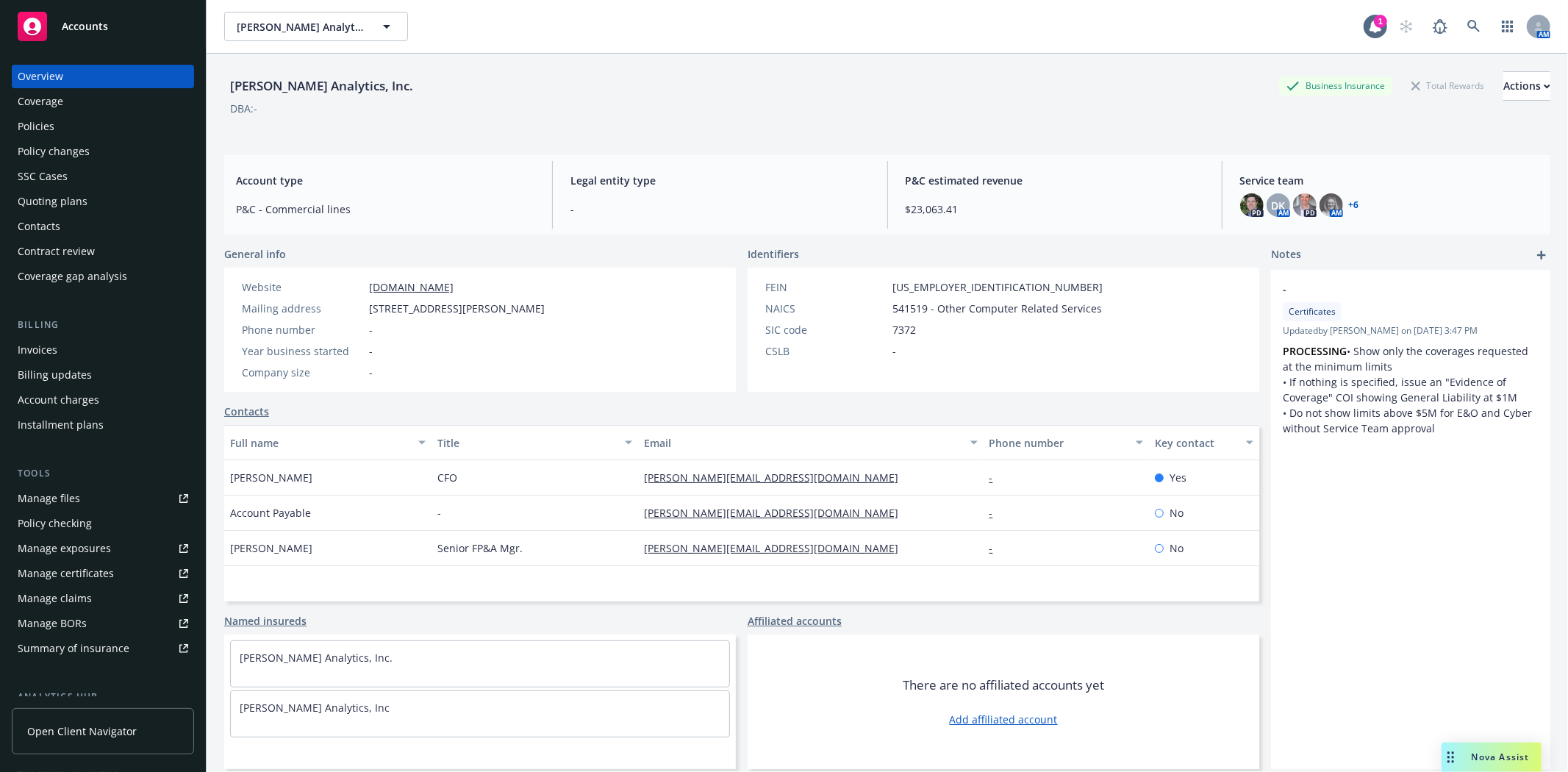
click at [49, 120] on div "Policies" at bounding box center [36, 126] width 37 height 23
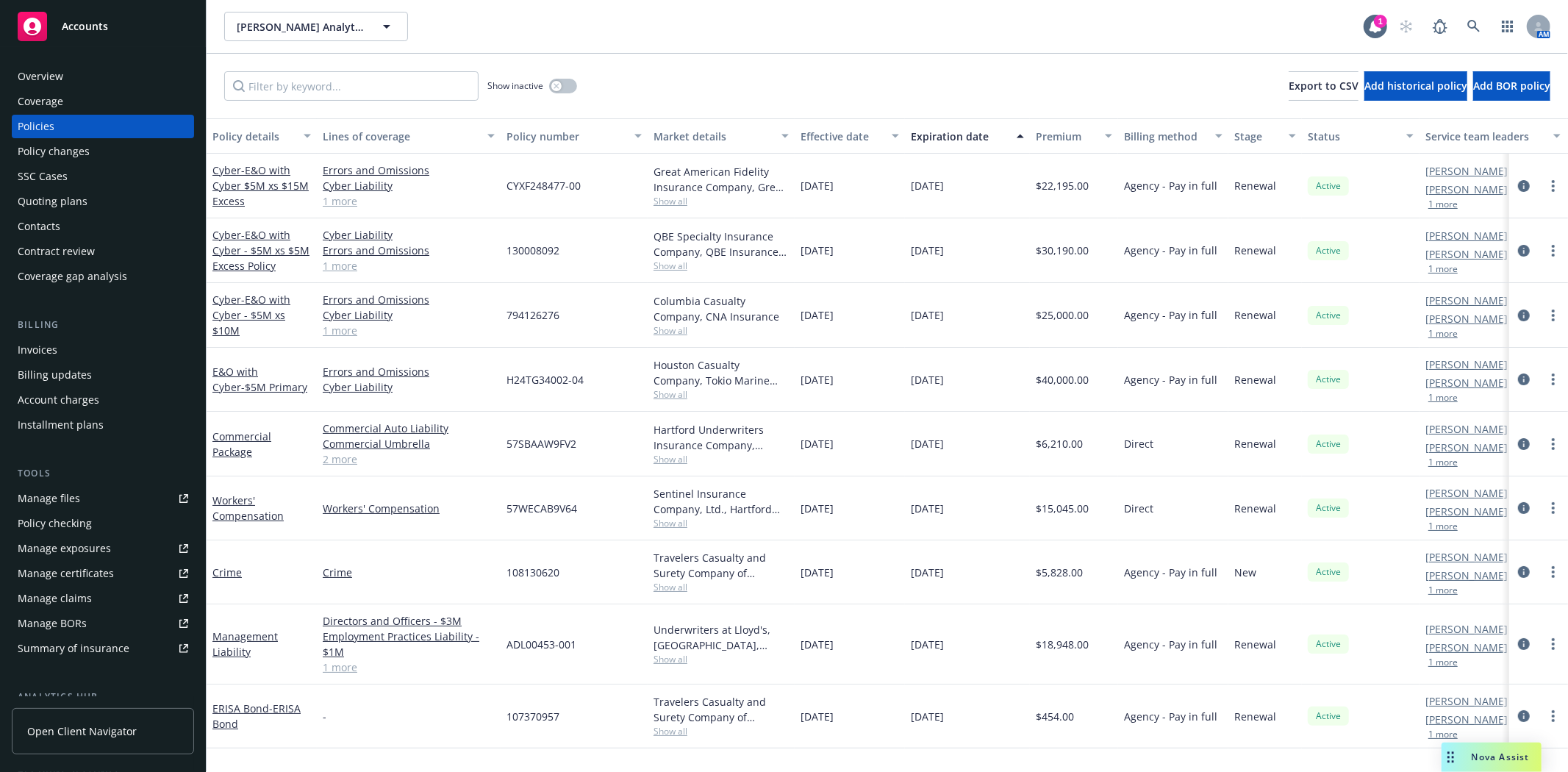
click at [21, 77] on div "Overview" at bounding box center [40, 76] width 46 height 23
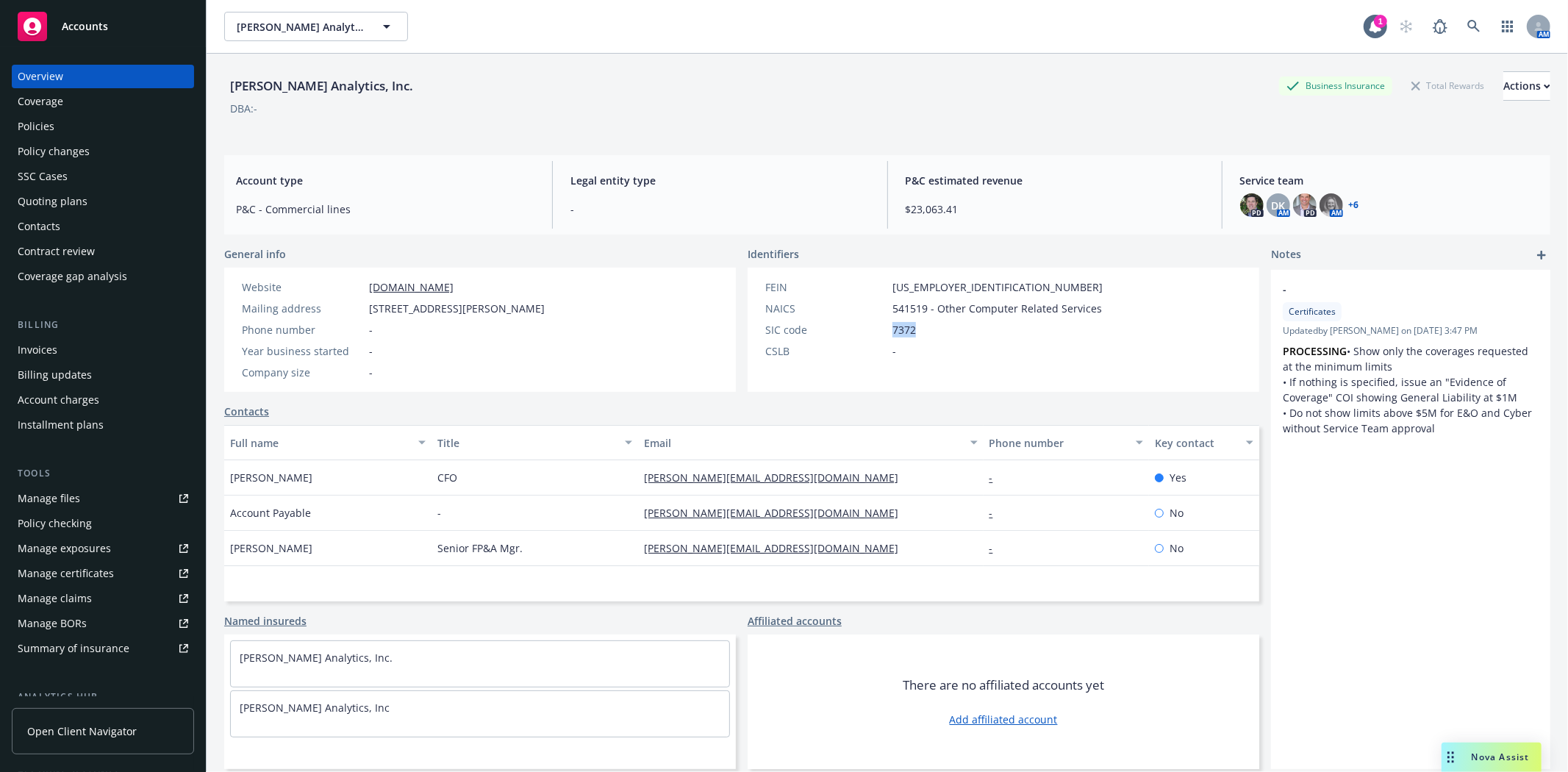
drag, startPoint x: 886, startPoint y: 330, endPoint x: 912, endPoint y: 333, distance: 26.2
click at [912, 333] on div "SIC code 7372" at bounding box center [933, 330] width 349 height 16
click at [26, 126] on div "Policies" at bounding box center [36, 126] width 37 height 23
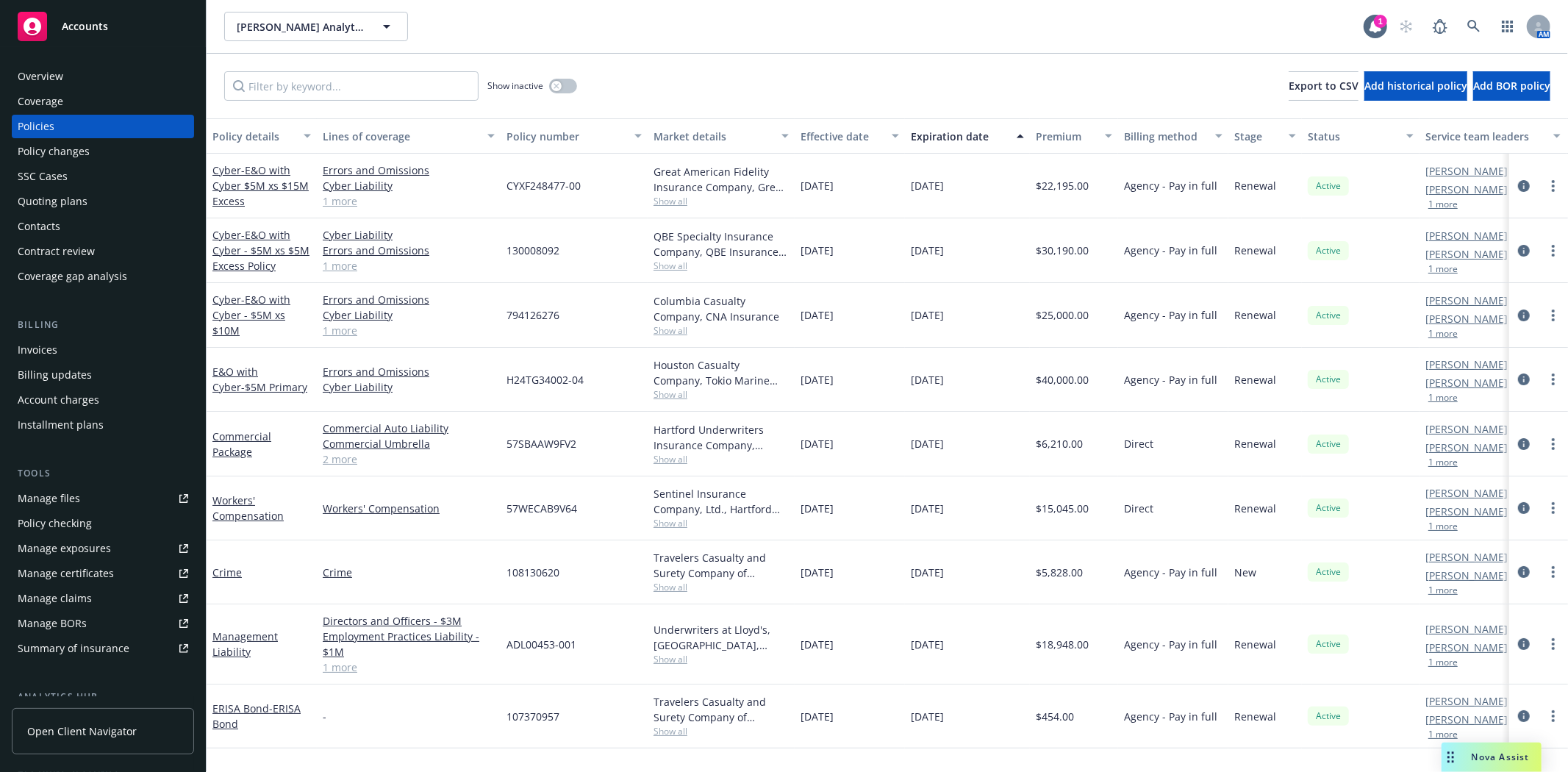
click at [50, 191] on div "Quoting plans" at bounding box center [52, 201] width 69 height 23
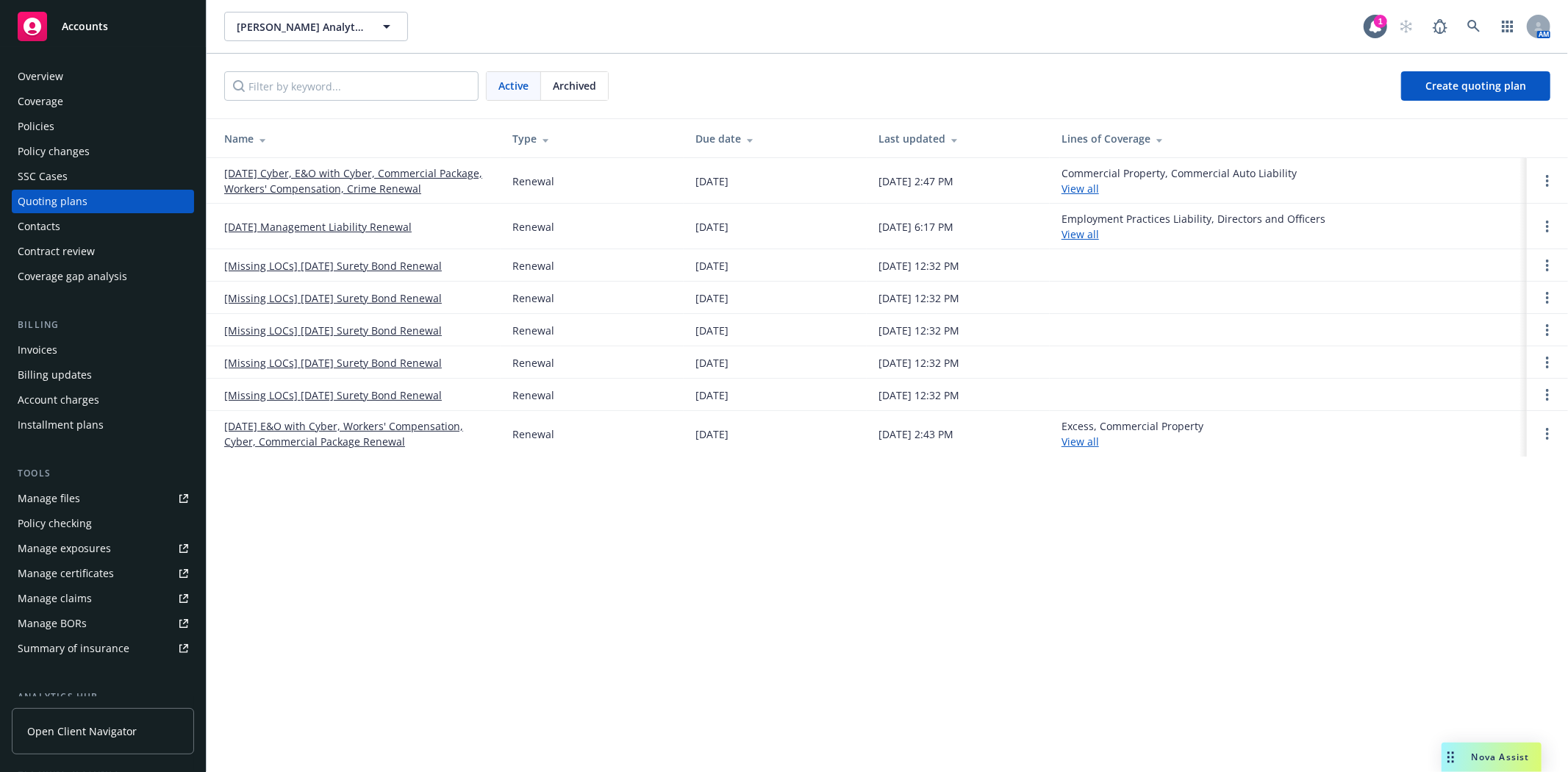
click at [312, 172] on link "[DATE] Cyber, E&O with Cyber, Commercial Package, Workers' Compensation, Crime …" at bounding box center [356, 180] width 264 height 31
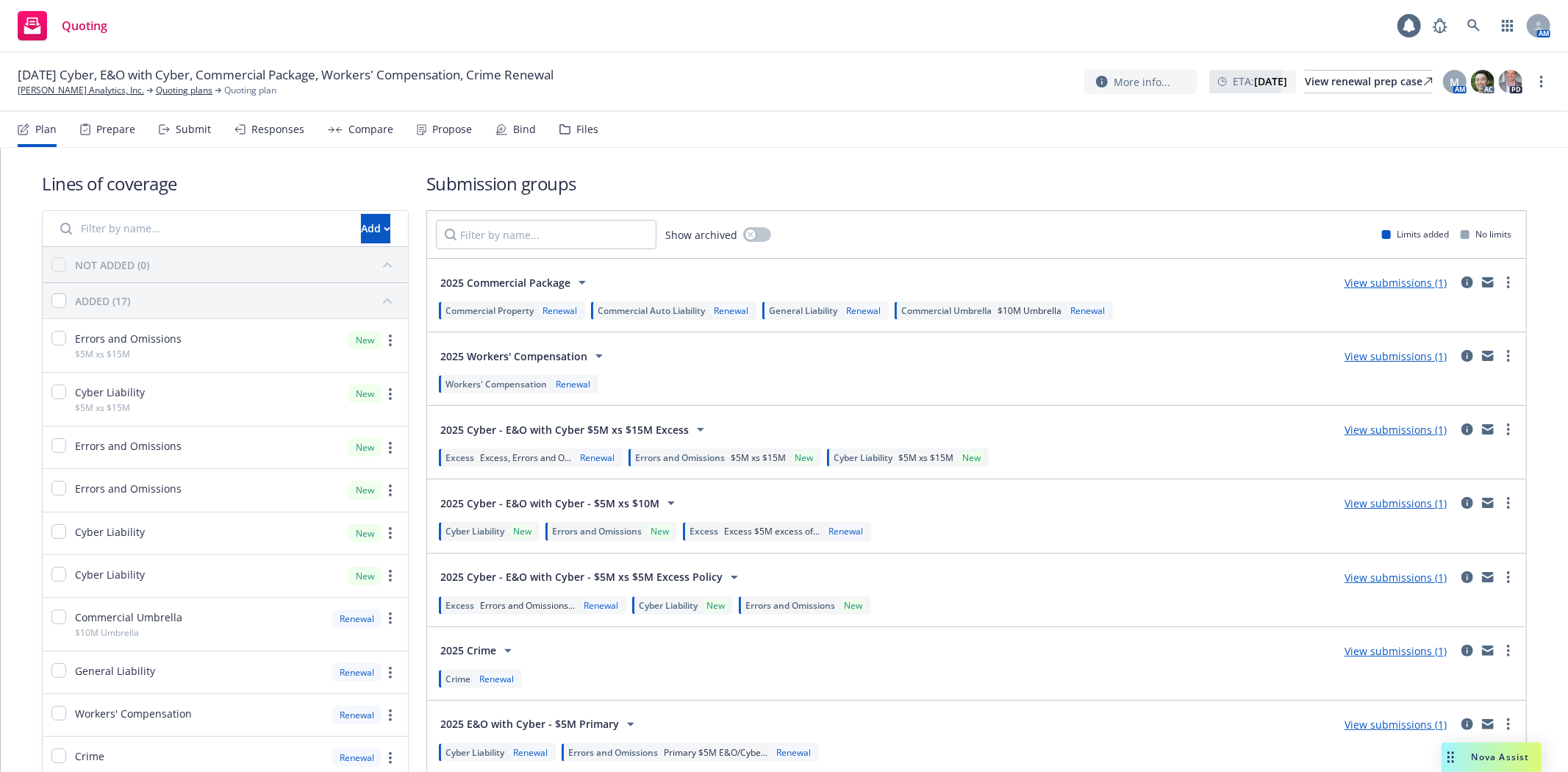
click at [202, 135] on div "Submit" at bounding box center [193, 129] width 35 height 12
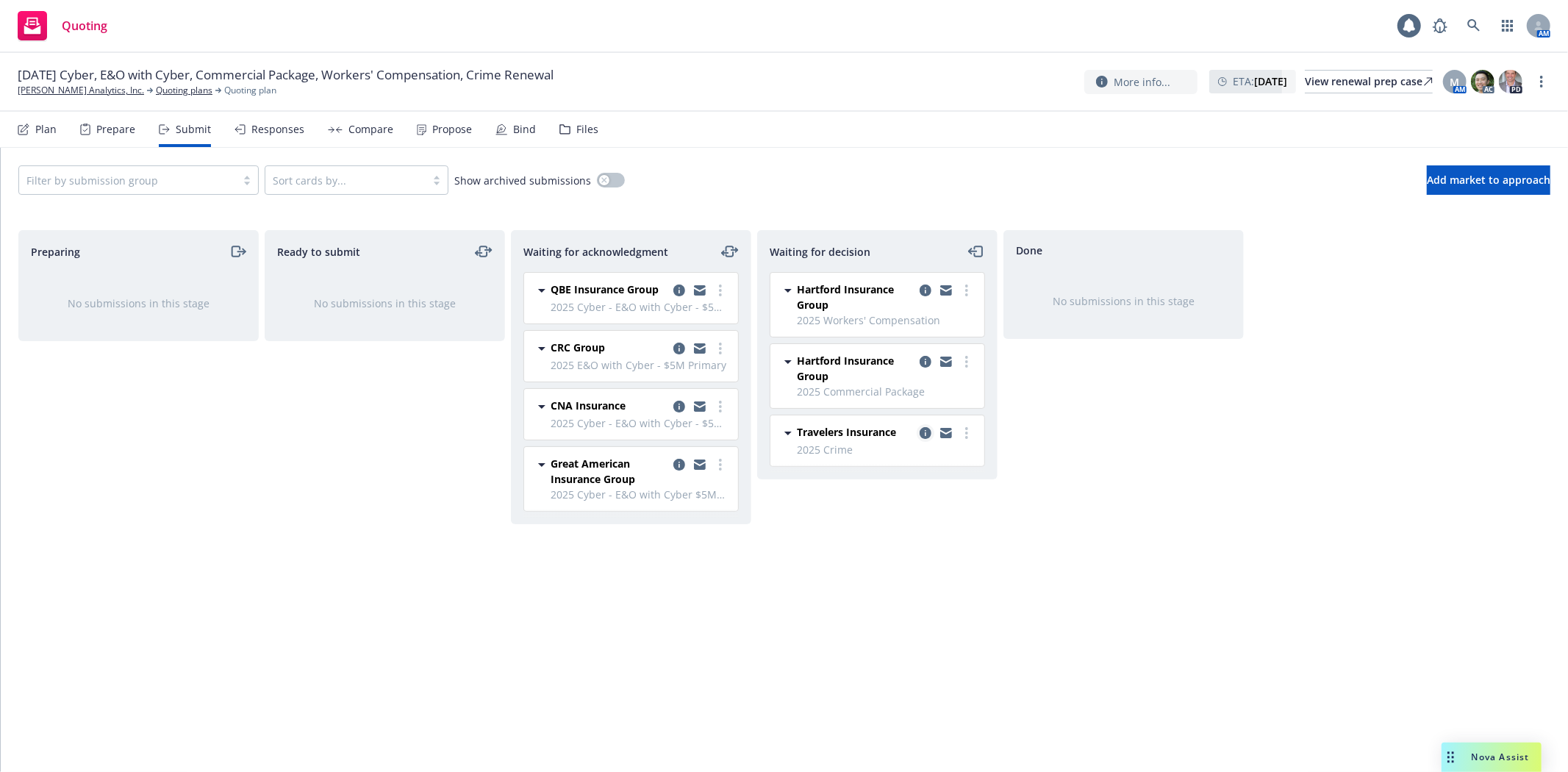
click at [925, 436] on icon "copy logging email" at bounding box center [926, 433] width 12 height 12
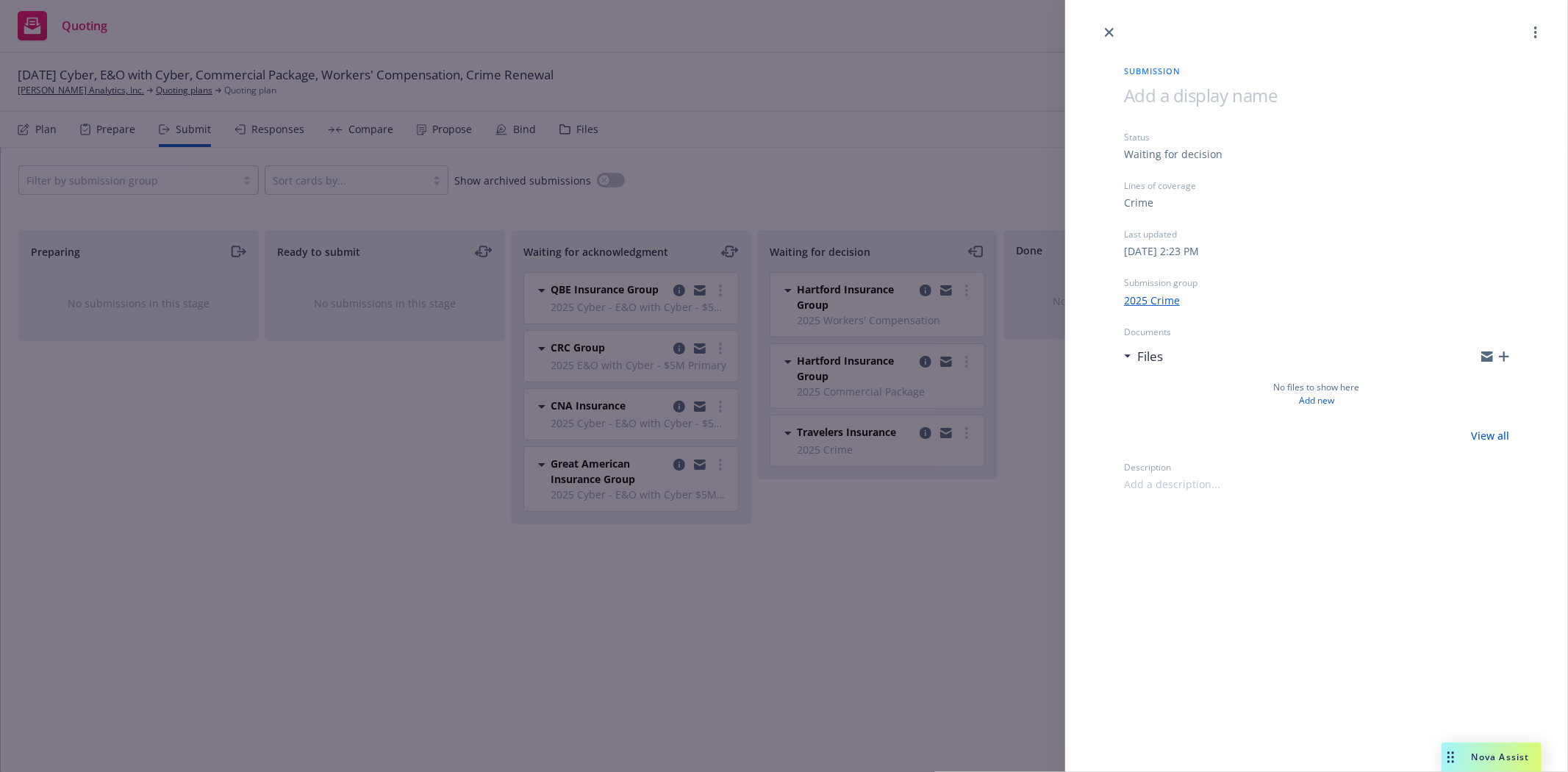
click at [1502, 349] on div "Files" at bounding box center [1317, 356] width 385 height 31
click at [1504, 356] on icon "button" at bounding box center [1504, 356] width 10 height 10
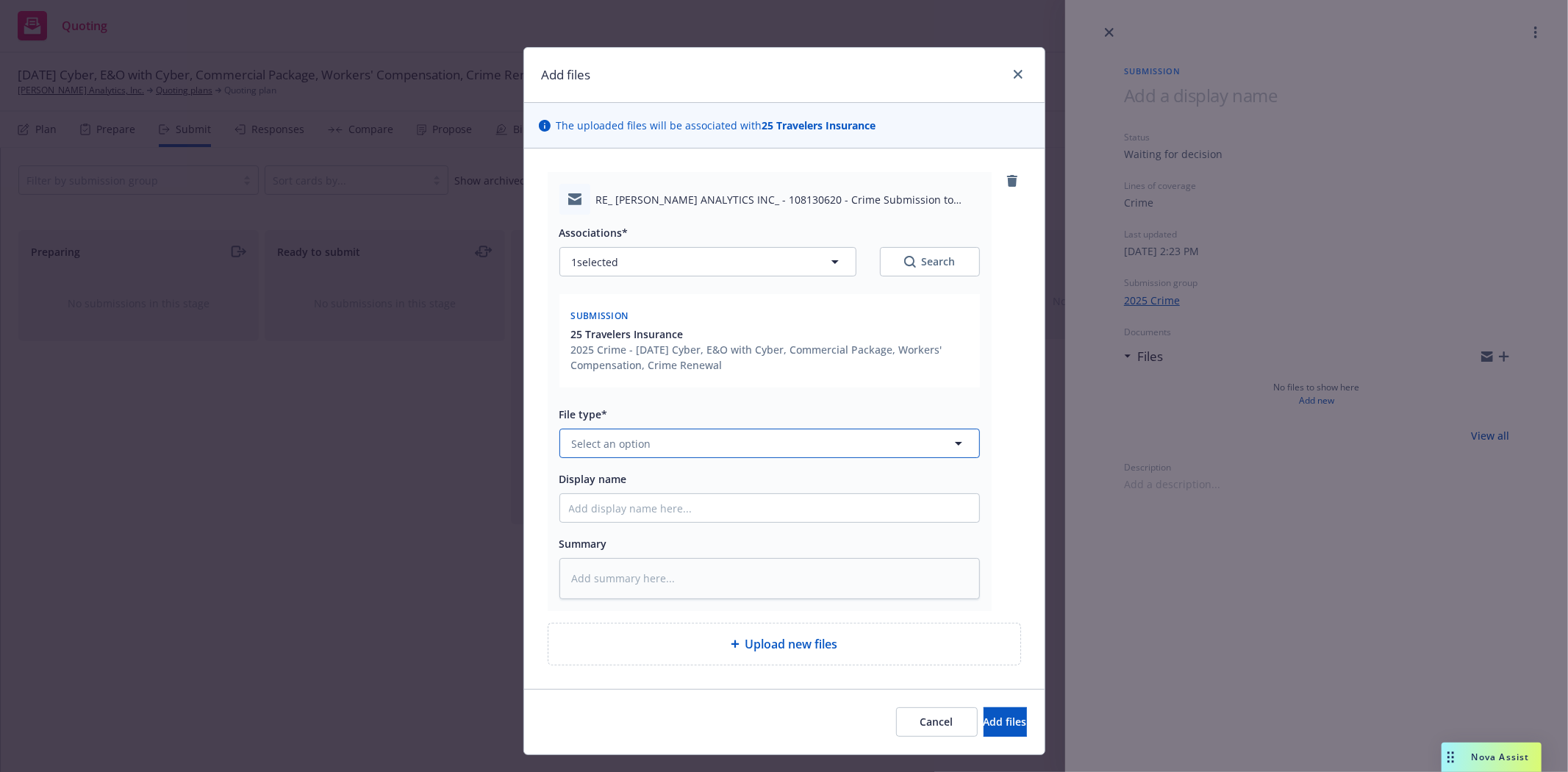
click at [768, 446] on button "Select an option" at bounding box center [769, 443] width 421 height 29
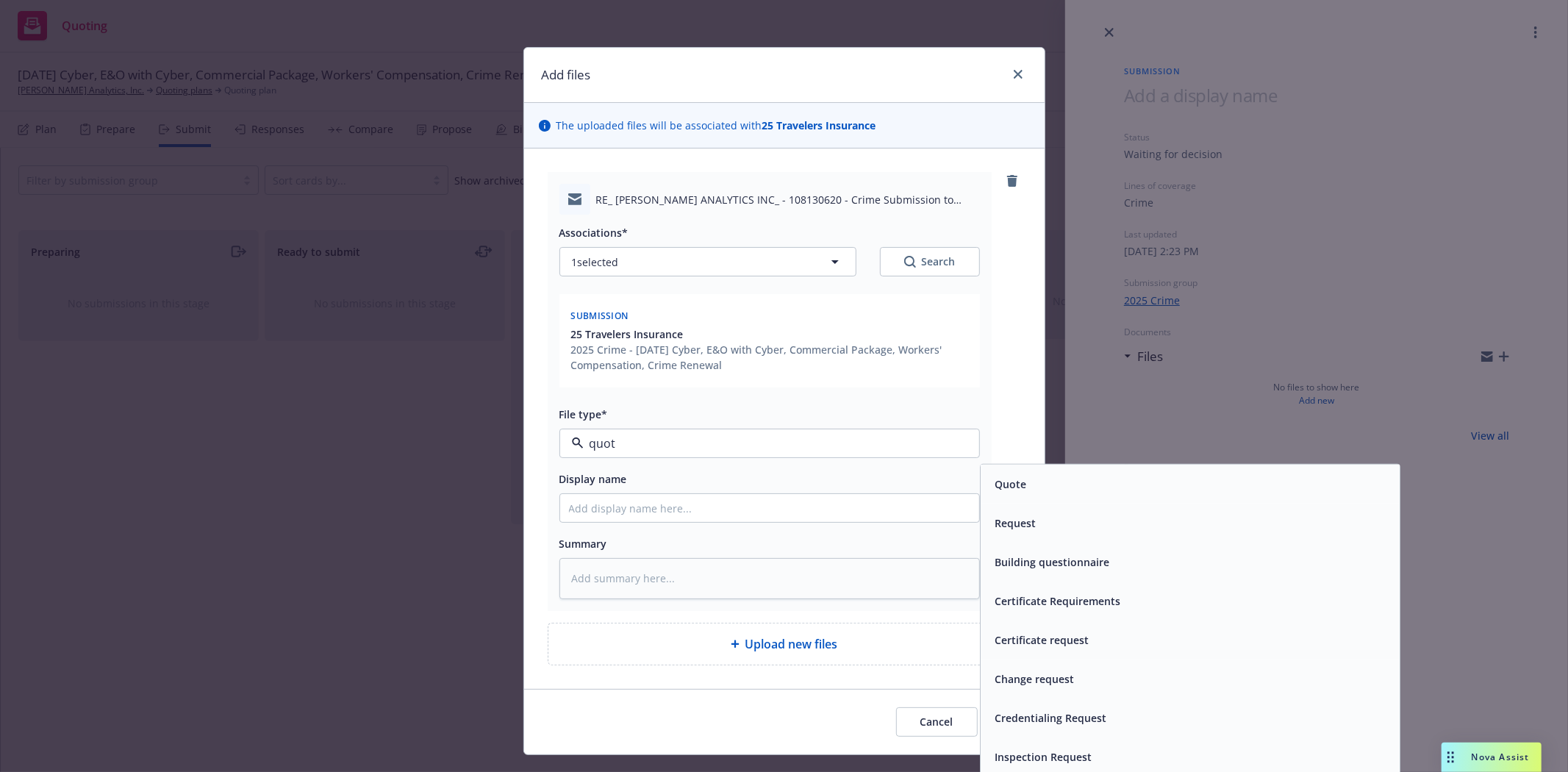
type input "quote"
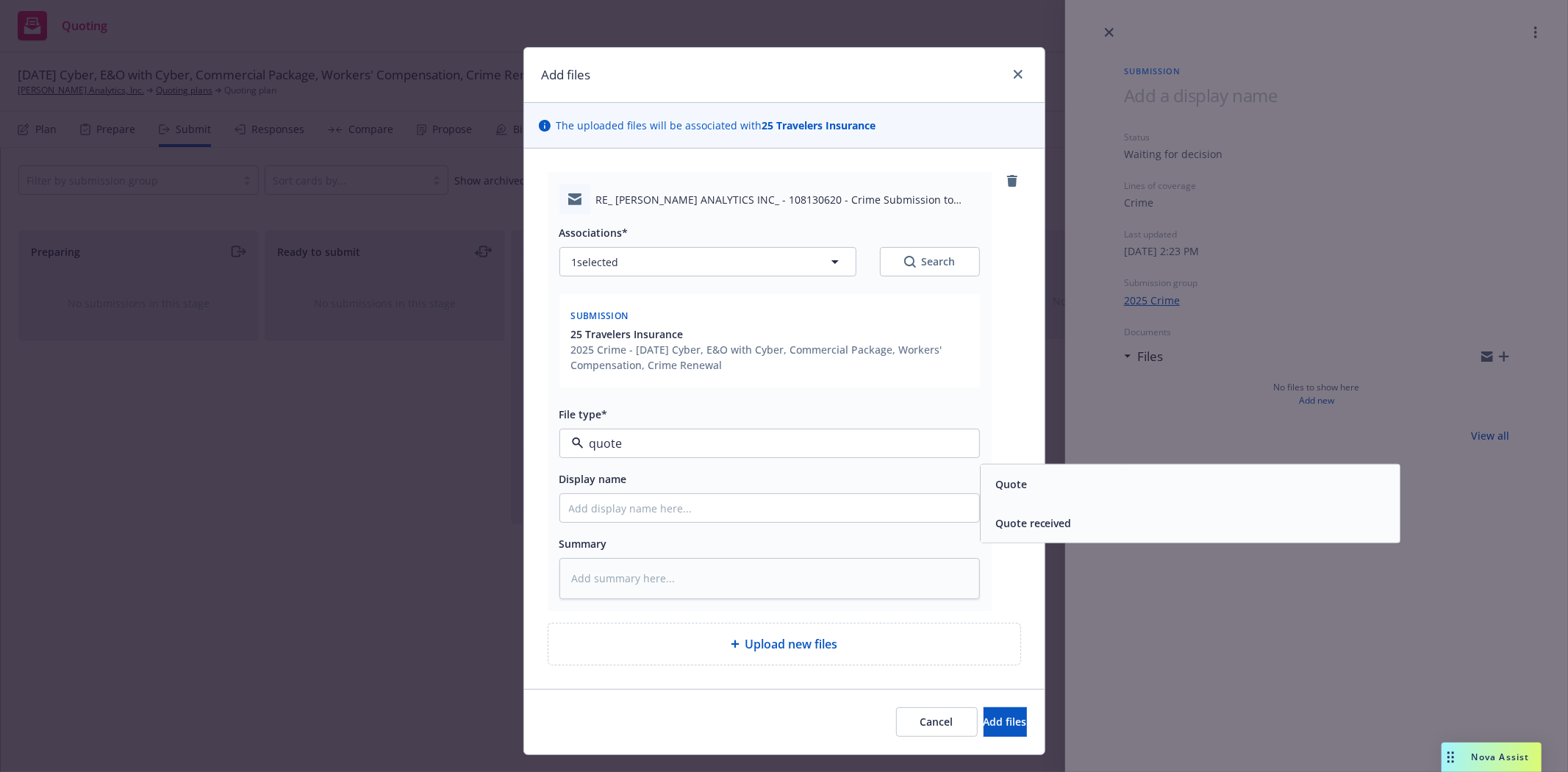
click at [1076, 520] on div "Quote received" at bounding box center [1189, 523] width 401 height 22
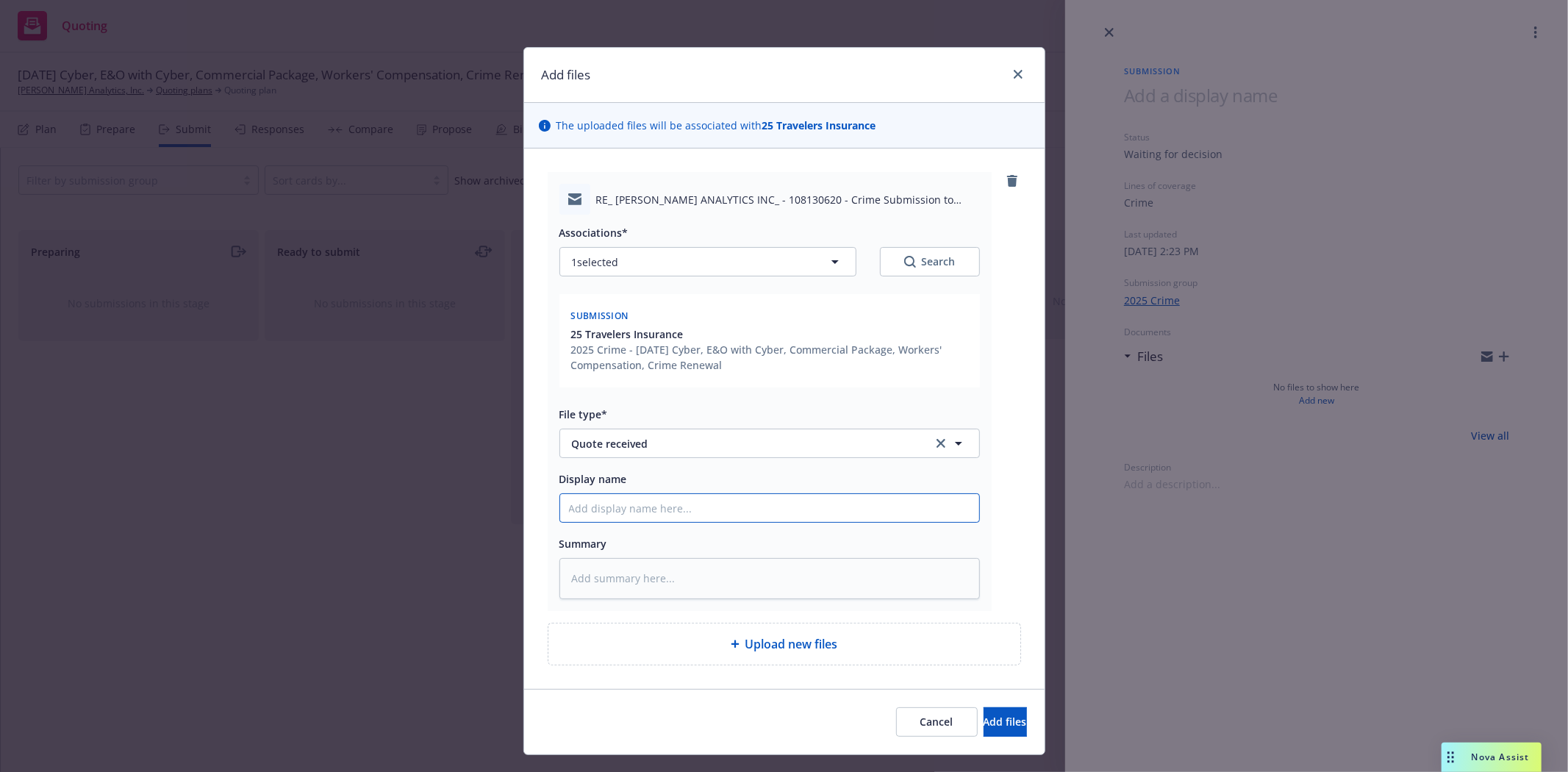
click at [749, 512] on input "Display name" at bounding box center [769, 507] width 419 height 28
click at [580, 500] on input "Display name" at bounding box center [769, 507] width 419 height 28
paste input "Crime Submission to Travelers- Renewal date [DATE]"
type textarea "x"
type input "Crime Submission to Travelers- Renewal date [DATE]"
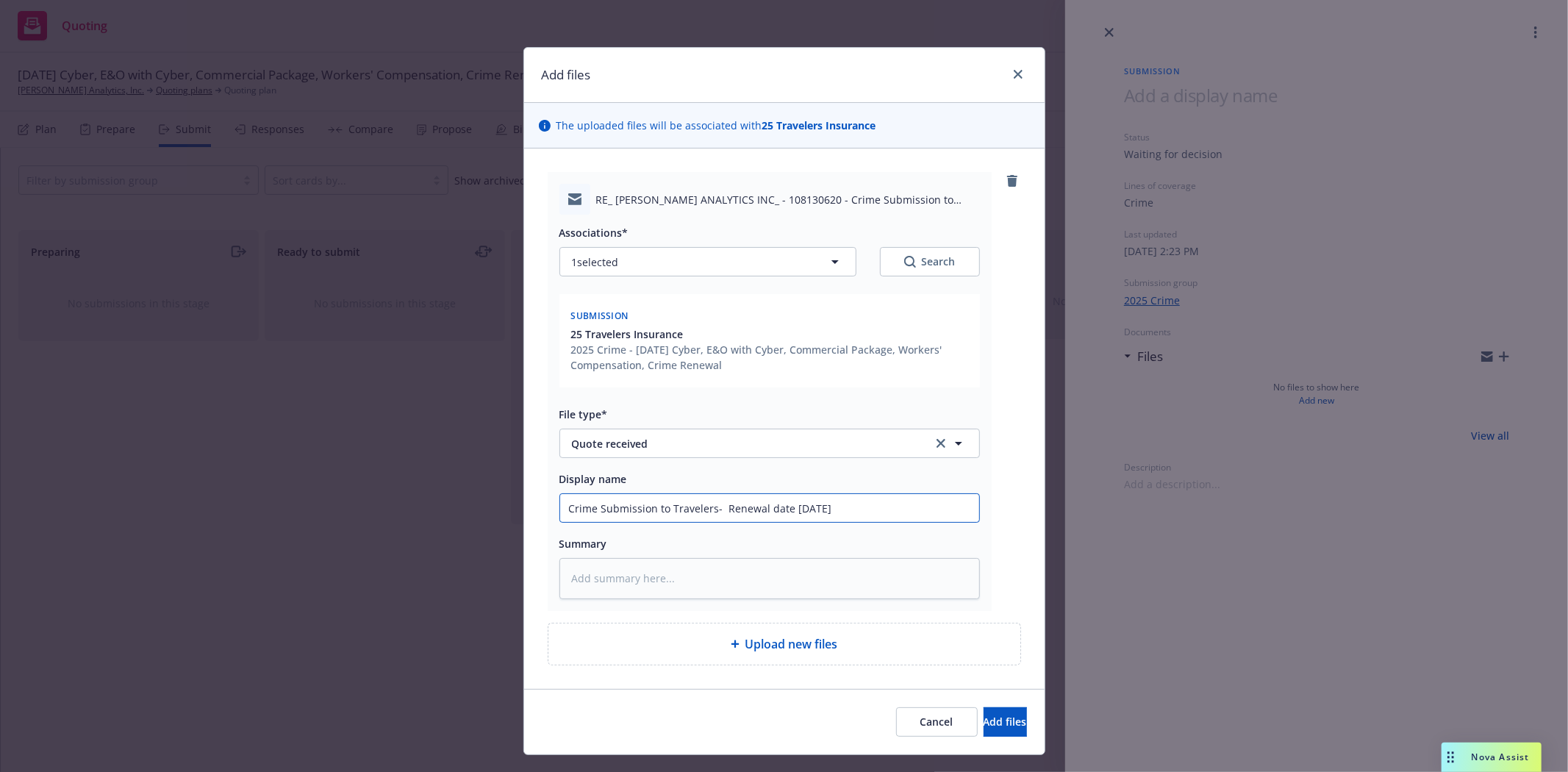
click at [708, 512] on input "Crime Submission to Travelers- Renewal date [DATE]" at bounding box center [769, 507] width 419 height 28
type textarea "x"
type input "Crime Submission to Travelers - Renewal date [DATE]"
type textarea "x"
type input "Crime Submission to Travelers C- Renewal date [DATE]"
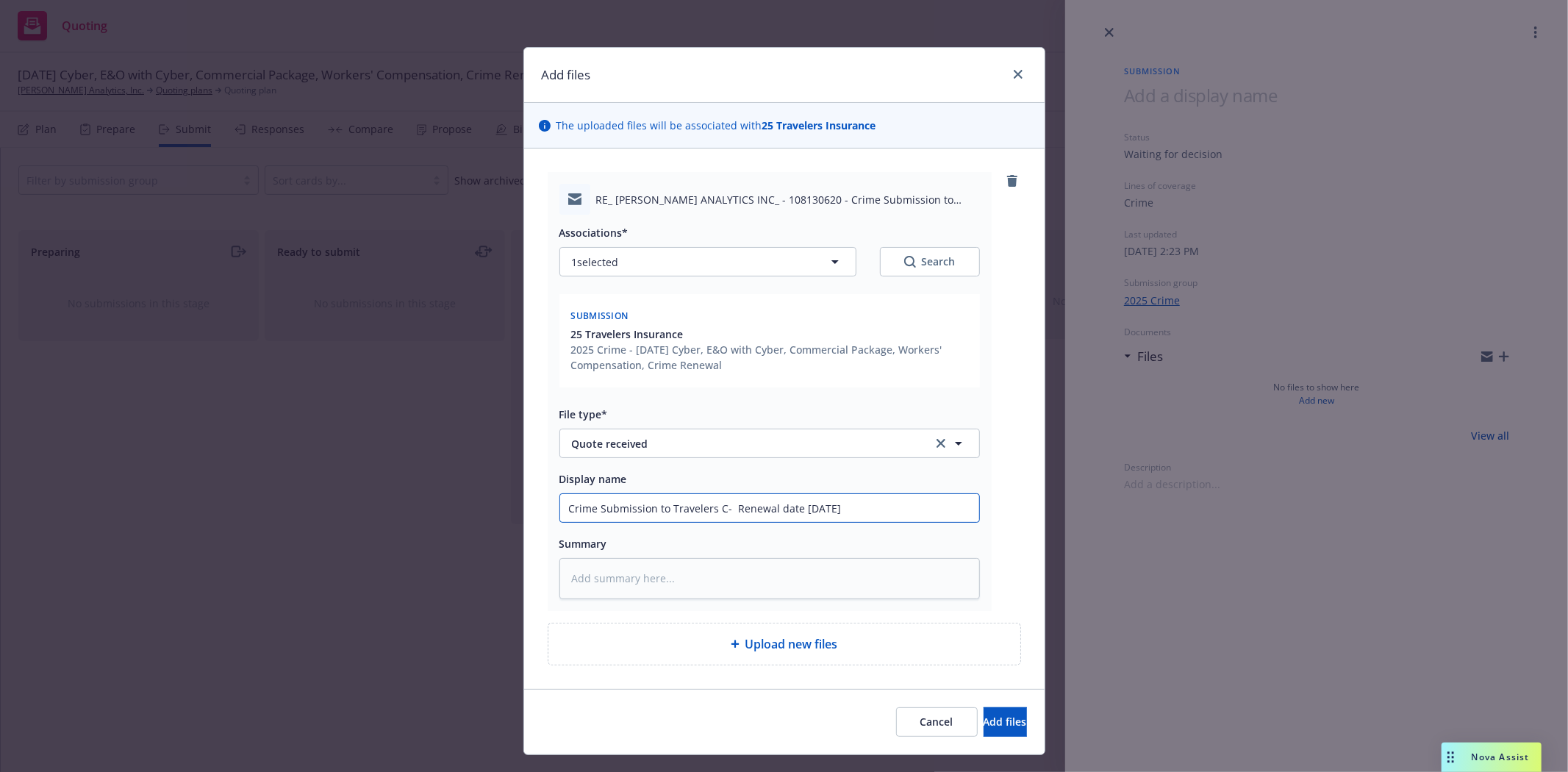
type textarea "x"
type input "Crime Submission to Travelers Cr- Renewal date [DATE]"
type textarea "x"
type input "Crime Submission to Travelers Cri- Renewal date [DATE]"
type textarea "x"
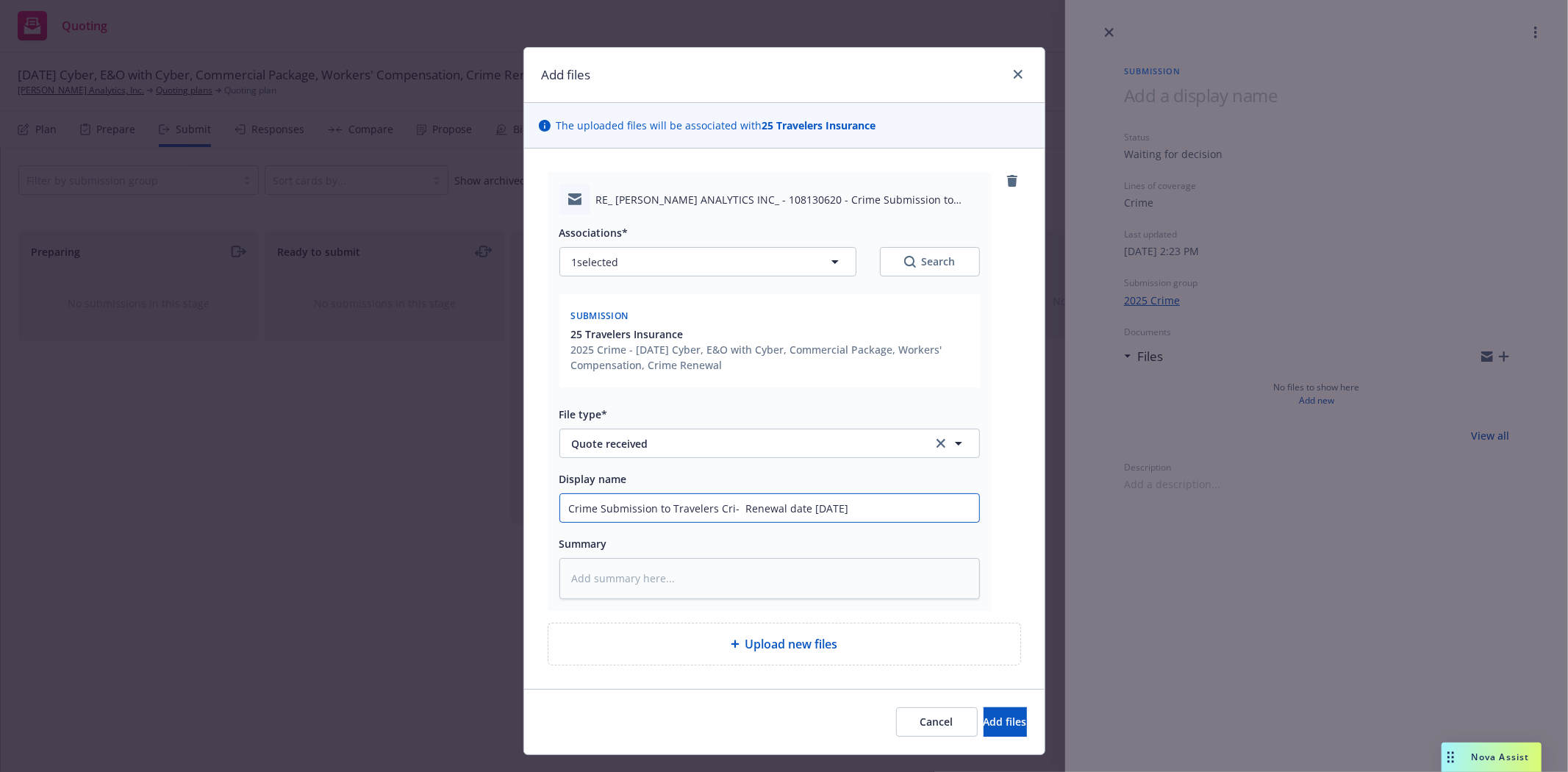
type input "Crime Submission to Travelers [PERSON_NAME]- Renewal date [DATE]"
type textarea "x"
type input "Crime Submission to Travelers Crime- Renewal date [DATE]"
type textarea "x"
type input "Crime Submission to Travelers Crime - Renewal date [DATE]"
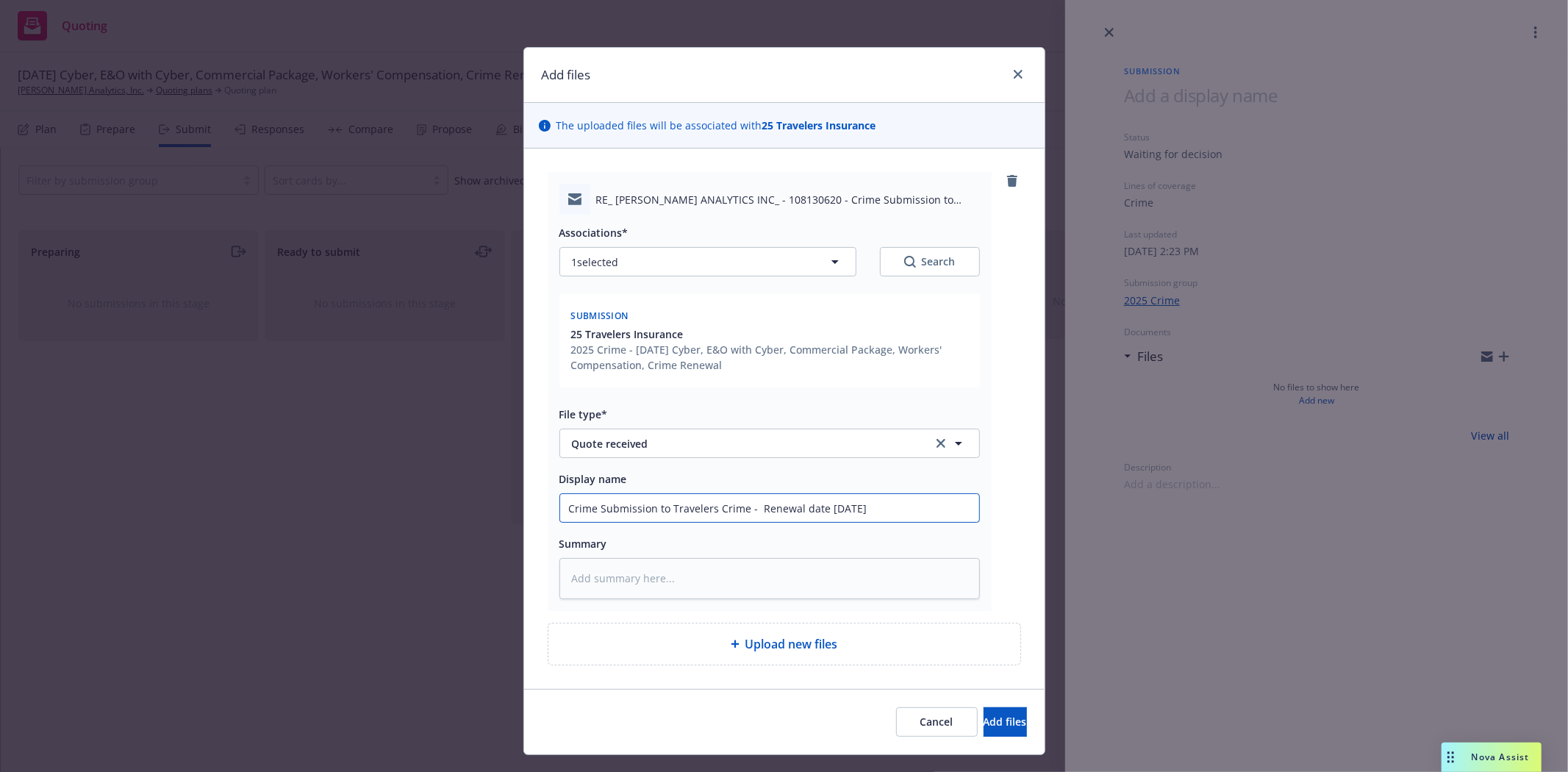
type textarea "x"
type input "Crime Submission to Travelers Crime Q- Renewal date [DATE]"
type textarea "x"
type input "Crime Submission to Travelers Crime Qu- Renewal date [DATE]"
type textarea "x"
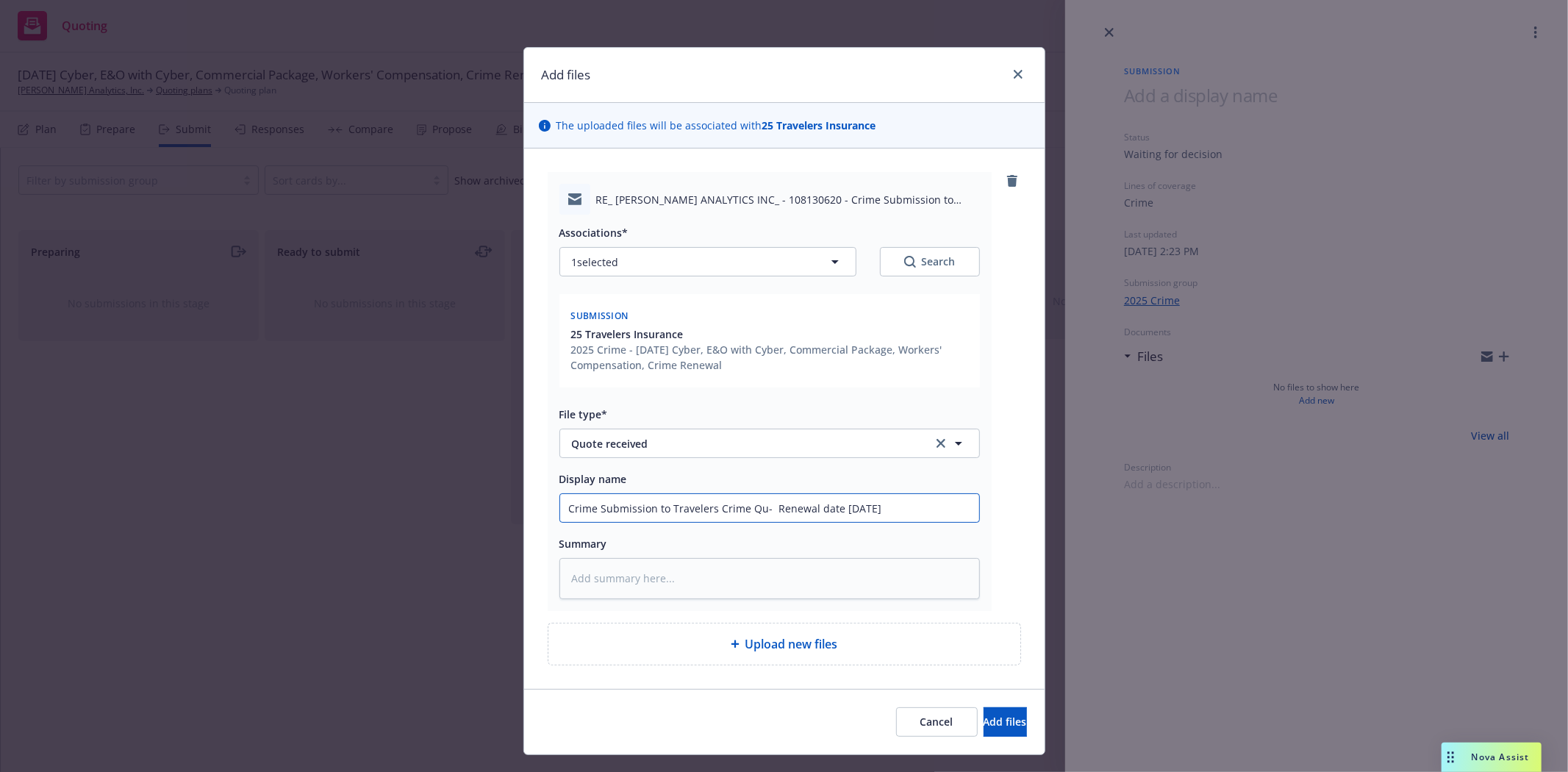
type input "Crime Submission to Travelers Crime Quo- Renewal date [DATE]"
type textarea "x"
type input "Crime Submission to Travelers Crime Quot- Renewal date [DATE]"
type textarea "x"
type input "Crime Submission to Travelers Crime Quote- Renewal date [DATE]"
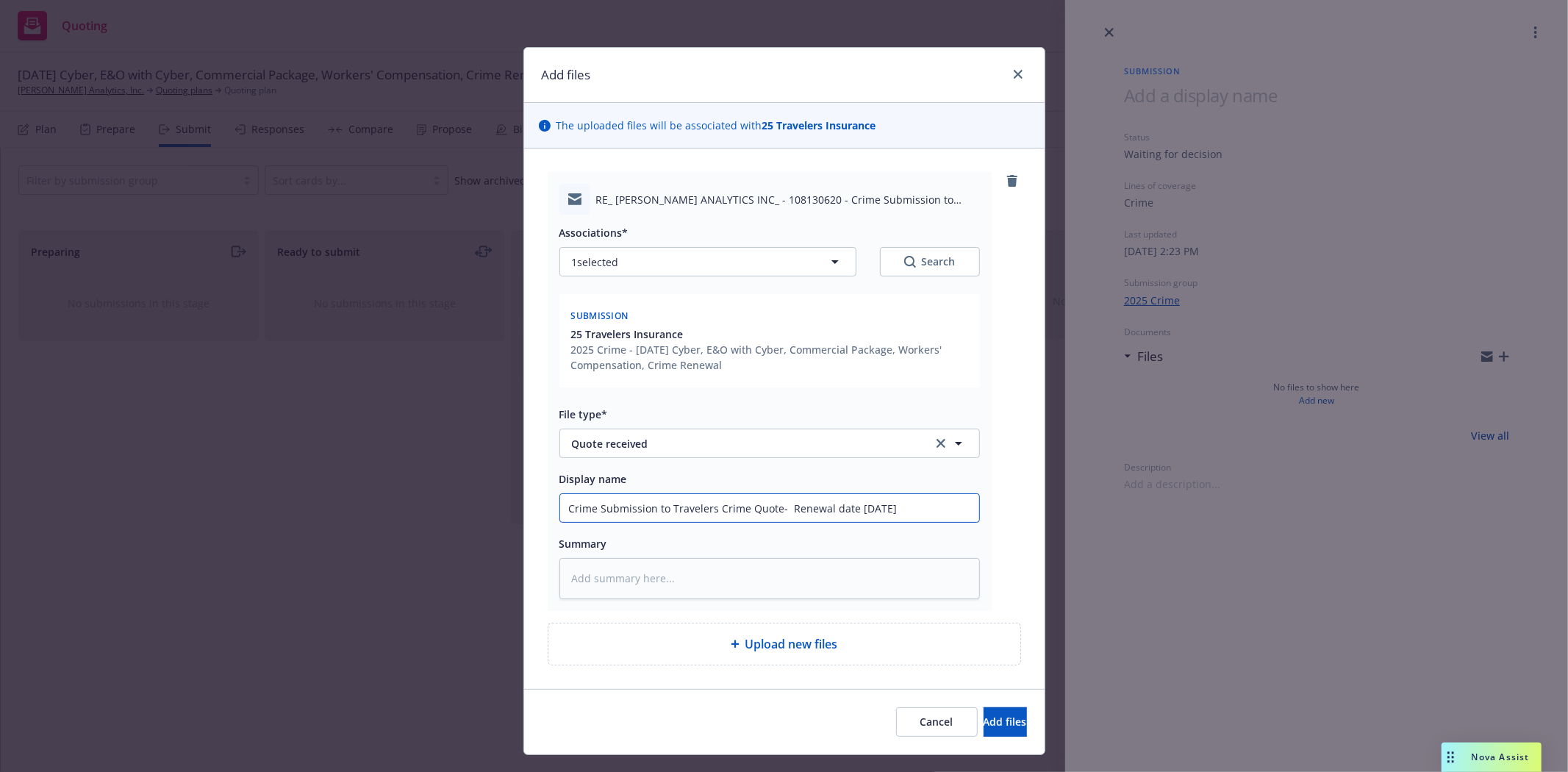
type textarea "x"
type input "Crime Submission to Travelers Crime Quote - Renewal date [DATE]"
type textarea "x"
type input "Crime Submission to Travelers Crime Quote- Renewal date [DATE]"
drag, startPoint x: 666, startPoint y: 510, endPoint x: 491, endPoint y: 495, distance: 175.6
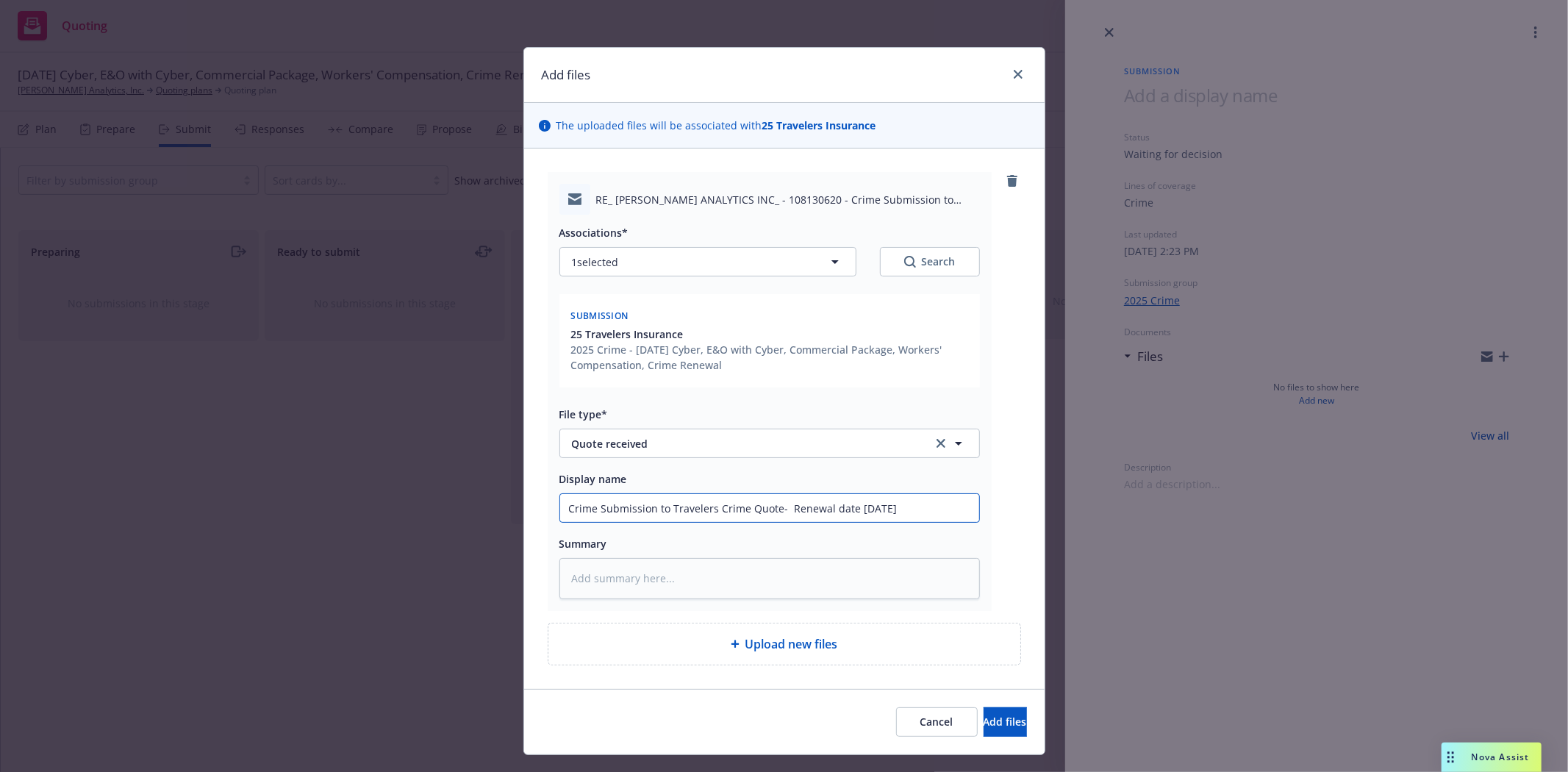
click at [491, 495] on div "Add files The uploaded files will be associated with 25 Travelers Insurance RE_…" at bounding box center [784, 386] width 1568 height 772
type textarea "x"
type input "Travelers Crime Quote- Renewal date [DATE]"
click at [984, 721] on span "Add files" at bounding box center [1005, 721] width 43 height 14
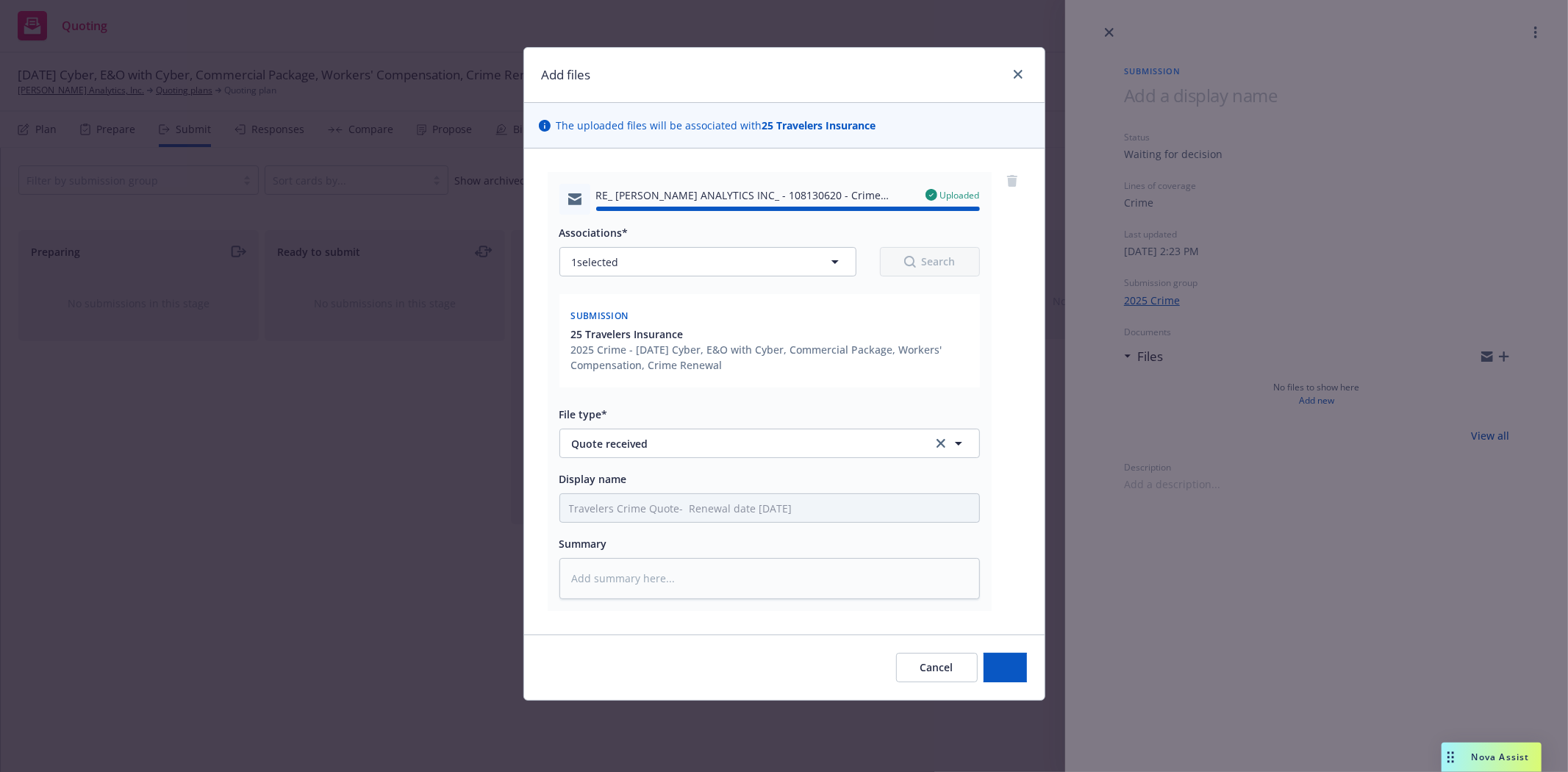
type textarea "x"
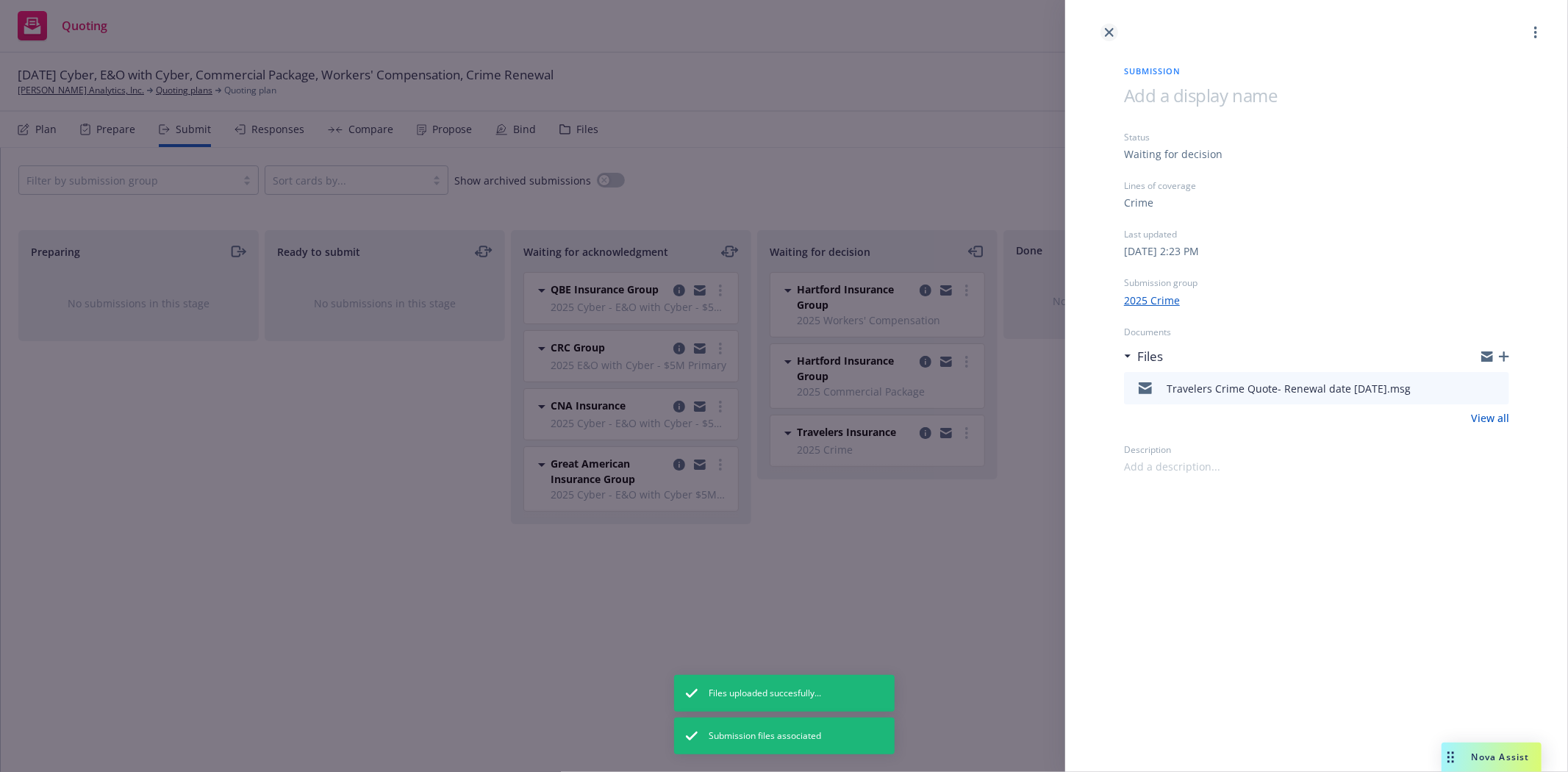
click at [1112, 29] on icon "close" at bounding box center [1109, 32] width 9 height 9
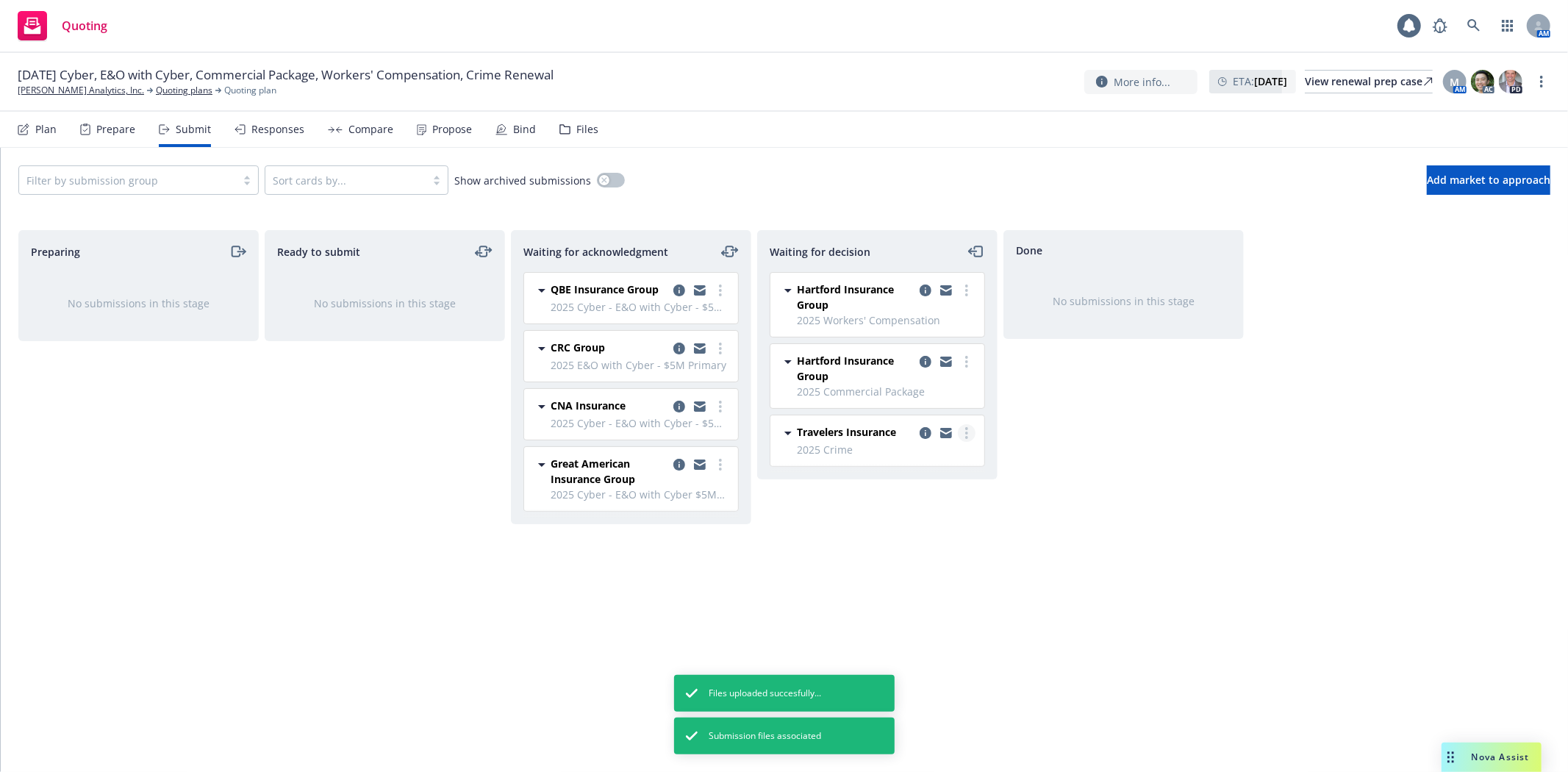
click at [967, 437] on circle "more" at bounding box center [967, 438] width 3 height 3
click at [949, 520] on span "Add accepted decision" at bounding box center [900, 522] width 147 height 14
select select "12"
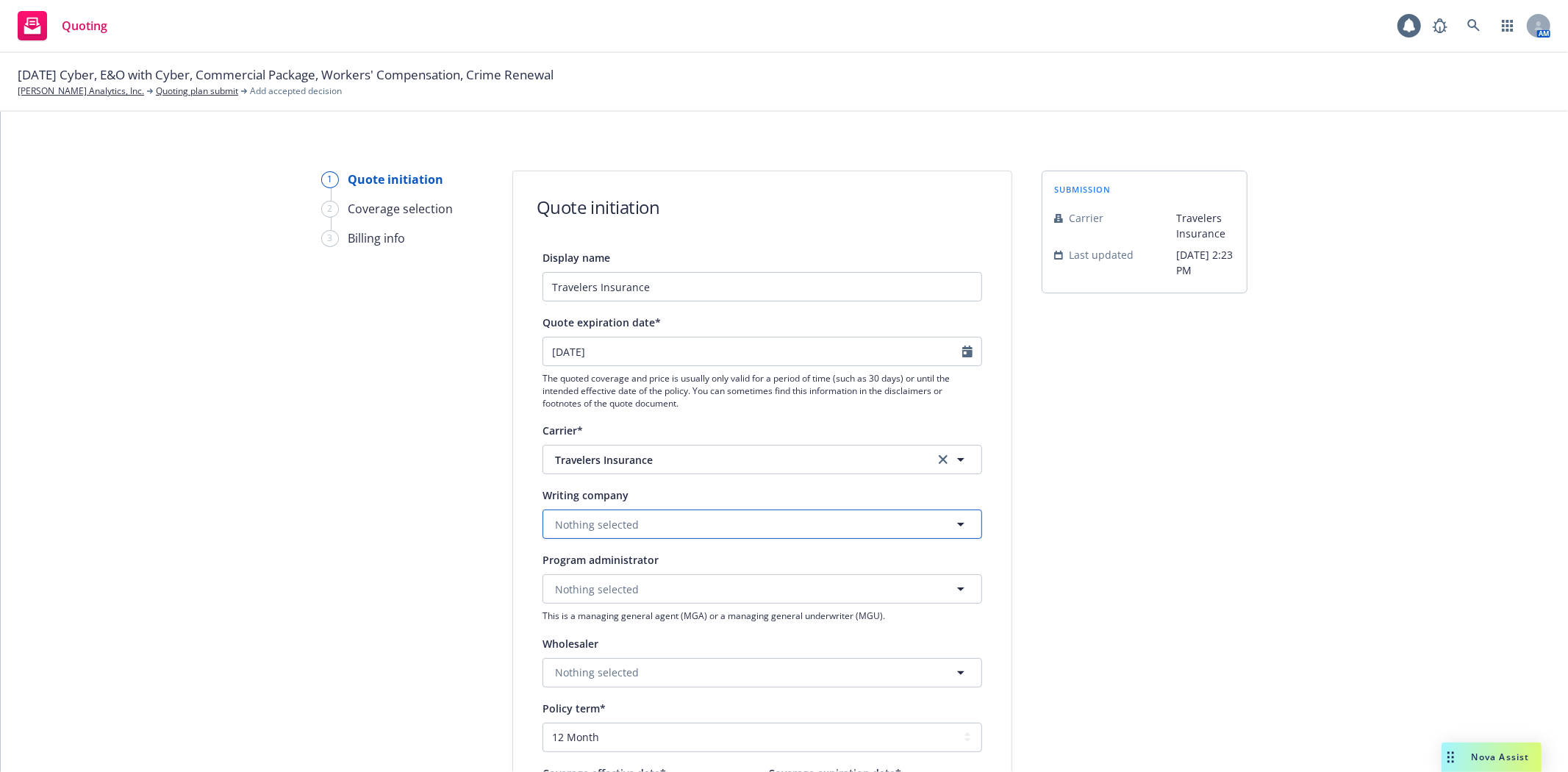
click at [604, 528] on span "Nothing selected" at bounding box center [597, 525] width 84 height 16
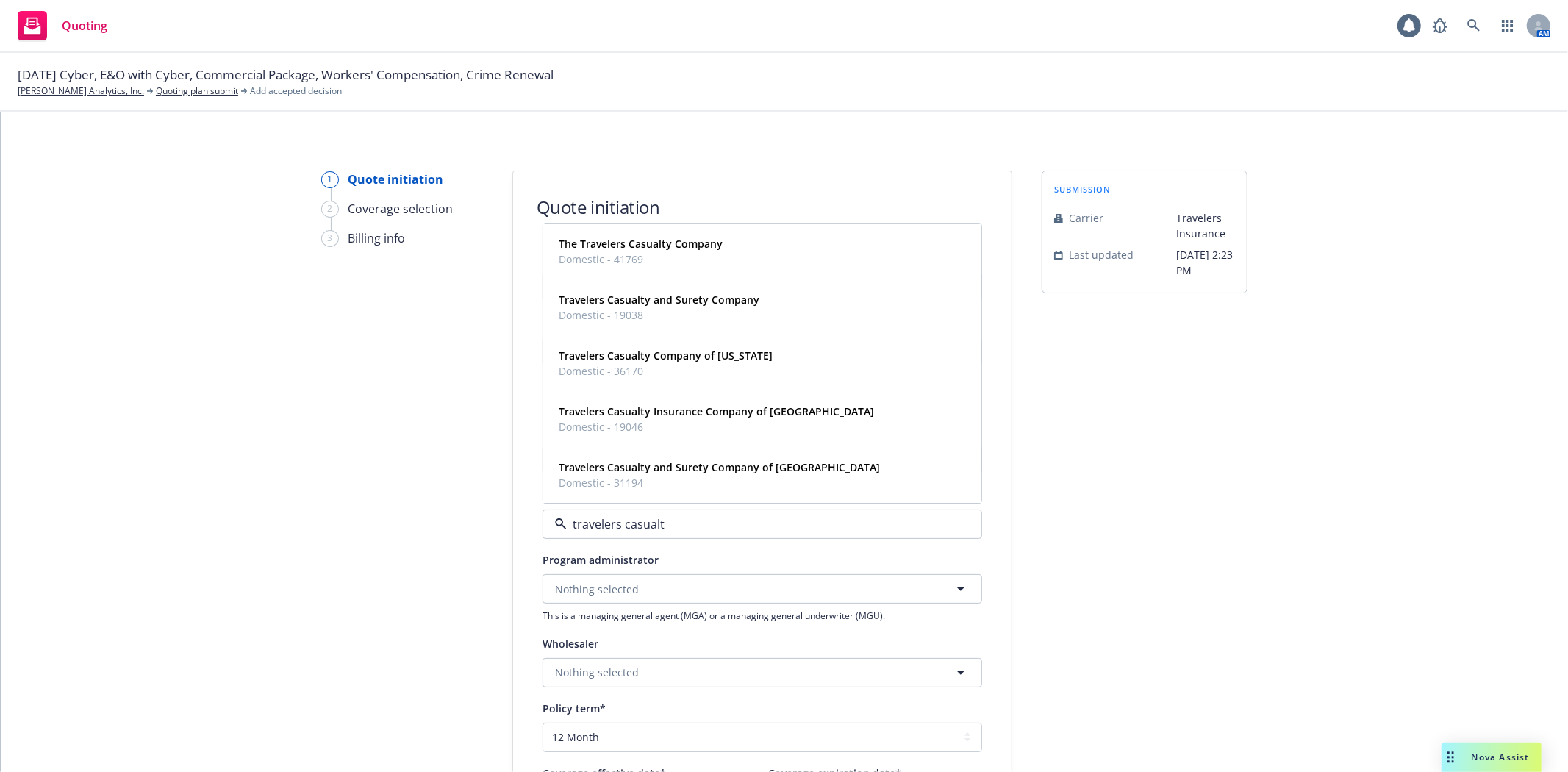
type input "travelers casualty"
click at [734, 413] on strong "Travelers Casualty Insurance Company of [GEOGRAPHIC_DATA]" at bounding box center [716, 412] width 315 height 14
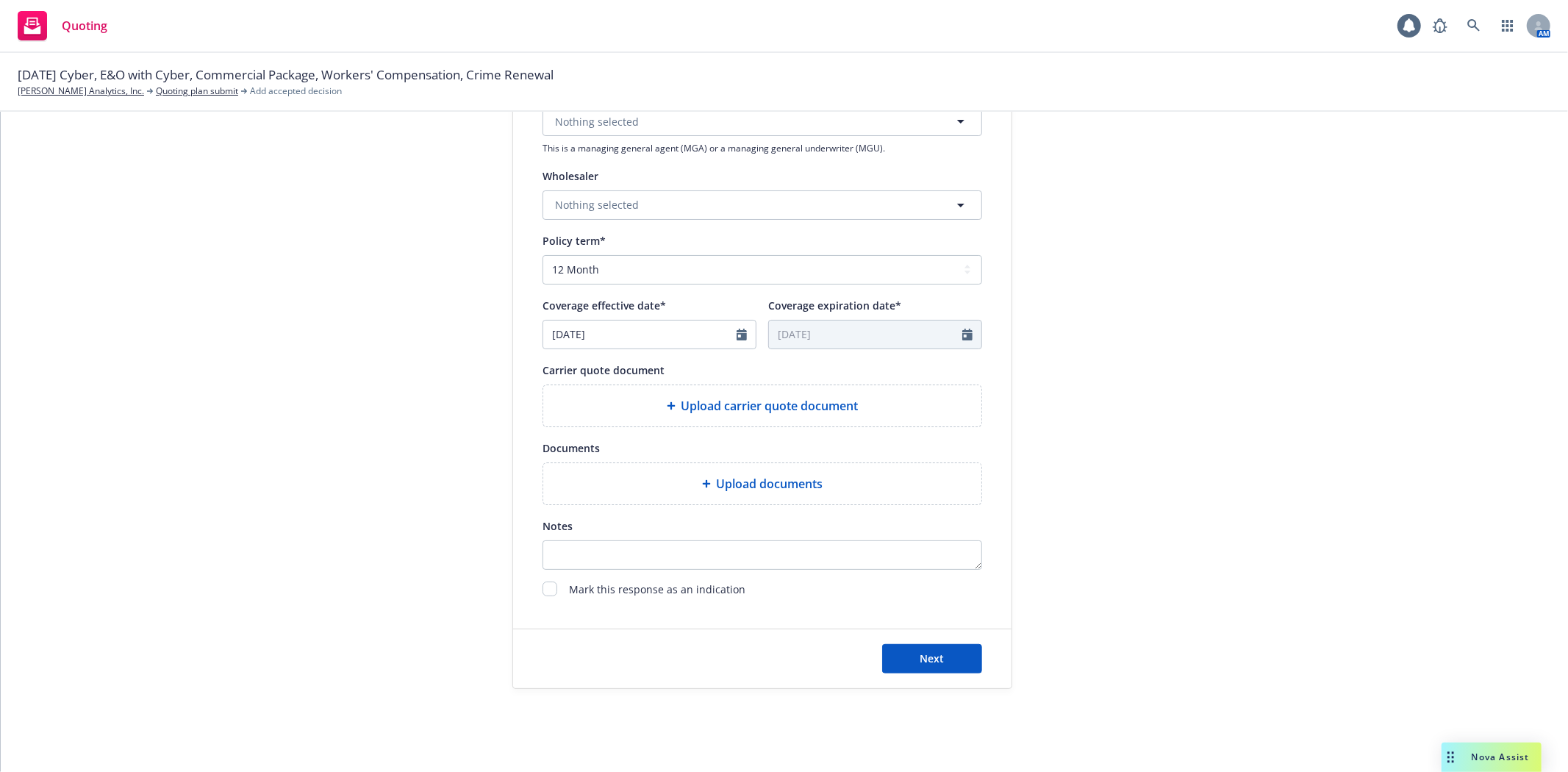
scroll to position [481, 0]
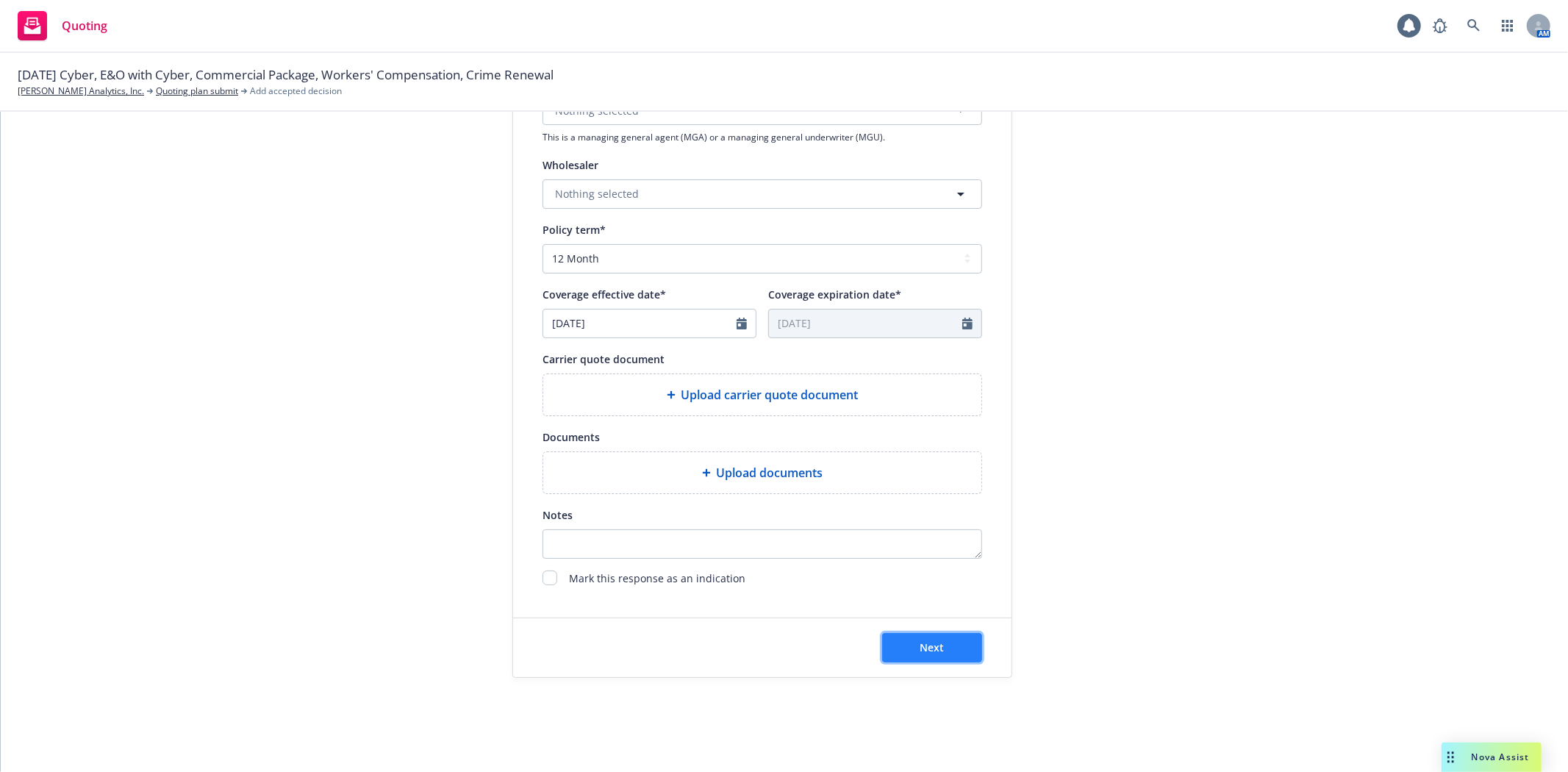
click at [920, 649] on span "Next" at bounding box center [932, 647] width 24 height 14
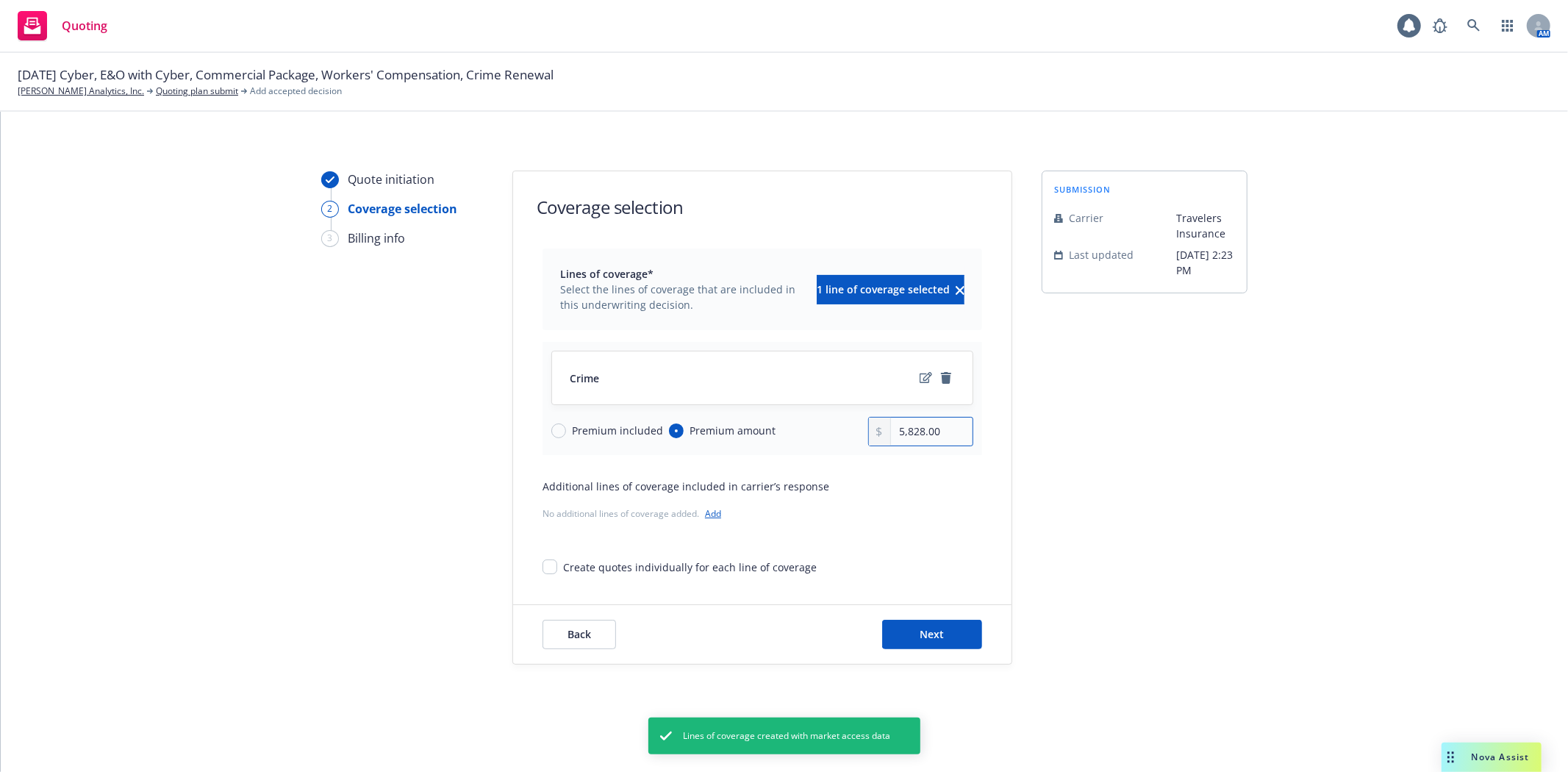
click at [942, 431] on input "5,828.00" at bounding box center [932, 431] width 81 height 28
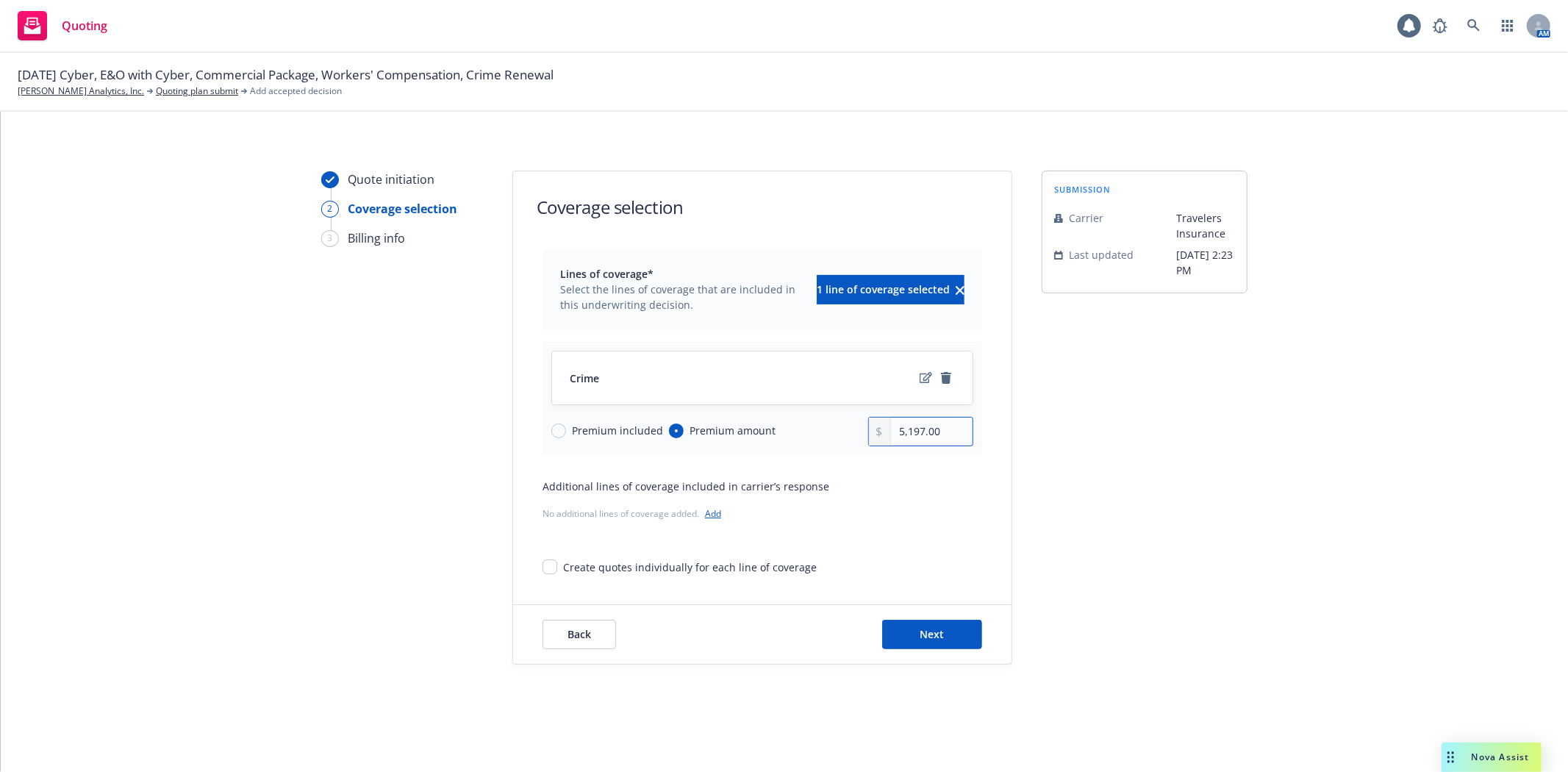
type input "5,197.00"
click at [917, 501] on div "Additional lines of coverage included in carrier’s response No additional lines…" at bounding box center [762, 501] width 439 height 46
click at [943, 640] on span "Next" at bounding box center [932, 634] width 24 height 14
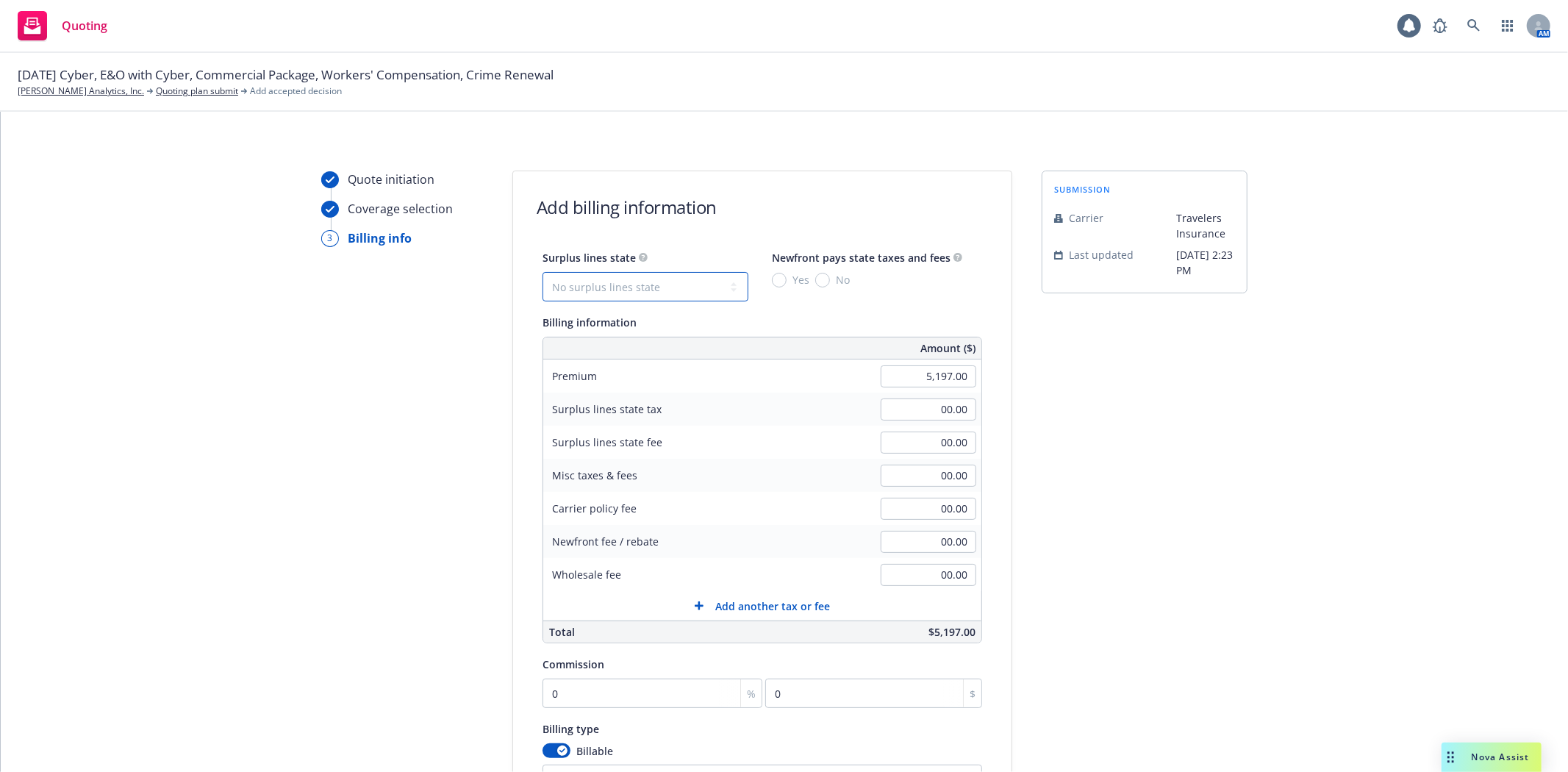
click at [715, 283] on select "No surplus lines state [US_STATE] [US_STATE] [US_STATE] [US_STATE] [US_STATE] […" at bounding box center [645, 286] width 206 height 29
select select "CA"
click at [542, 272] on select "No surplus lines state [US_STATE] [US_STATE] [US_STATE] [US_STATE] [US_STATE] […" at bounding box center [645, 286] width 206 height 29
type input "155.91"
type input "9.35"
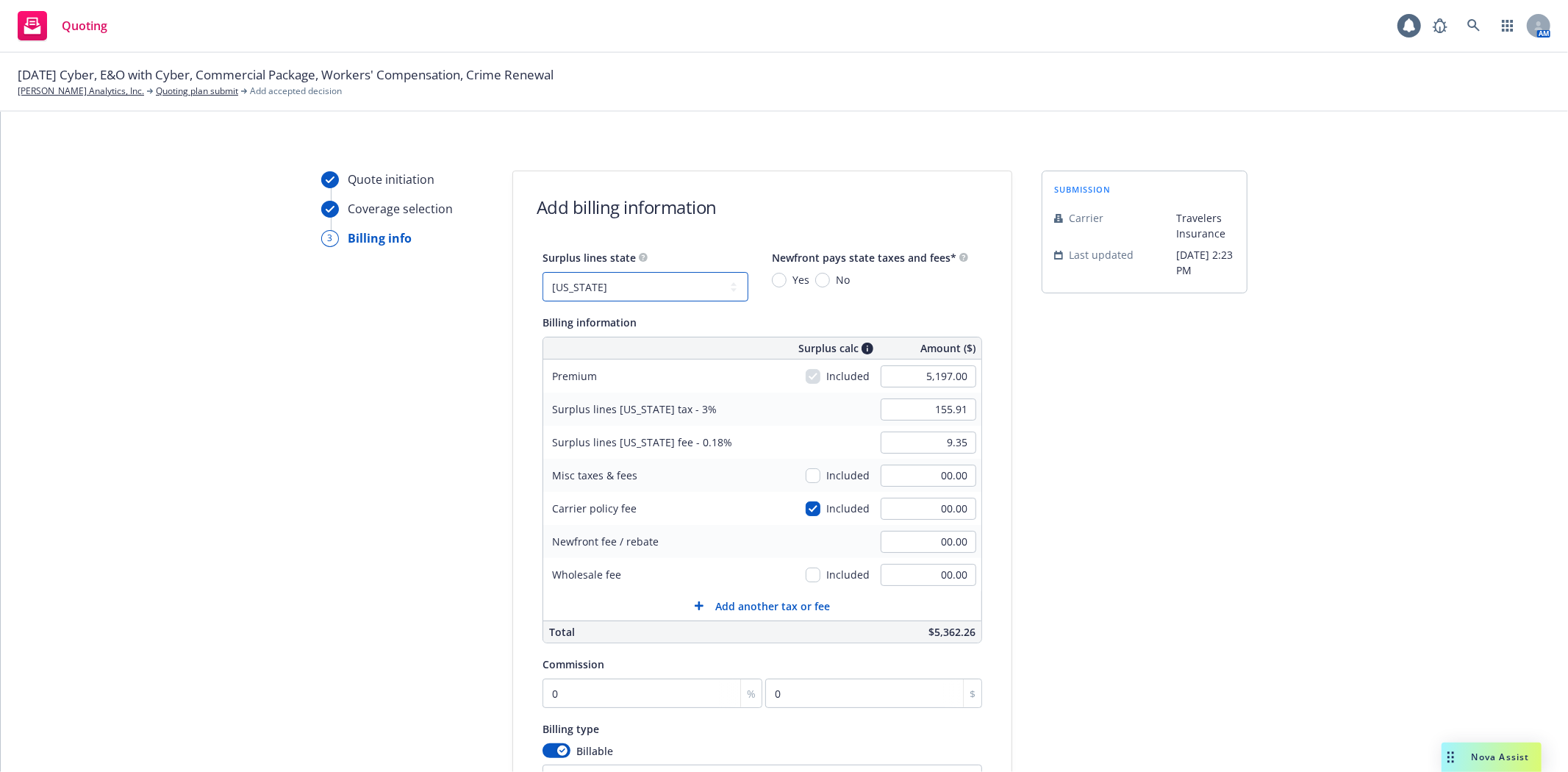
click at [691, 285] on select "No surplus lines state [US_STATE] [US_STATE] [US_STATE] [US_STATE] [US_STATE] […" at bounding box center [645, 286] width 206 height 29
select select "NONE"
click at [542, 272] on select "No surplus lines state [US_STATE] [US_STATE] [US_STATE] [US_STATE] [US_STATE] […" at bounding box center [645, 286] width 206 height 29
type input "00.00"
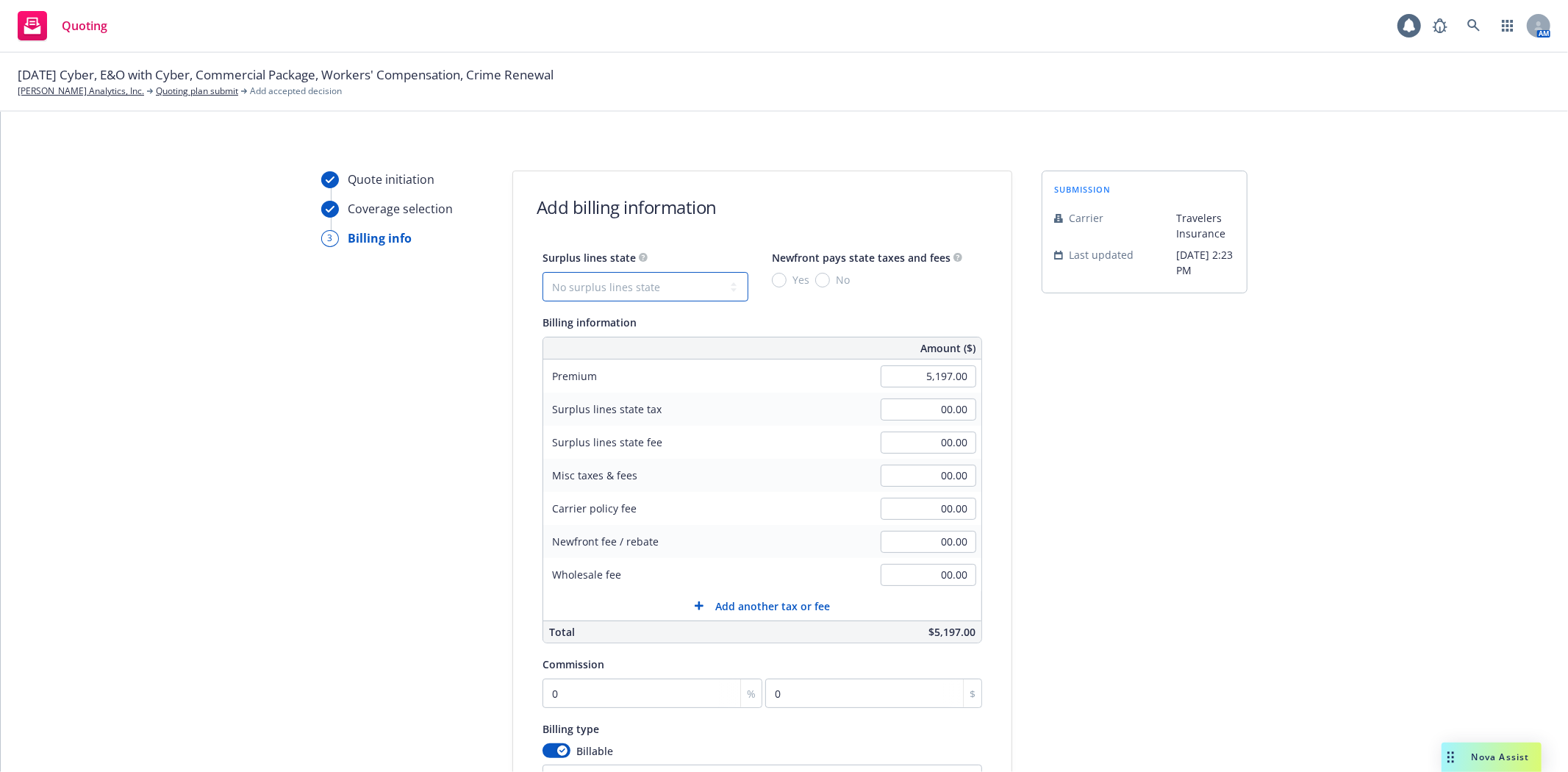
scroll to position [246, 0]
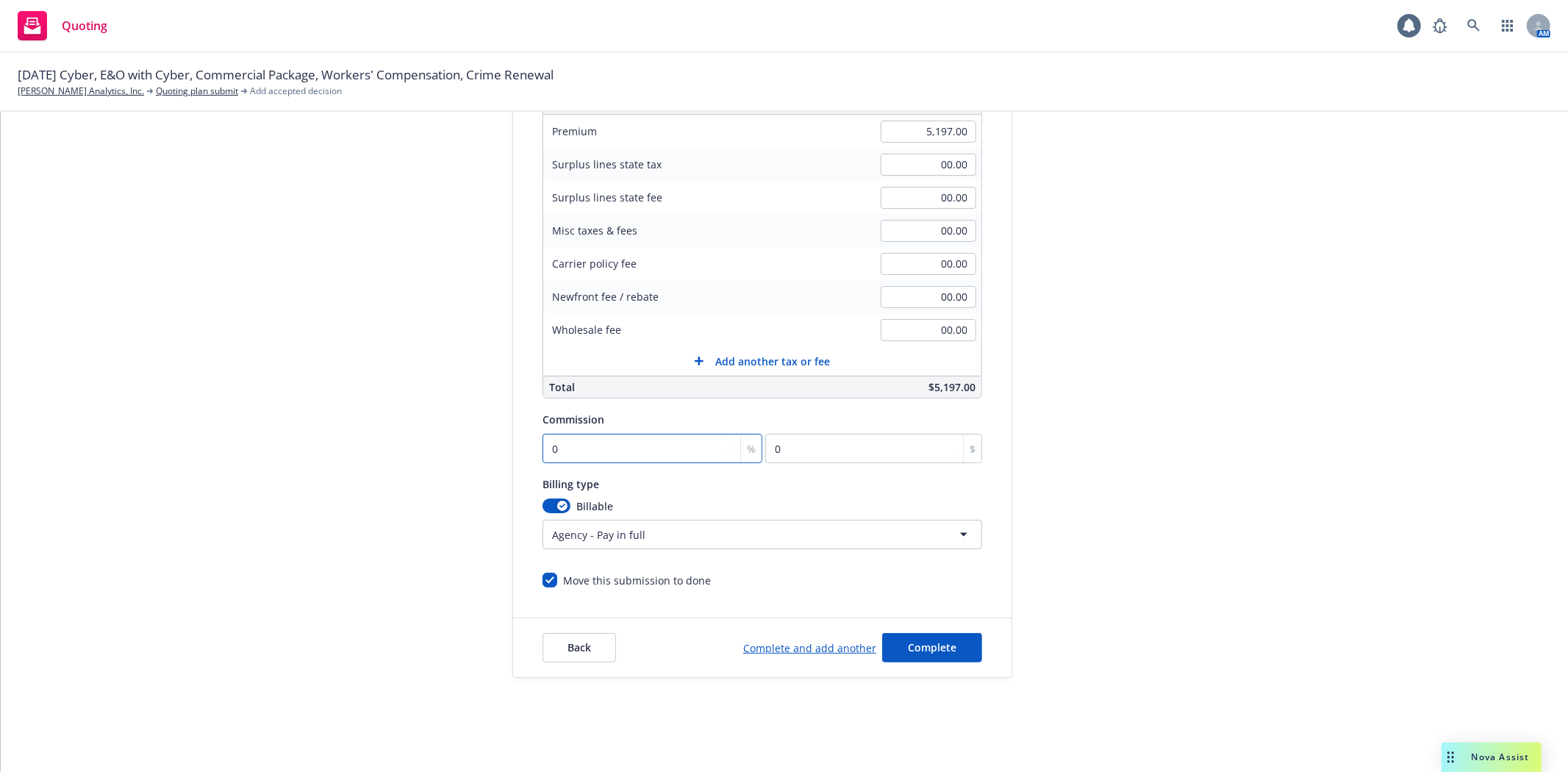
click at [583, 442] on input "0" at bounding box center [652, 448] width 220 height 29
type input "2"
type input "103.94"
type input "20"
type input "1039.4"
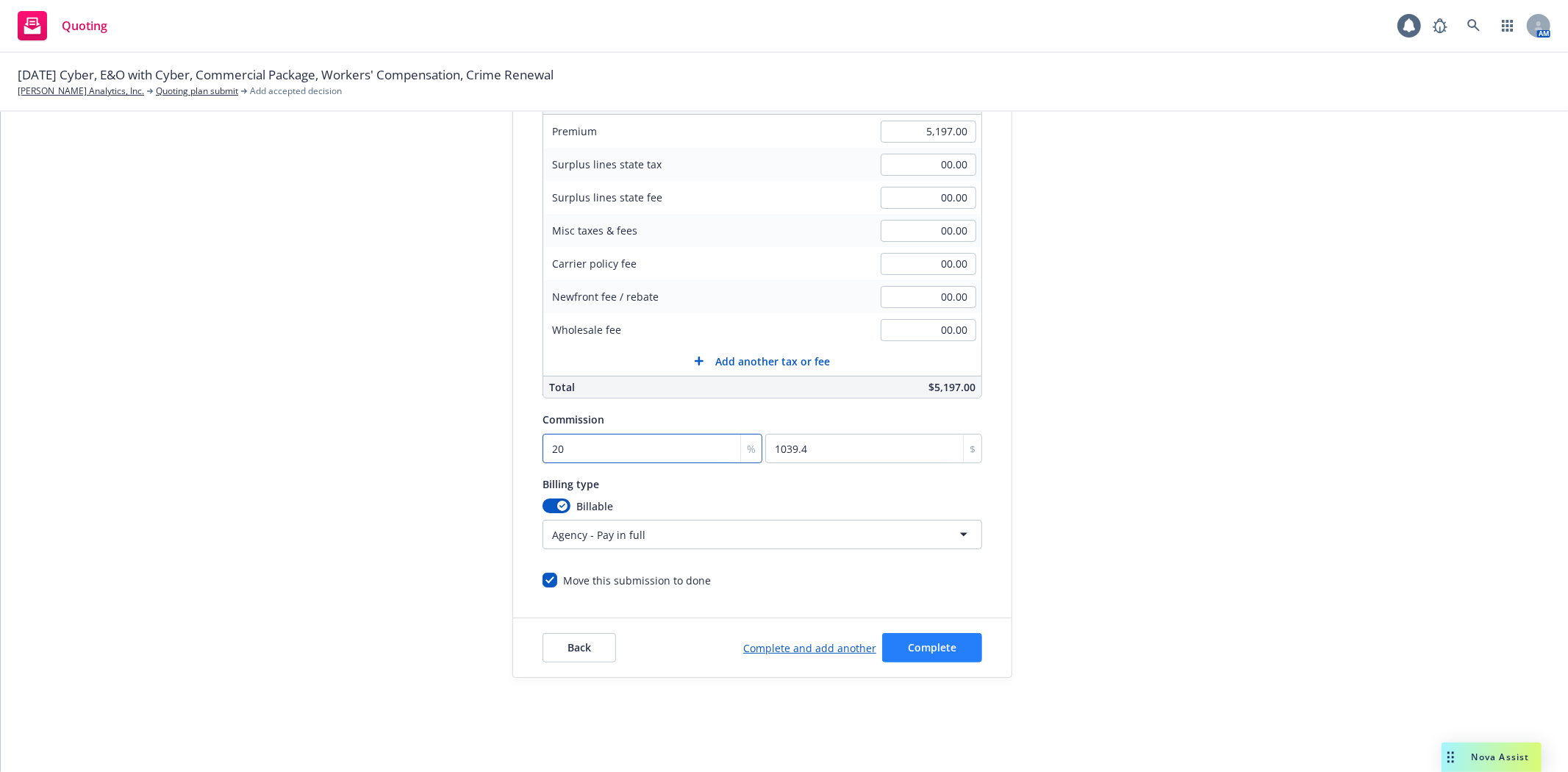
type input "20"
click at [959, 648] on button "Complete" at bounding box center [932, 647] width 100 height 29
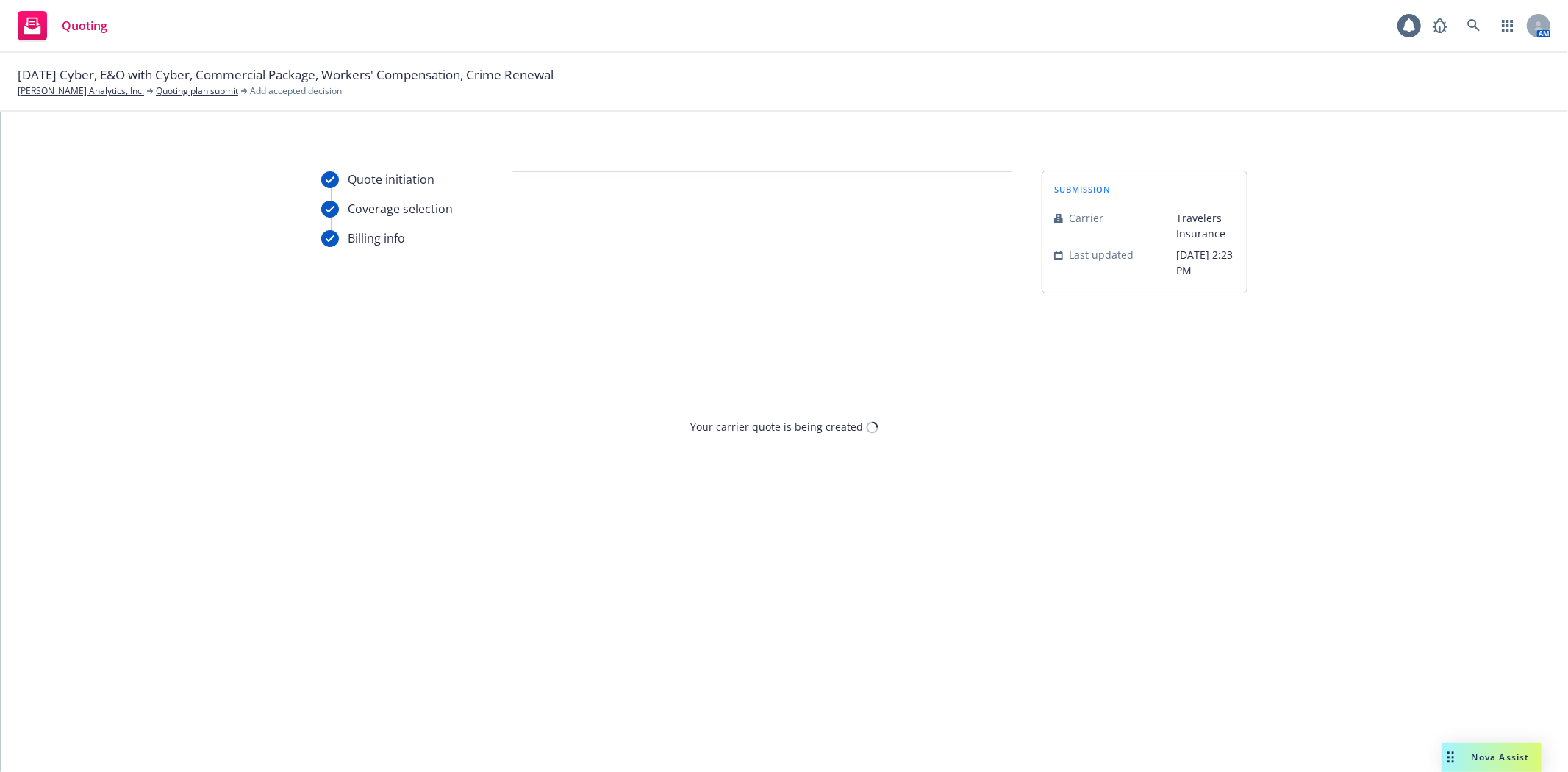
scroll to position [0, 0]
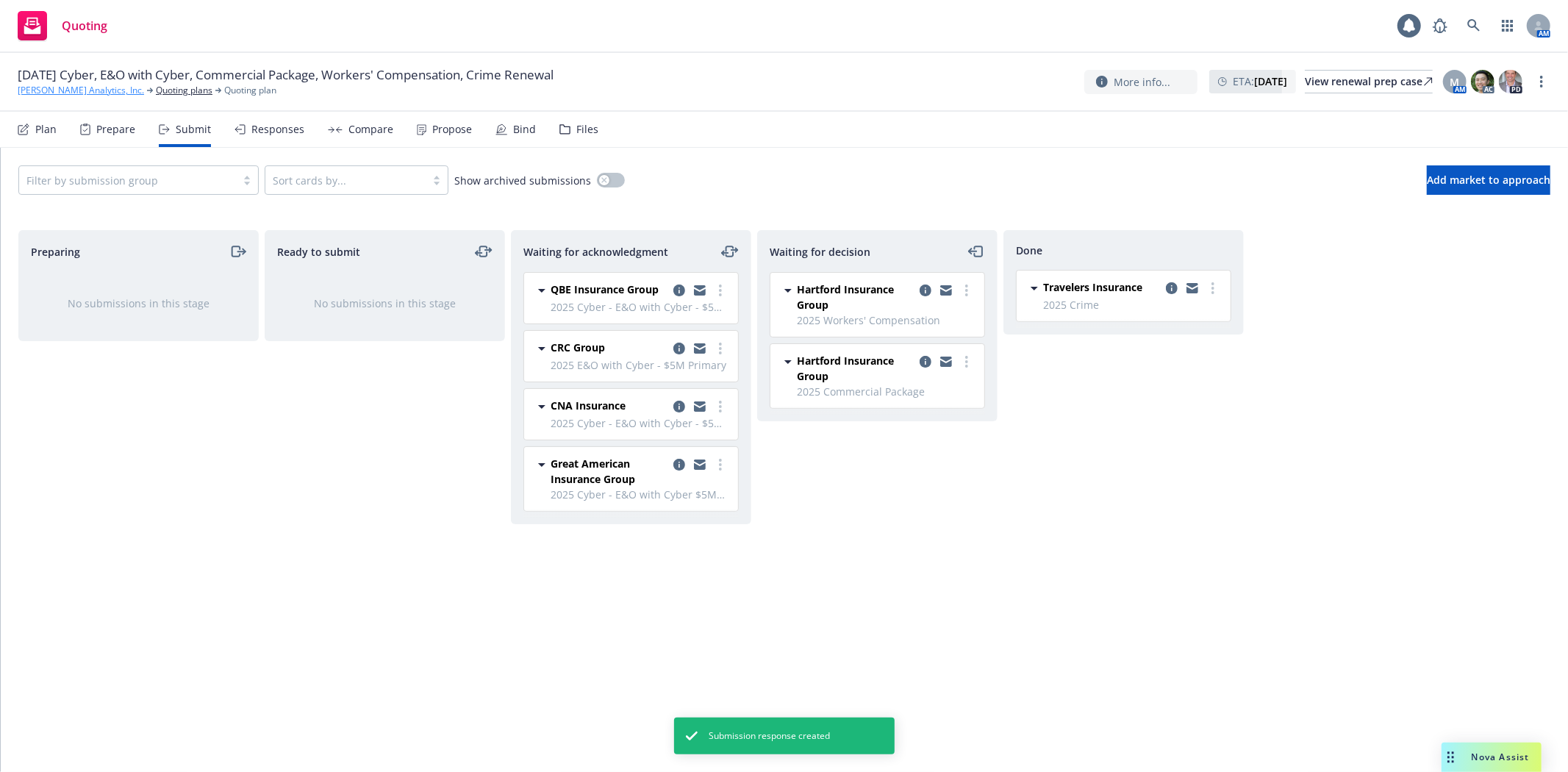
click at [81, 92] on link "[PERSON_NAME] Analytics, Inc." at bounding box center [81, 90] width 126 height 13
